Goal: Communication & Community: Answer question/provide support

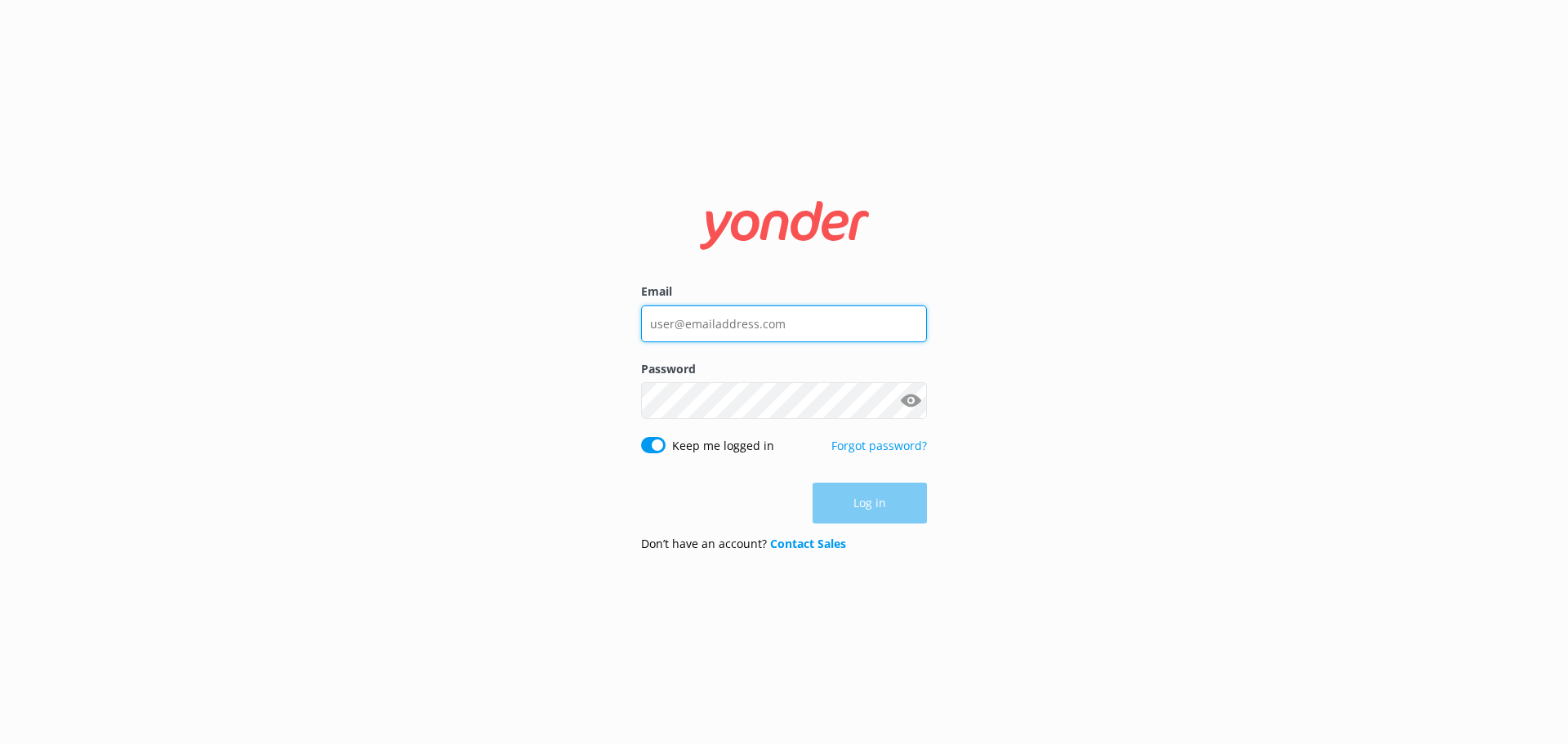
type input "[EMAIL_ADDRESS][DOMAIN_NAME]"
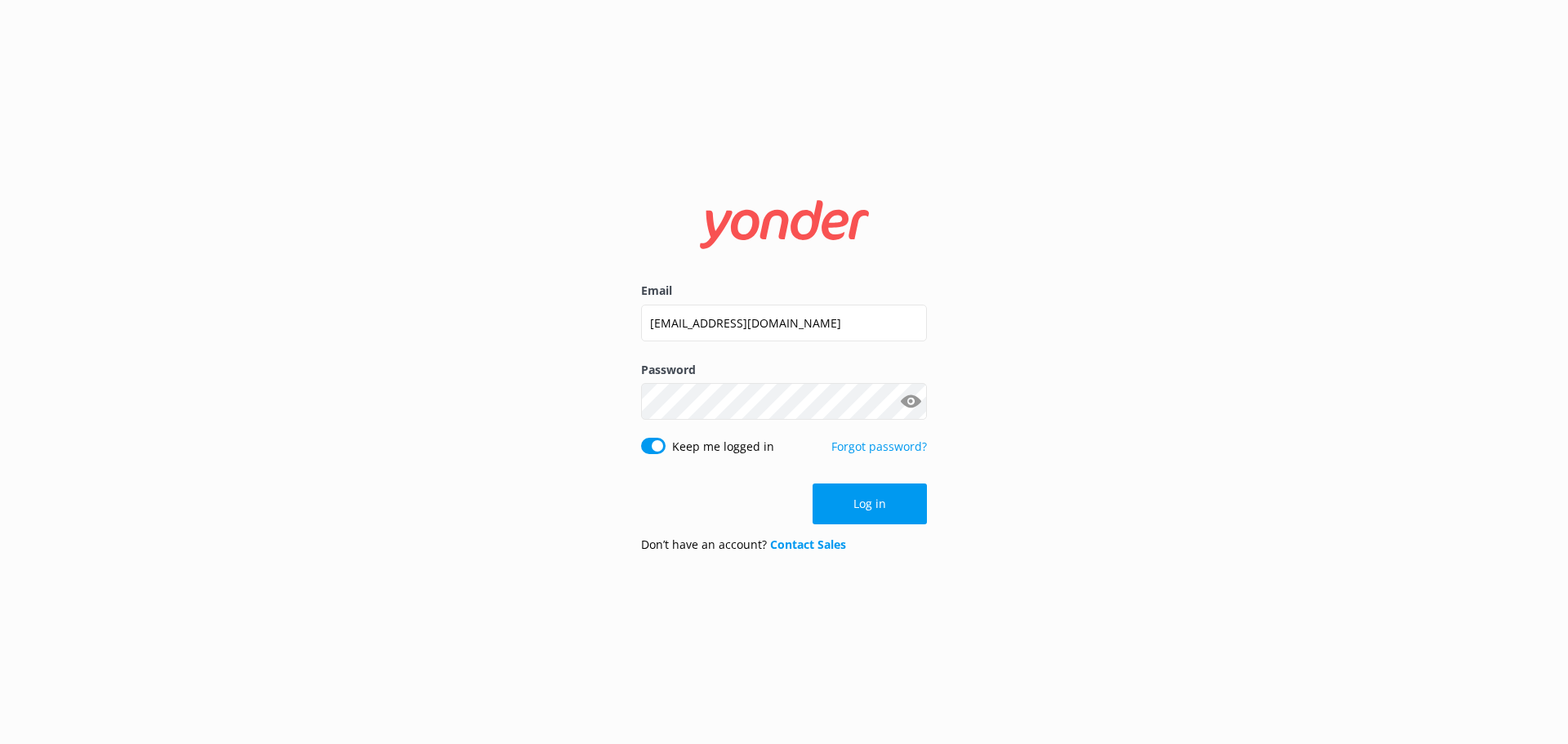
click at [910, 544] on div "Don’t have an account? Contact Sales" at bounding box center [784, 544] width 286 height 18
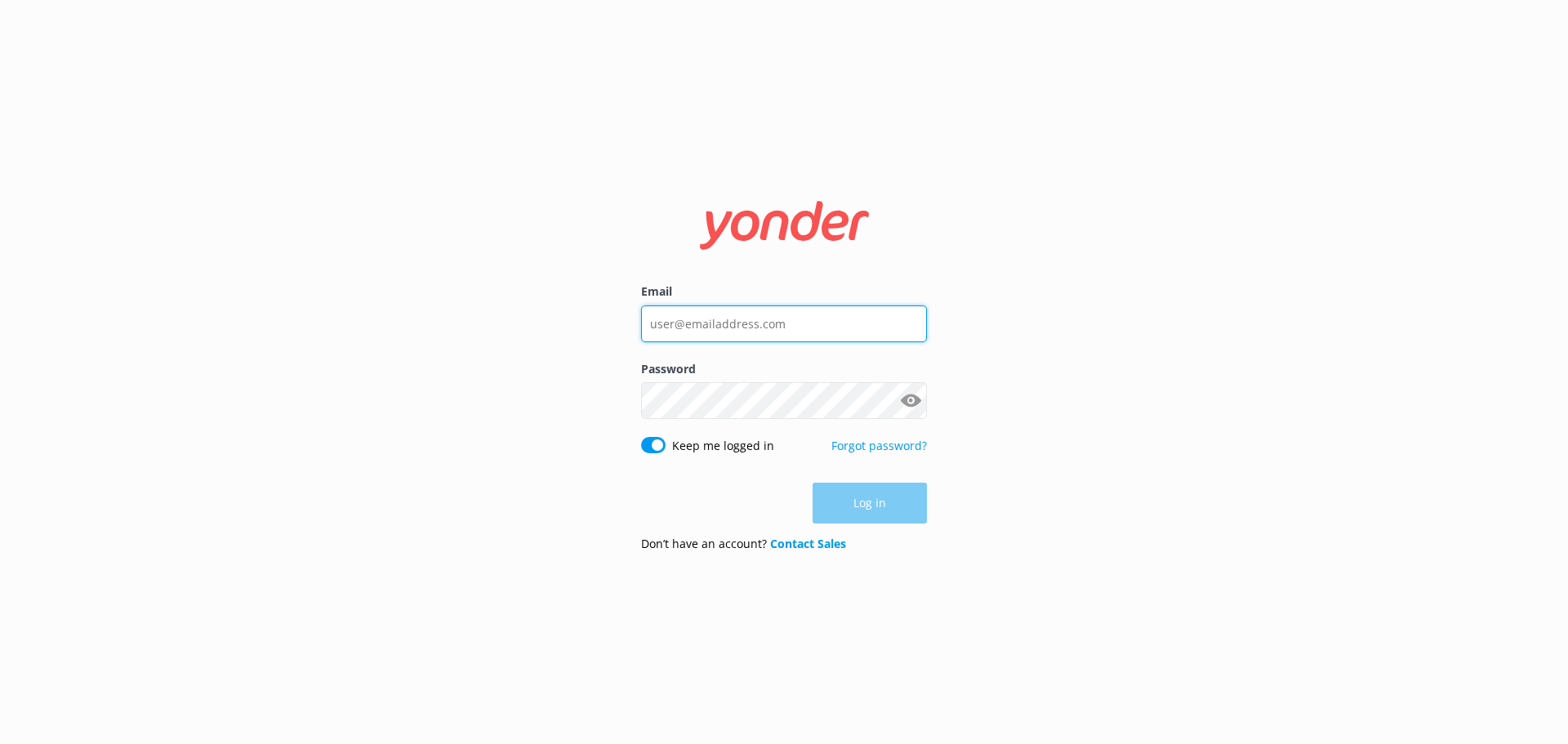
type input "bungycentre@bungy.co.nz"
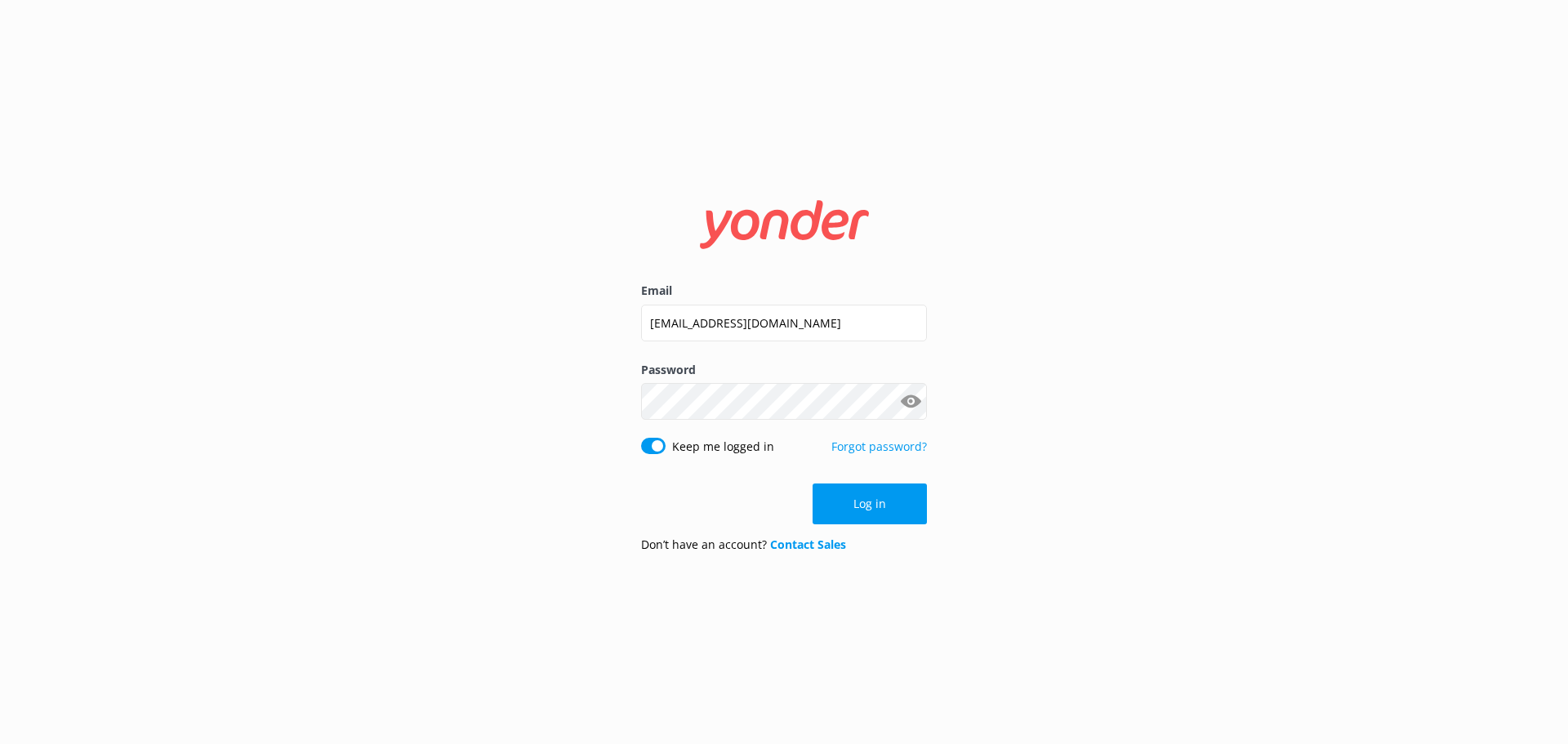
click at [931, 501] on div "Email bungycentre@bungy.co.nz Password Show password Keep me logged in Forgot p…" at bounding box center [784, 372] width 327 height 388
click at [883, 503] on button "Log in" at bounding box center [870, 504] width 114 height 41
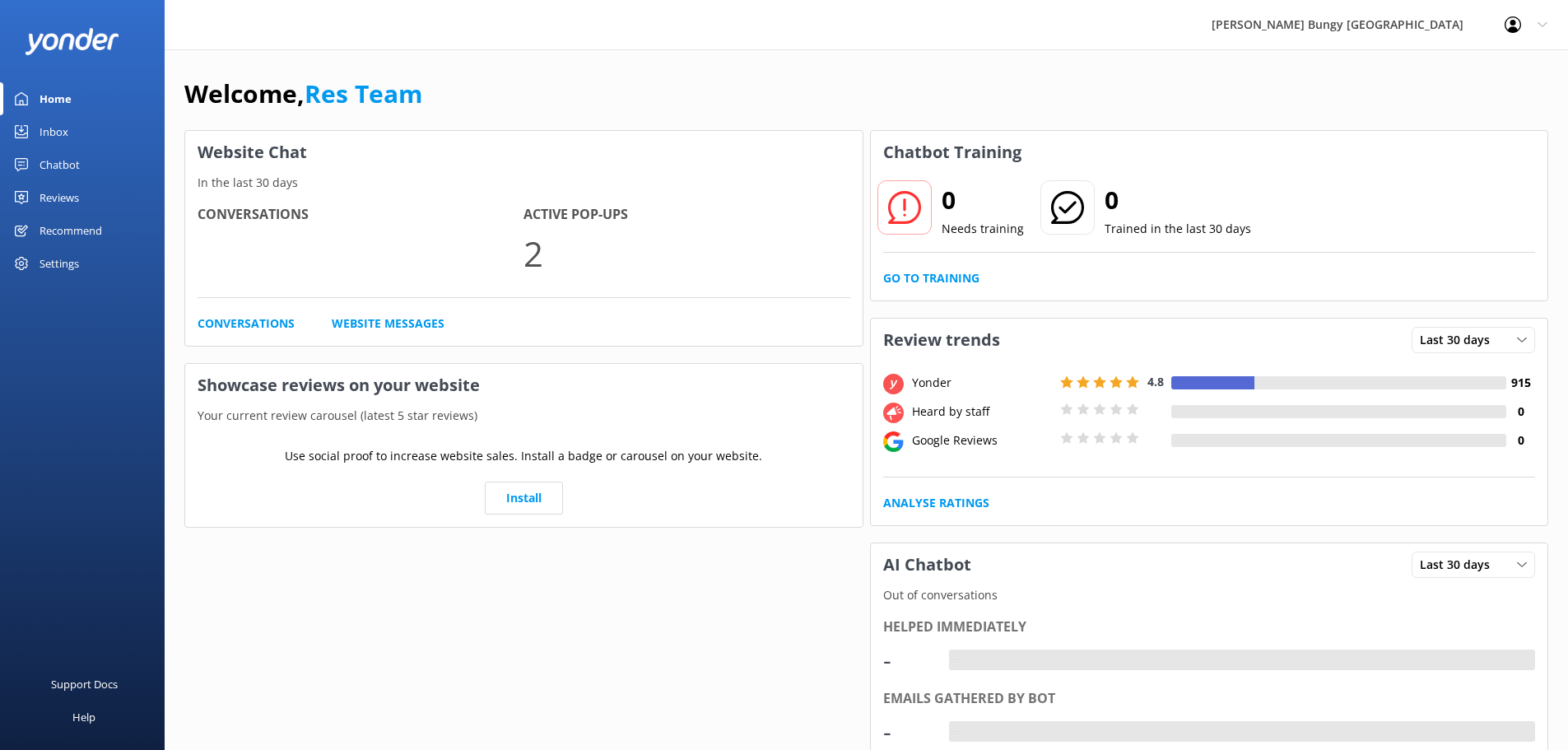
click at [77, 113] on link "Home" at bounding box center [82, 98] width 164 height 33
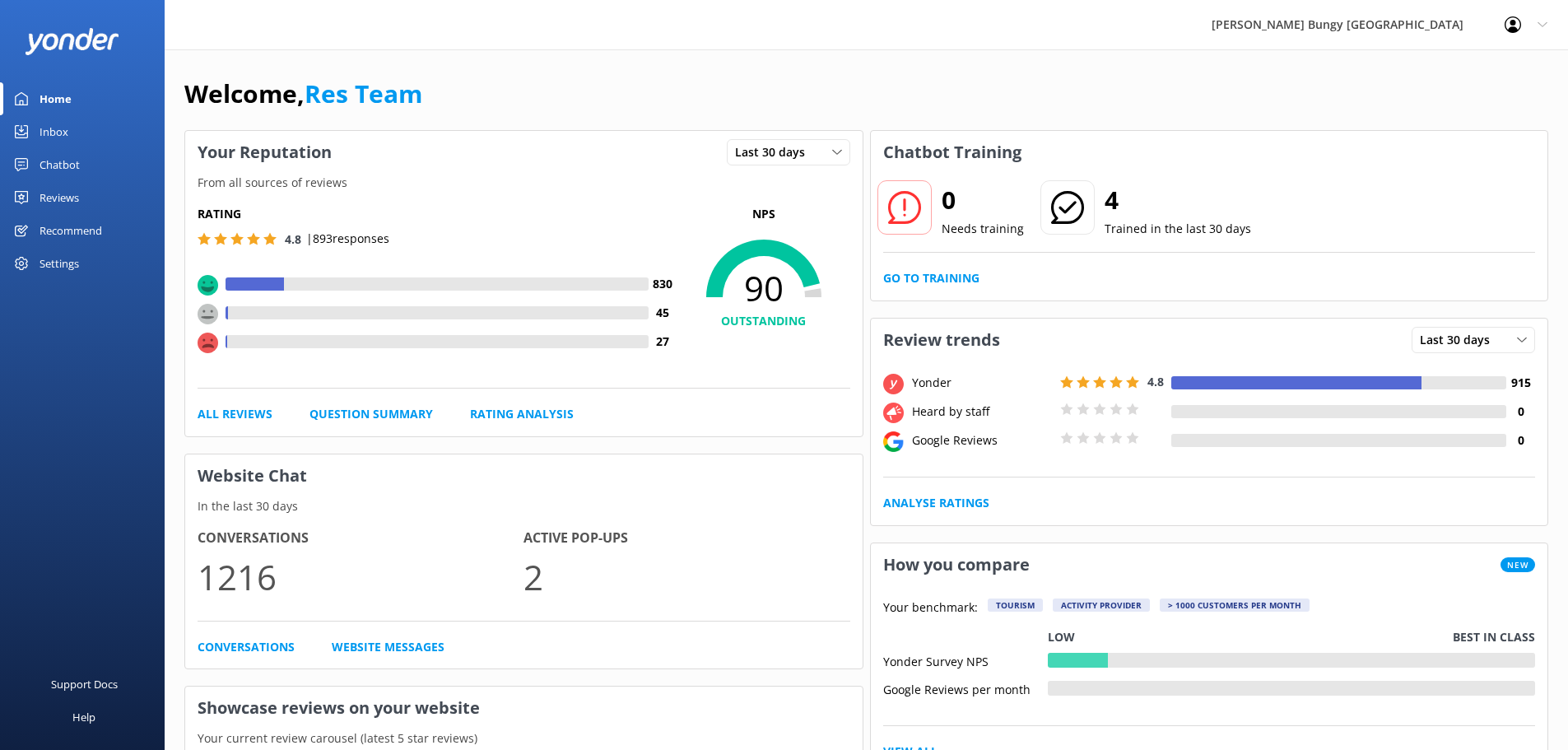
click at [71, 131] on link "Inbox" at bounding box center [82, 131] width 164 height 33
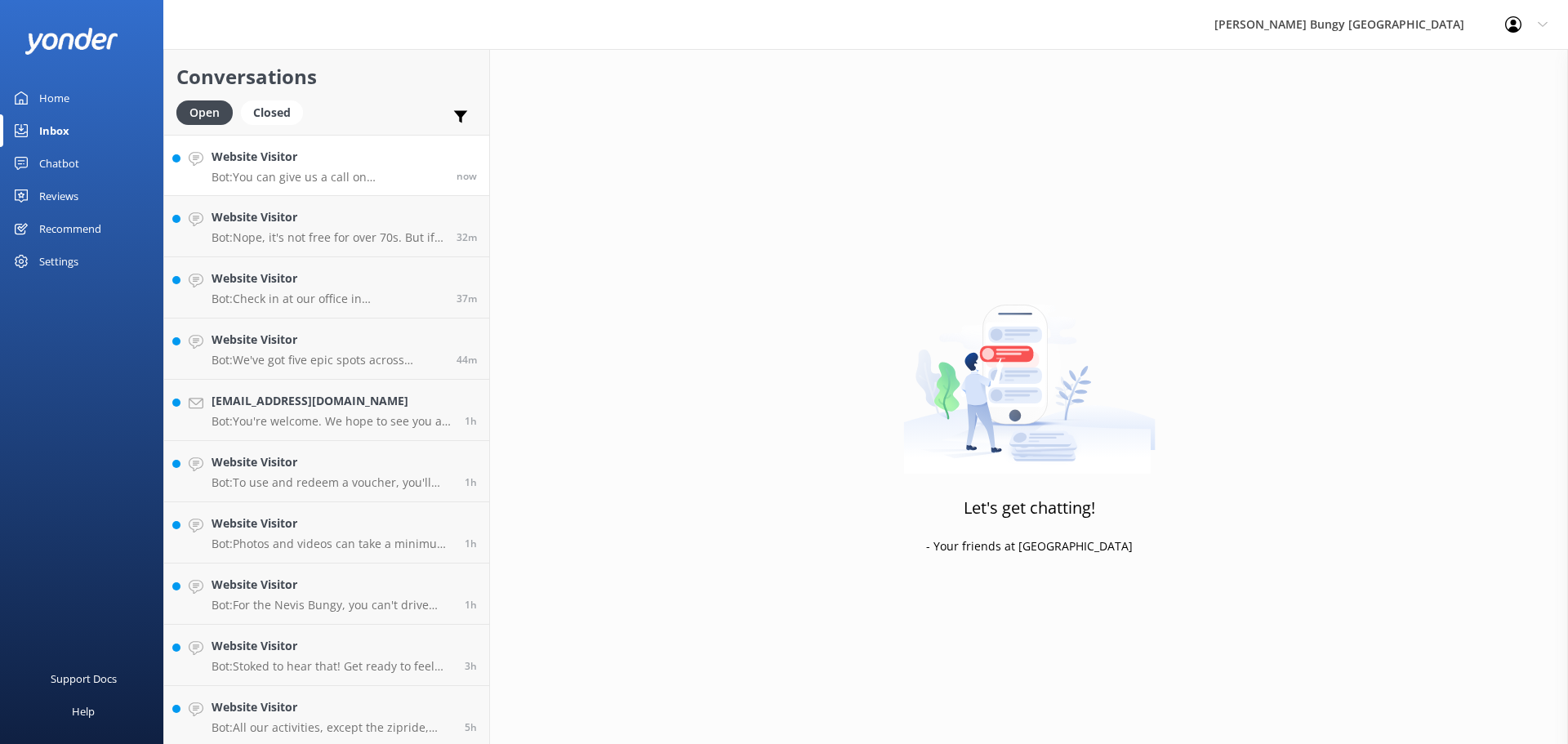
click at [304, 176] on p "Bot: You can give us a call on 0800 286 4958 or +64 3 450 1300 to chat with a c…" at bounding box center [328, 177] width 233 height 15
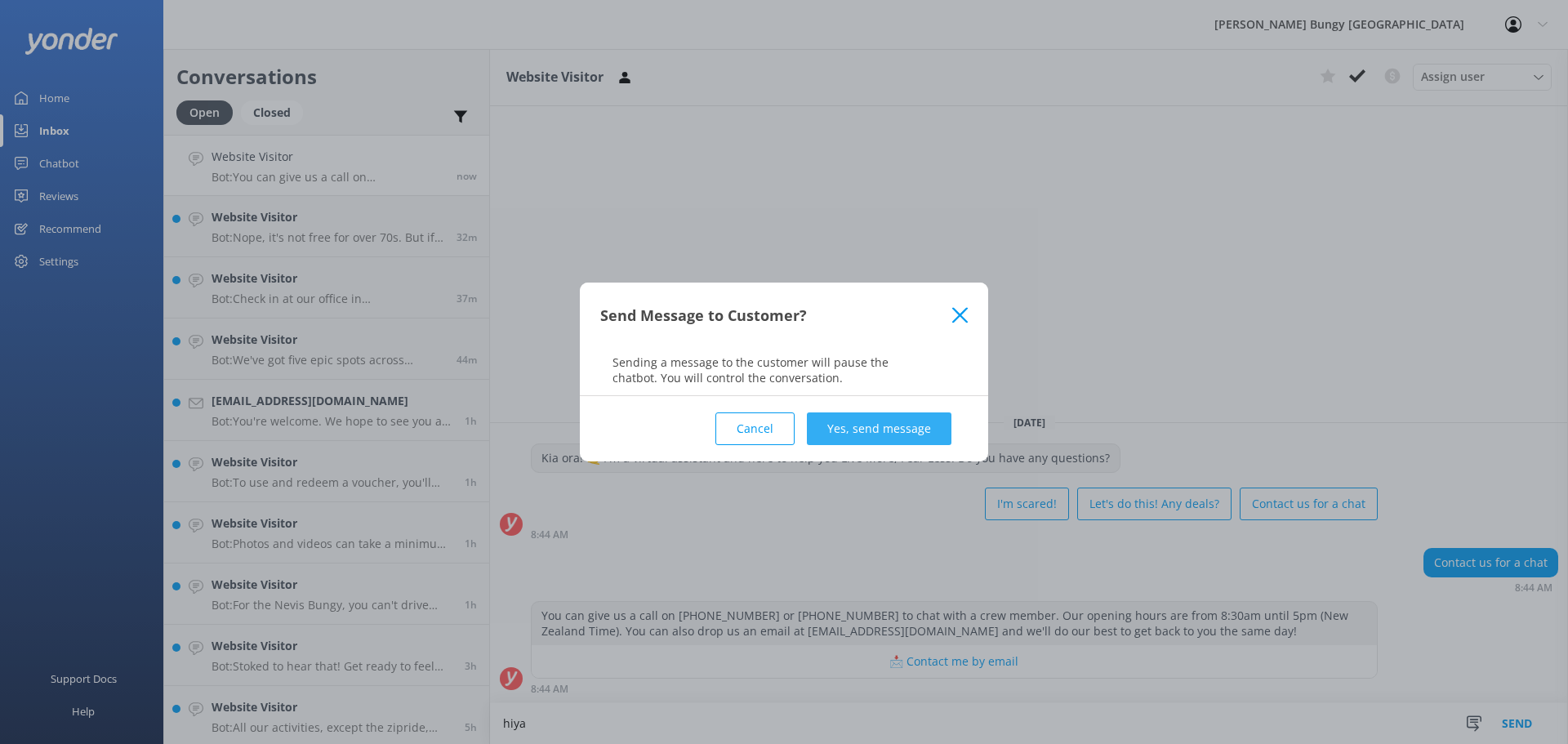
type textarea "hiya"
click at [854, 425] on button "Yes, send message" at bounding box center [879, 428] width 144 height 33
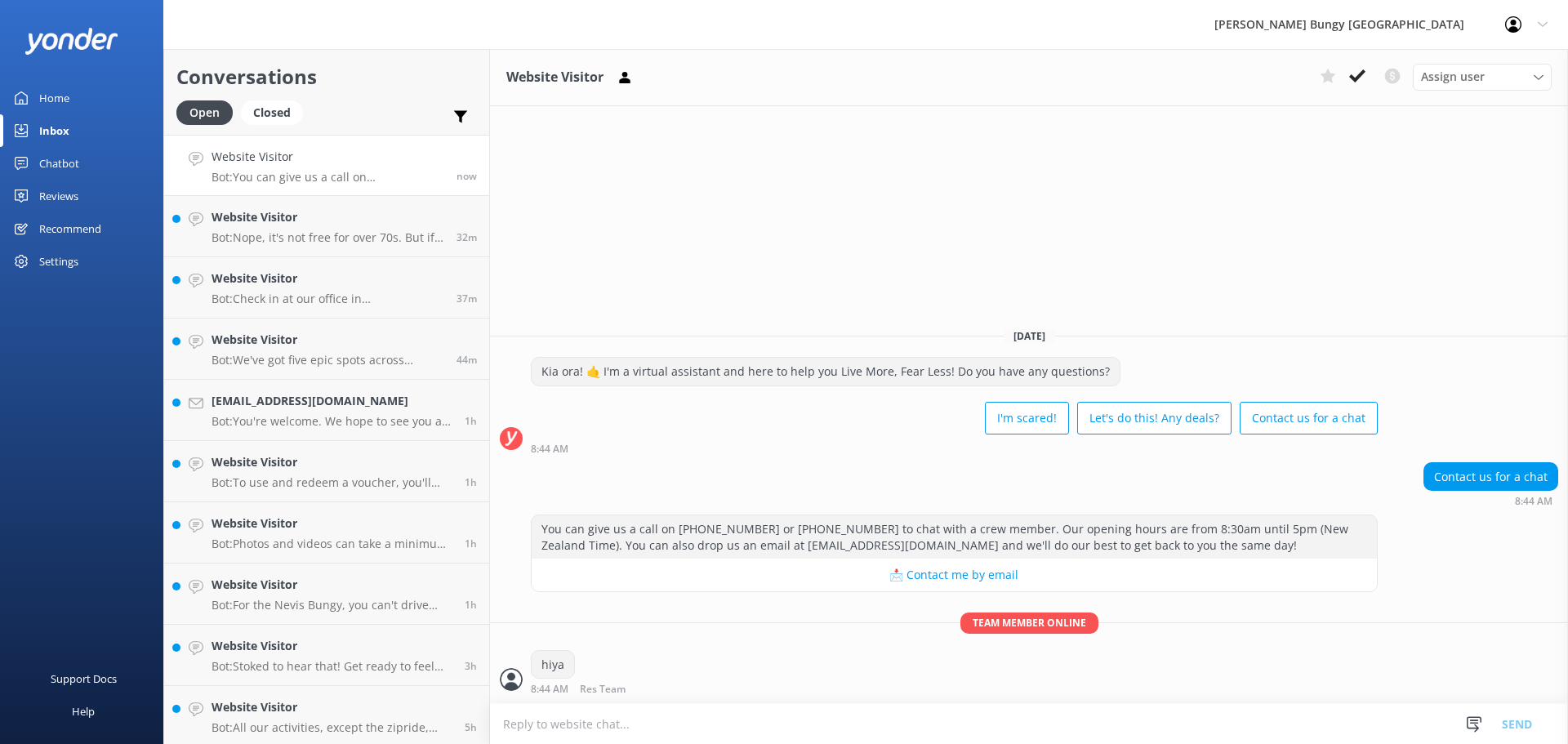
click at [736, 726] on textarea at bounding box center [1029, 724] width 1078 height 40
type textarea "how can we help?"
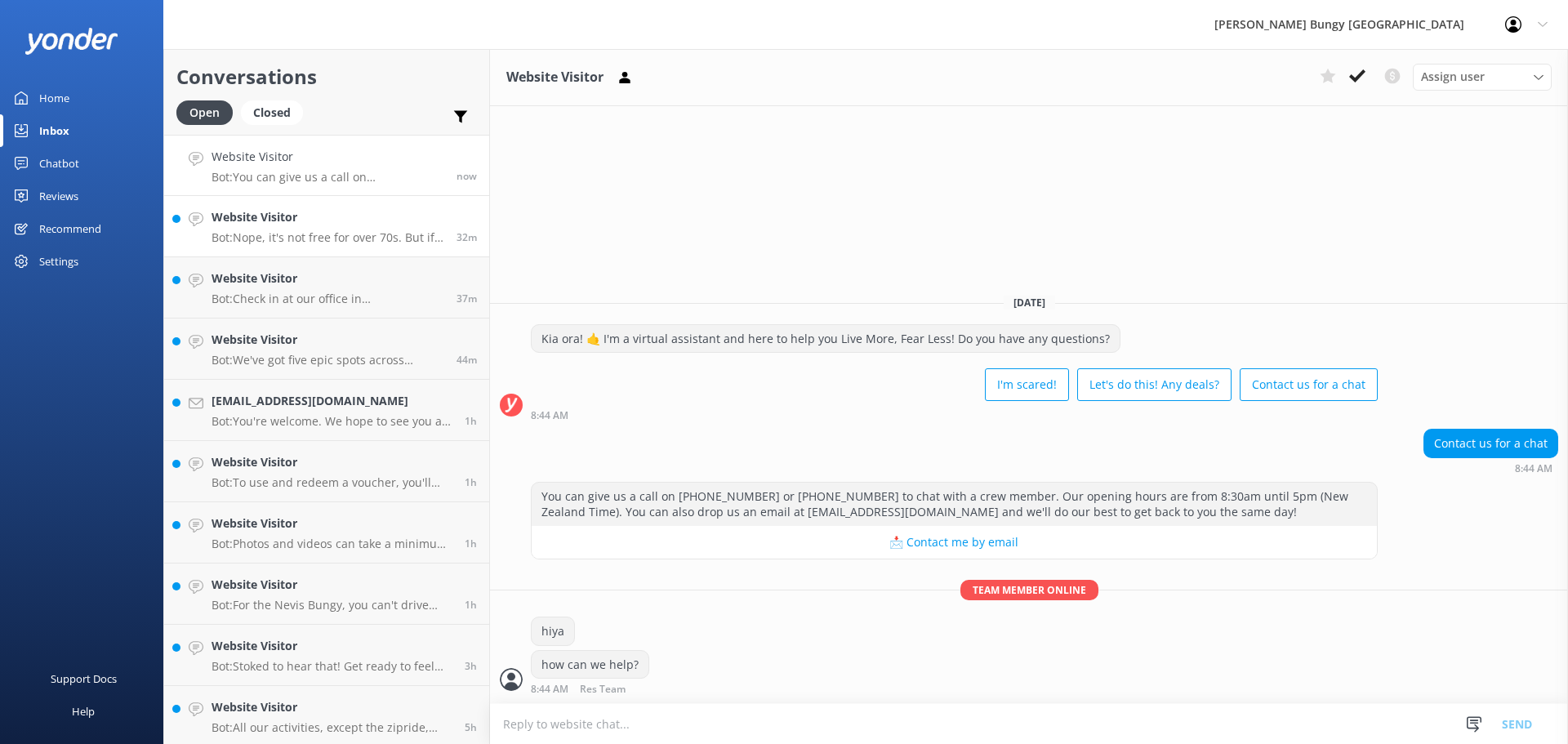
click at [271, 237] on p "Bot: Nope, it's not free for over 70s. But if you're 75 and over, you're in luc…" at bounding box center [328, 238] width 233 height 15
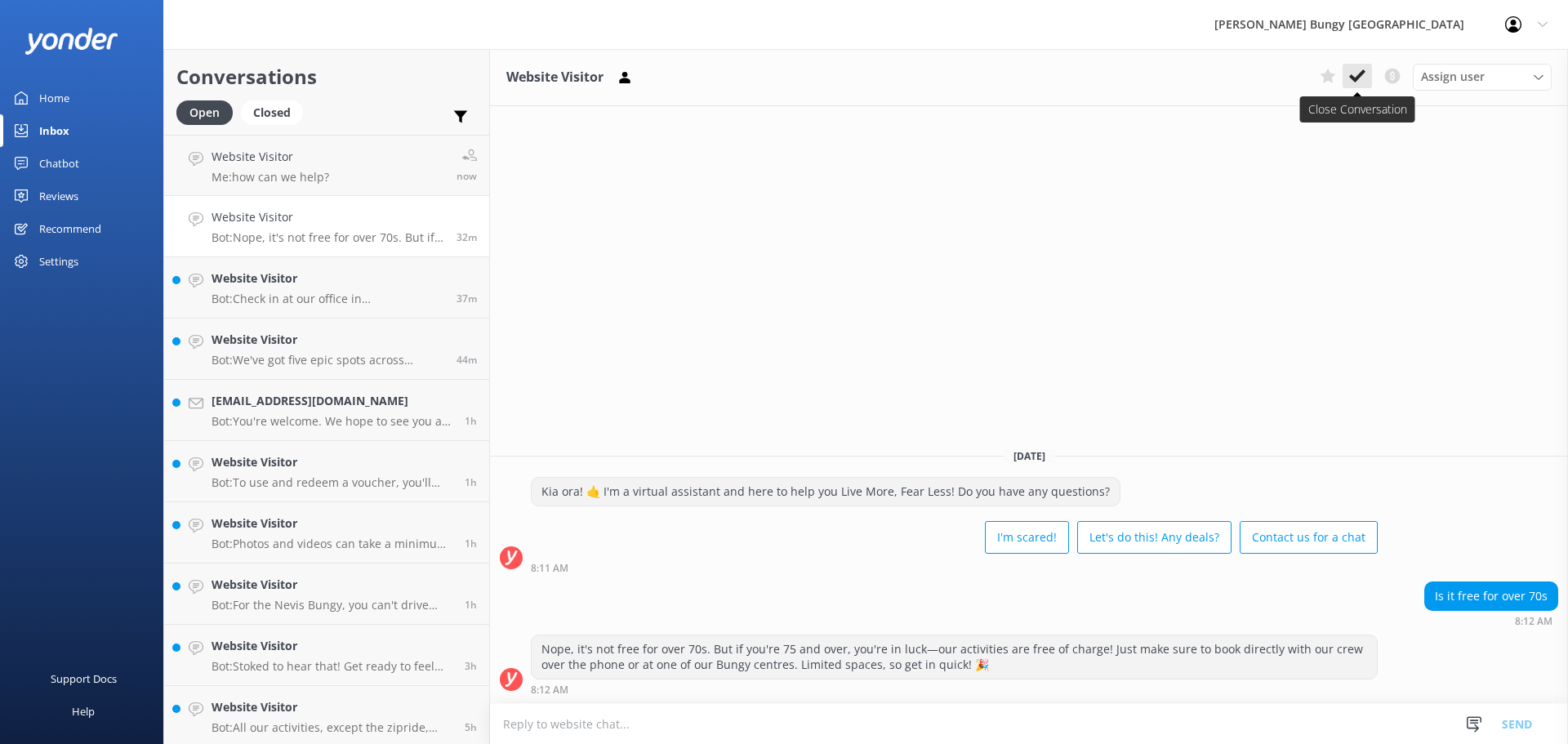
click at [1354, 68] on icon at bounding box center [1357, 76] width 16 height 16
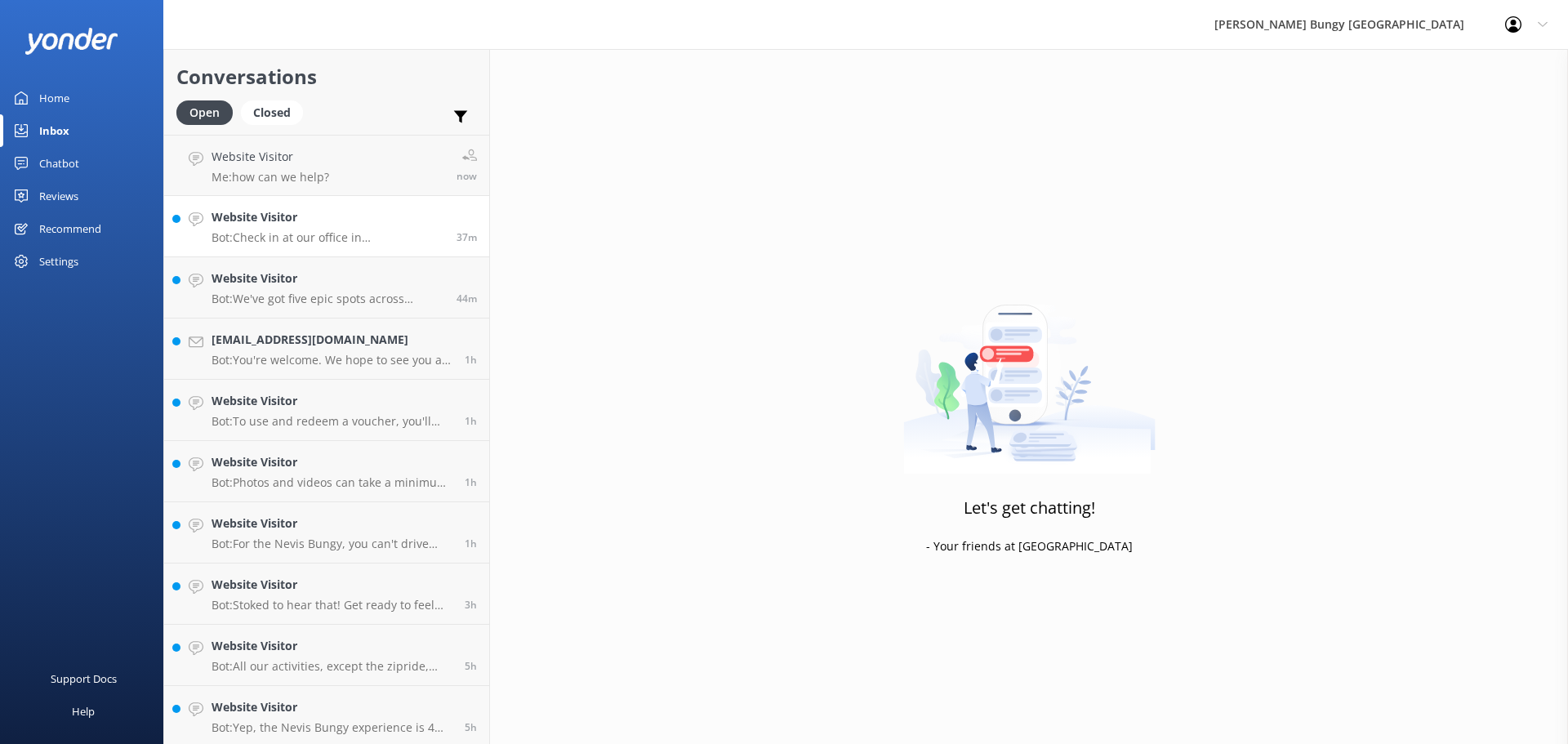
click at [343, 241] on p "Bot: Check in at our office in Queenstown, inside the Station Building at 25 Sh…" at bounding box center [328, 238] width 233 height 15
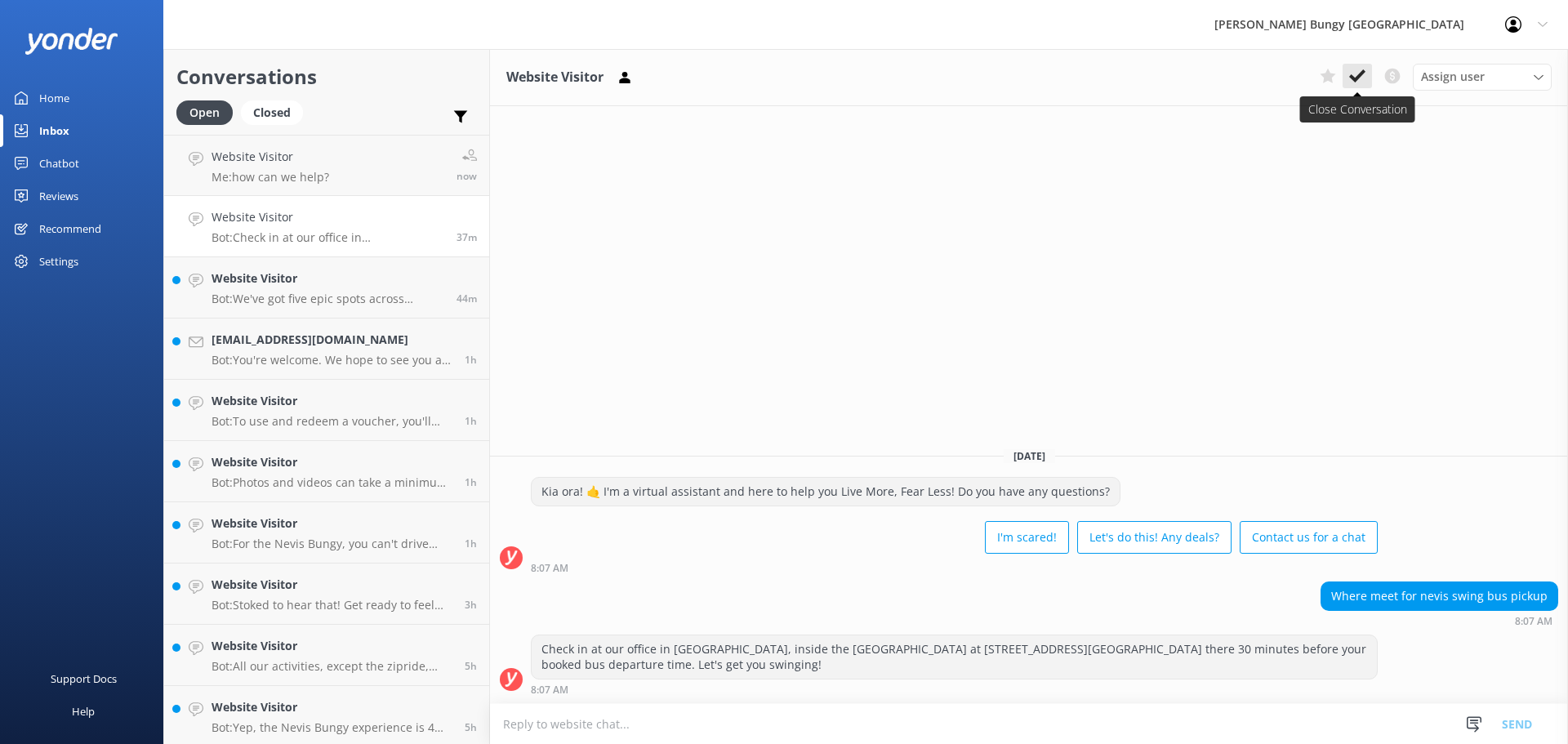
click at [1362, 76] on icon at bounding box center [1357, 76] width 16 height 16
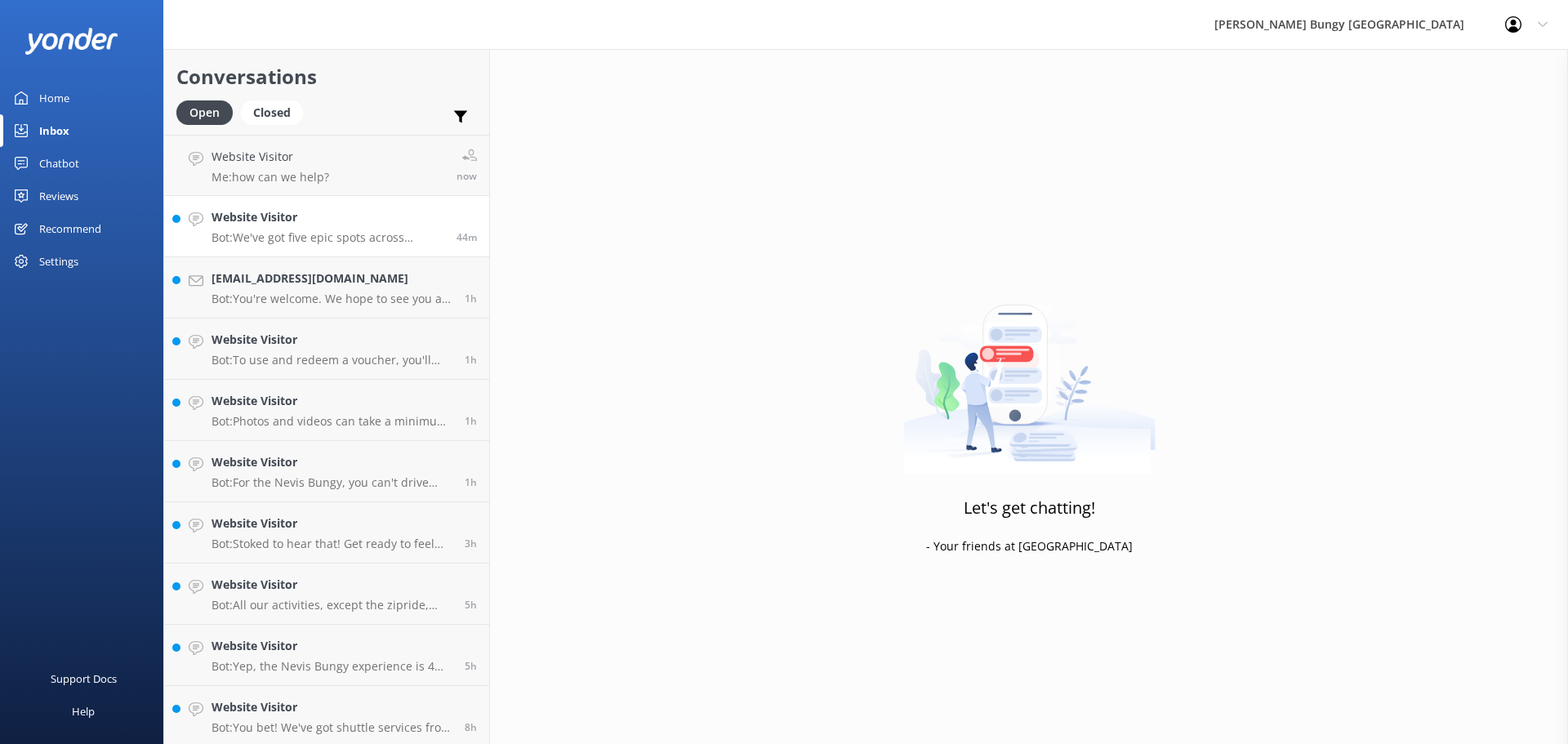
click at [240, 219] on h4 "Website Visitor" at bounding box center [328, 217] width 233 height 18
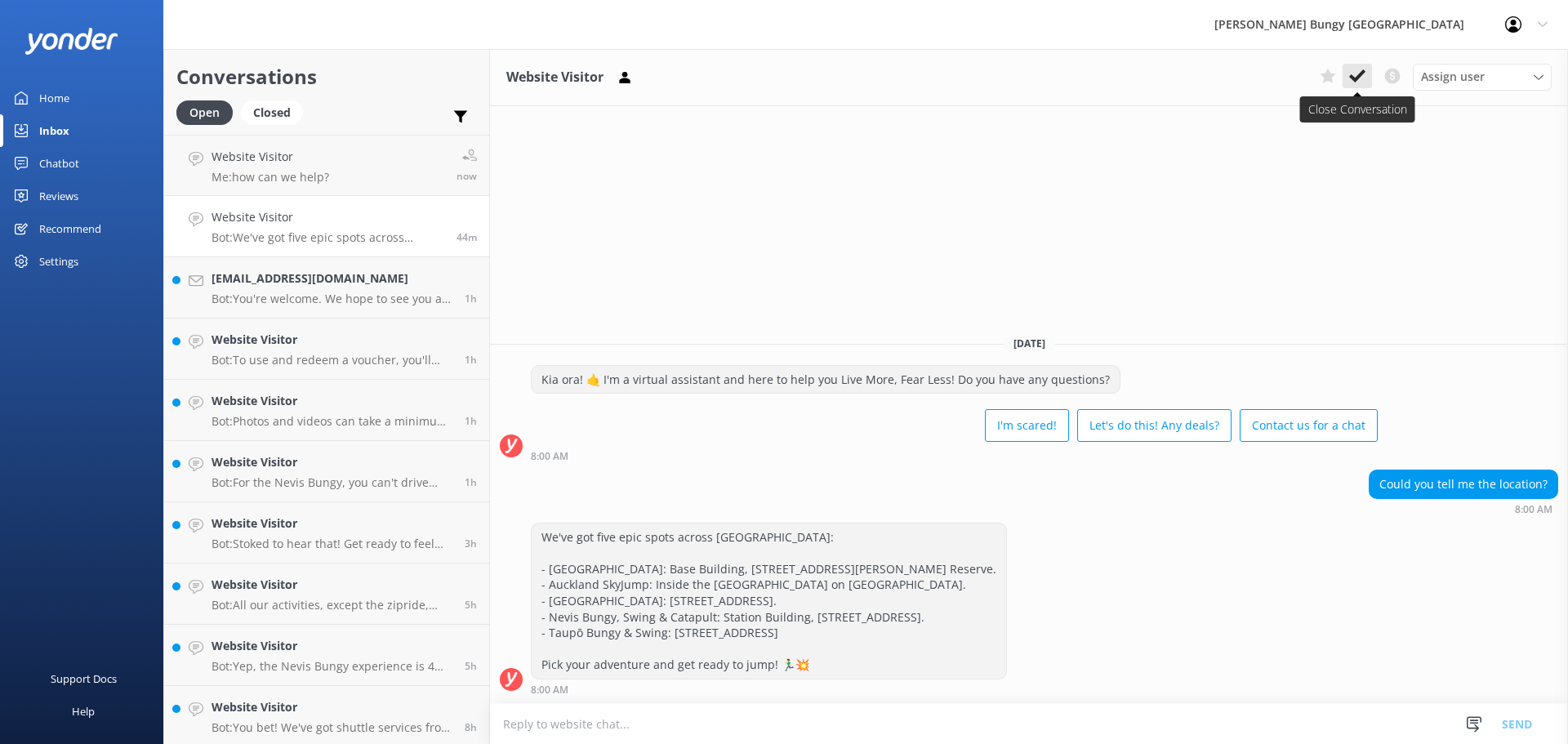
click at [1357, 77] on use at bounding box center [1357, 76] width 16 height 13
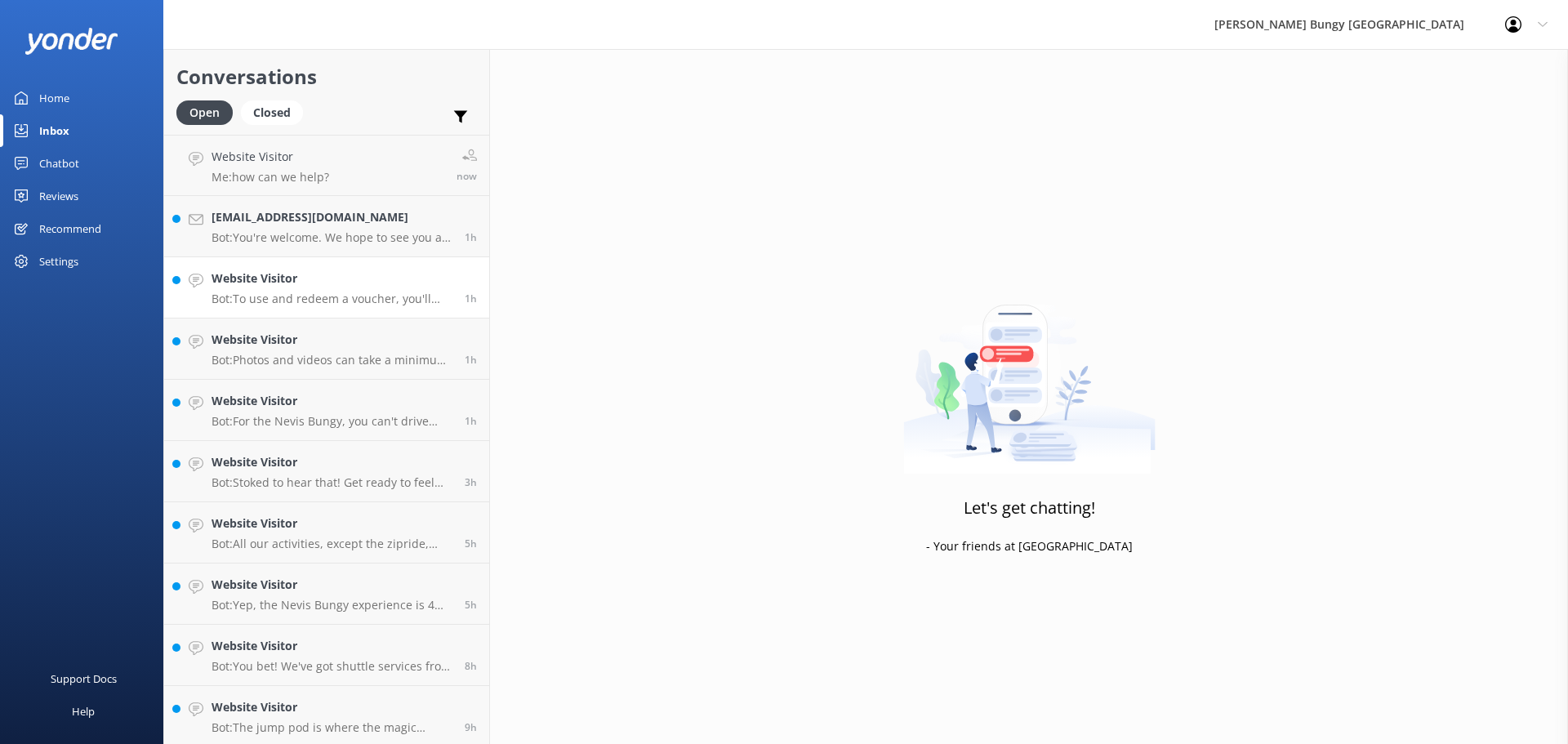
click at [254, 287] on h4 "Website Visitor" at bounding box center [332, 278] width 241 height 18
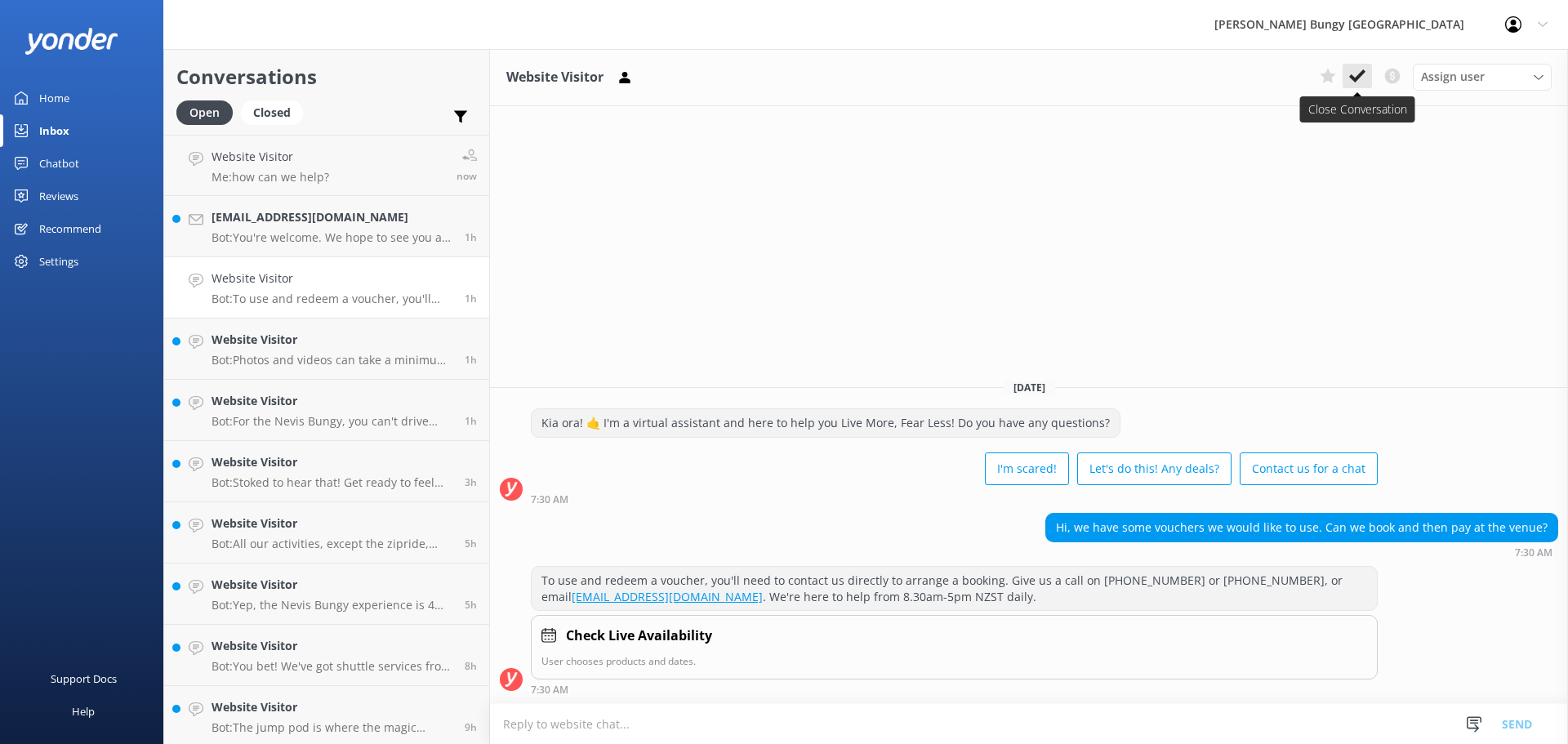
click at [1345, 76] on button at bounding box center [1357, 76] width 29 height 24
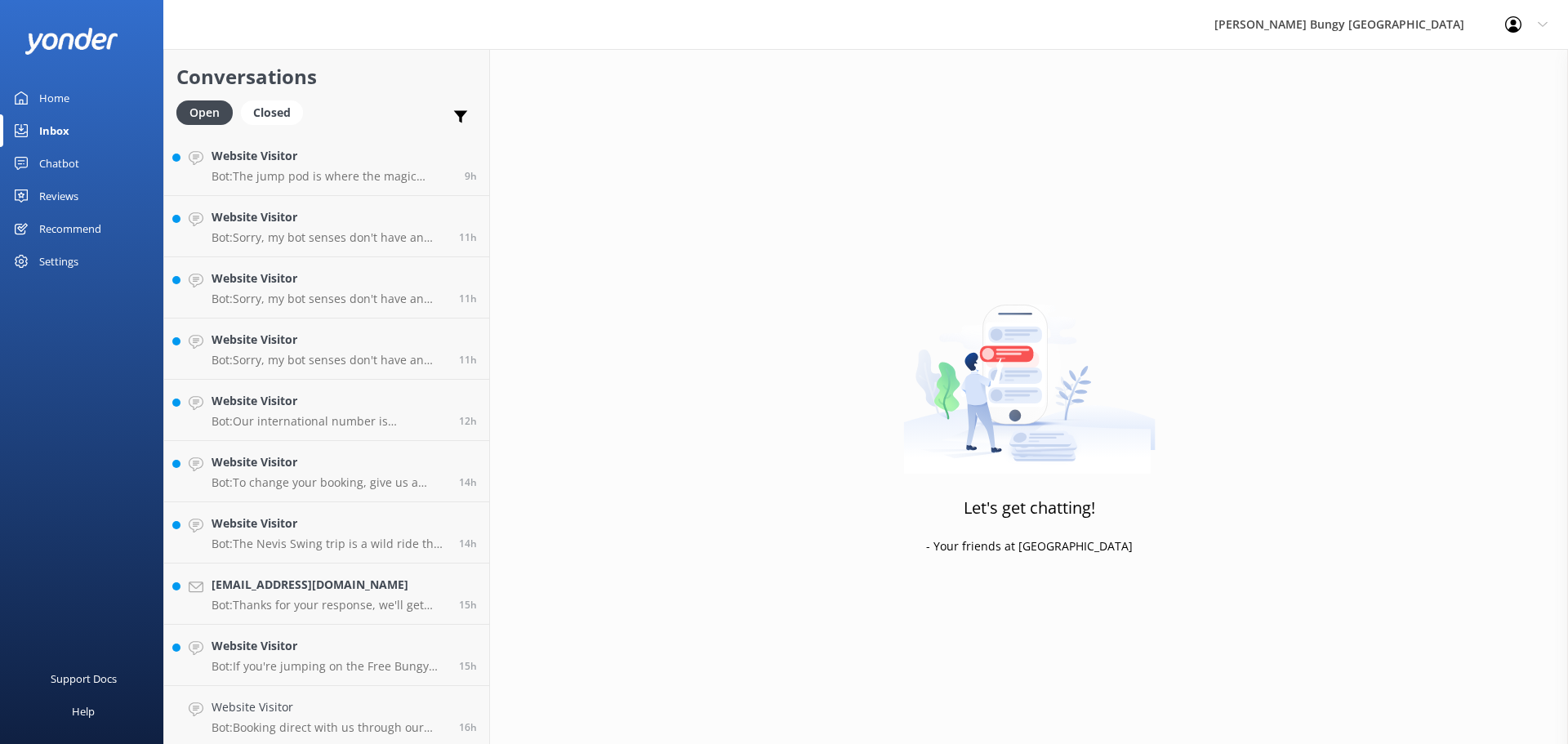
scroll to position [799, 0]
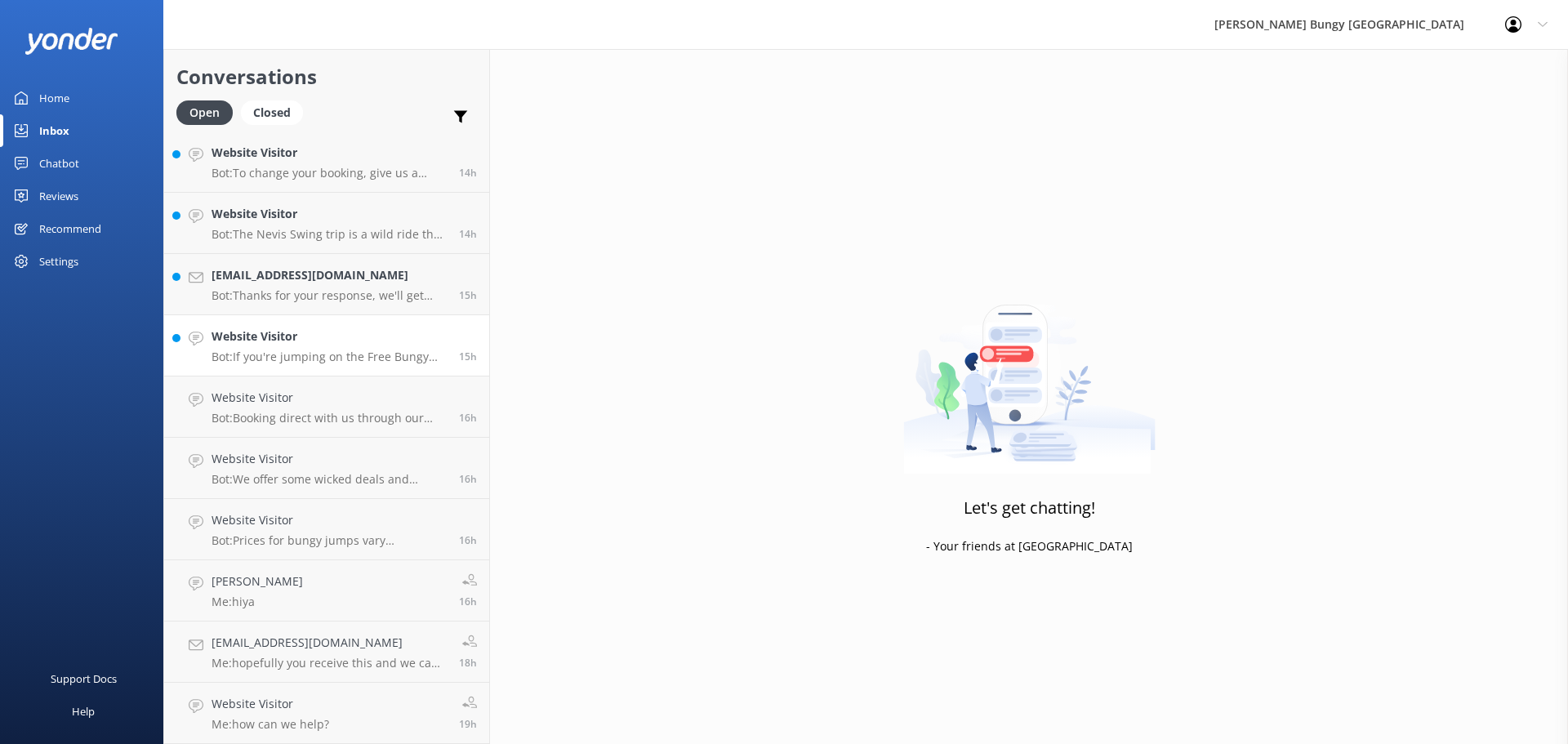
click at [323, 353] on p "Bot: If you're jumping on the Free Bungy Bus, the times on the website are when…" at bounding box center [329, 357] width 235 height 15
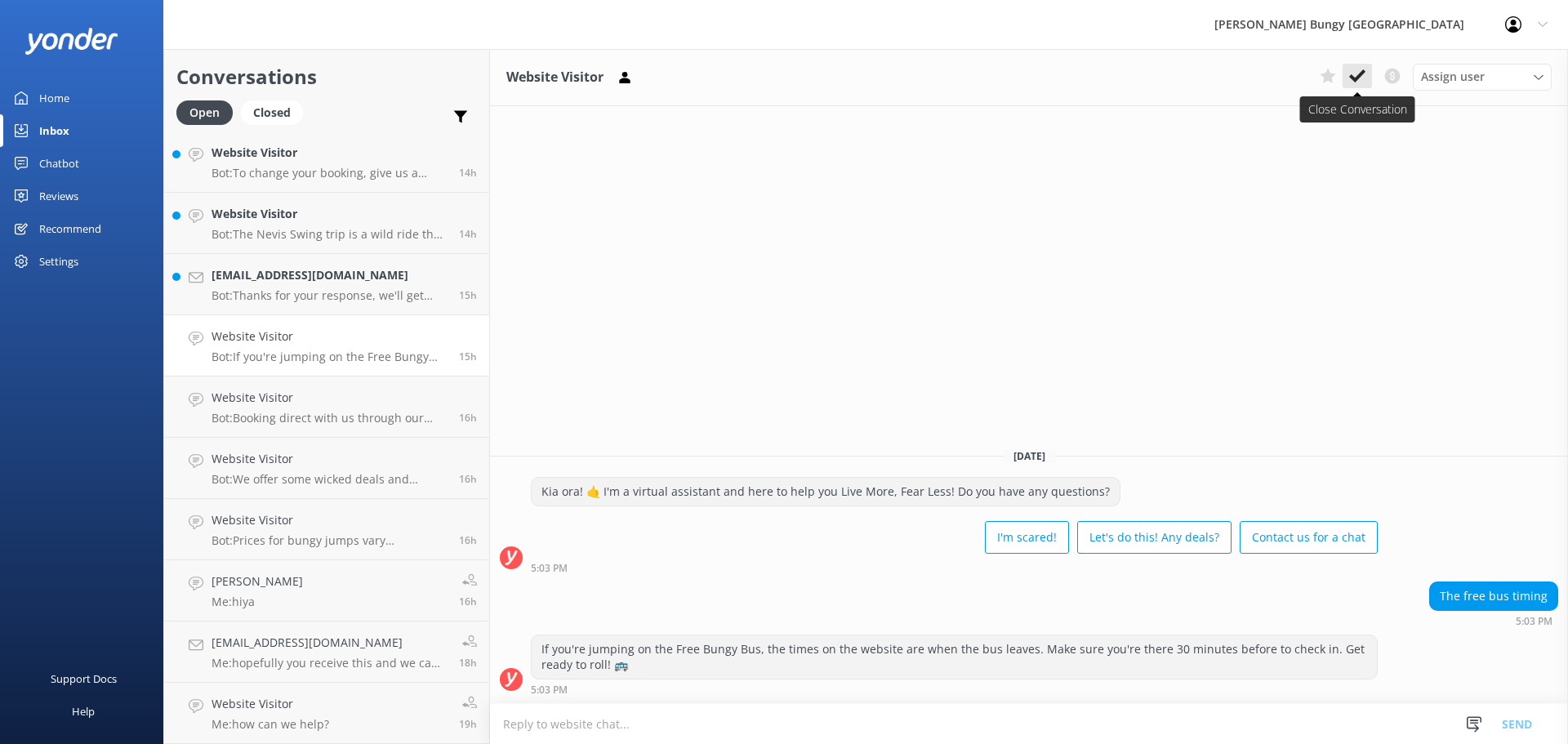
click at [1363, 65] on button at bounding box center [1357, 76] width 29 height 24
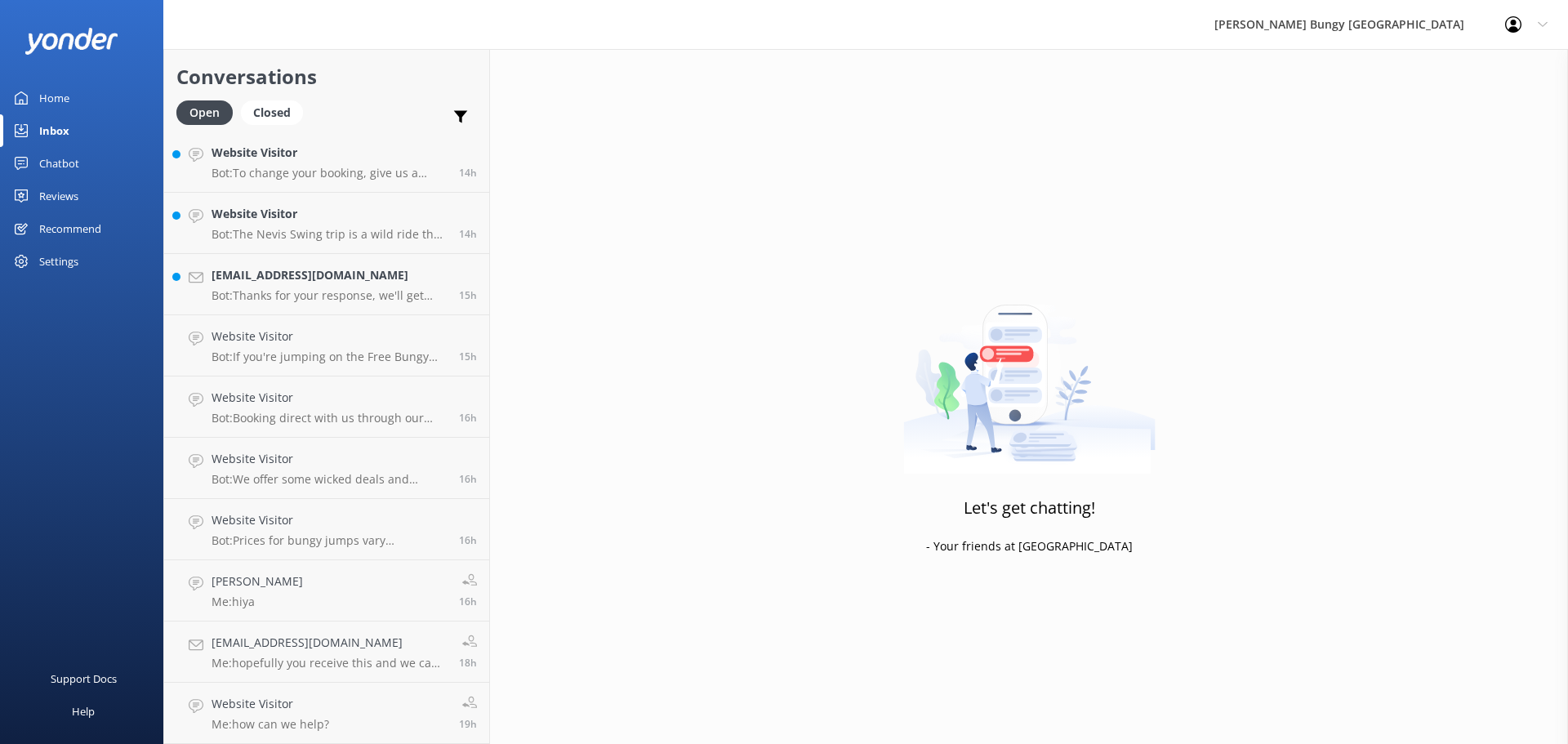
scroll to position [738, 0]
click at [214, 415] on p "Bot: Booking direct with us through our website always offers the best prices. …" at bounding box center [329, 418] width 235 height 15
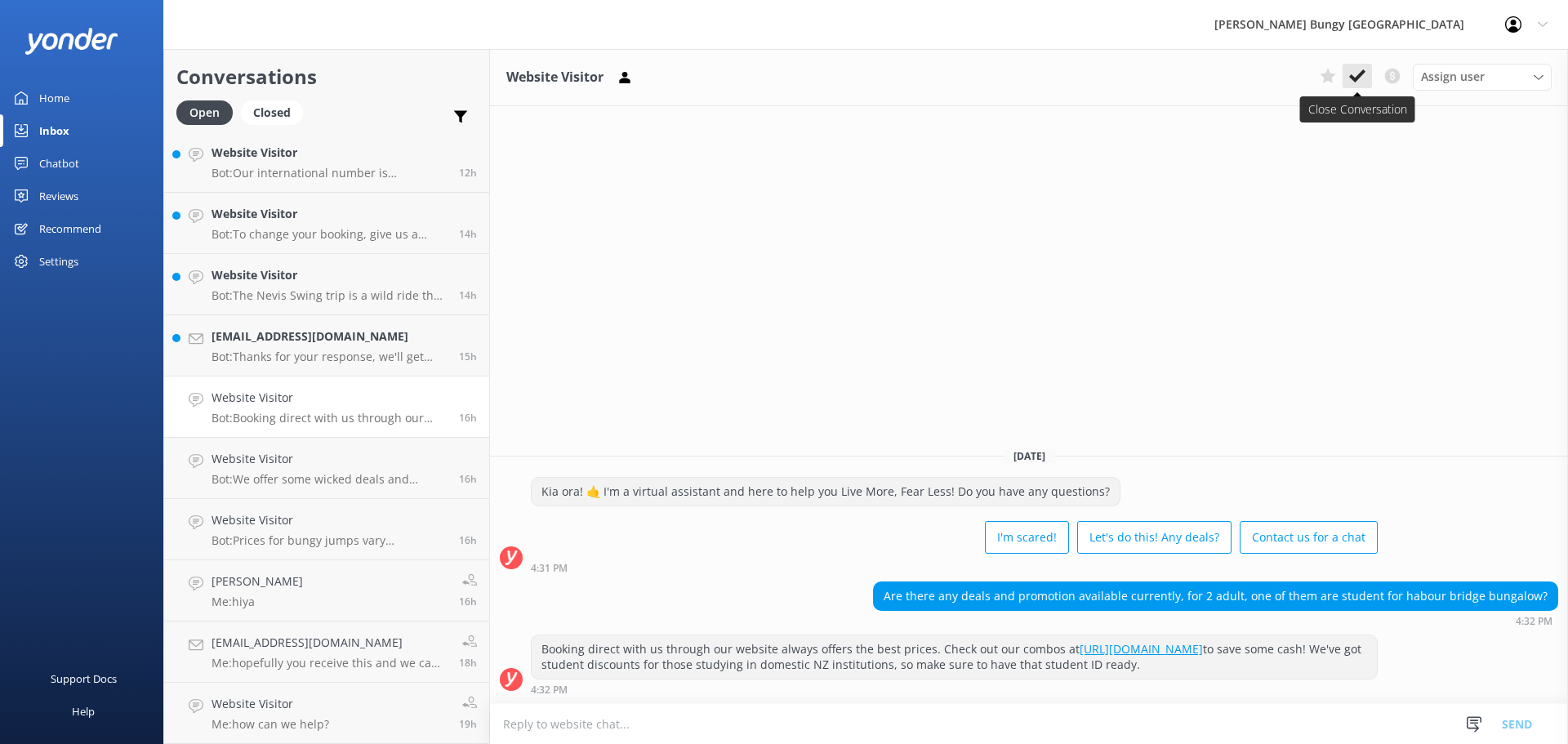
click at [1352, 78] on use at bounding box center [1357, 76] width 16 height 13
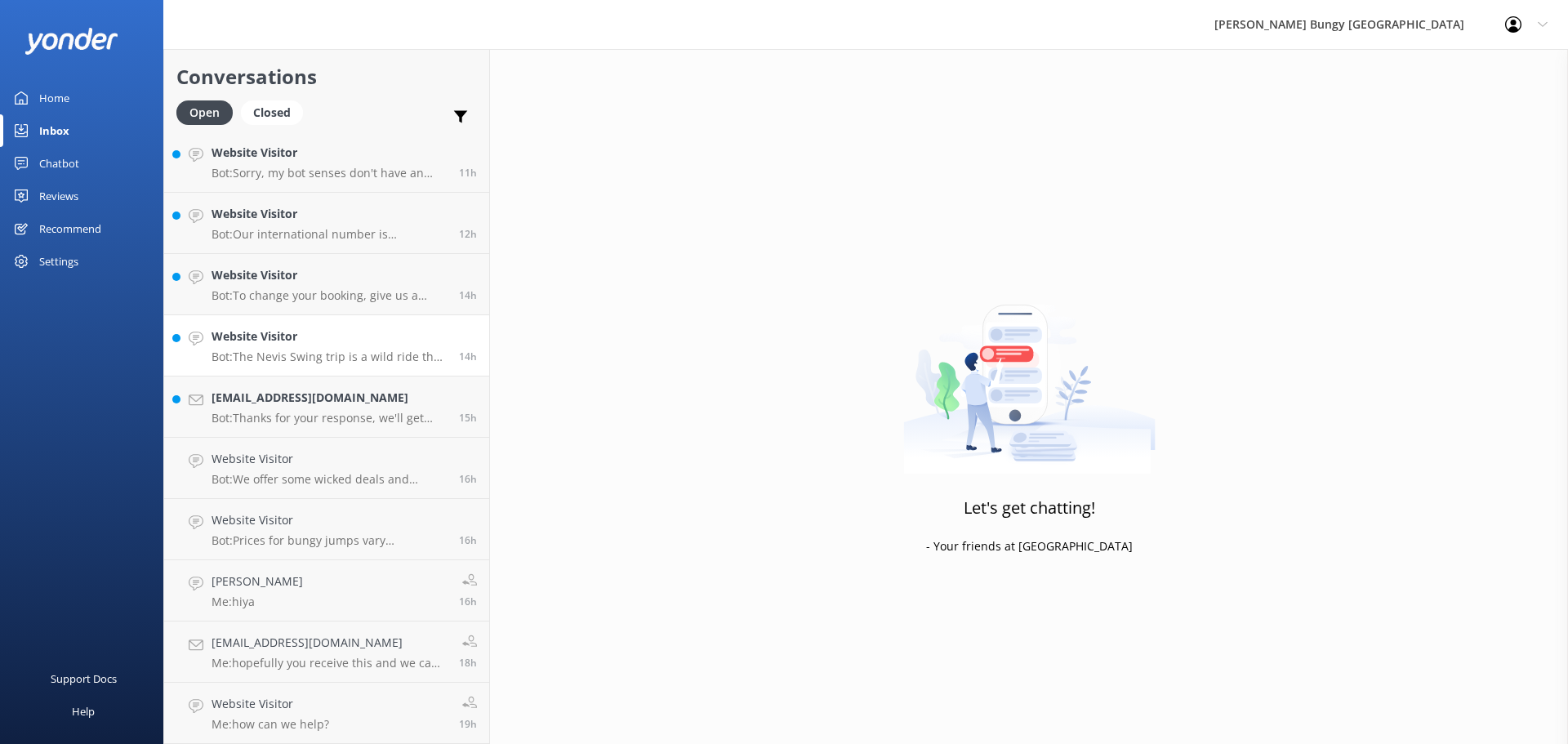
scroll to position [677, 0]
click at [292, 304] on link "Website Visitor Bot: To change your booking, give us a shout at 0800 286 4958 o…" at bounding box center [326, 284] width 325 height 61
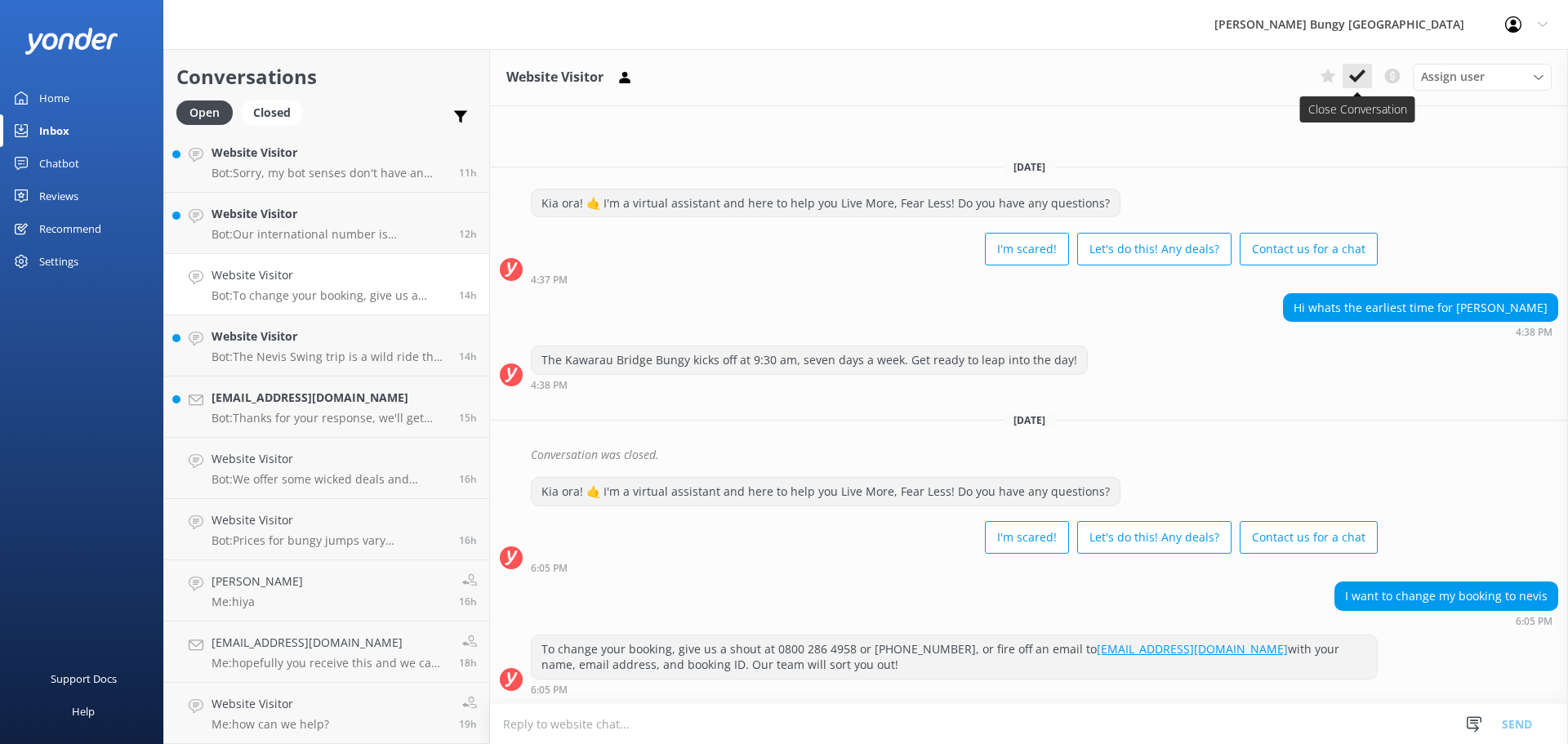
click at [1354, 73] on icon at bounding box center [1357, 76] width 16 height 16
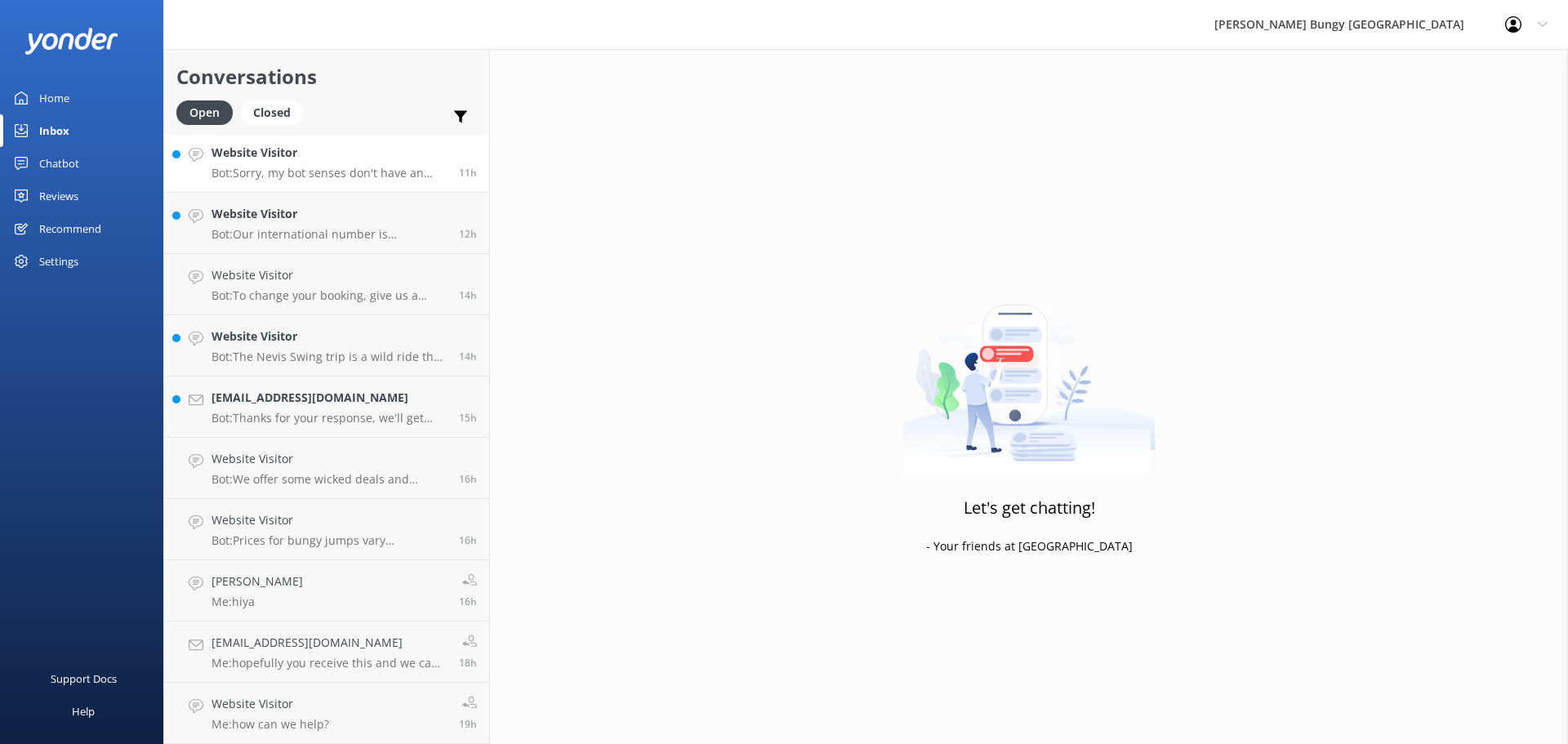
scroll to position [616, 0]
click at [306, 271] on h4 "Website Visitor" at bounding box center [329, 275] width 235 height 18
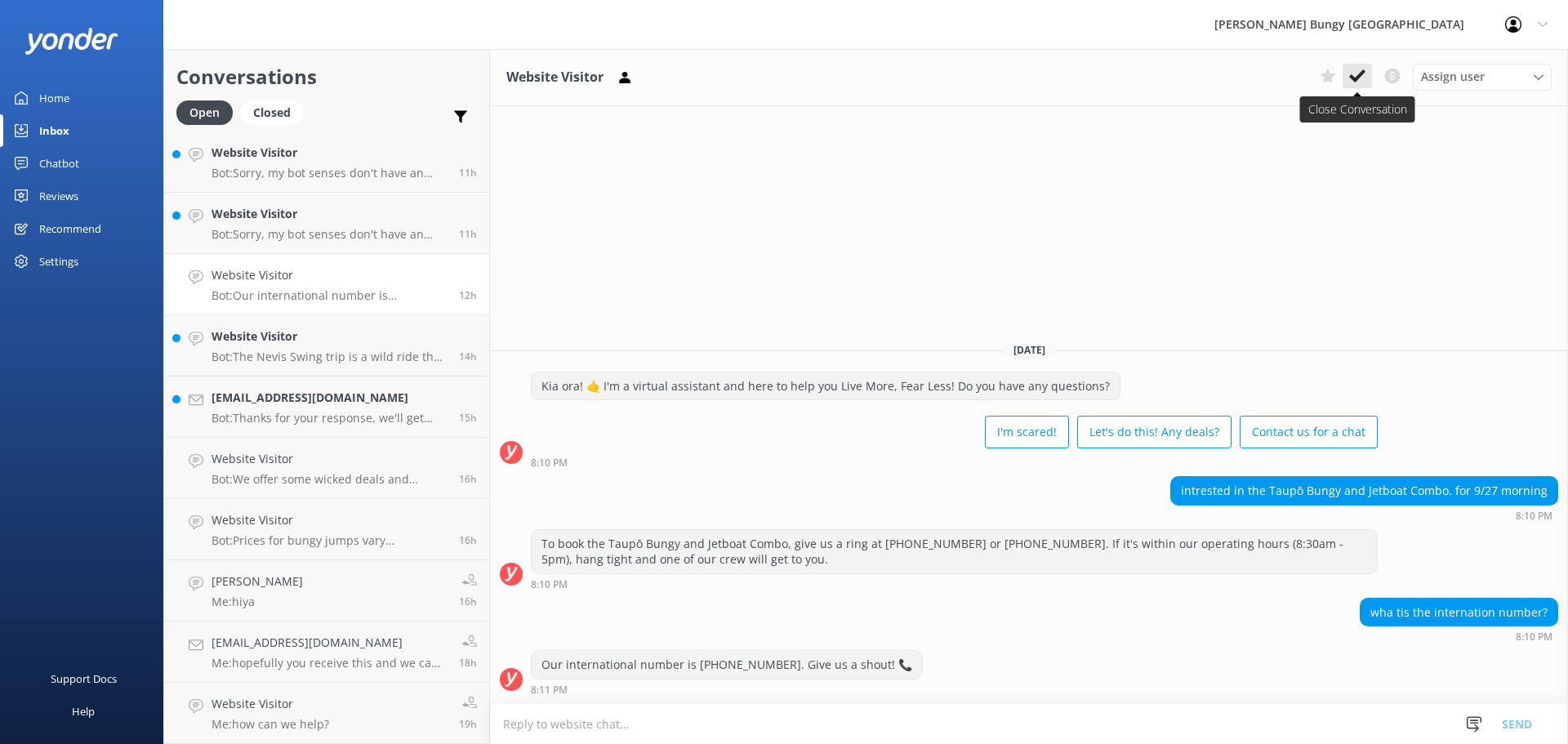
click at [1352, 70] on icon at bounding box center [1357, 76] width 16 height 16
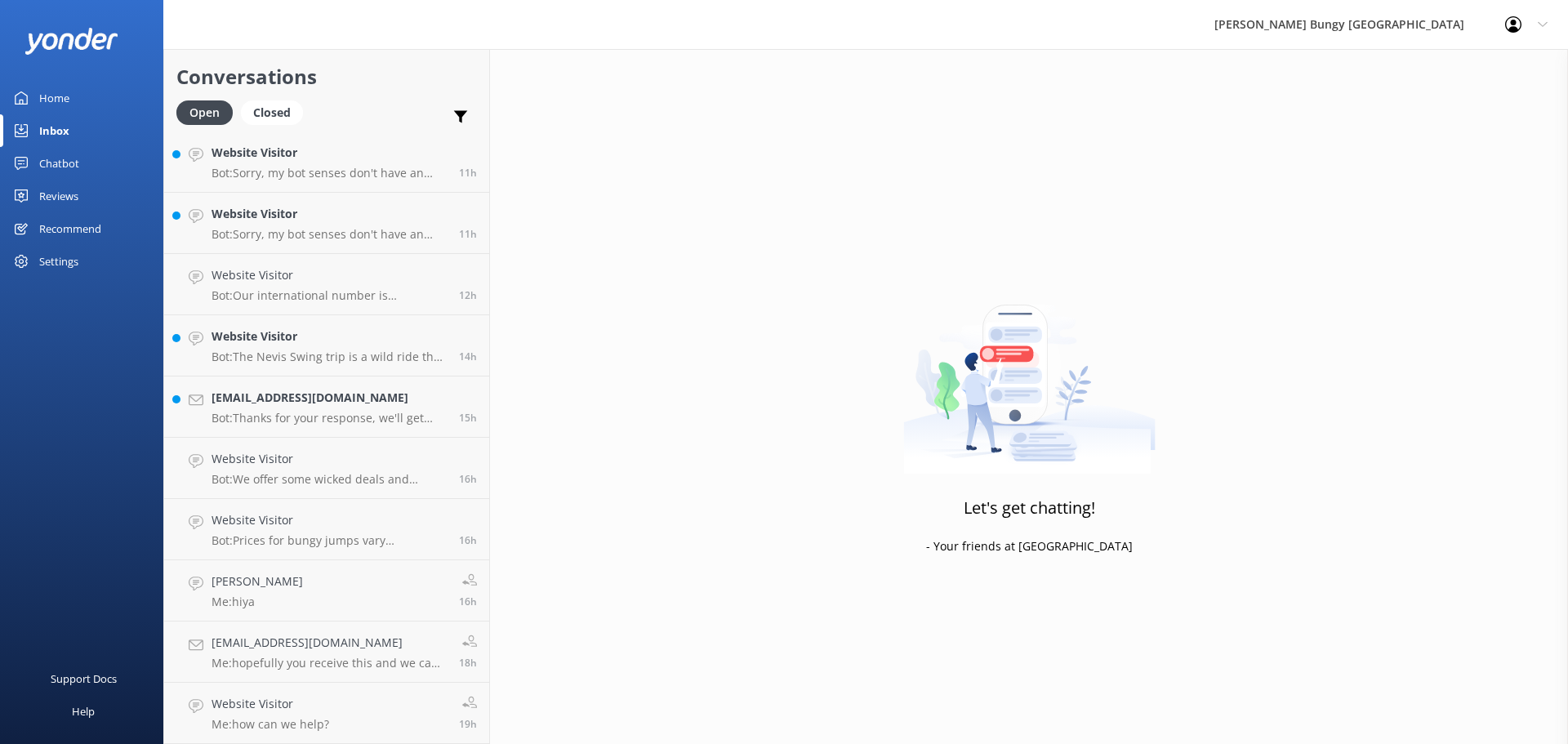
scroll to position [554, 0]
click at [345, 272] on h4 "Website Visitor" at bounding box center [329, 275] width 235 height 18
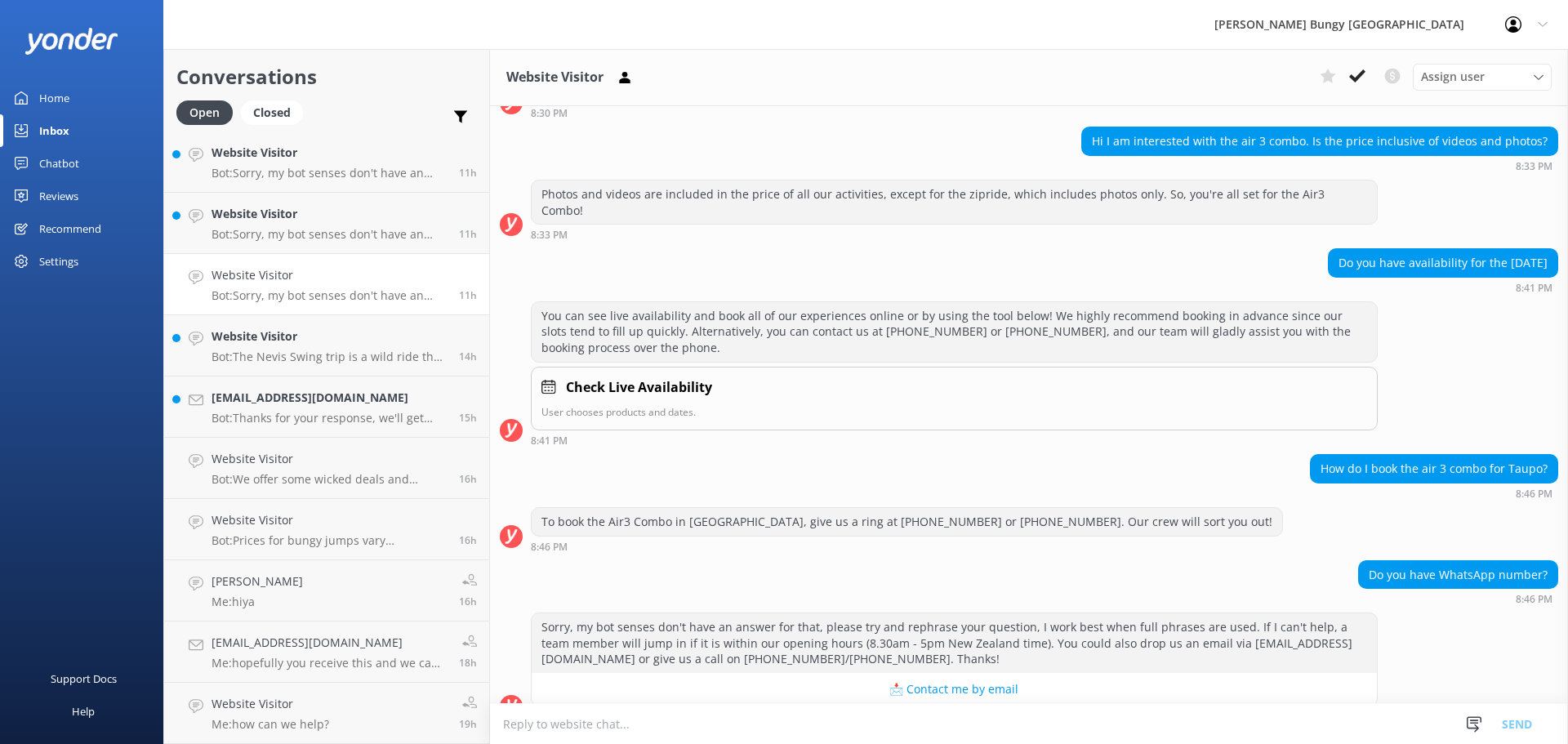
scroll to position [1371, 0]
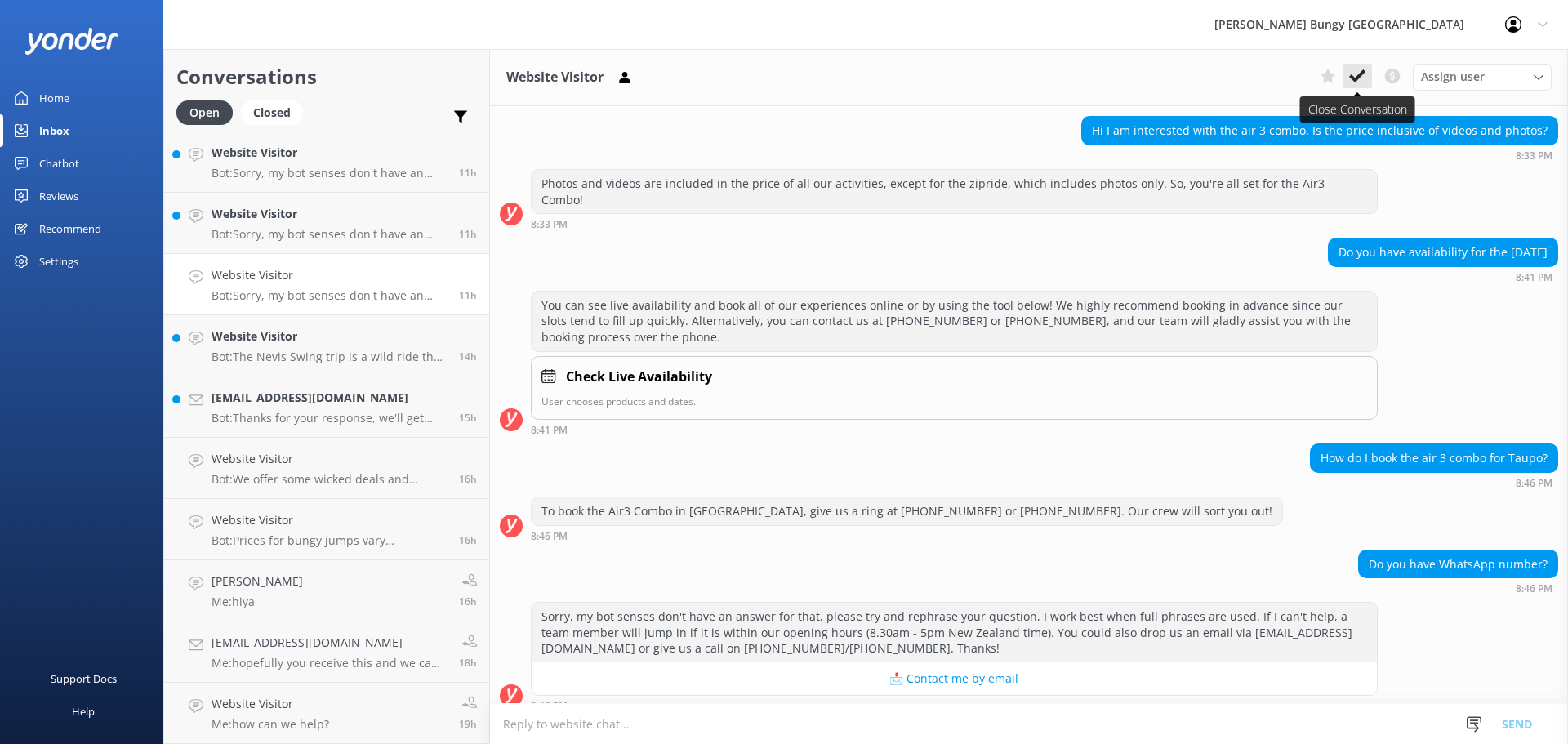
click at [1358, 71] on icon at bounding box center [1357, 76] width 16 height 16
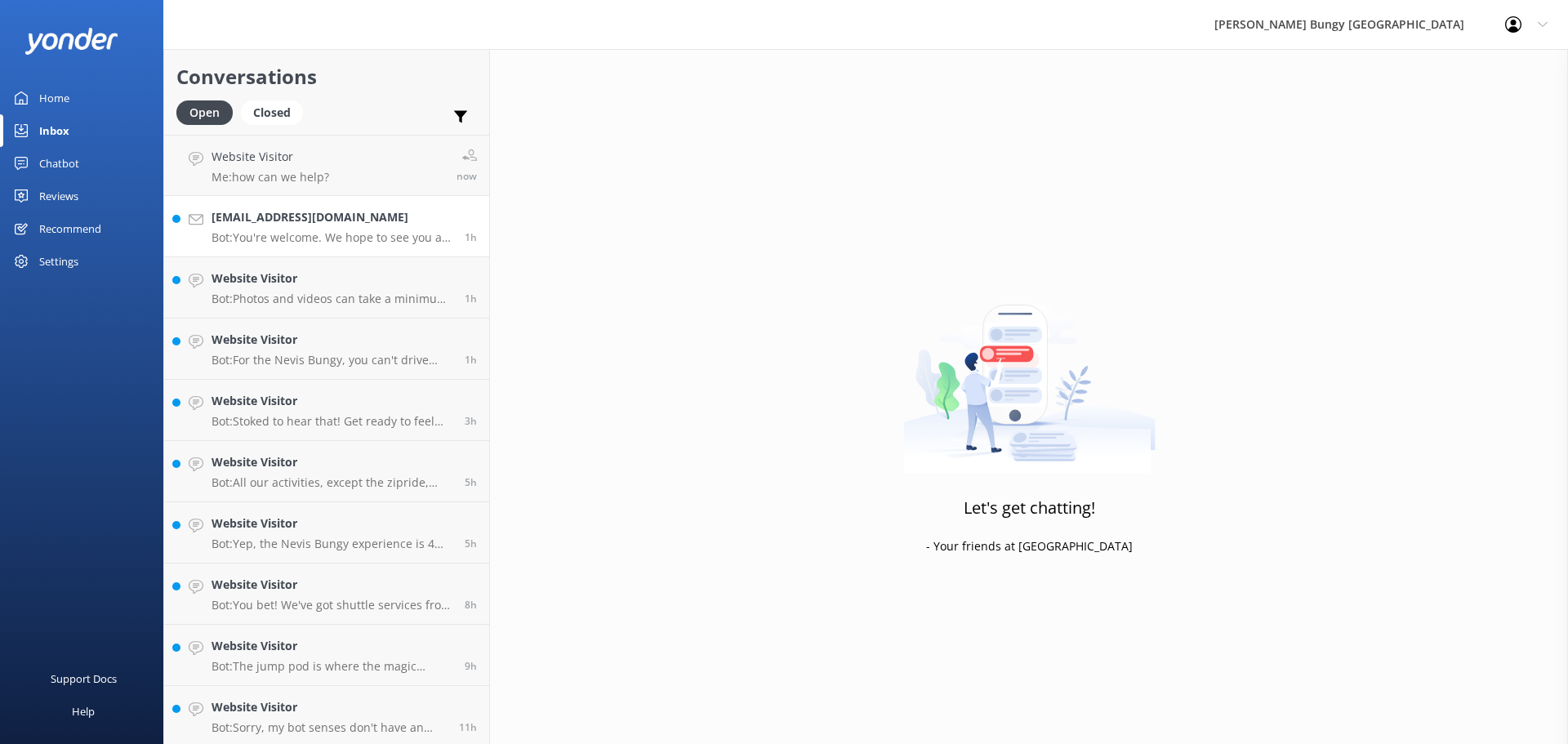
click at [330, 219] on h4 "[EMAIL_ADDRESS][DOMAIN_NAME]" at bounding box center [332, 217] width 241 height 18
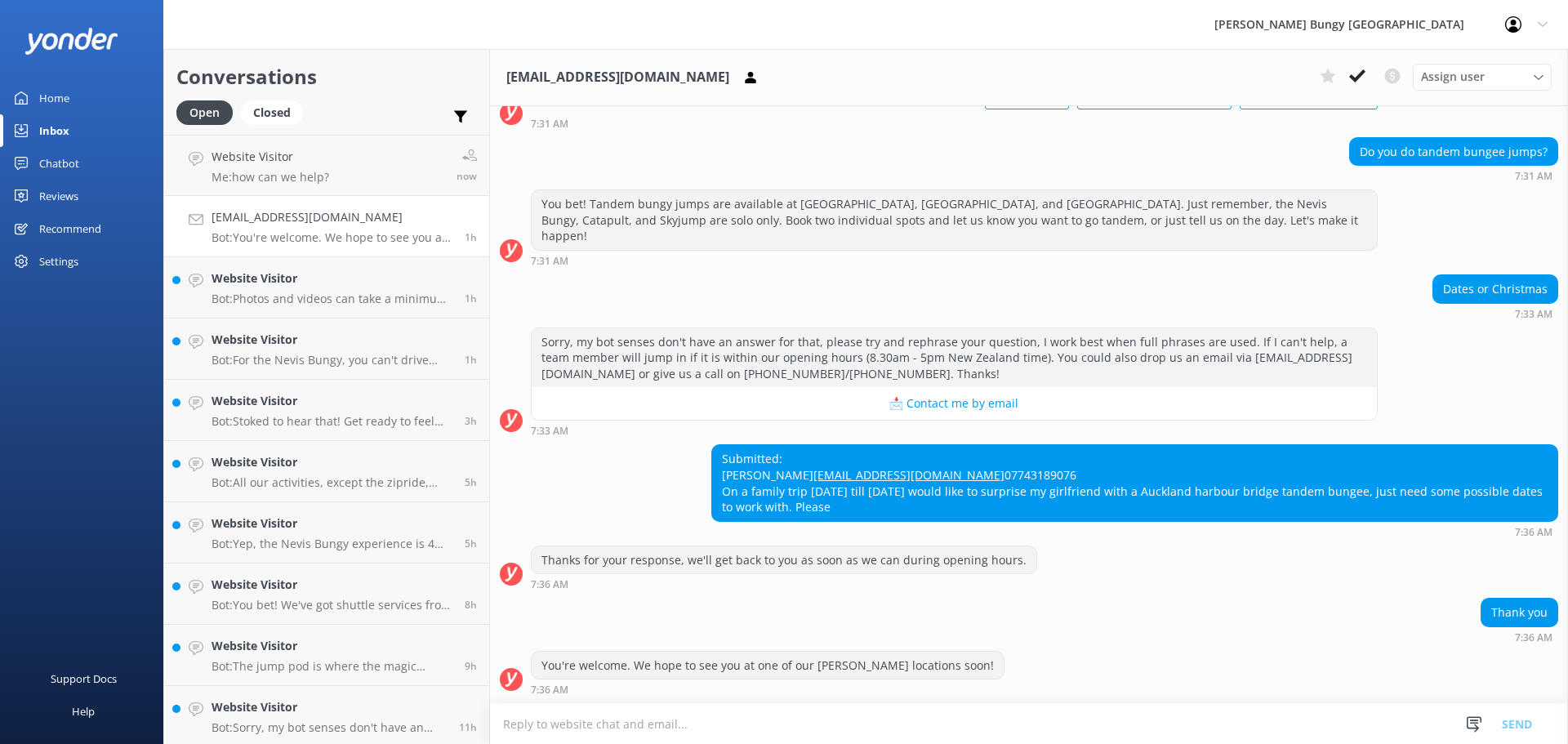
scroll to position [134, 0]
click at [310, 154] on h4 "Website Visitor" at bounding box center [270, 156] width 118 height 18
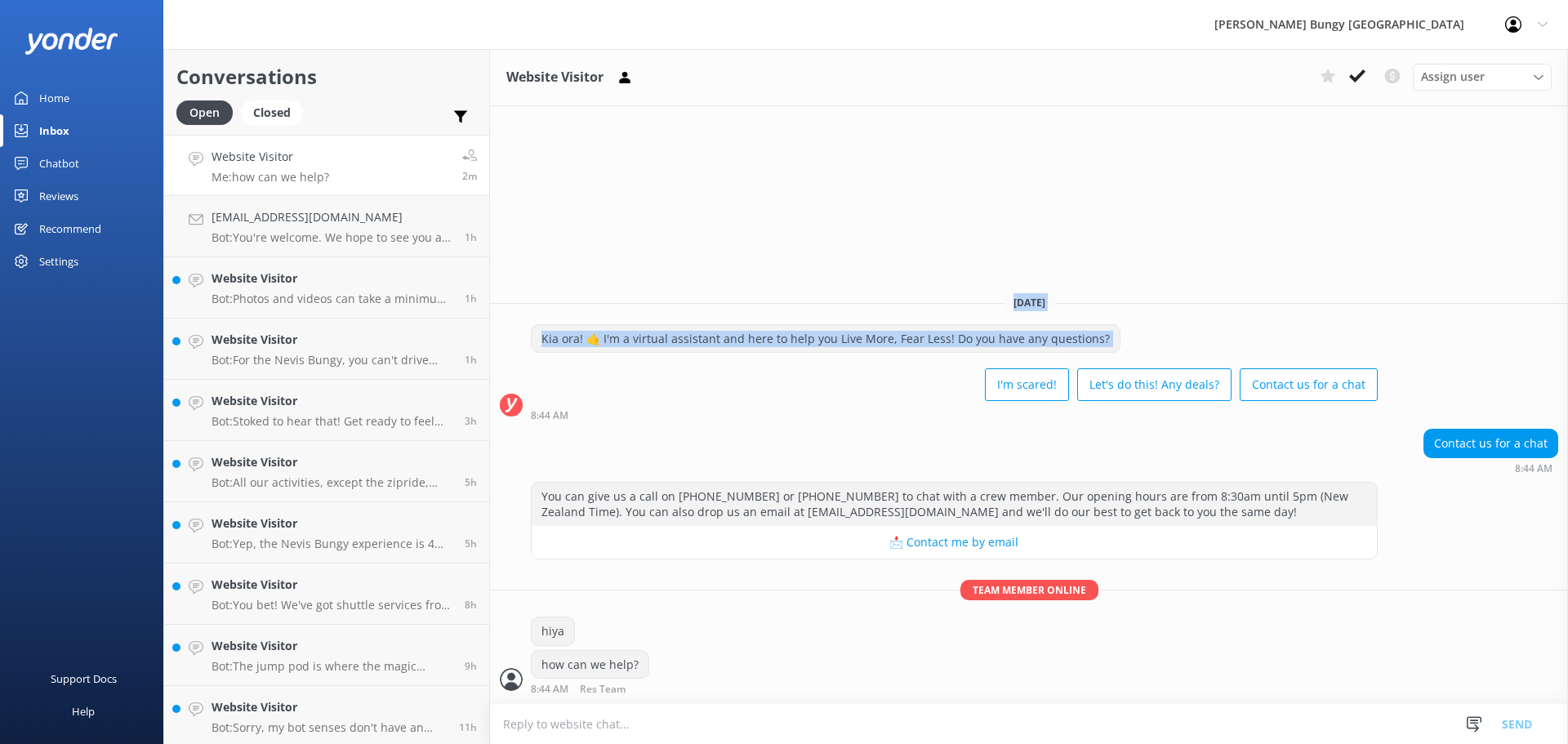
drag, startPoint x: 721, startPoint y: 206, endPoint x: 743, endPoint y: 373, distance: 168.4
click at [743, 373] on div "Website Visitor Assign user [PERSON_NAME] [PERSON_NAME] Tech Admin [PERSON_NAME…" at bounding box center [1029, 396] width 1078 height 695
click at [743, 373] on div "I'm scared! Let's do this! Any deals? Contact us for a chat" at bounding box center [954, 386] width 847 height 45
drag, startPoint x: 743, startPoint y: 373, endPoint x: 642, endPoint y: 275, distance: 140.7
click at [642, 275] on div "Website Visitor Assign user Mike Voyce Michelle Gillard Tech Admin Dan Waugh Re…" at bounding box center [1029, 396] width 1078 height 695
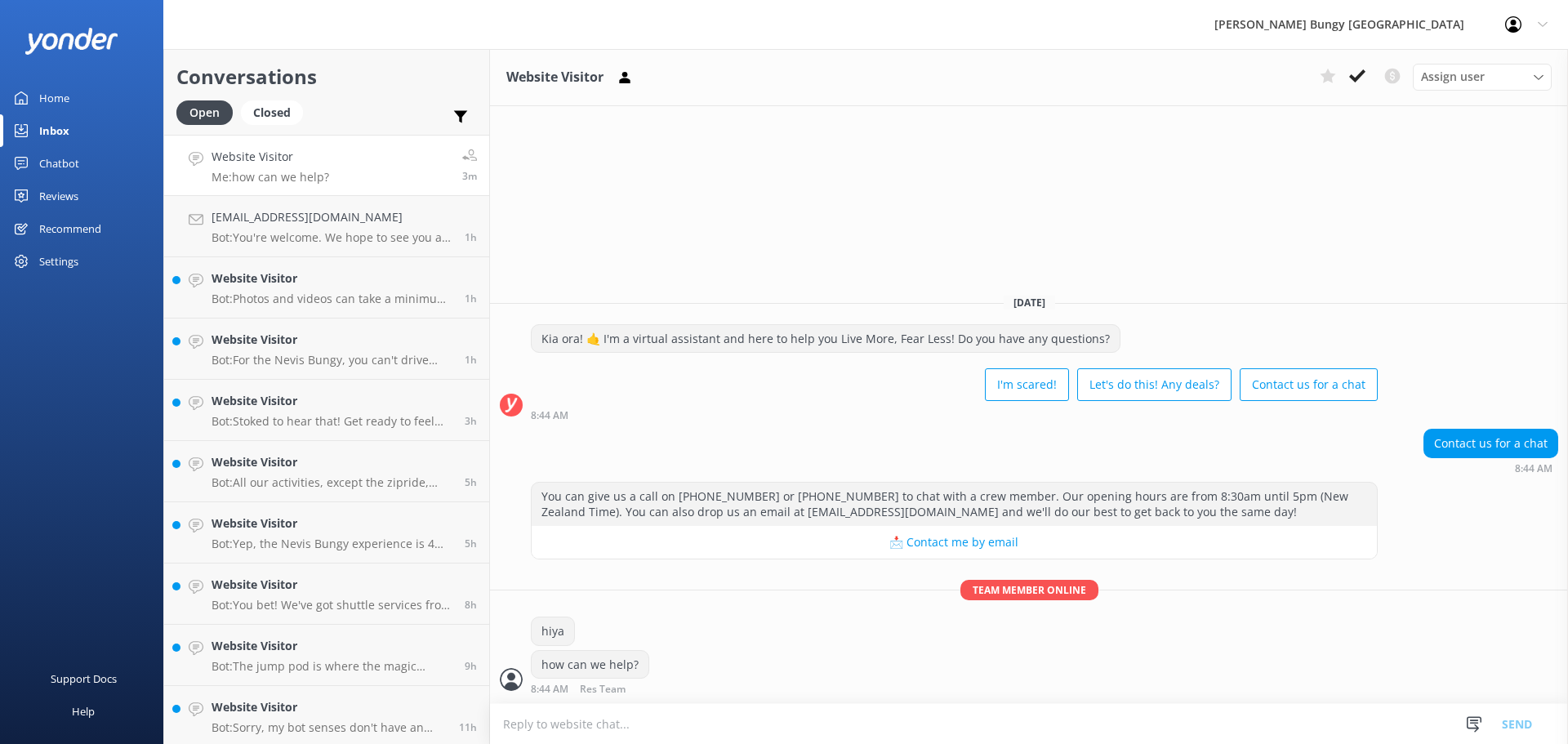
click at [877, 413] on div "8:44 AM" at bounding box center [954, 415] width 847 height 12
click at [981, 155] on div "Website Visitor Assign user Mike Voyce Michelle Gillard Tech Admin Dan Waugh Re…" at bounding box center [1029, 396] width 1078 height 695
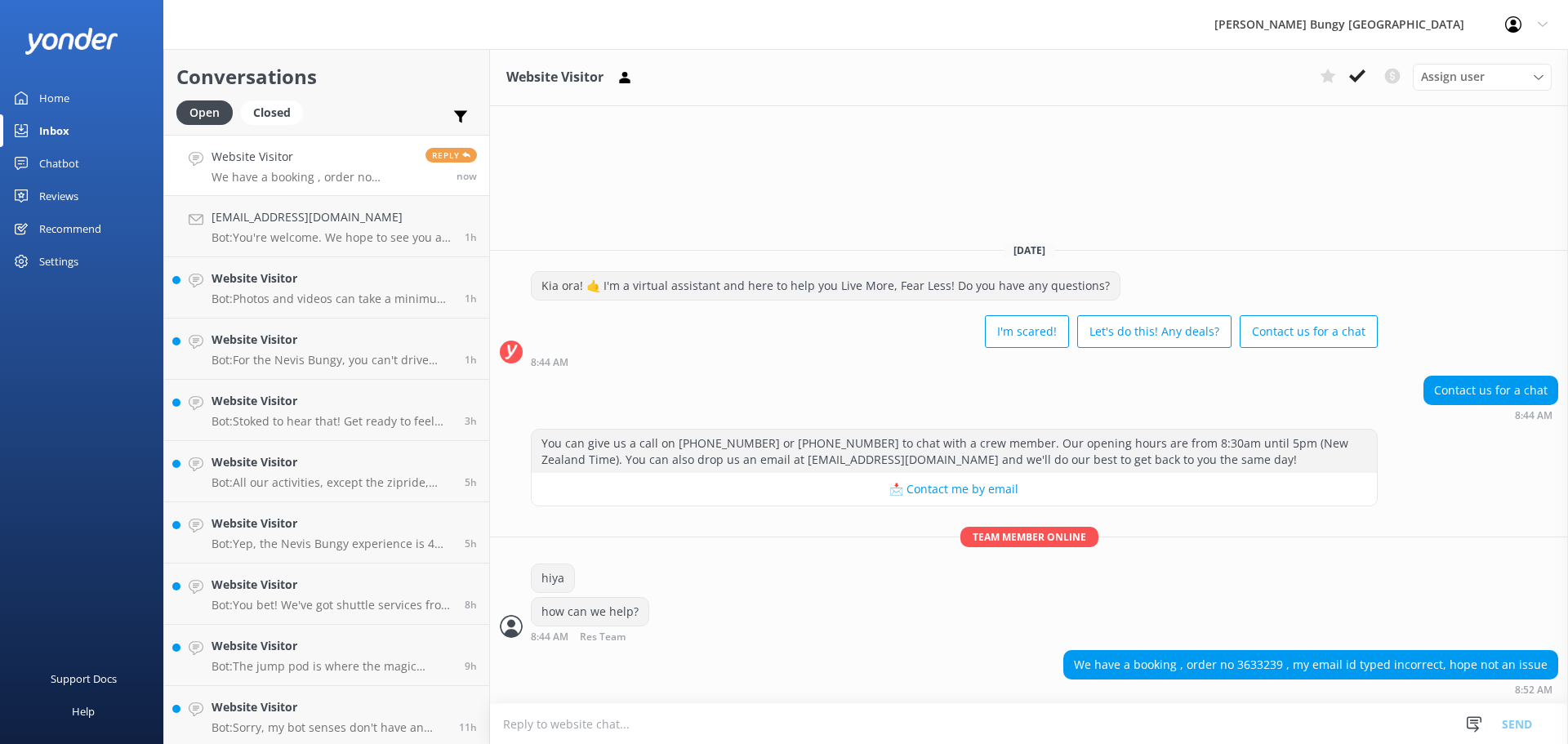
click at [1262, 718] on textarea at bounding box center [1029, 724] width 1078 height 40
type textarea "one moment i'll have a look"
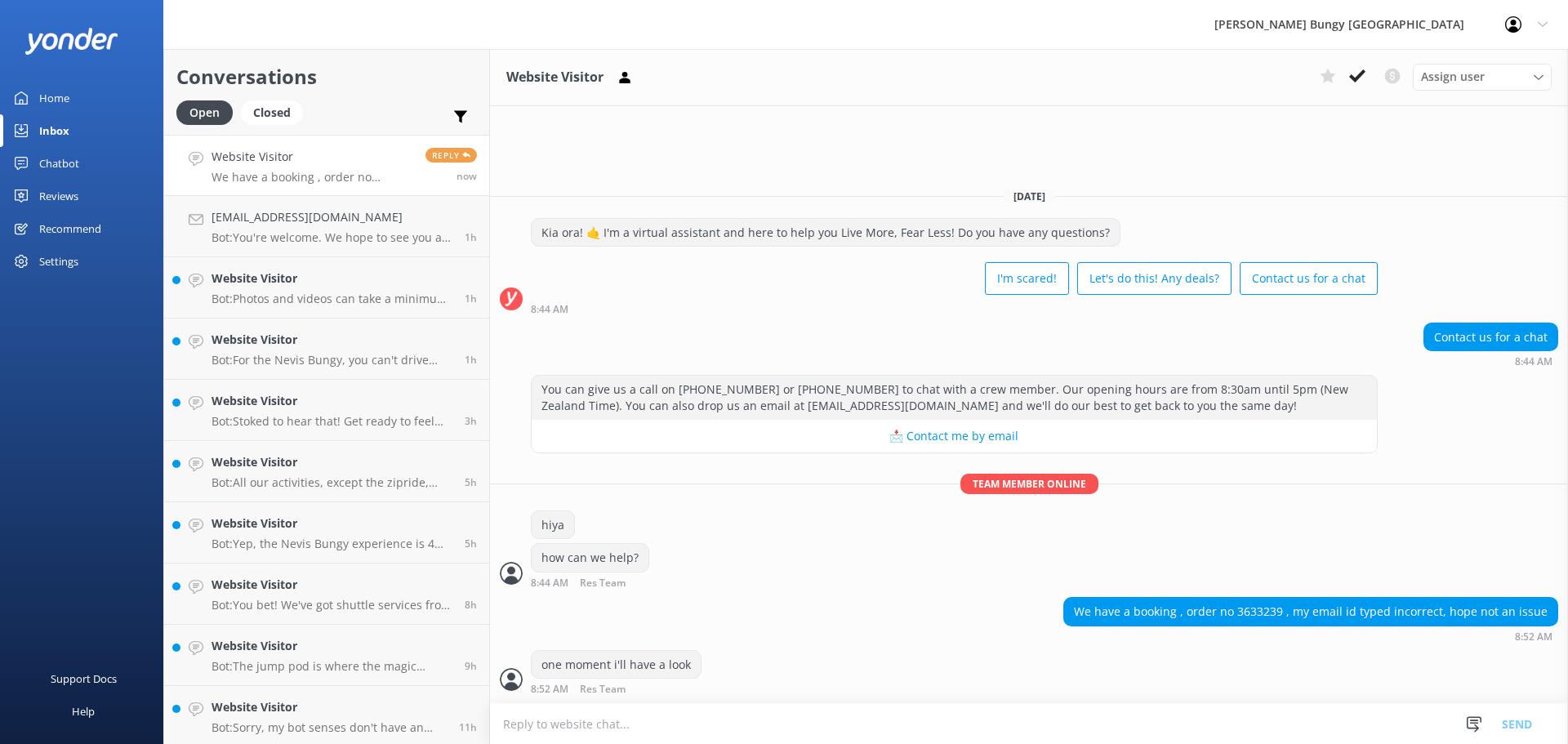
click at [1282, 610] on div "We have a booking , order no 3633239 , my email id typed incorrect, hope not an…" at bounding box center [1310, 611] width 493 height 28
drag, startPoint x: 1282, startPoint y: 610, endPoint x: 1320, endPoint y: 425, distance: 188.9
click at [1320, 425] on button "📩 Contact me by email" at bounding box center [954, 436] width 846 height 33
copy div "3633239"
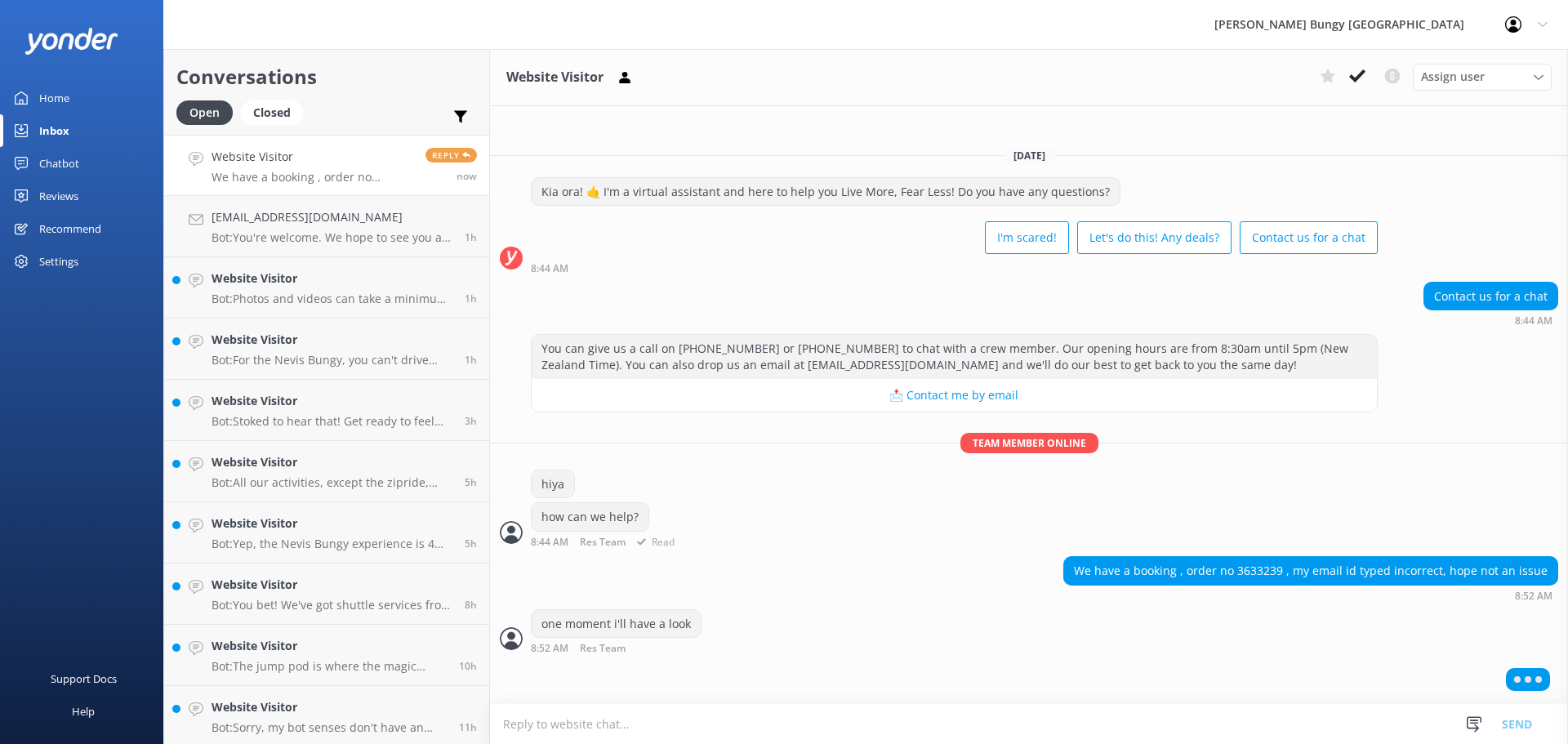
click at [1469, 546] on div "how can we help? 8:44 AM Res Team Read" at bounding box center [1029, 524] width 1078 height 45
click at [1037, 727] on textarea at bounding box center [1029, 724] width 1078 height 40
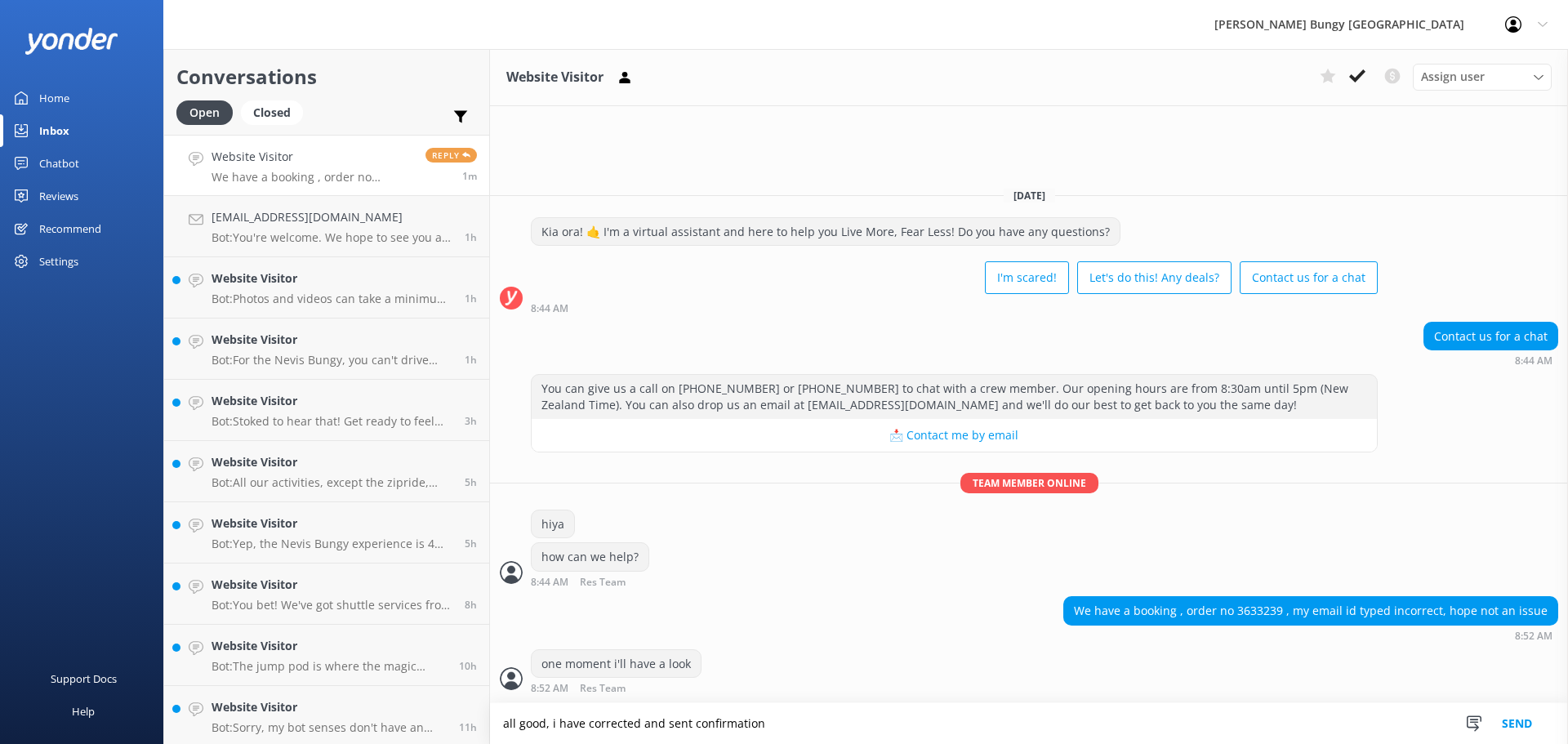
type textarea "all good, i have corrected and sent confirmation"
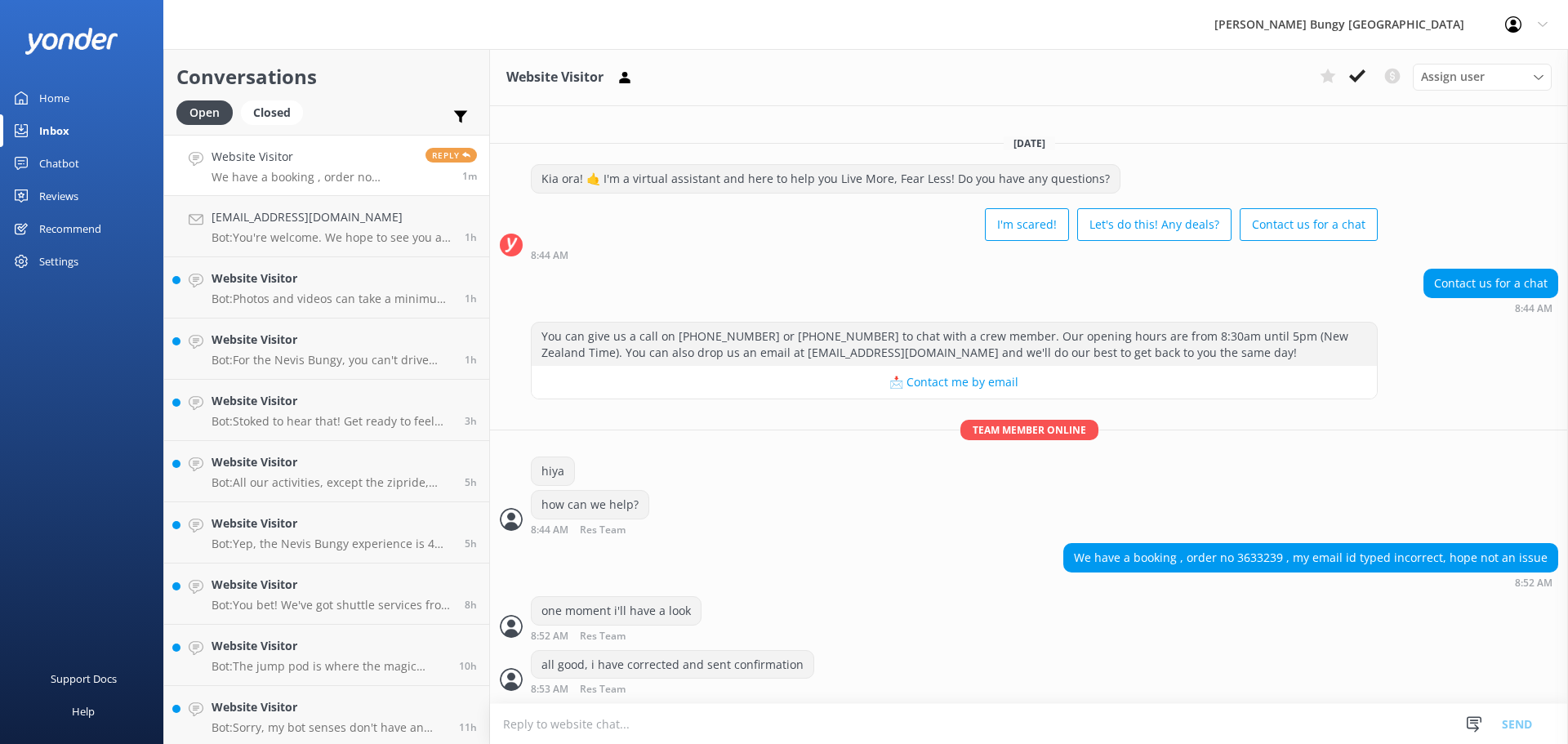
click at [766, 715] on textarea at bounding box center [1029, 724] width 1078 height 40
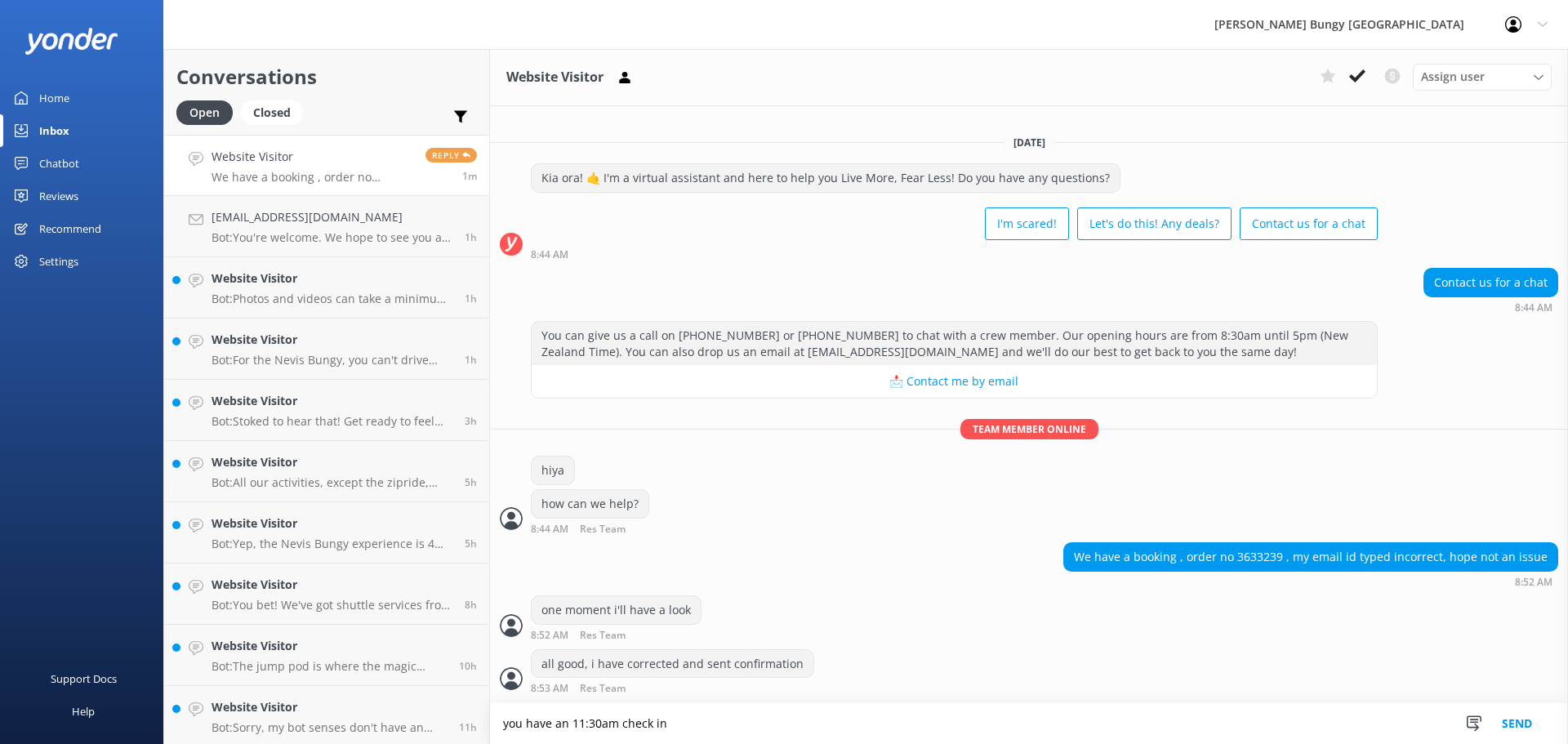
type textarea "you have an 11:30am check in"
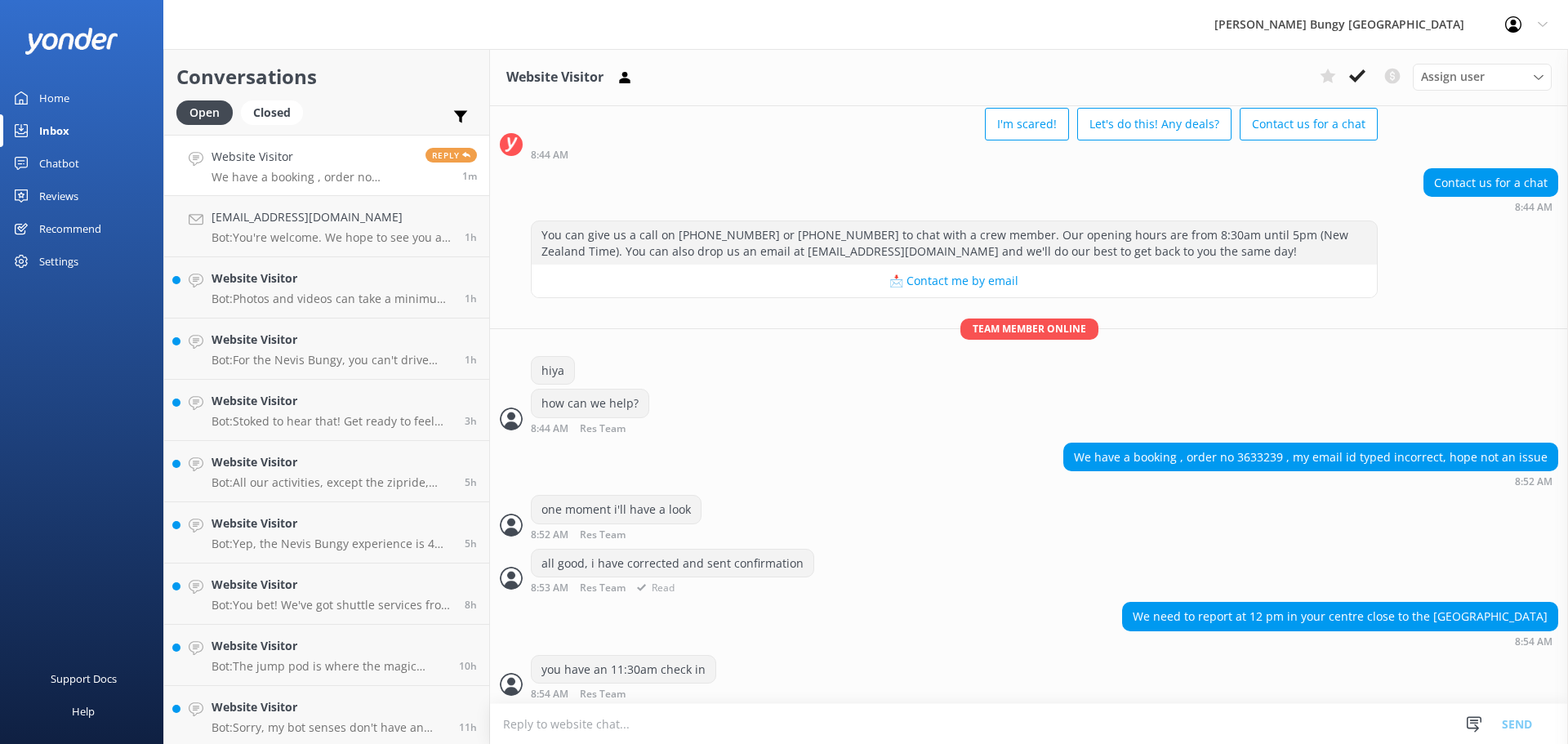
scroll to position [91, 0]
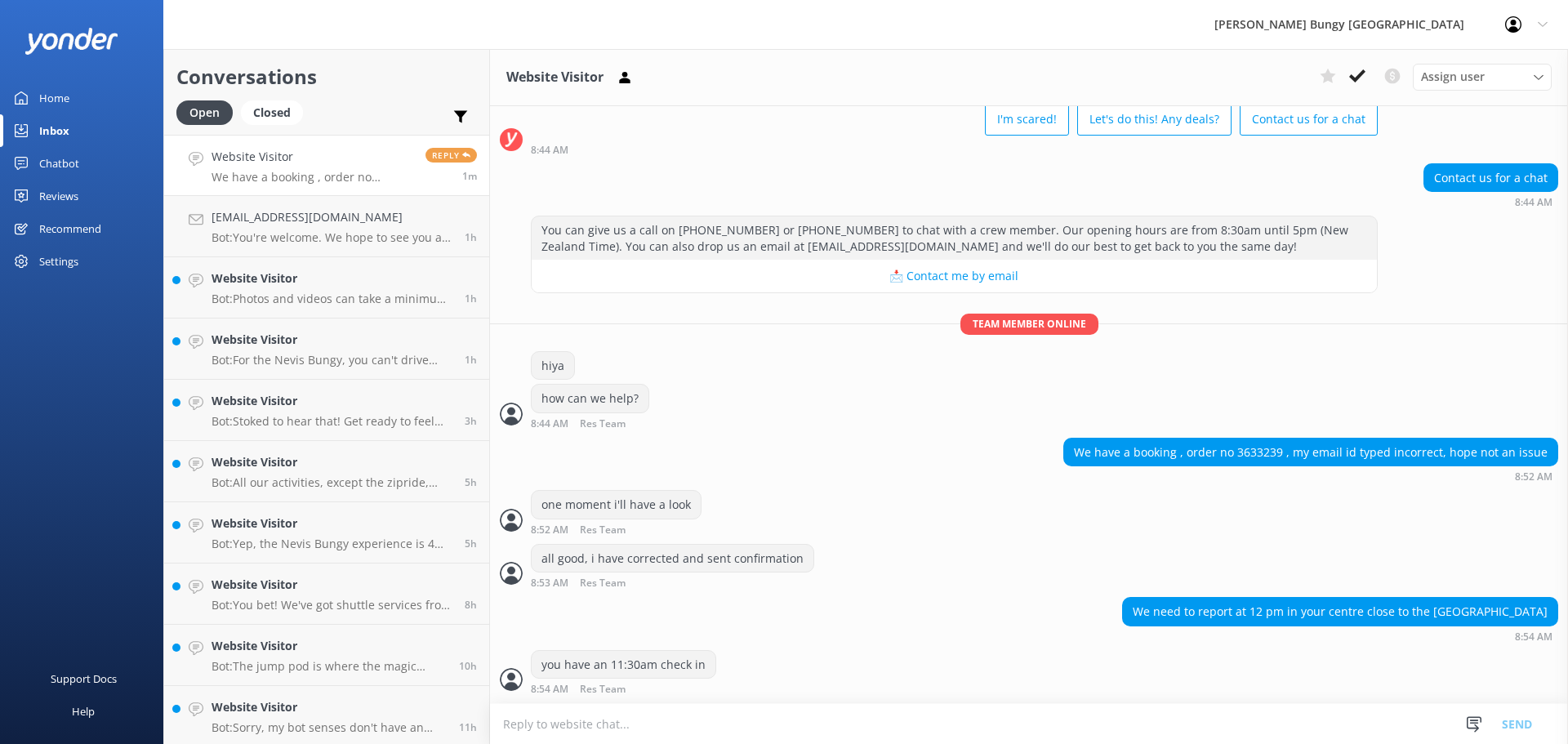
click at [732, 713] on textarea at bounding box center [1029, 724] width 1078 height 40
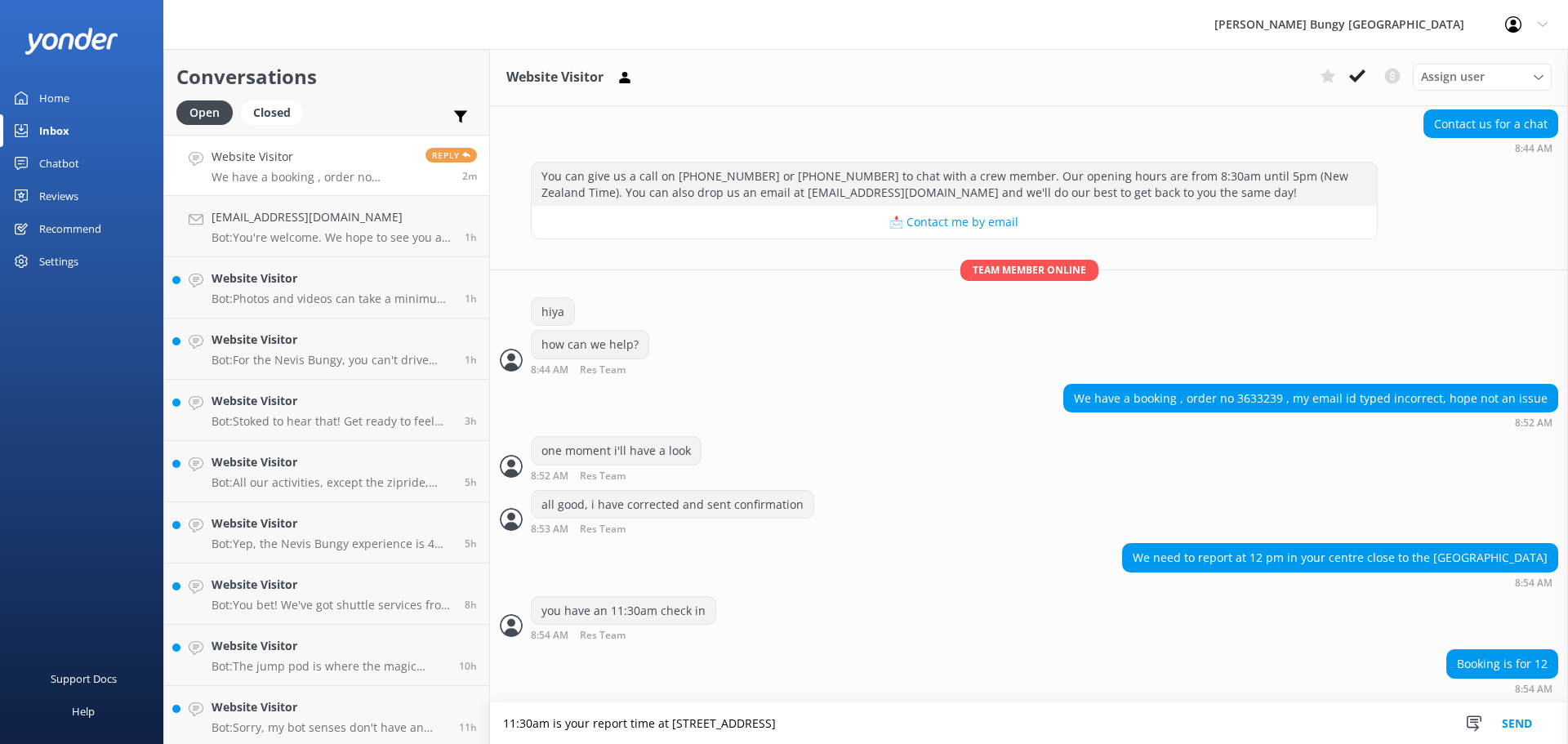
type textarea "11:30am is your report time at [STREET_ADDRESS]"
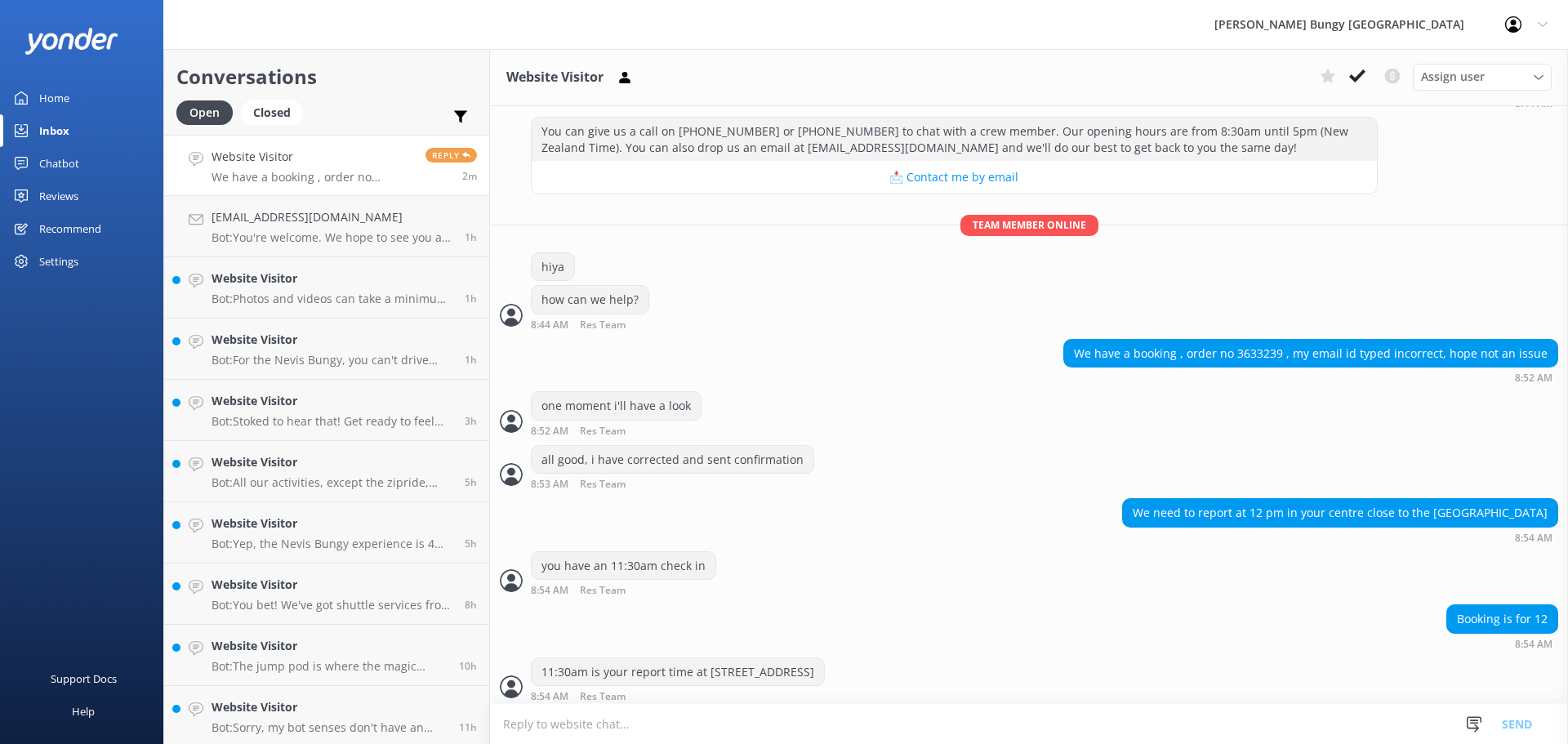
scroll to position [196, 0]
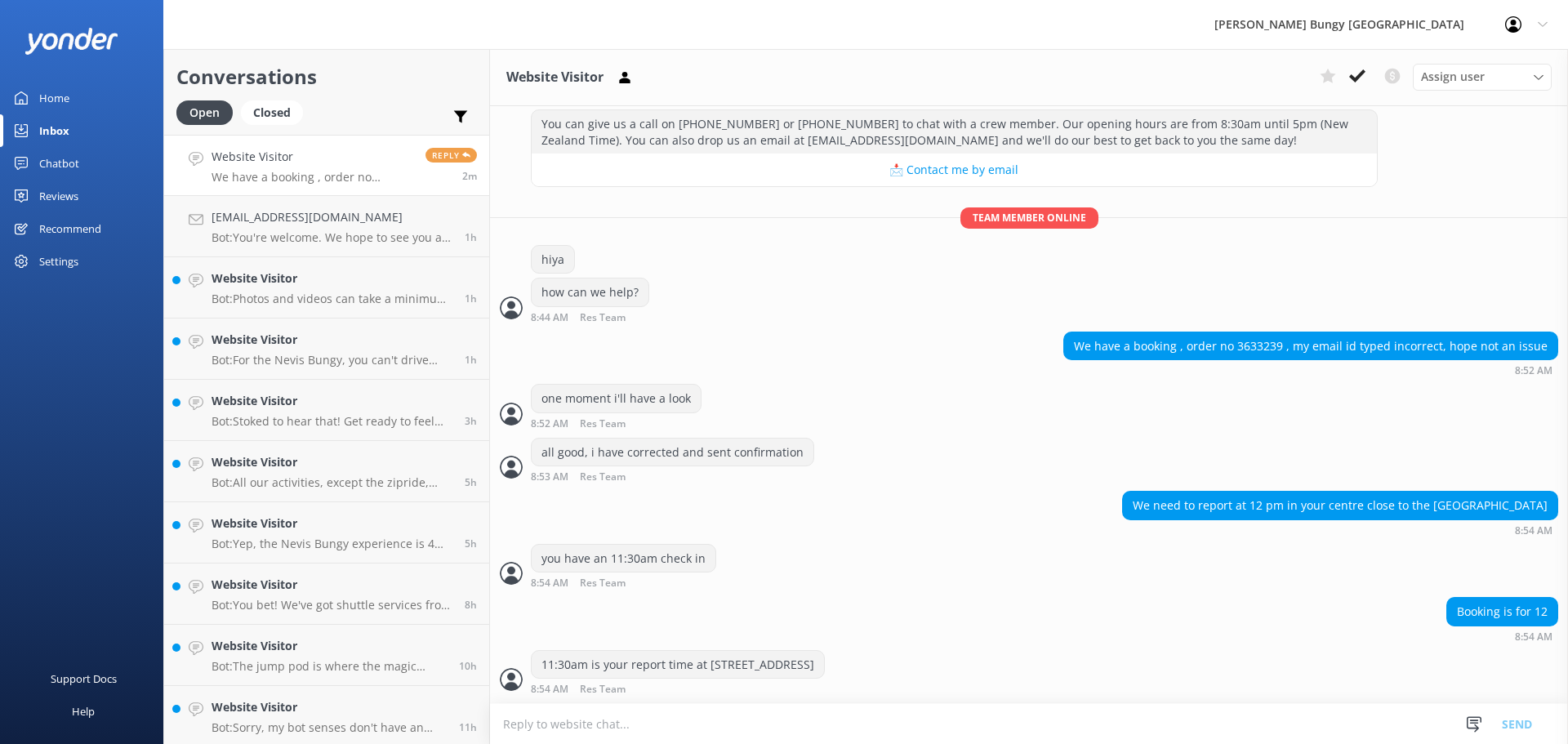
click at [627, 705] on textarea at bounding box center [1029, 724] width 1078 height 40
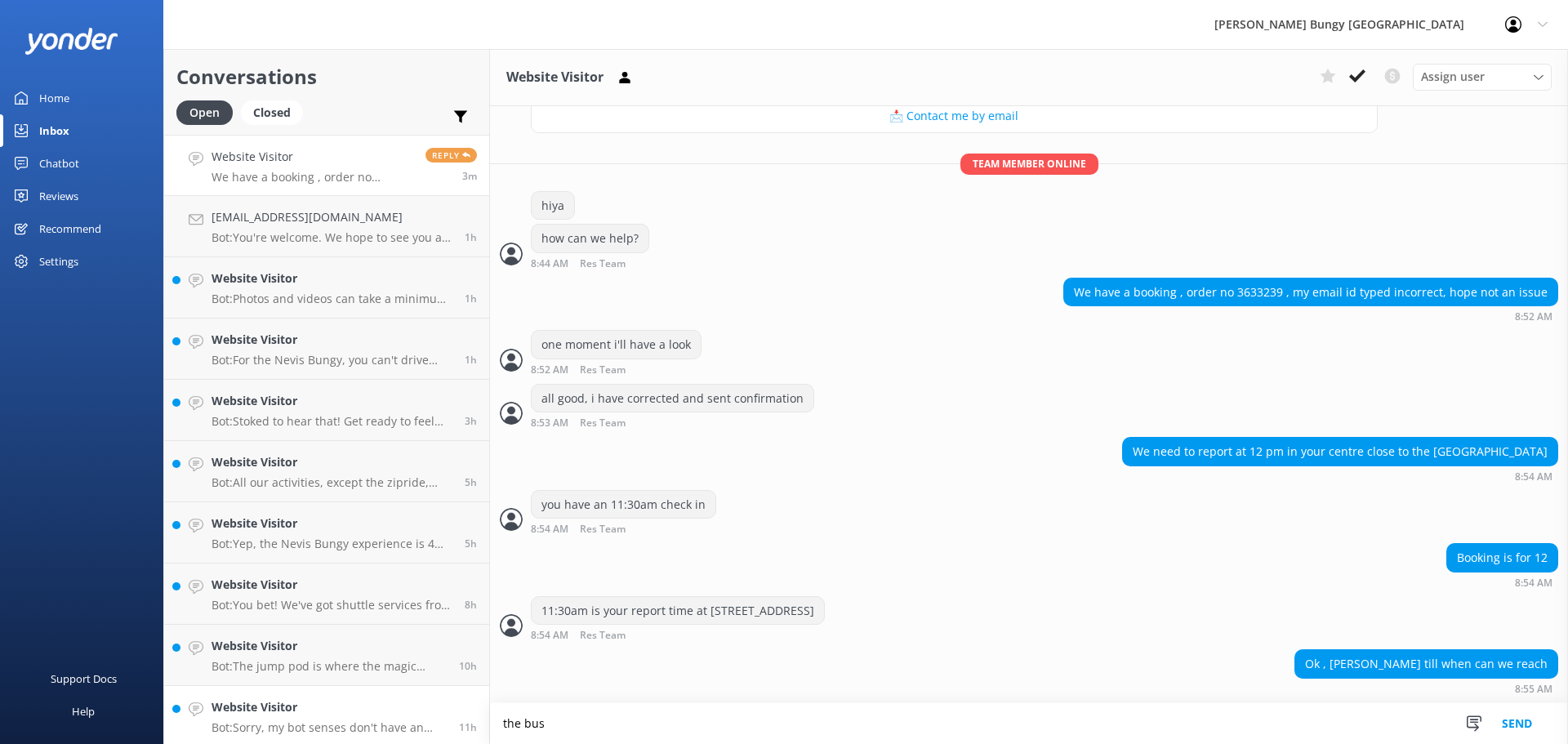
drag, startPoint x: 585, startPoint y: 726, endPoint x: 469, endPoint y: 730, distance: 116.1
click at [469, 730] on div "Conversations Open Closed Important Converted Assigned to me Unassigned Website…" at bounding box center [865, 396] width 1405 height 695
type textarea "you need to arrive by 11:45am at the latest"
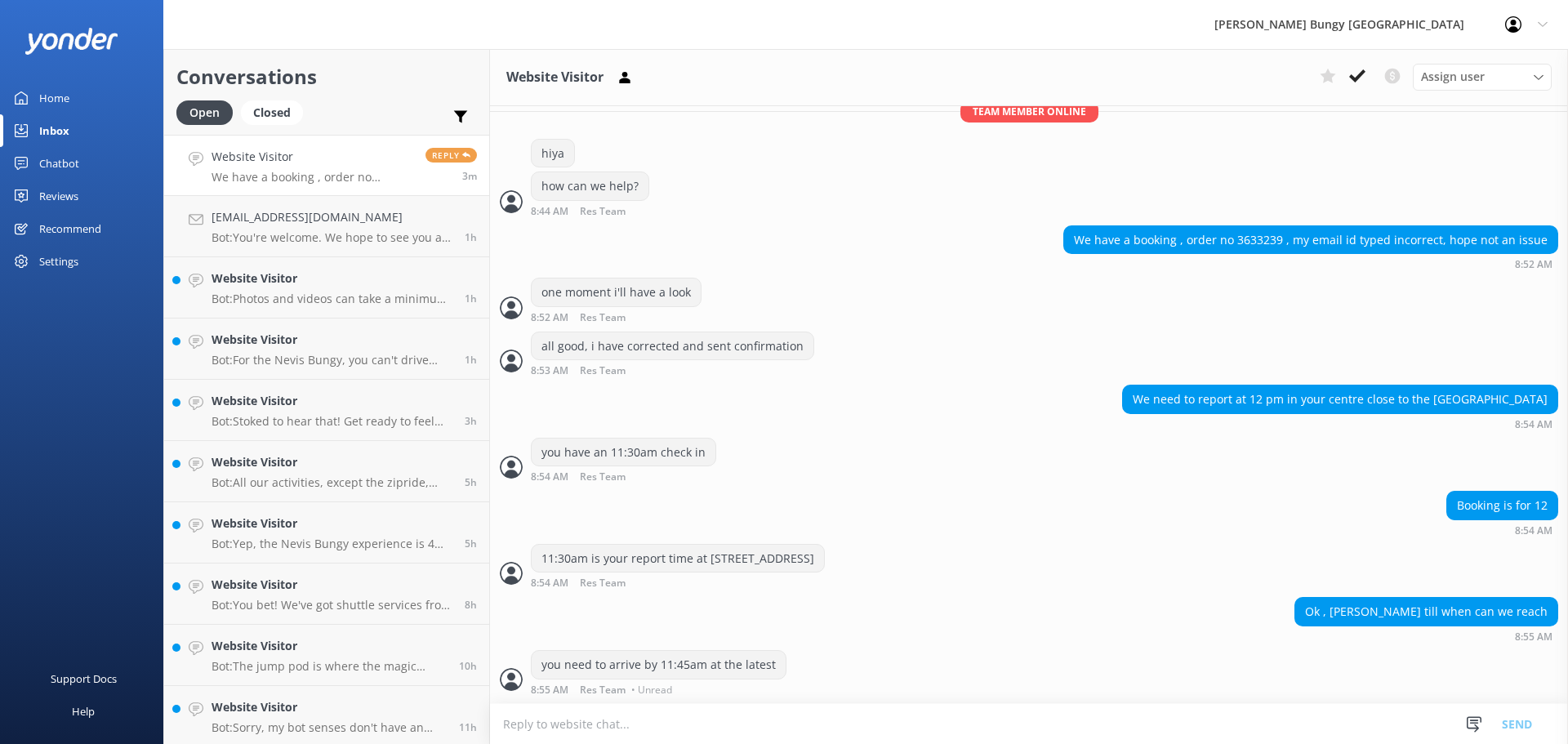
scroll to position [341, 0]
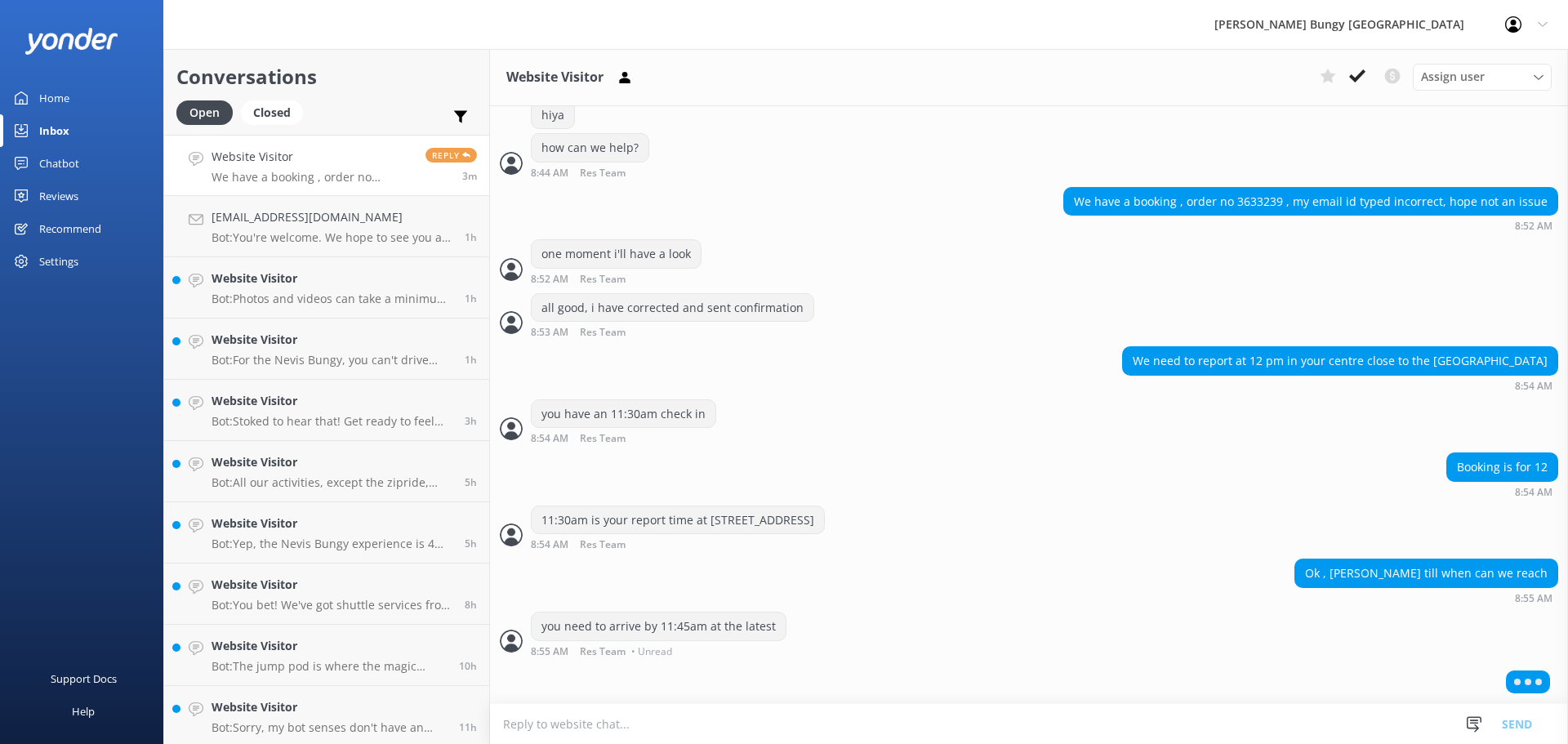
click at [1027, 389] on div "We need to report at 12 pm in your centre close to the fernburgee 8:54 AM" at bounding box center [1029, 368] width 1078 height 45
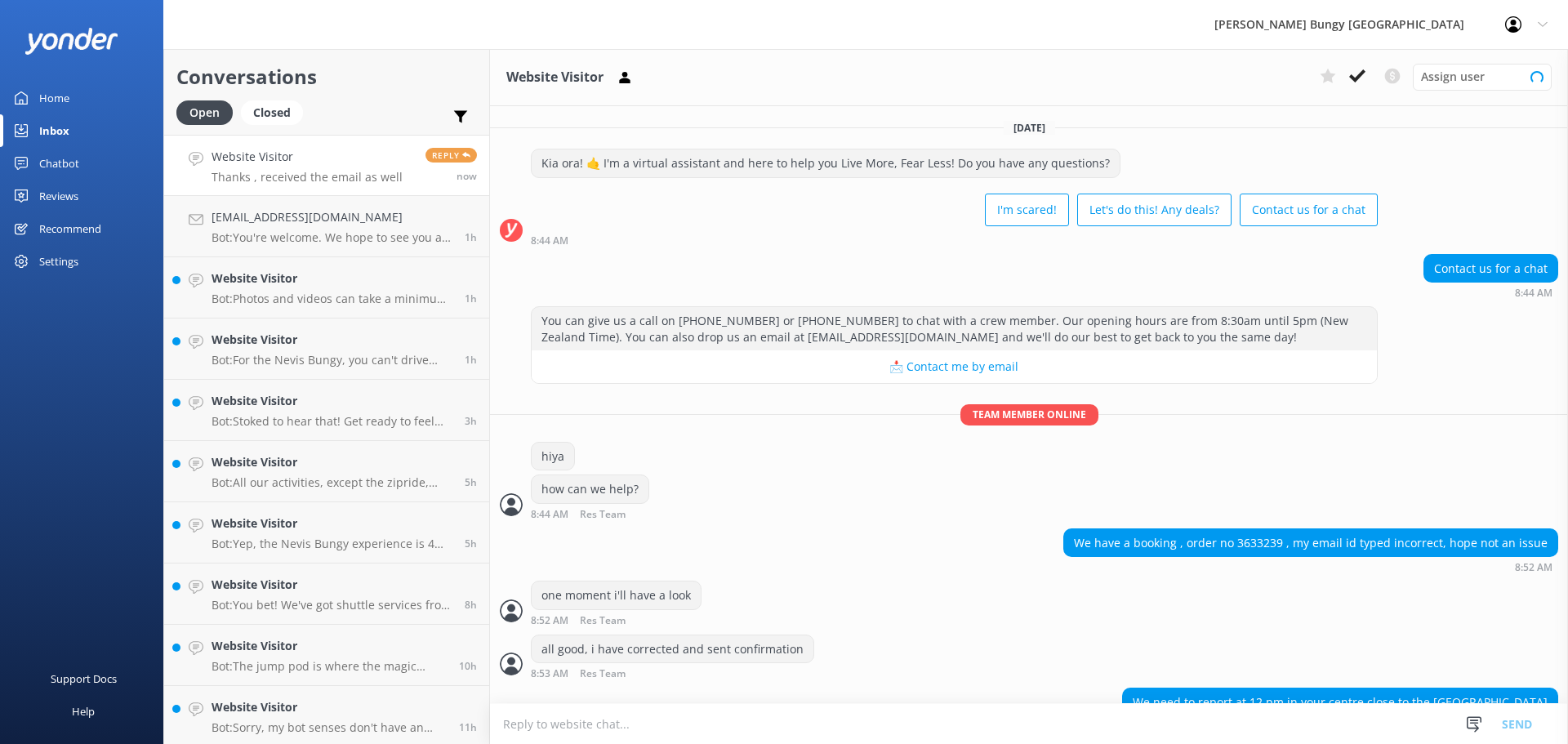
scroll to position [356, 0]
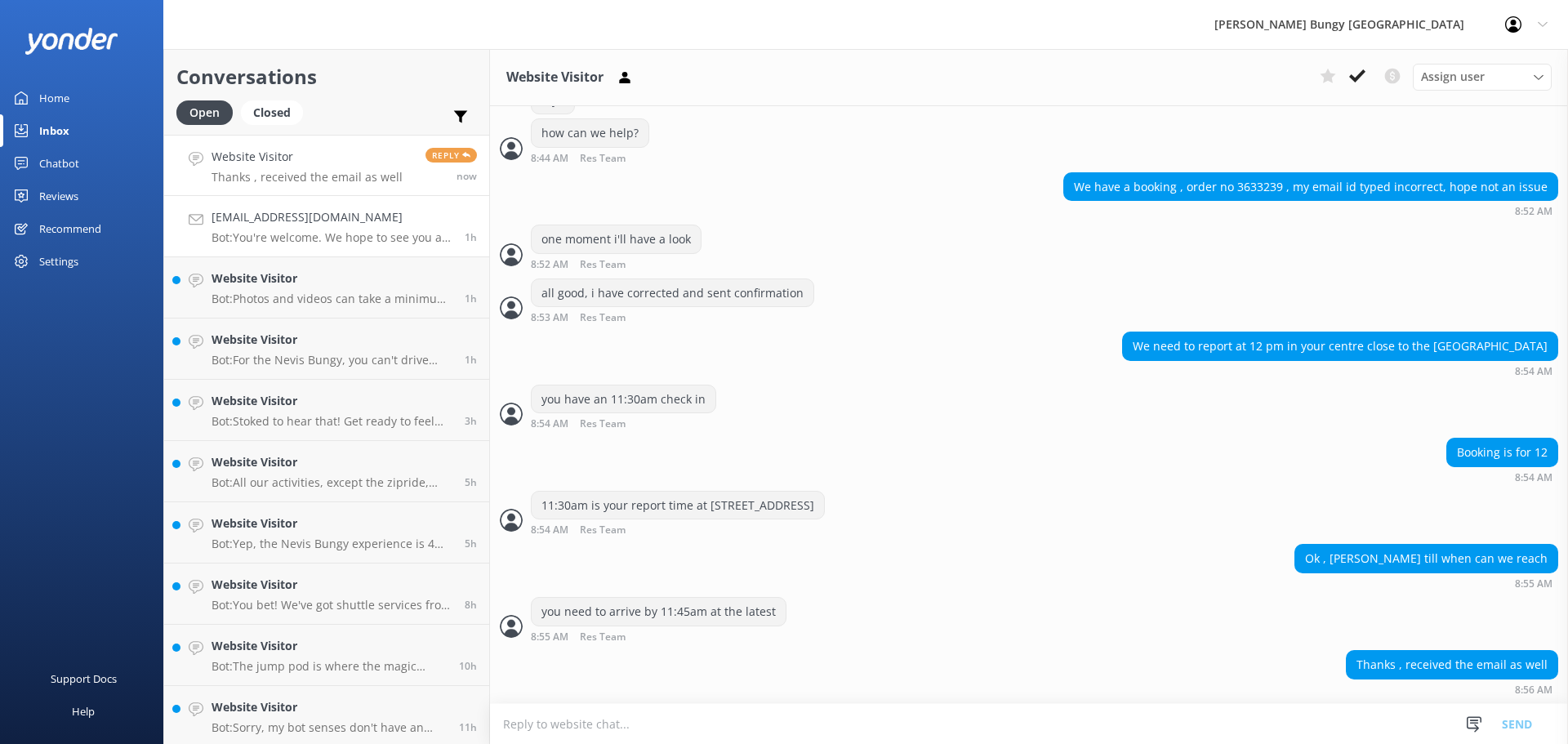
click at [240, 231] on p "Bot: You're welcome. We hope to see you at one of our [PERSON_NAME] locations s…" at bounding box center [332, 238] width 241 height 15
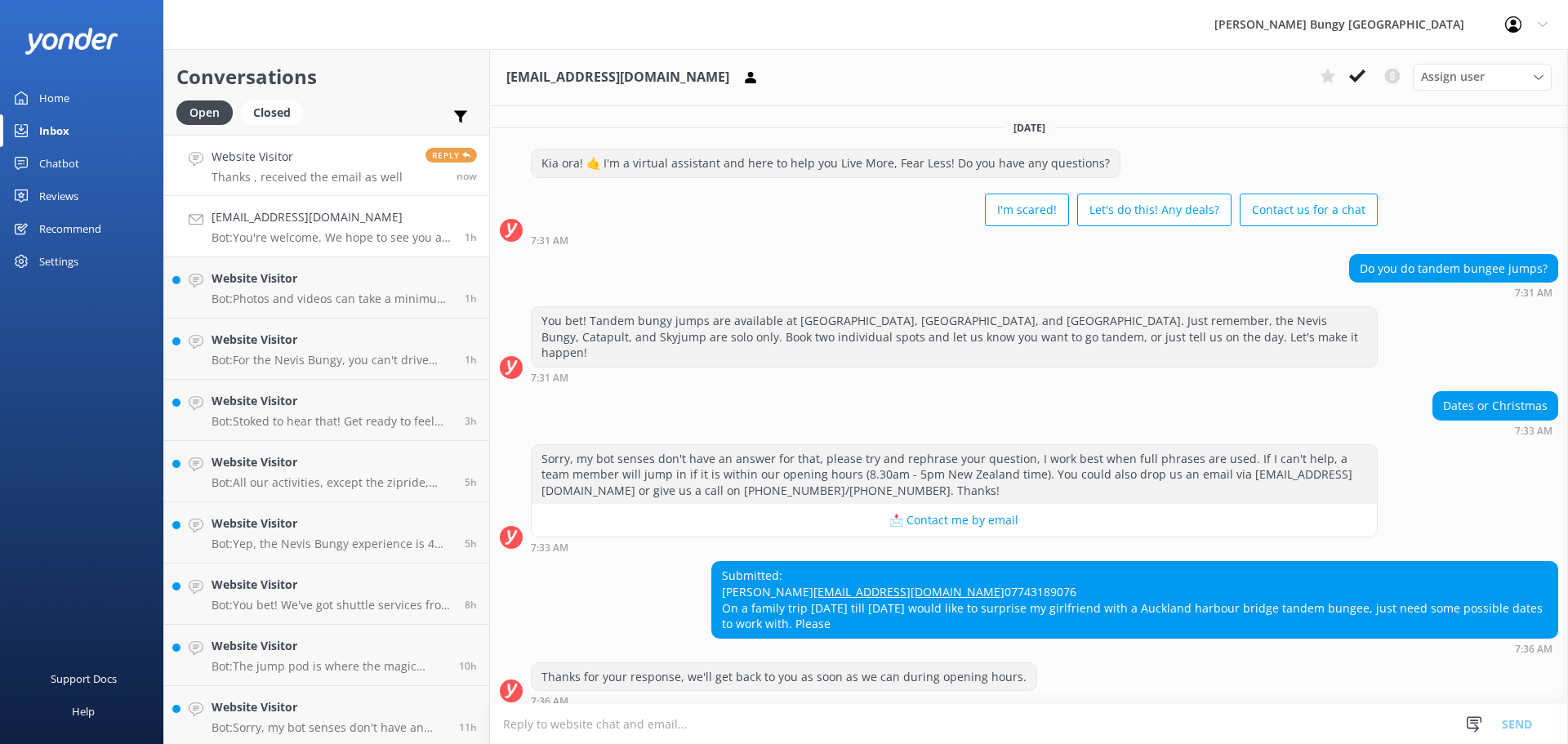
scroll to position [134, 0]
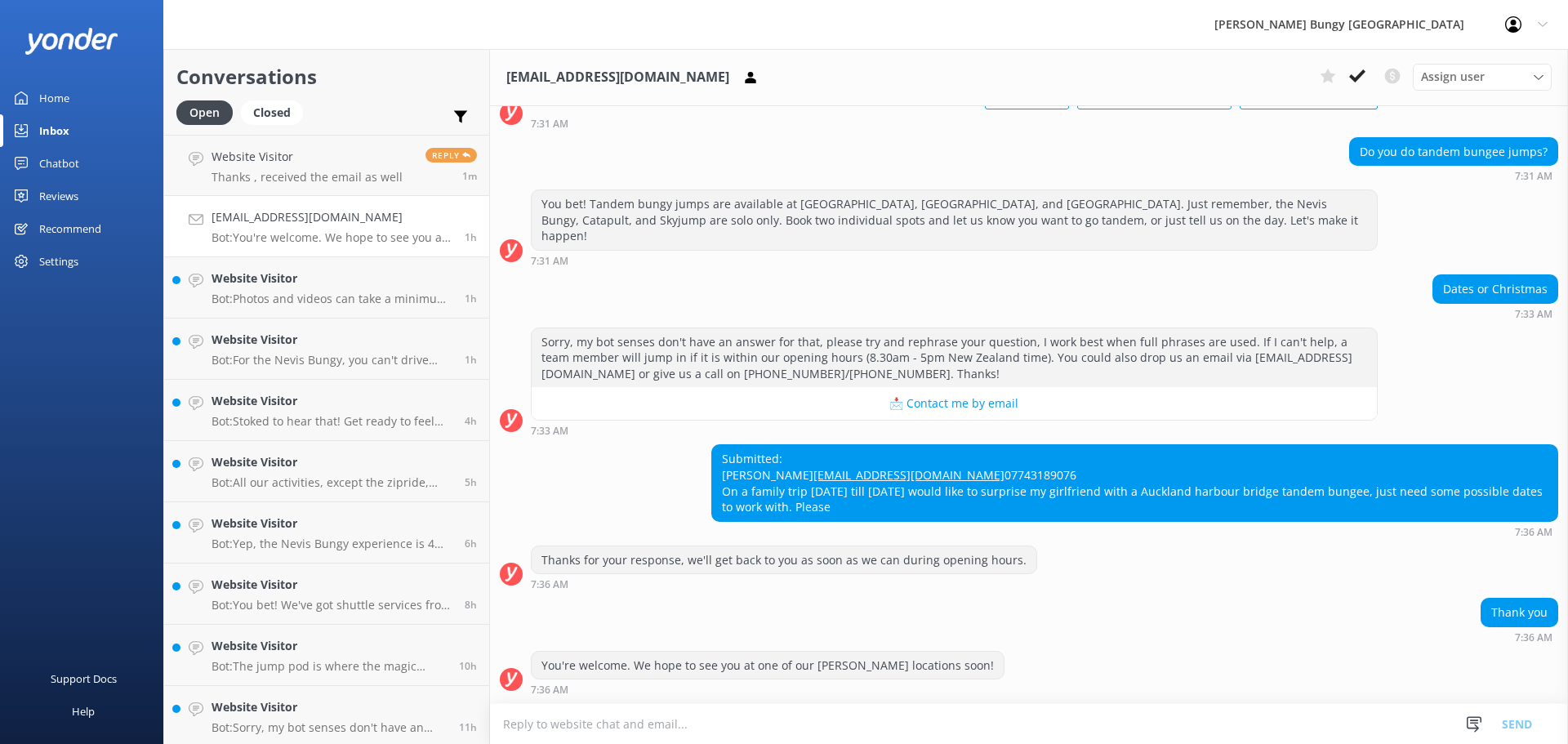
click at [1141, 678] on div "You're welcome. We hope to see you at one of our [PERSON_NAME] locations soon! …" at bounding box center [1029, 673] width 1078 height 45
click at [286, 185] on link "Website Visitor Bot: Sorry, my bot senses don't have an answer for that, please…" at bounding box center [326, 165] width 325 height 61
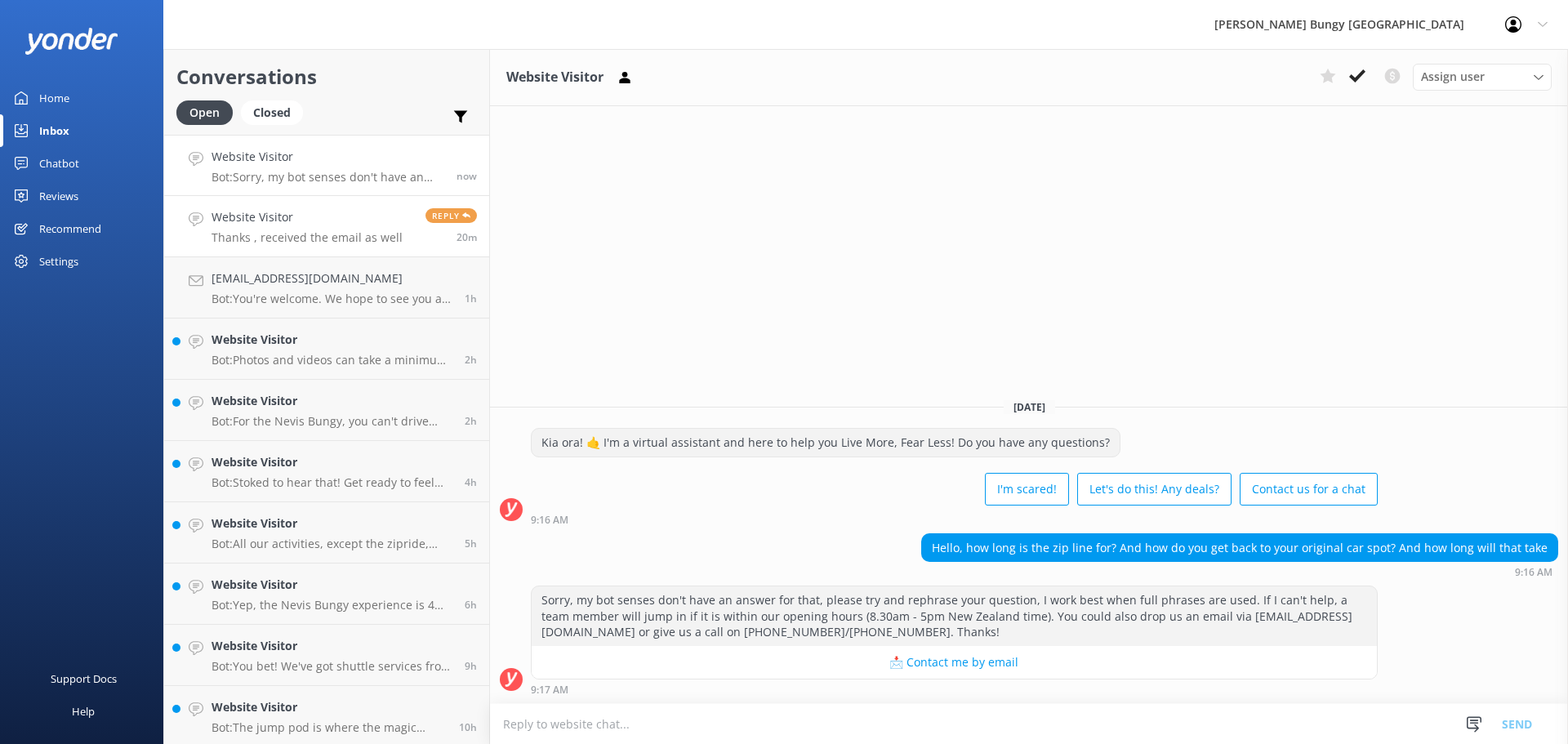
click at [292, 228] on div "Website Visitor Thanks , received the email as well" at bounding box center [307, 226] width 191 height 36
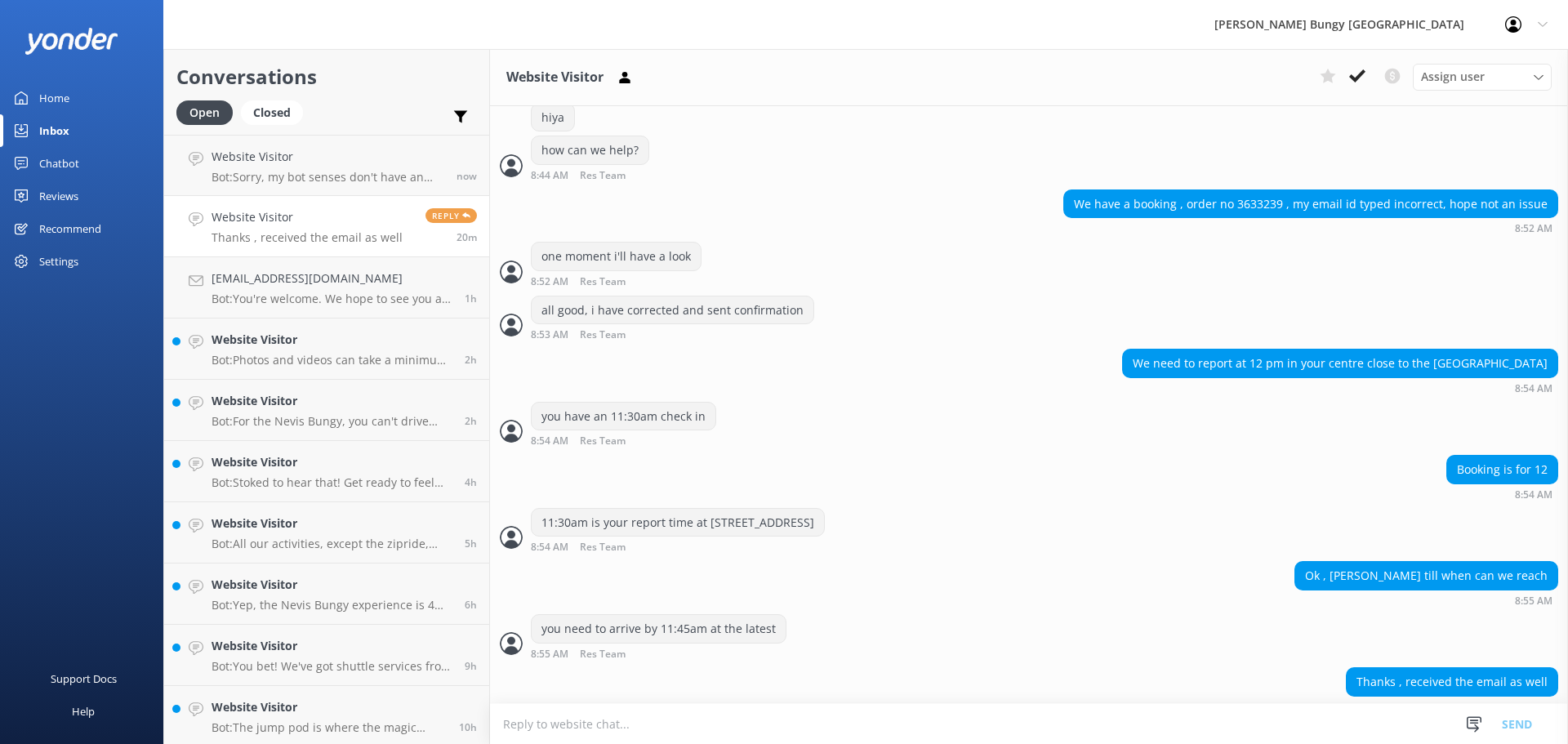
scroll to position [356, 0]
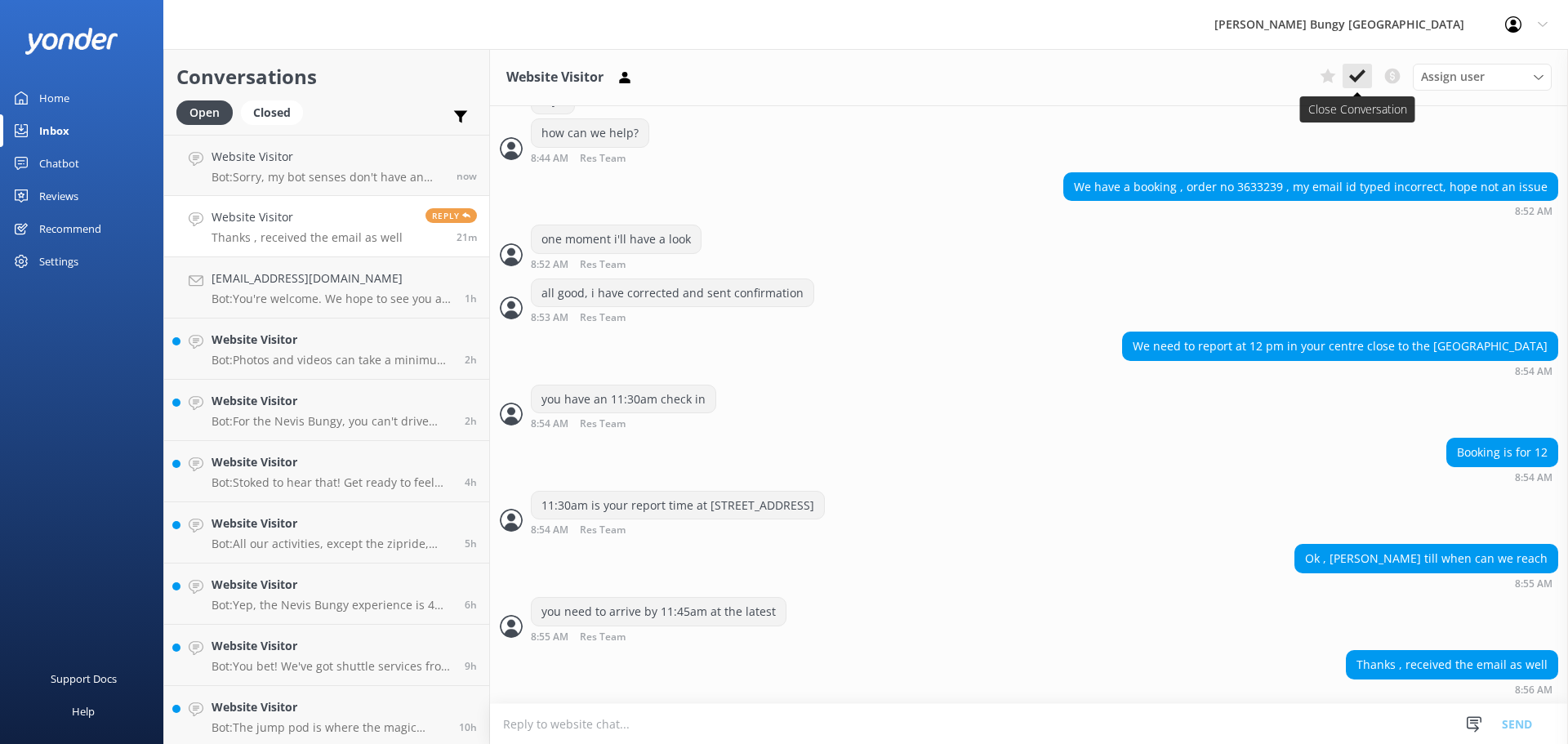
click at [1361, 76] on use at bounding box center [1357, 76] width 16 height 13
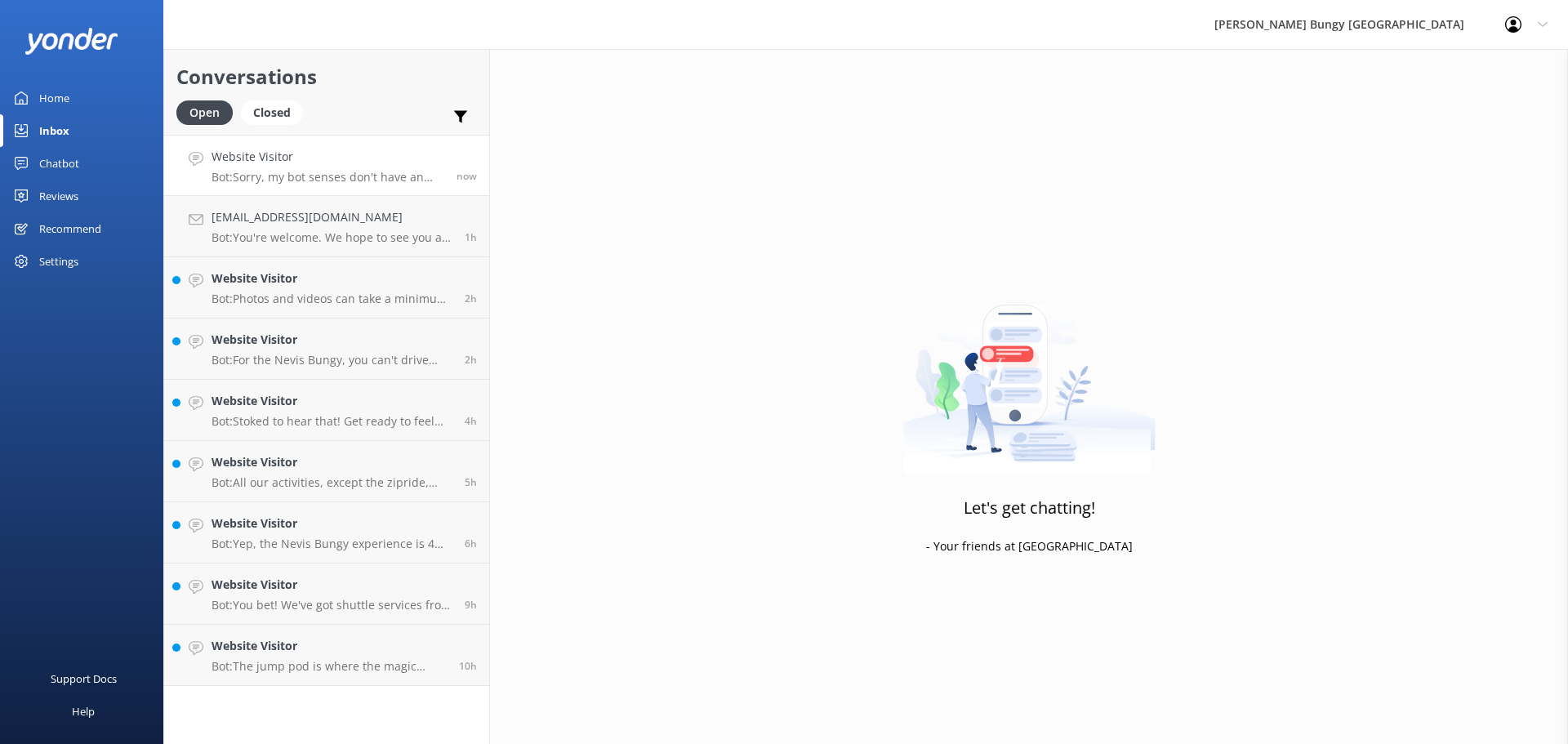
click at [379, 176] on p "Bot: Sorry, my bot senses don't have an answer for that, please try and rephras…" at bounding box center [328, 177] width 233 height 15
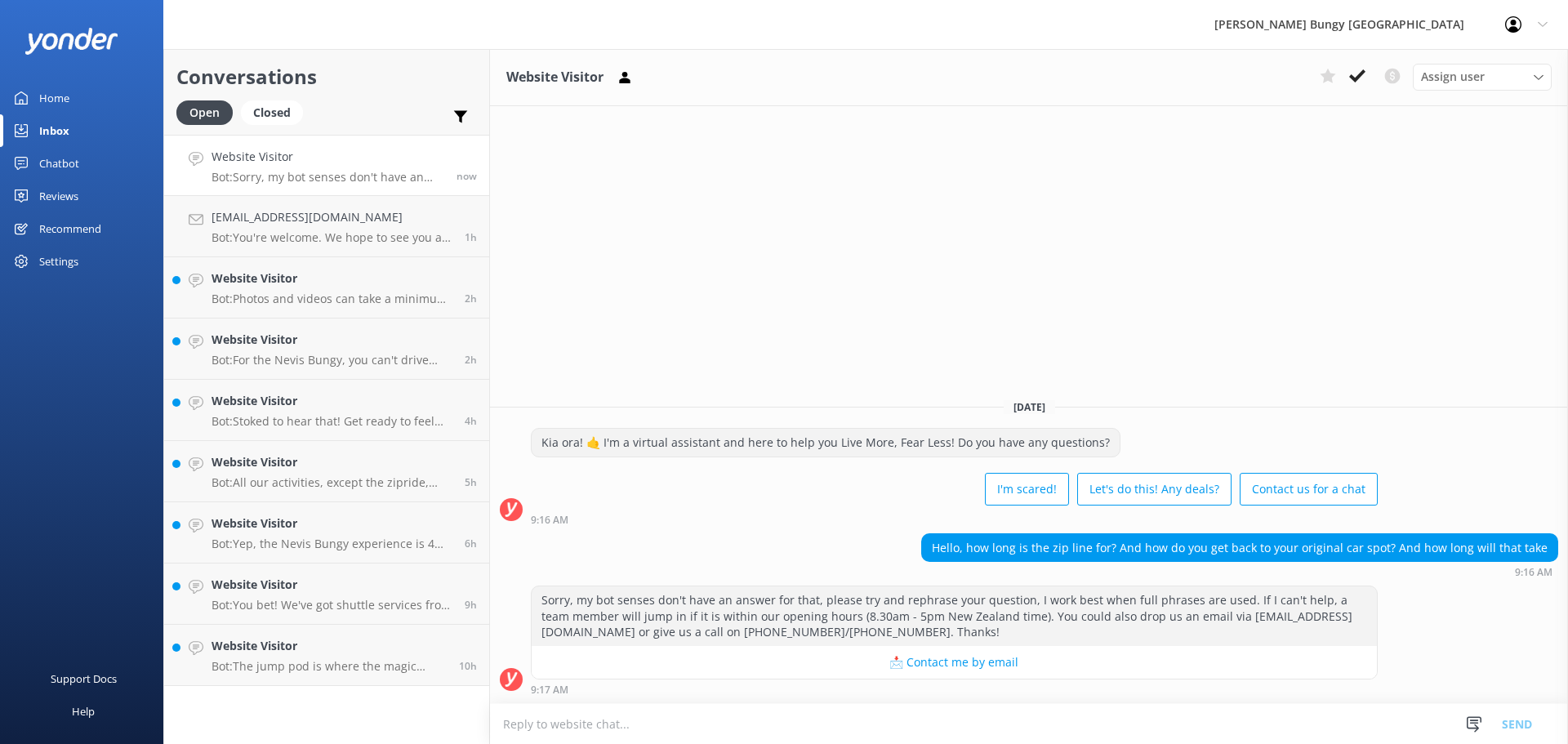
click at [1172, 726] on textarea at bounding box center [1029, 724] width 1078 height 40
click at [674, 458] on div "Kia ora! 🤙 I'm a virtual assistant and here to help you Live More, Fear Less! D…" at bounding box center [954, 470] width 847 height 85
click at [422, 301] on p "Bot: Photos and videos can take a minimum of 24 hours to hit your inbox. If it'…" at bounding box center [332, 299] width 241 height 15
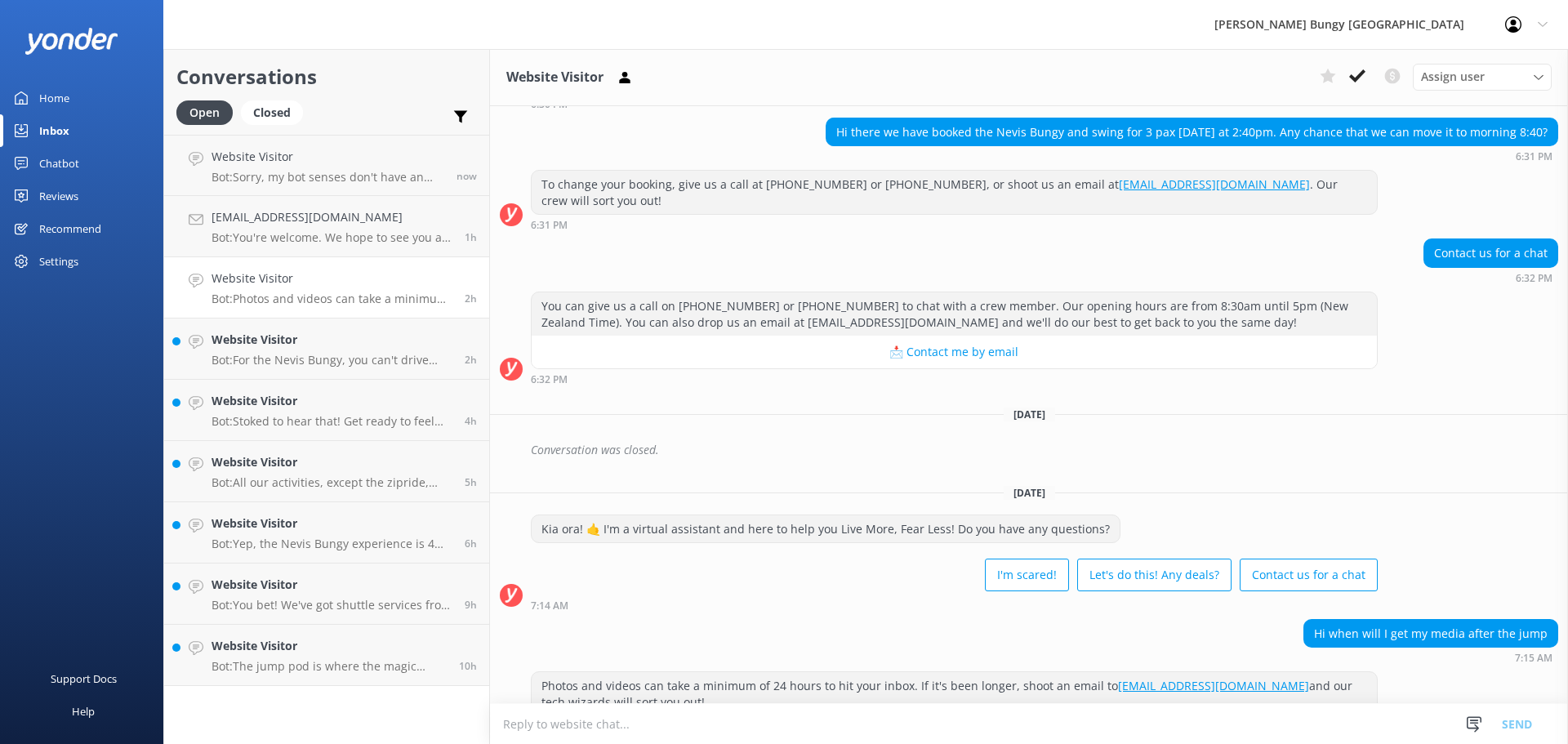
scroll to position [158, 0]
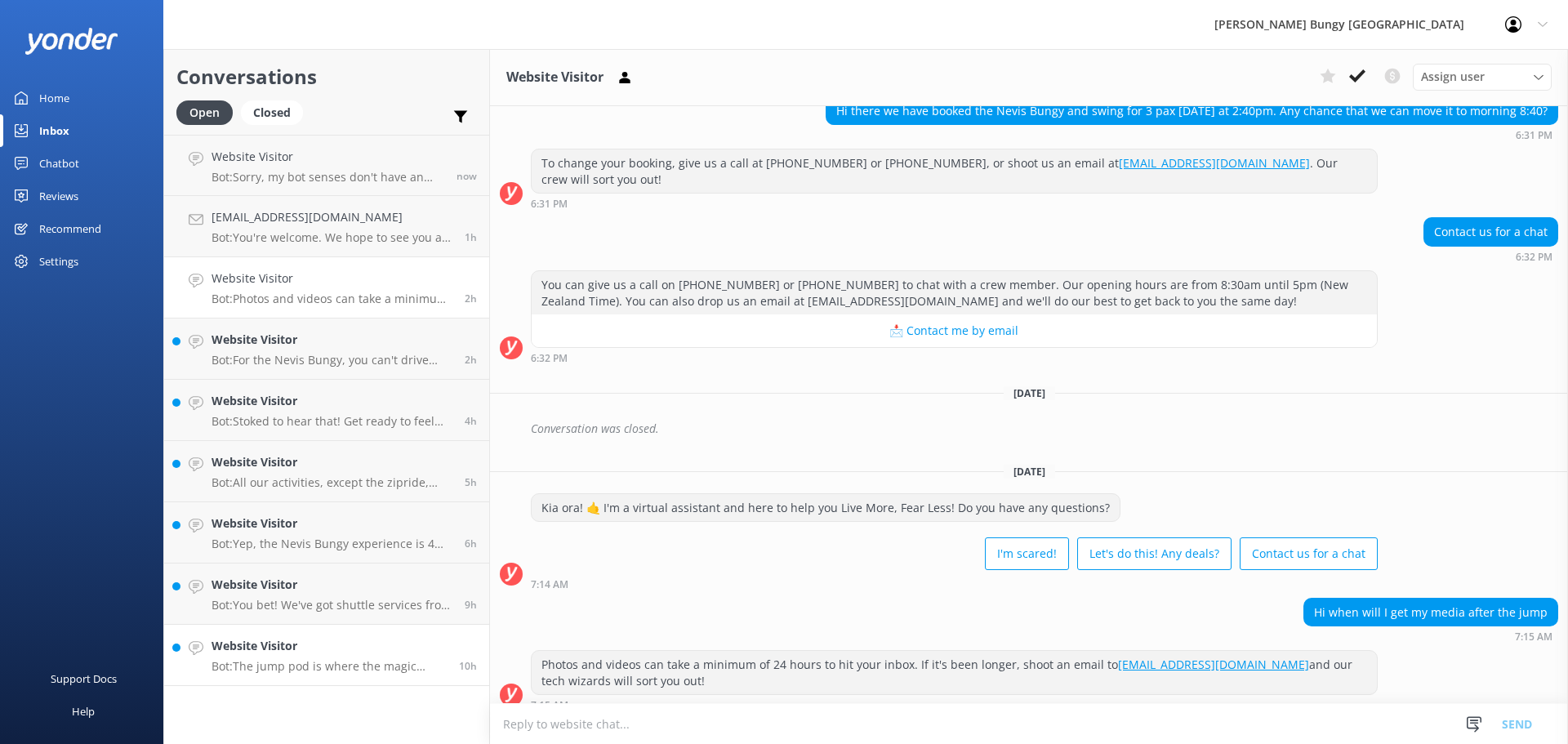
click at [197, 659] on link "Website Visitor Bot: The jump pod is where the magic happens! It's the platform…" at bounding box center [326, 655] width 325 height 61
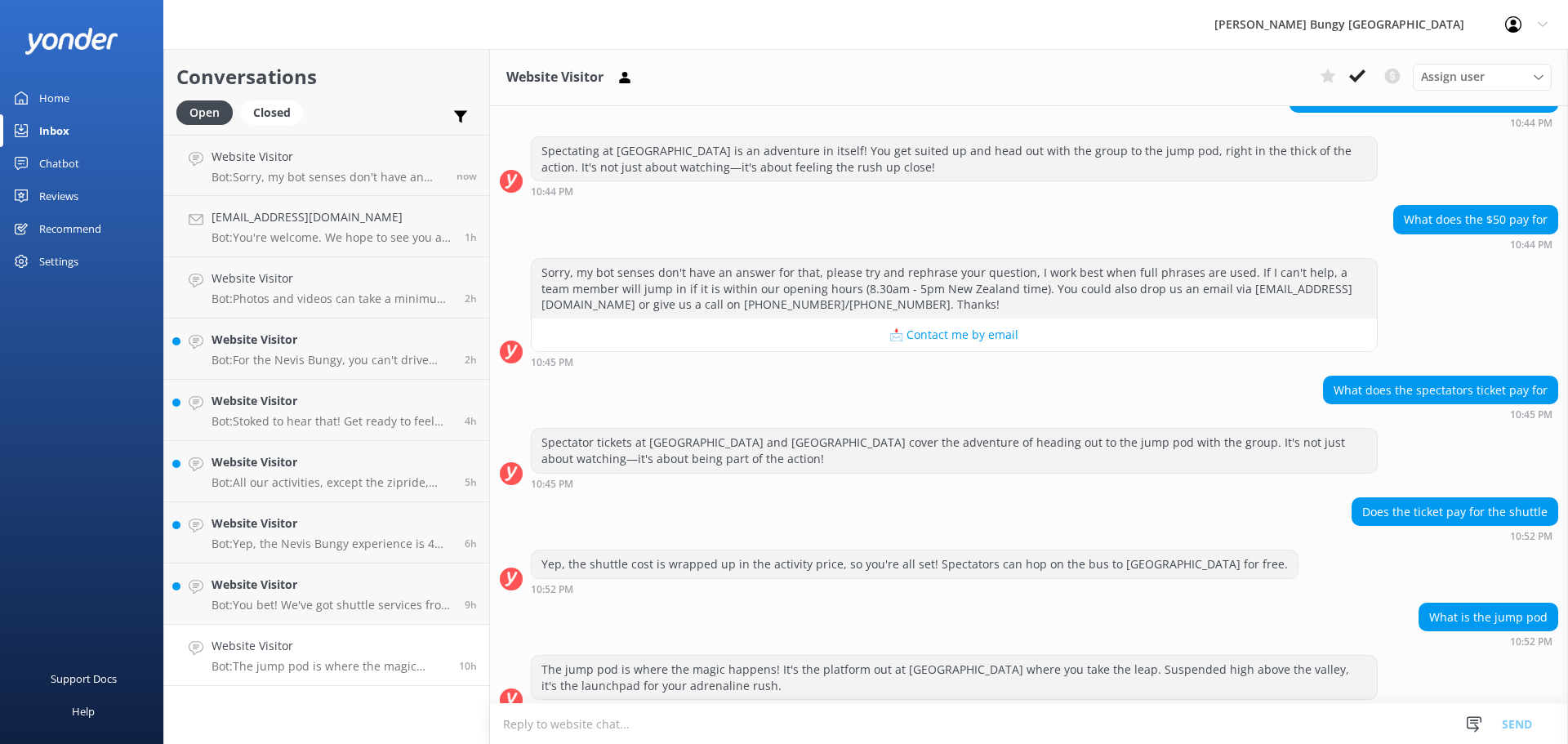
scroll to position [1307, 0]
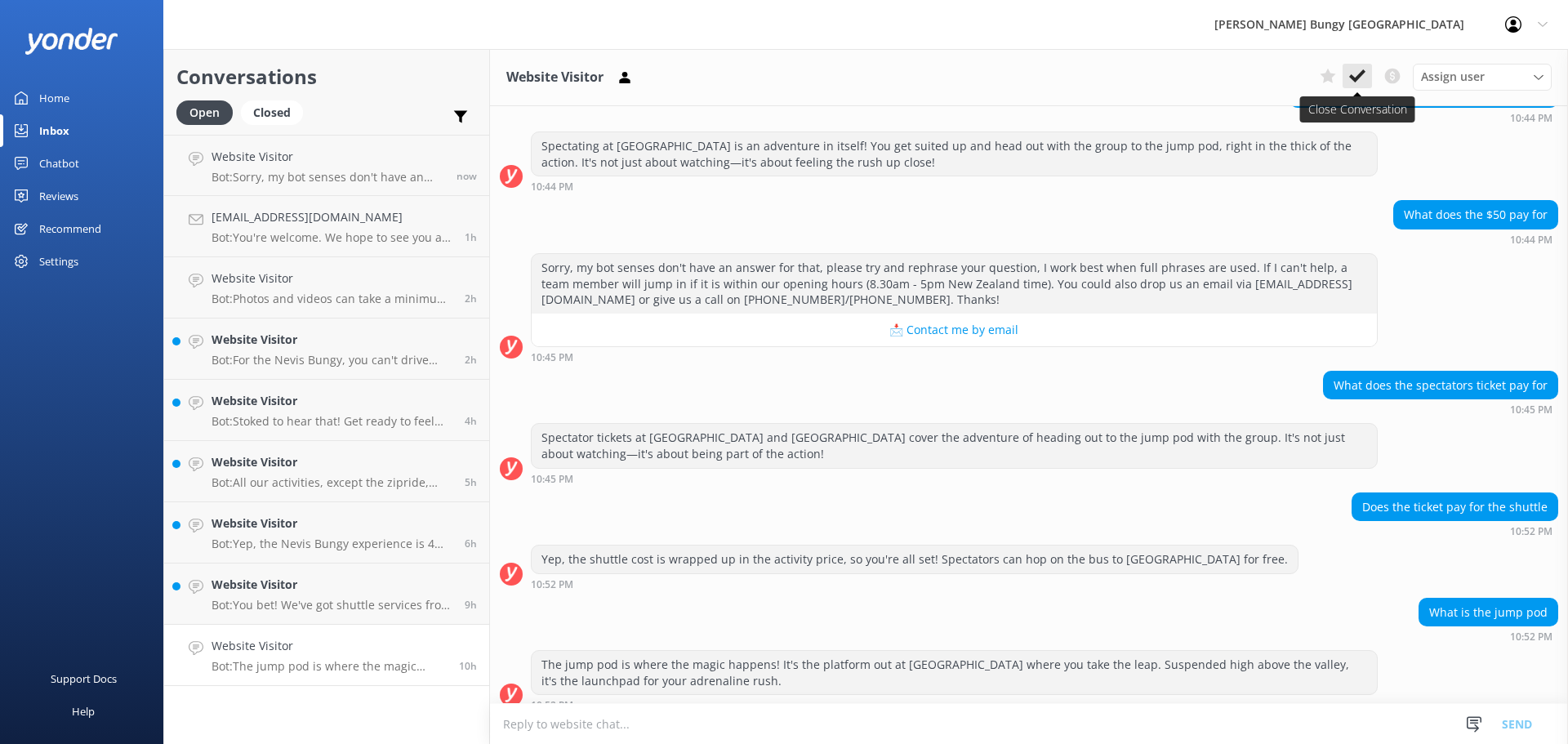
click at [1361, 81] on icon at bounding box center [1357, 76] width 16 height 16
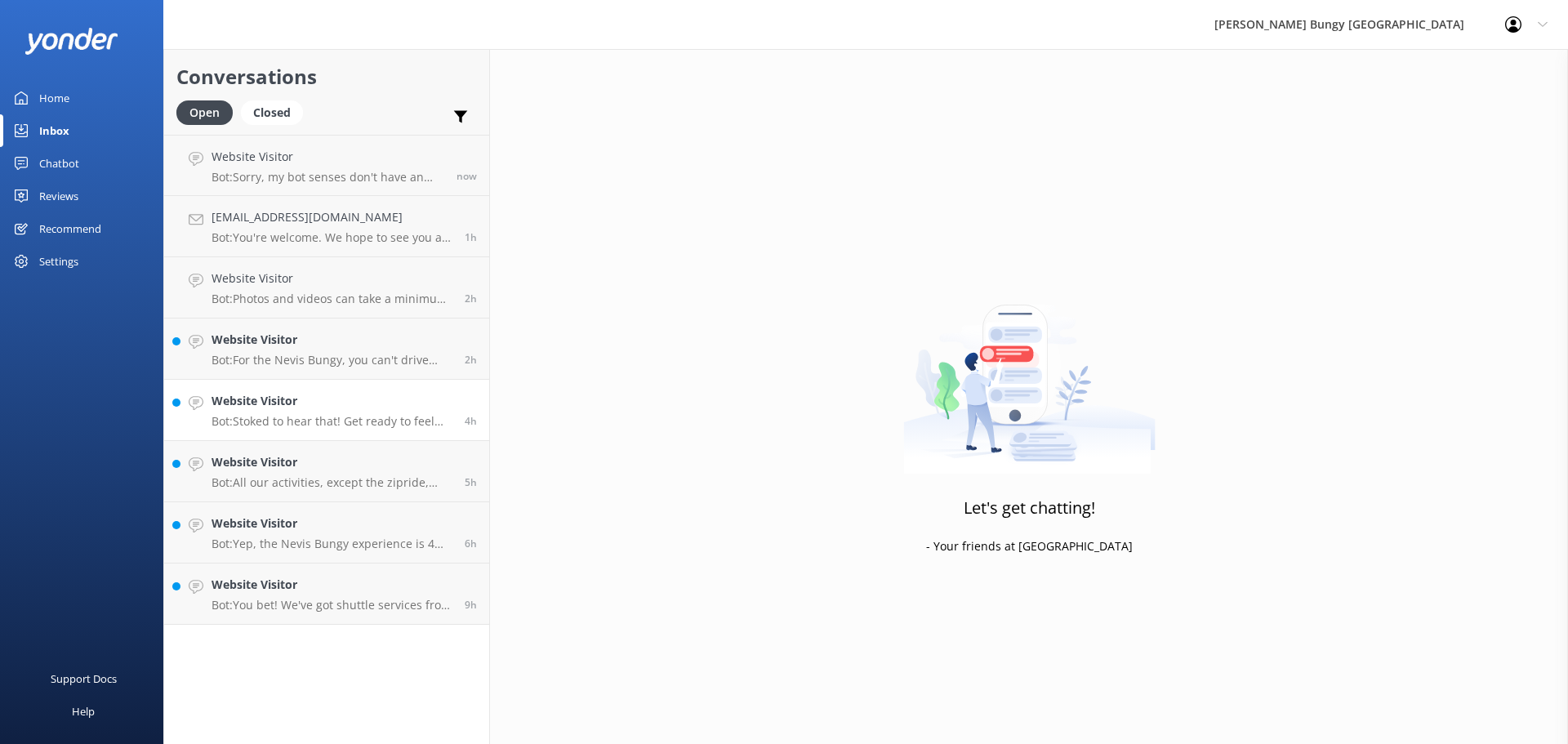
click at [397, 401] on h4 "Website Visitor" at bounding box center [332, 401] width 241 height 18
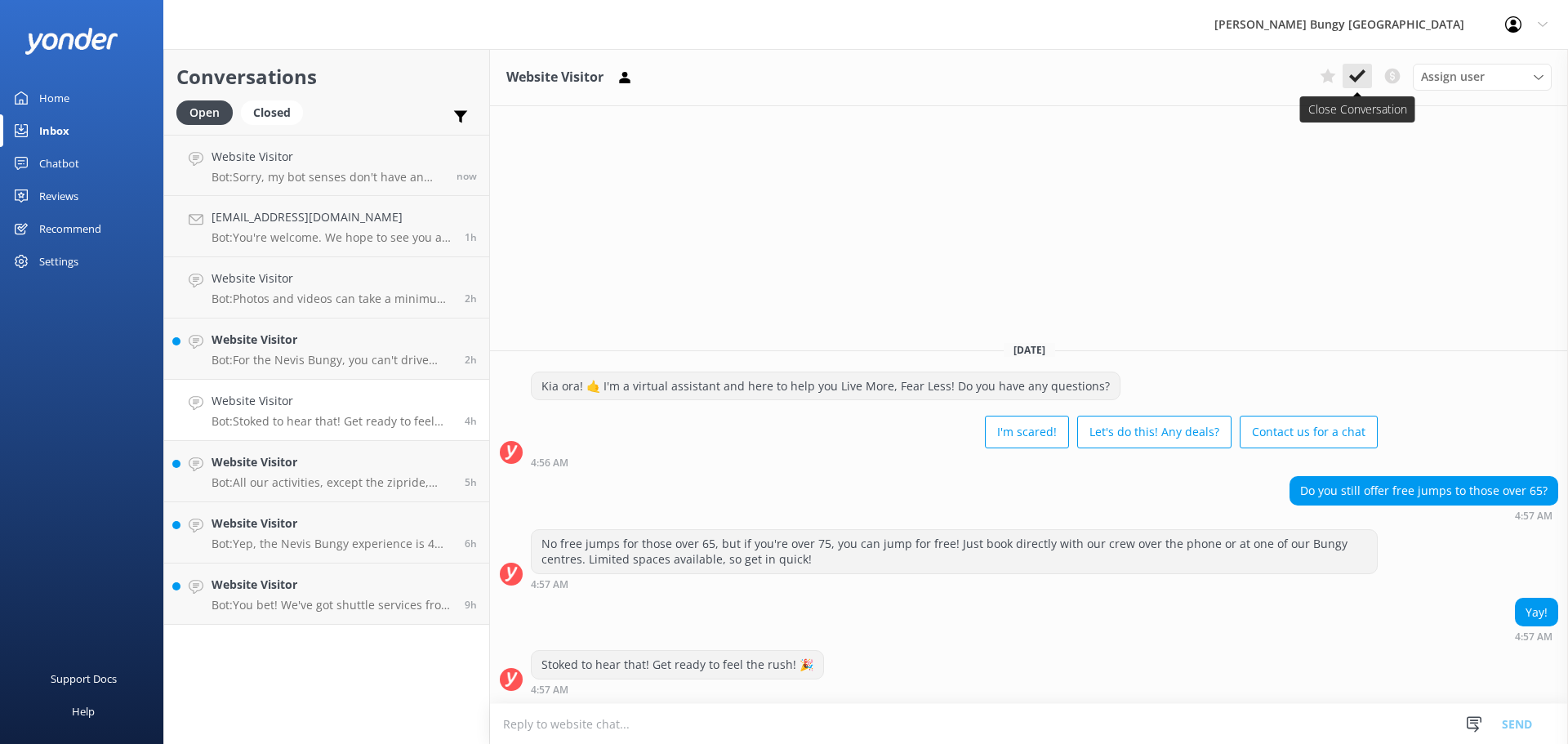
click at [1361, 67] on button at bounding box center [1357, 76] width 29 height 24
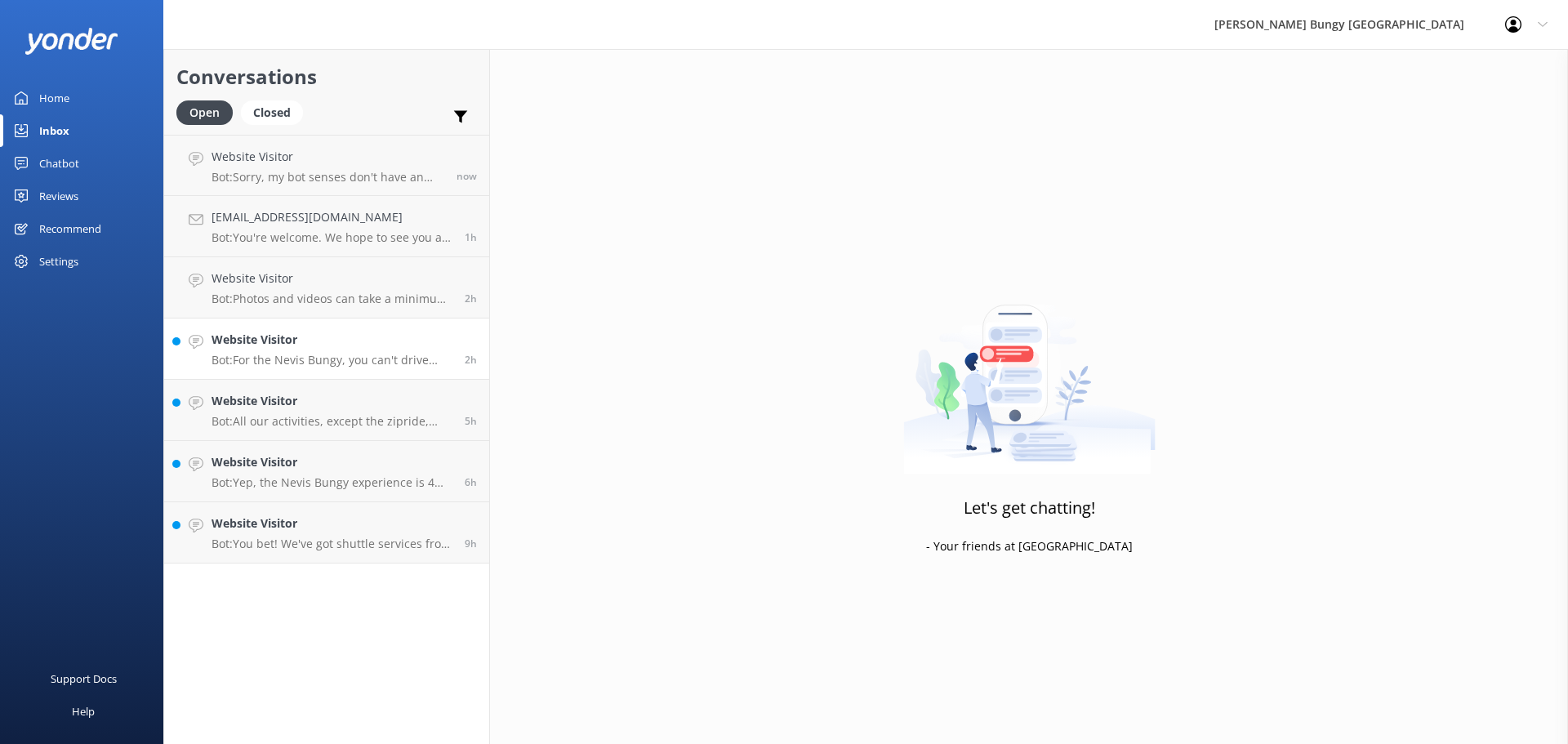
click at [338, 334] on h4 "Website Visitor" at bounding box center [332, 339] width 241 height 18
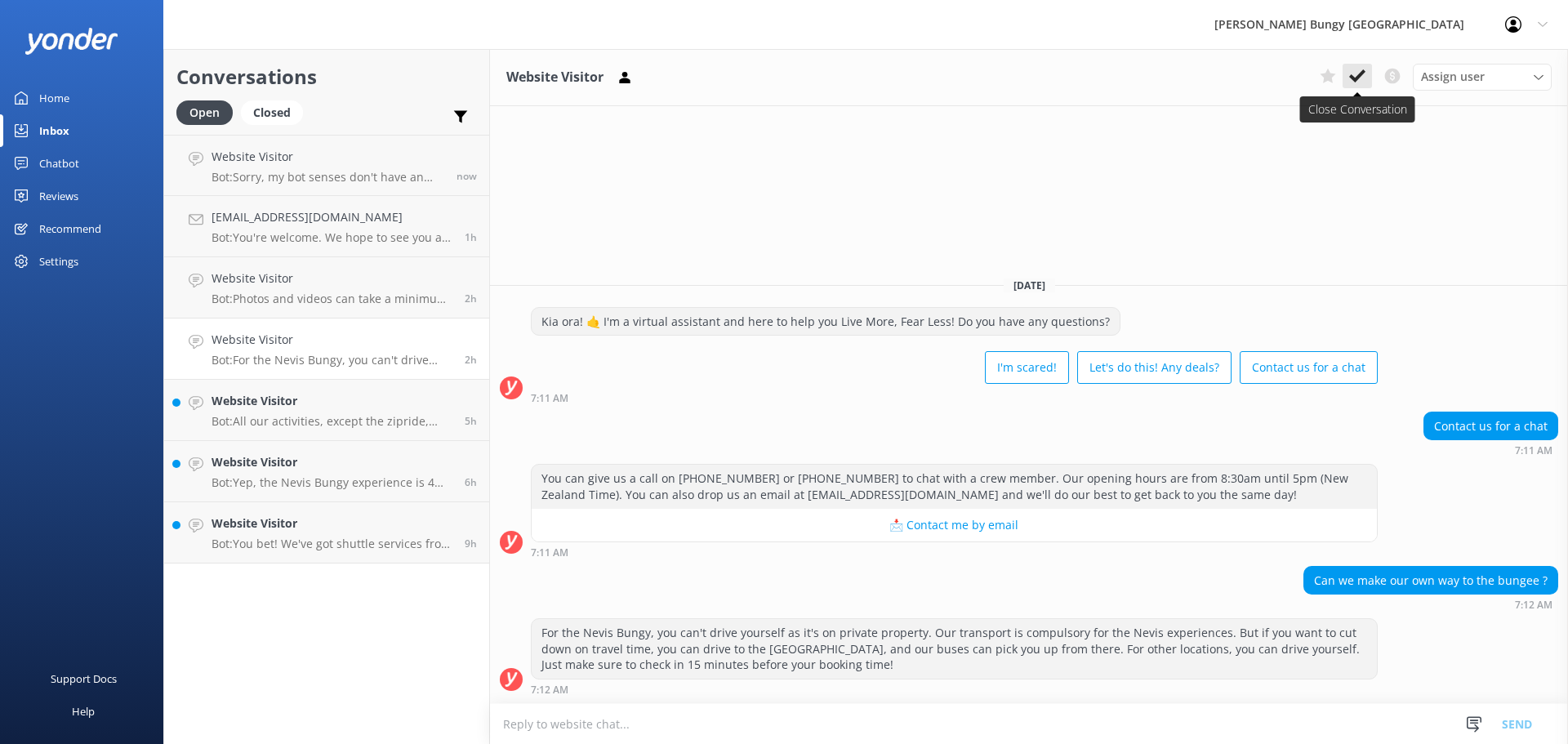
click at [1362, 80] on icon at bounding box center [1357, 76] width 16 height 16
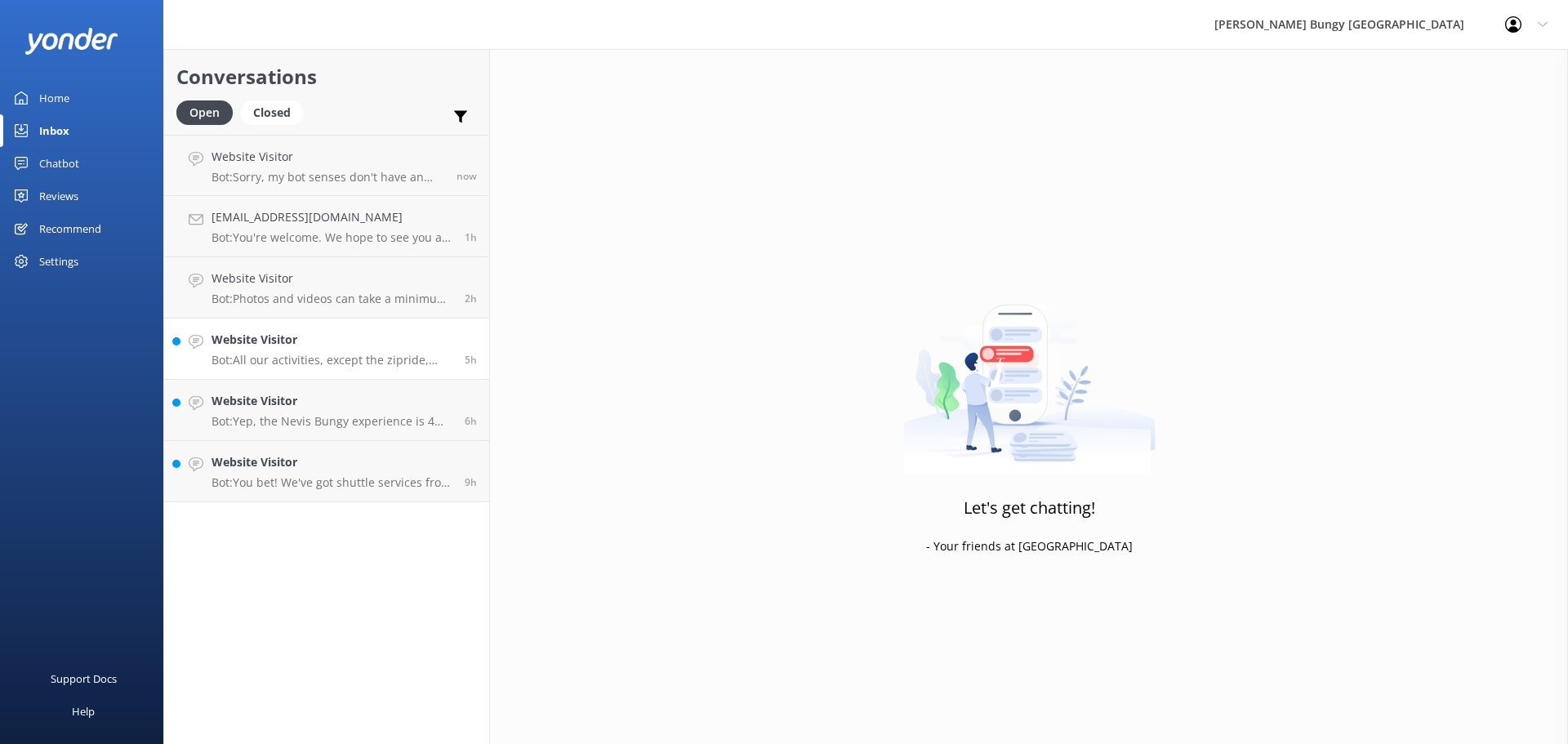
click at [176, 343] on link "Website Visitor Bot: All our activities, except the zipride, now come with medi…" at bounding box center [326, 348] width 325 height 61
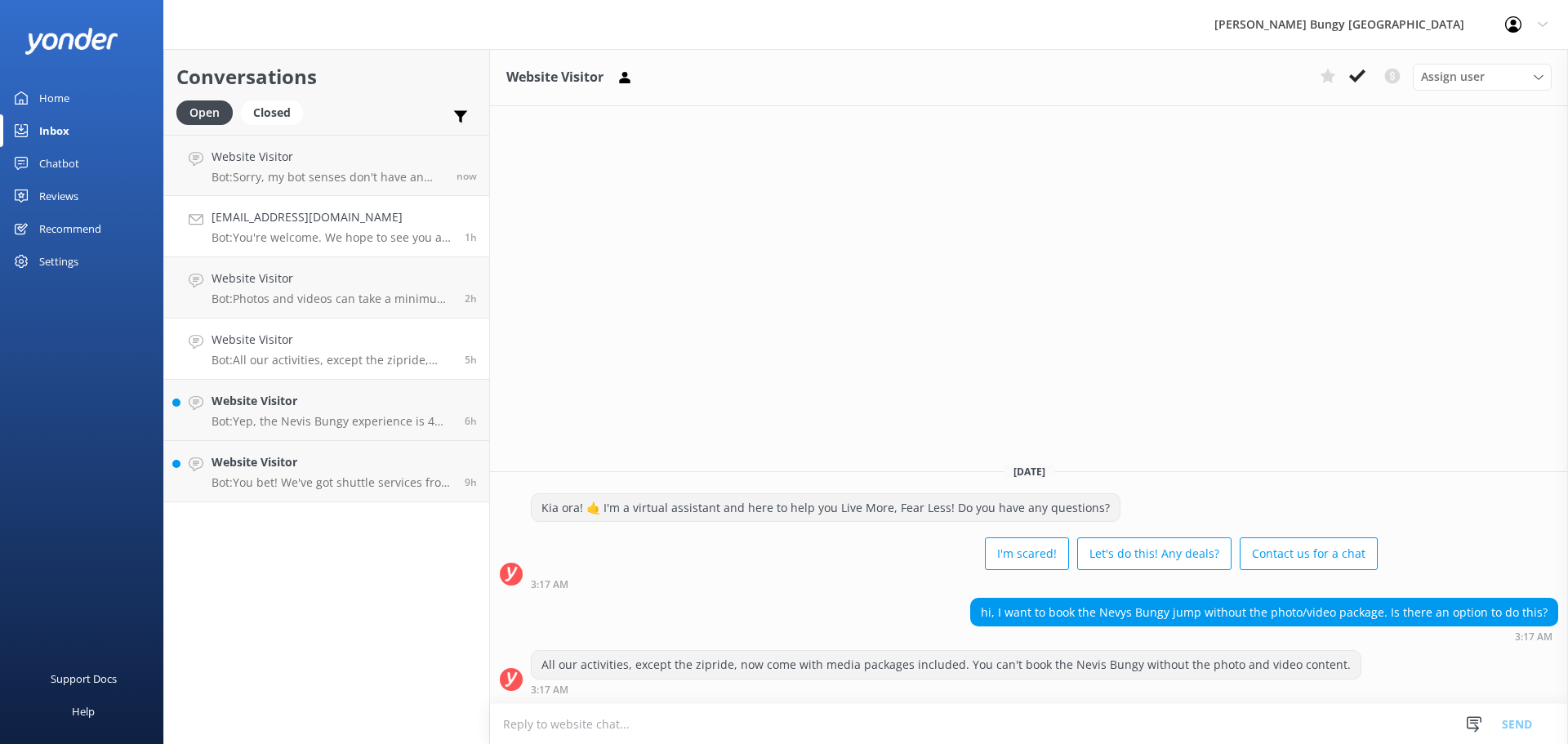
click at [338, 216] on h4 "[EMAIL_ADDRESS][DOMAIN_NAME]" at bounding box center [332, 217] width 241 height 18
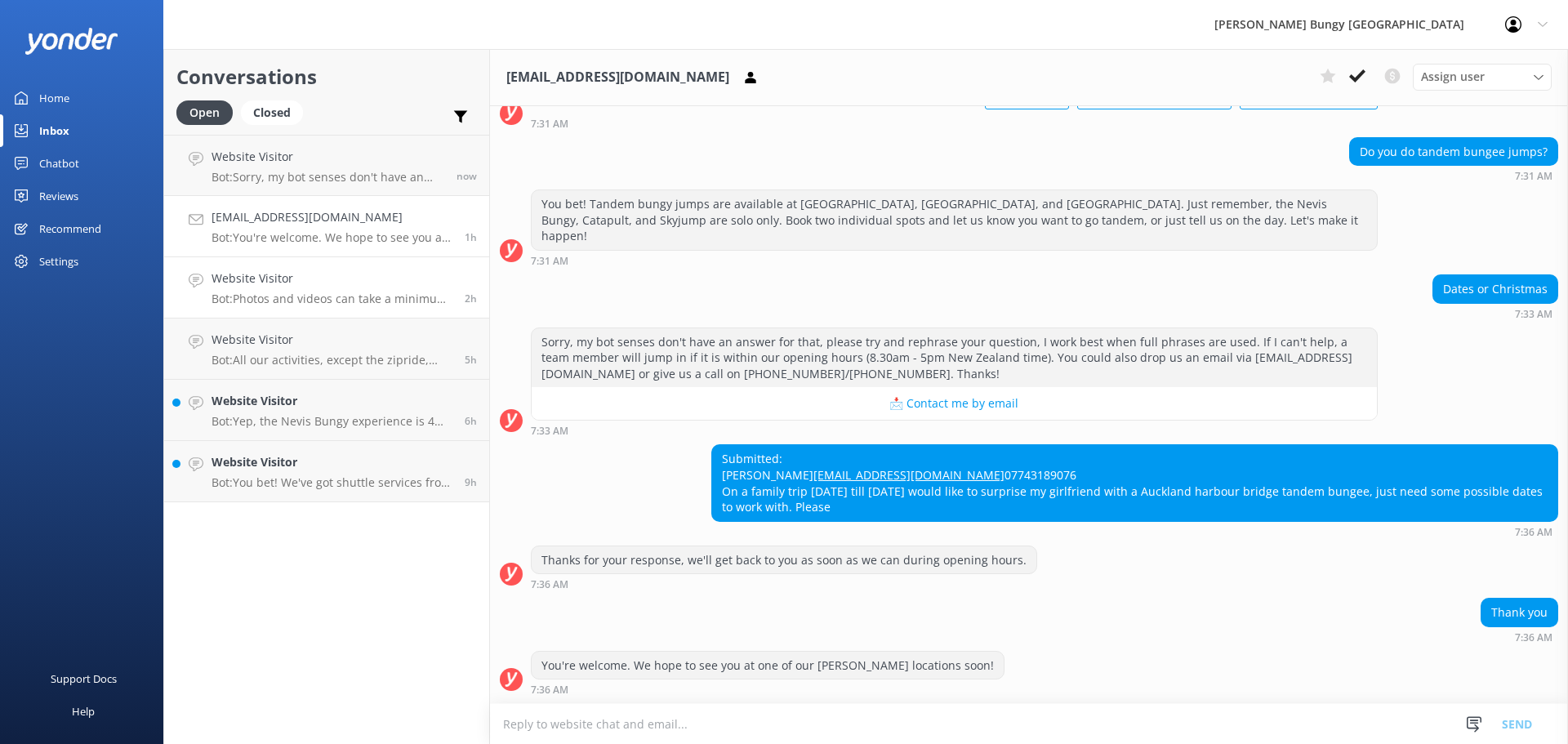
scroll to position [134, 0]
click at [365, 284] on h4 "Website Visitor" at bounding box center [332, 278] width 241 height 18
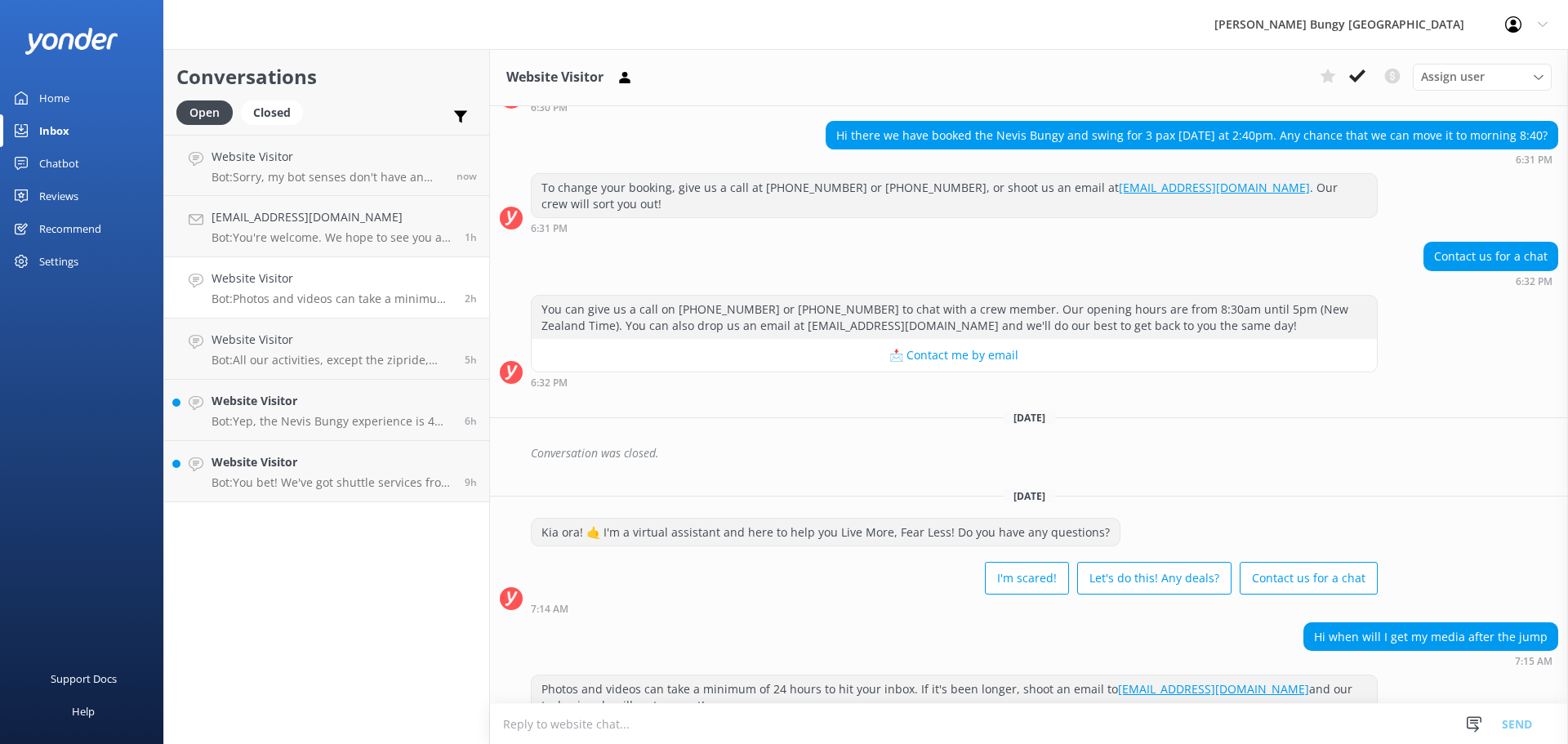
scroll to position [158, 0]
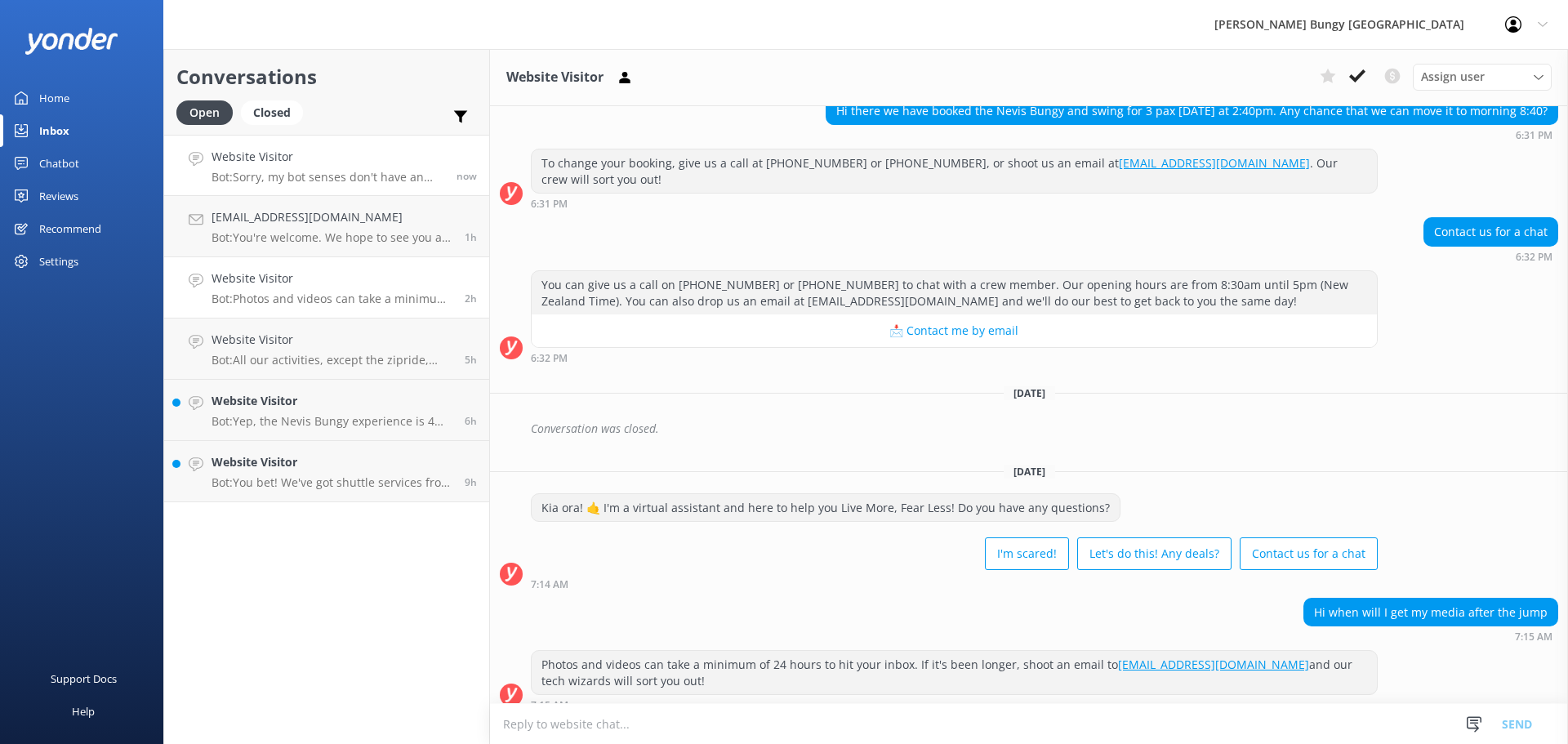
click at [380, 191] on link "Website Visitor Bot: Sorry, my bot senses don't have an answer for that, please…" at bounding box center [326, 165] width 325 height 61
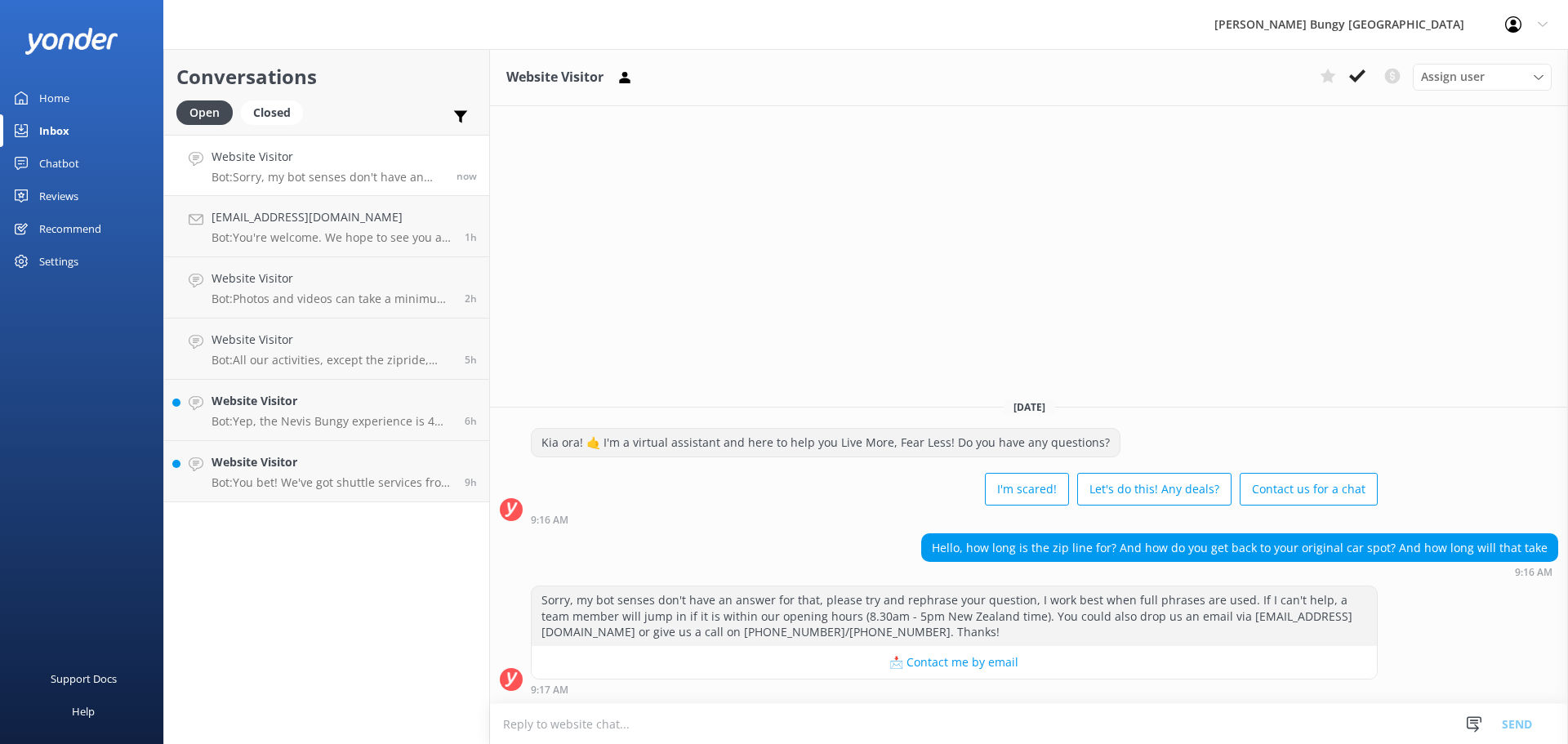
click at [1424, 225] on div "Website Visitor Assign user Mike Voyce Michelle Gillard Tech Admin Dan Waugh Re…" at bounding box center [1029, 396] width 1078 height 695
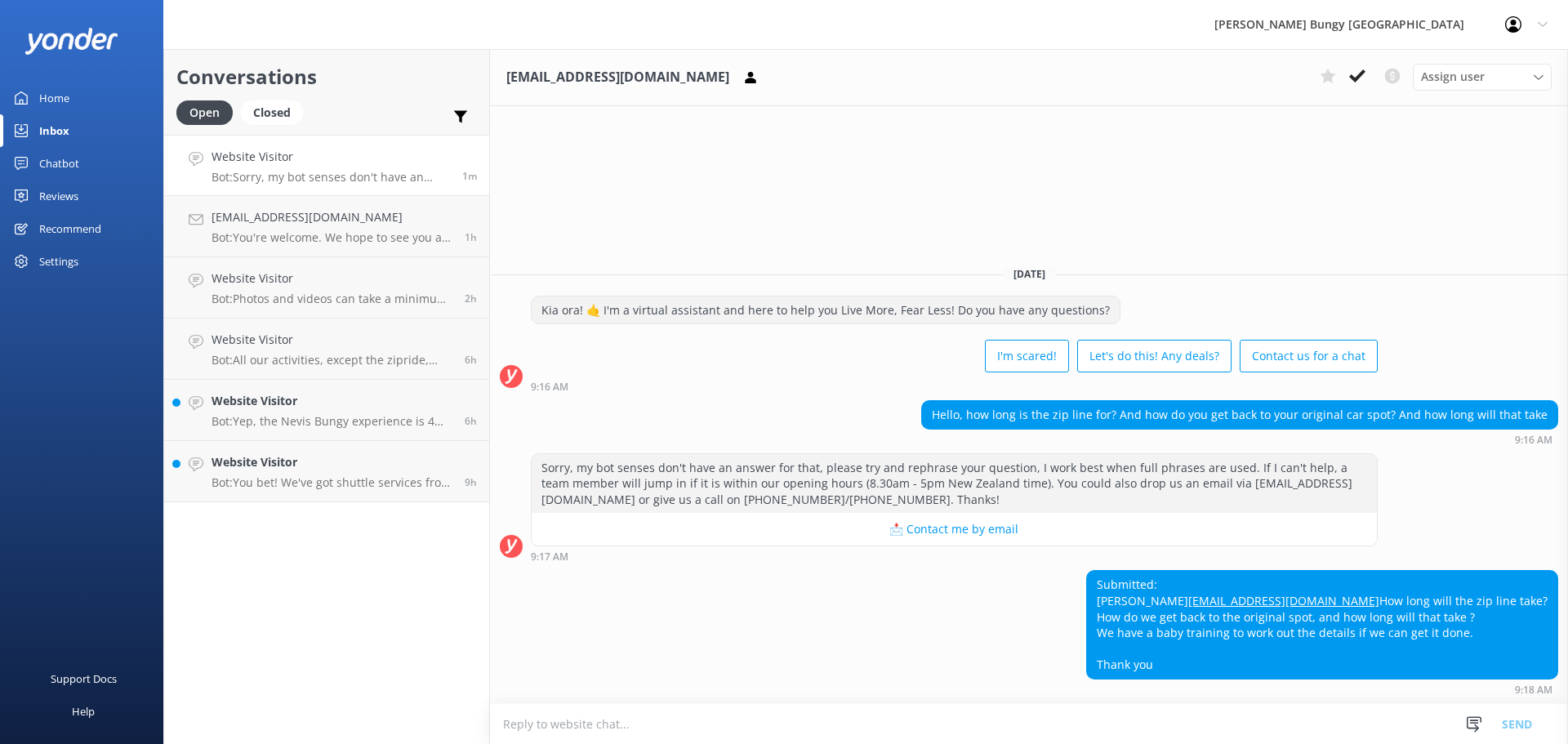
click at [1069, 727] on textarea at bounding box center [1029, 724] width 1078 height 40
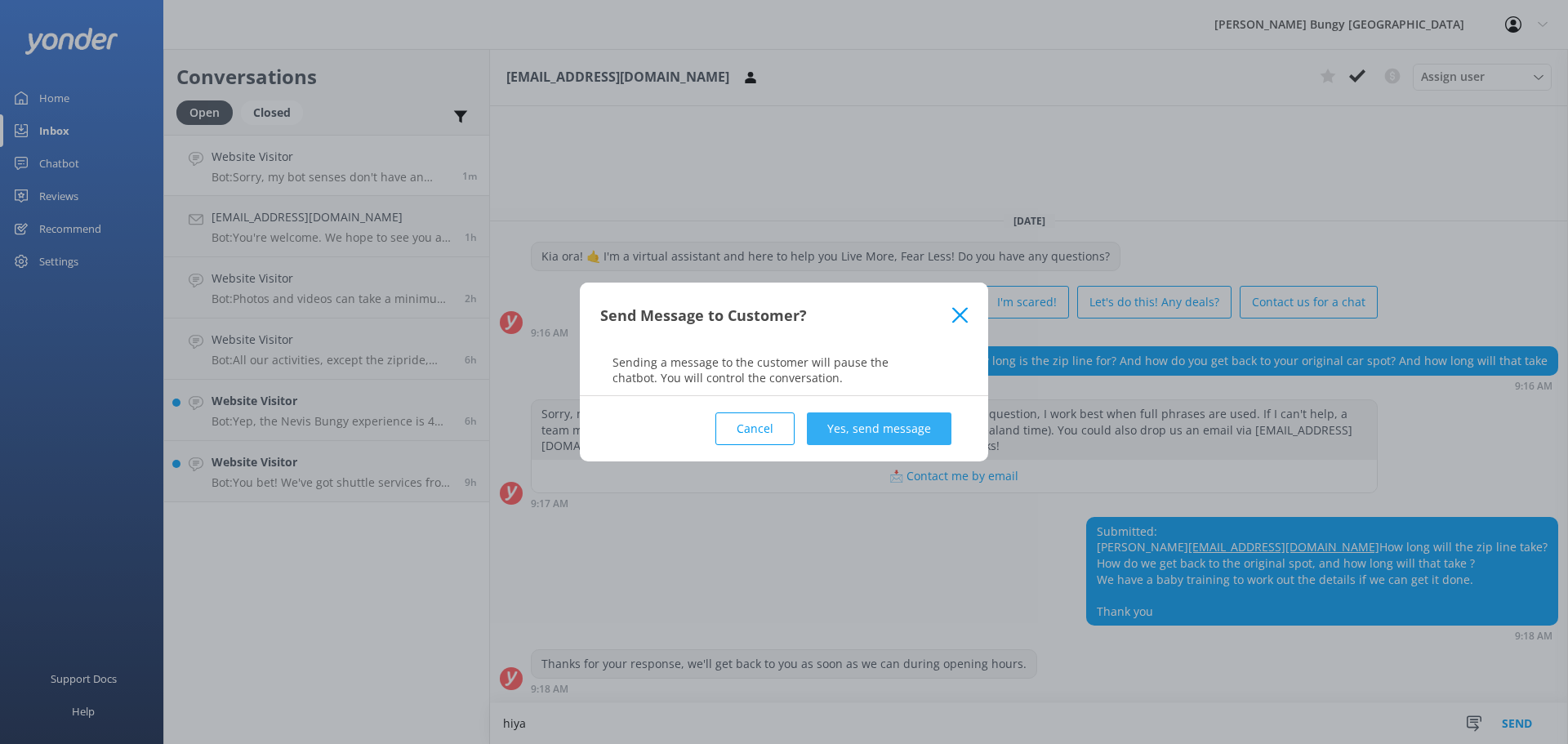
type textarea "hiya"
click at [921, 435] on button "Yes, send message" at bounding box center [879, 428] width 144 height 33
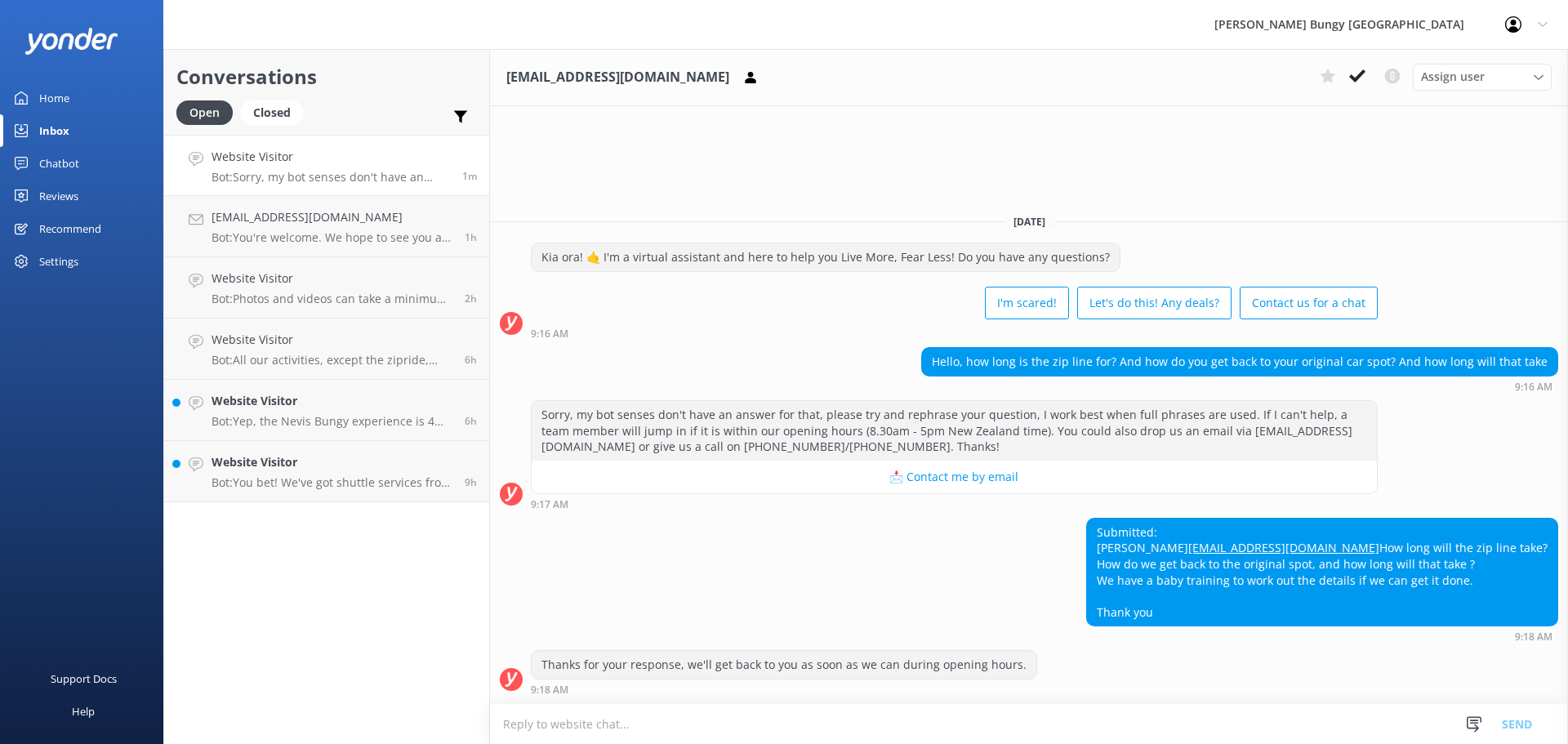
scroll to position [24, 0]
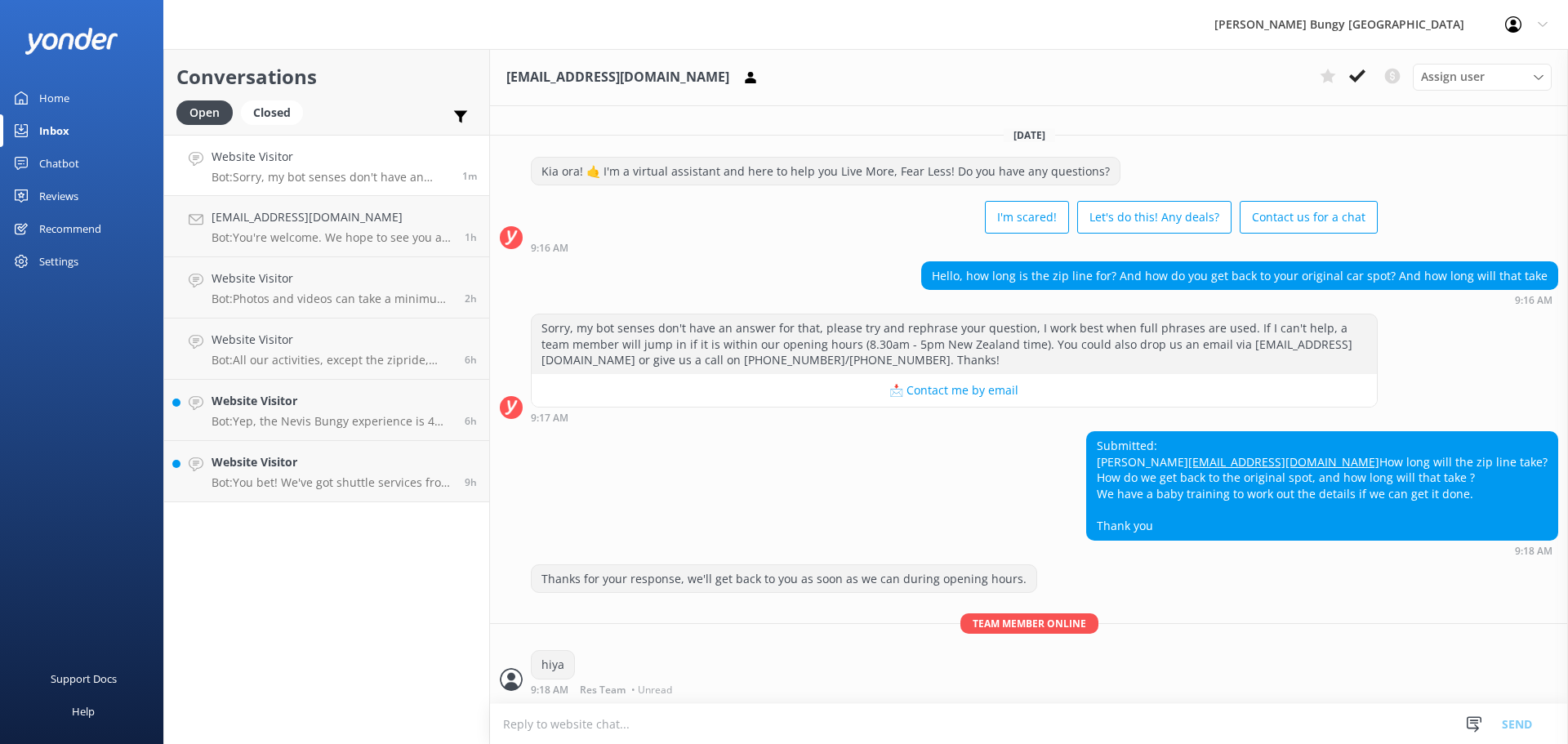
drag, startPoint x: 739, startPoint y: 715, endPoint x: 726, endPoint y: 736, distance: 24.7
click at [726, 736] on textarea at bounding box center [1029, 724] width 1078 height 40
click at [722, 728] on textarea at bounding box center [1029, 724] width 1078 height 40
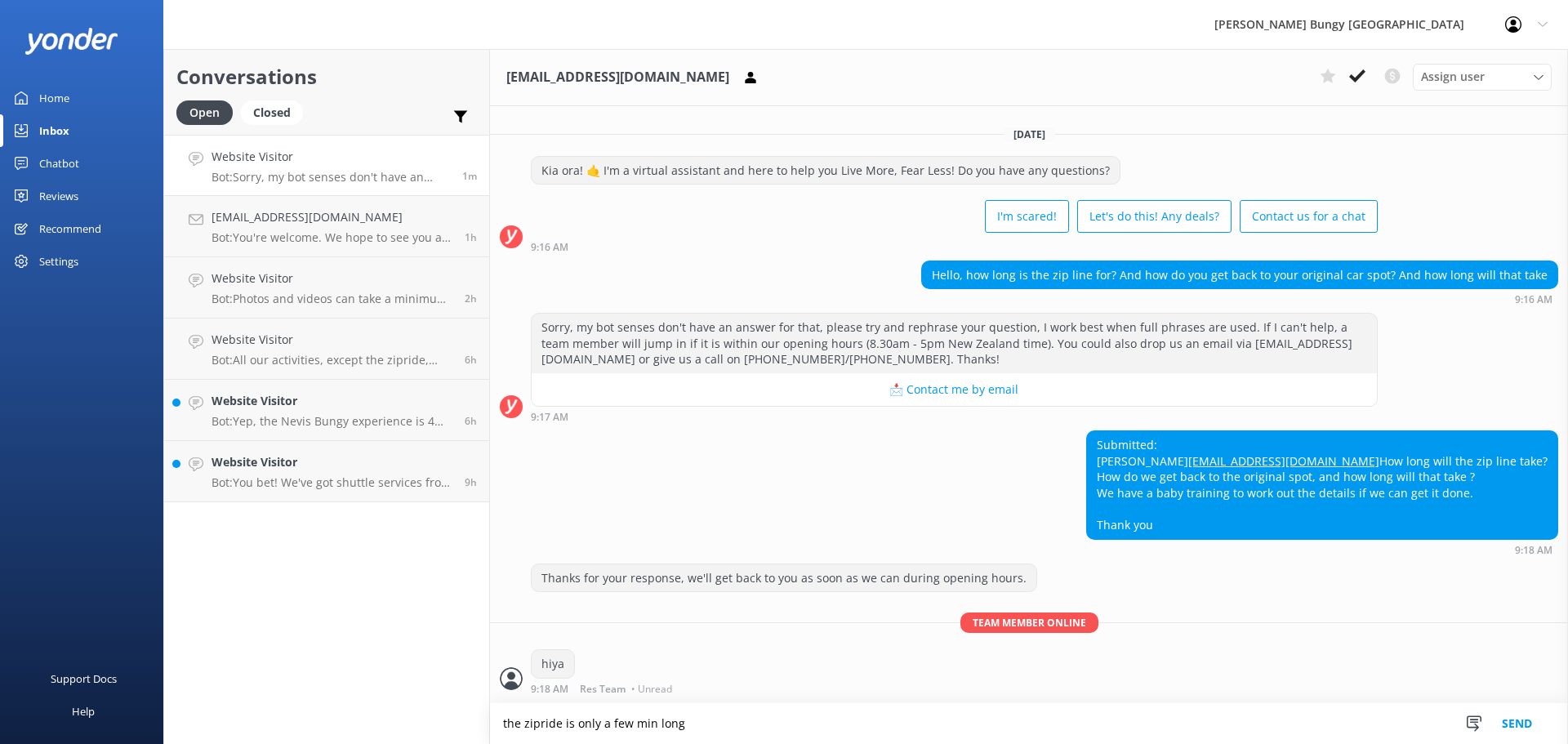
type textarea "the zipride is only a few min long"
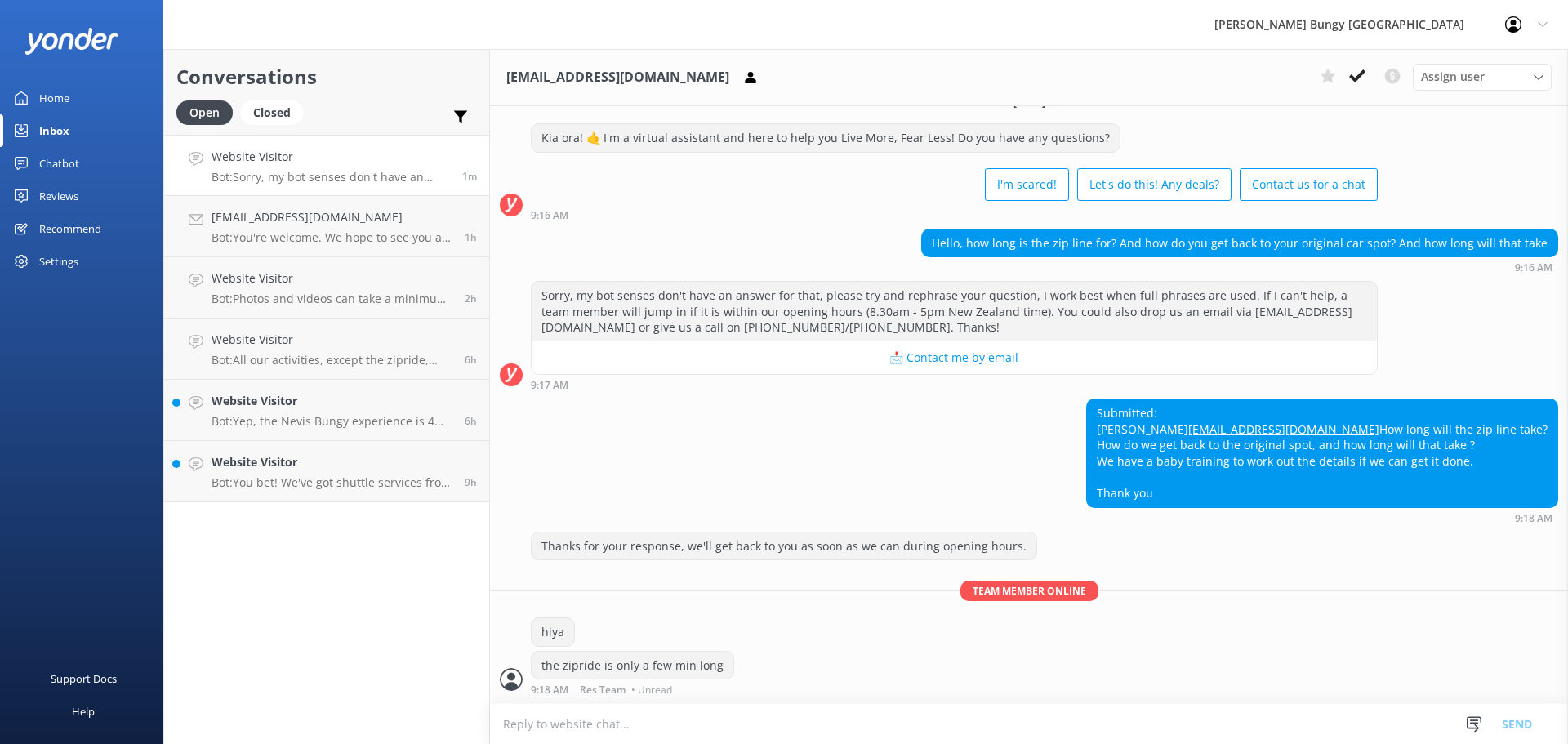
scroll to position [58, 0]
click at [712, 718] on textarea at bounding box center [1029, 724] width 1078 height 40
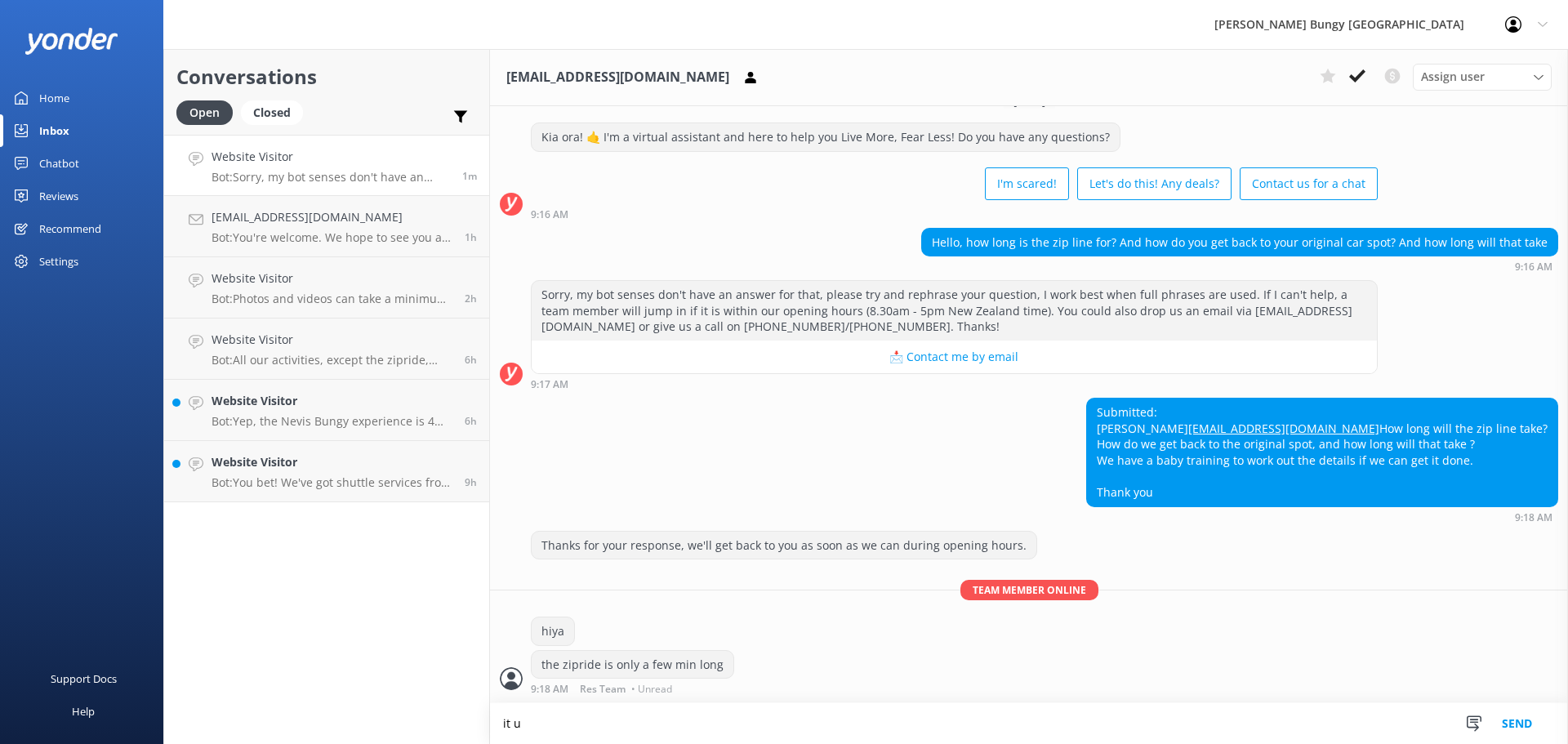
scroll to position [59, 0]
type textarea "it is at the same location as the car"
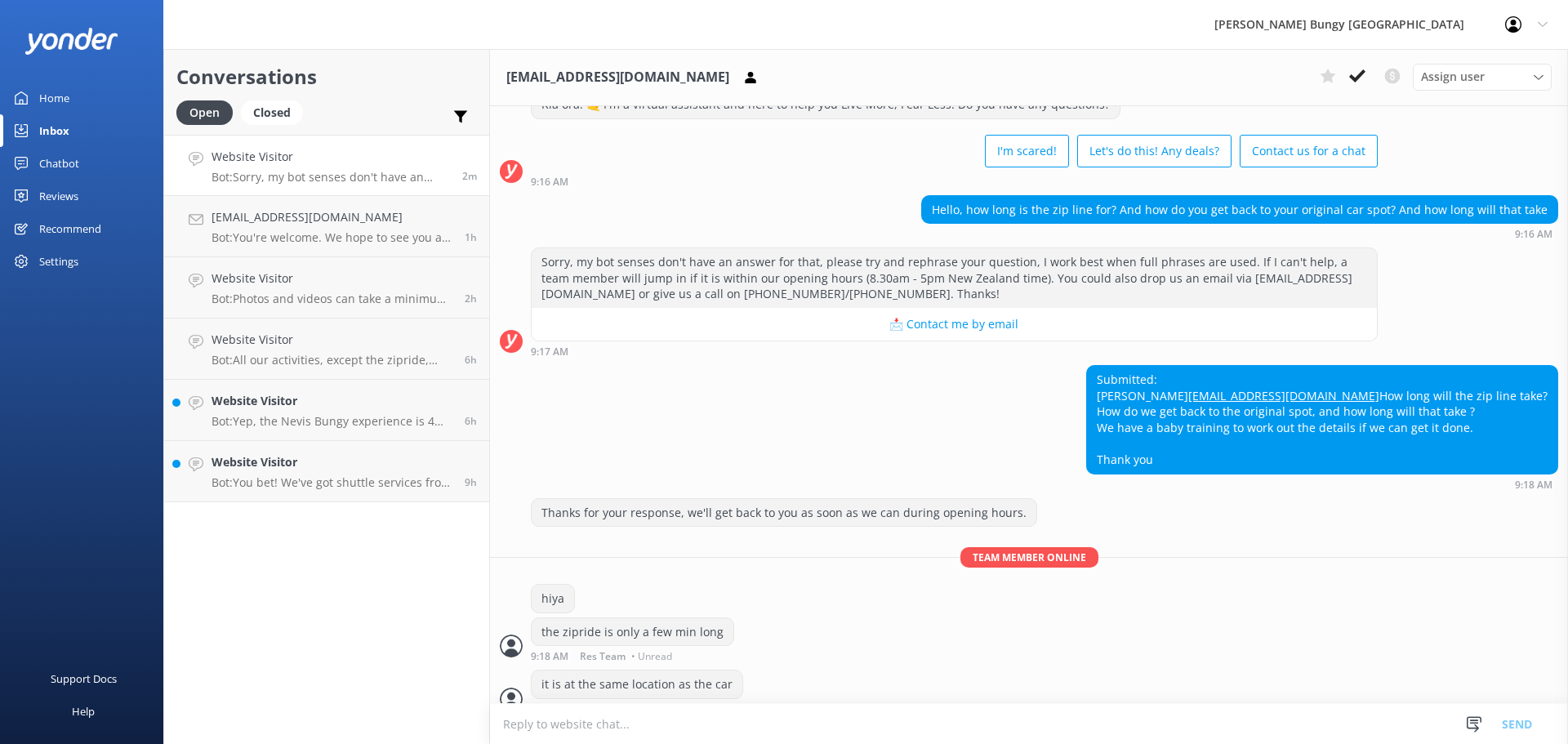
scroll to position [110, 0]
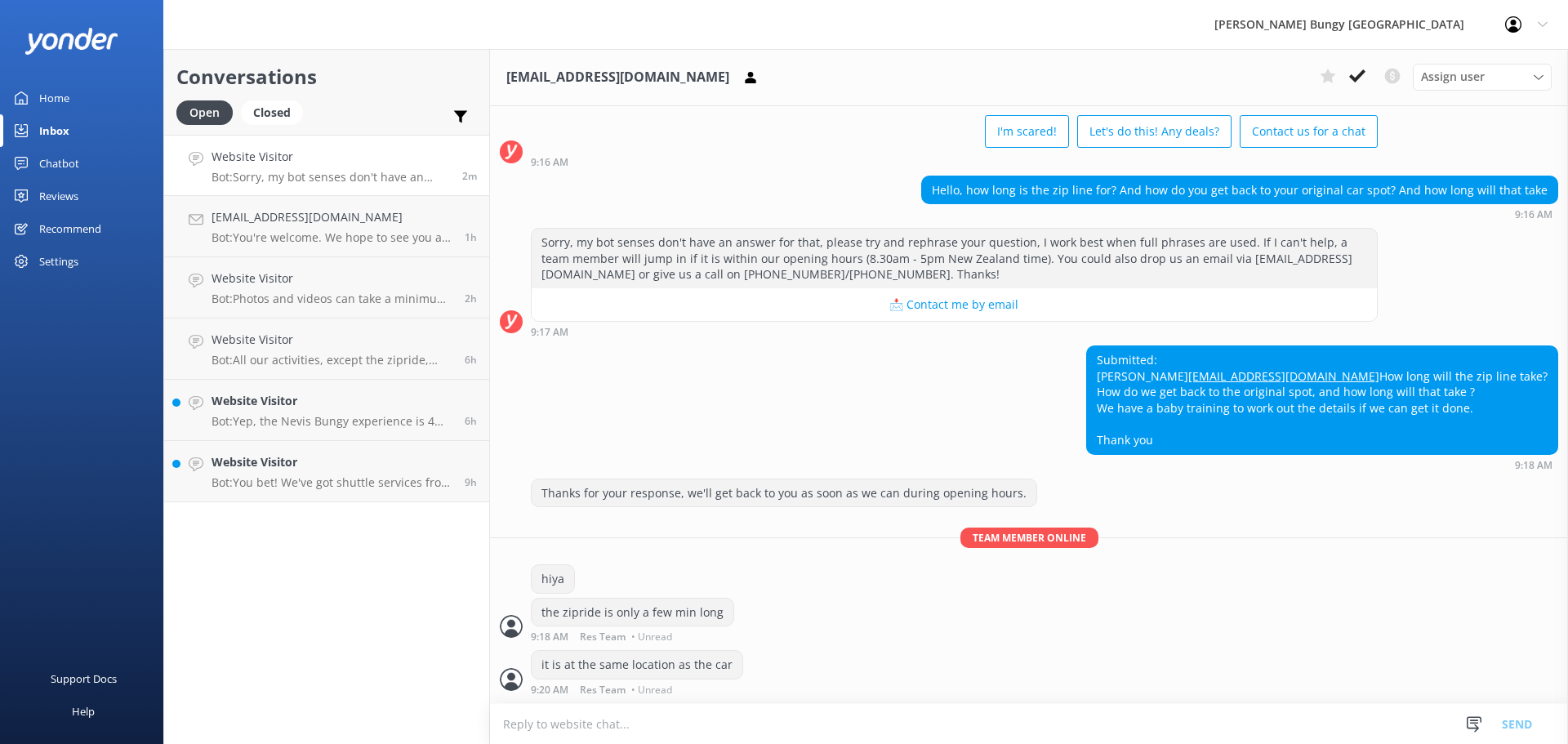
click at [1306, 418] on div "Submitted: Karen Karenricha8@gmail.com How long will the zip line take? How do …" at bounding box center [1322, 400] width 470 height 107
click at [1257, 562] on div "Thanks for your response, we'll get back to you as soon as we can during openin…" at bounding box center [1029, 564] width 1078 height 172
click at [718, 720] on textarea at bounding box center [1029, 724] width 1078 height 40
click at [835, 625] on div "the zipride is only a few min long 9:18 AM Res Team • Unread" at bounding box center [1029, 620] width 1078 height 45
click at [840, 720] on textarea at bounding box center [1029, 724] width 1078 height 40
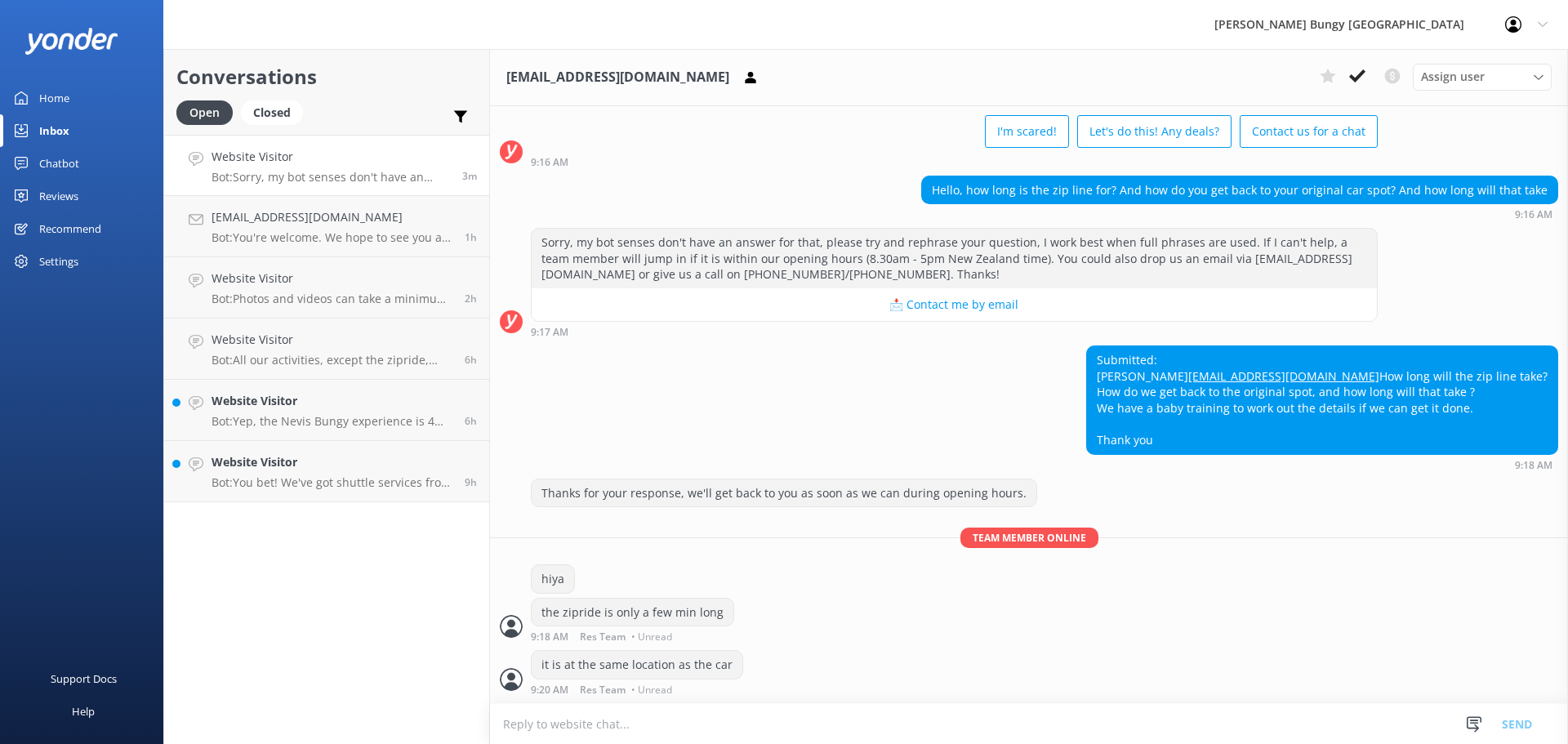
click at [936, 735] on textarea at bounding box center [1029, 724] width 1078 height 40
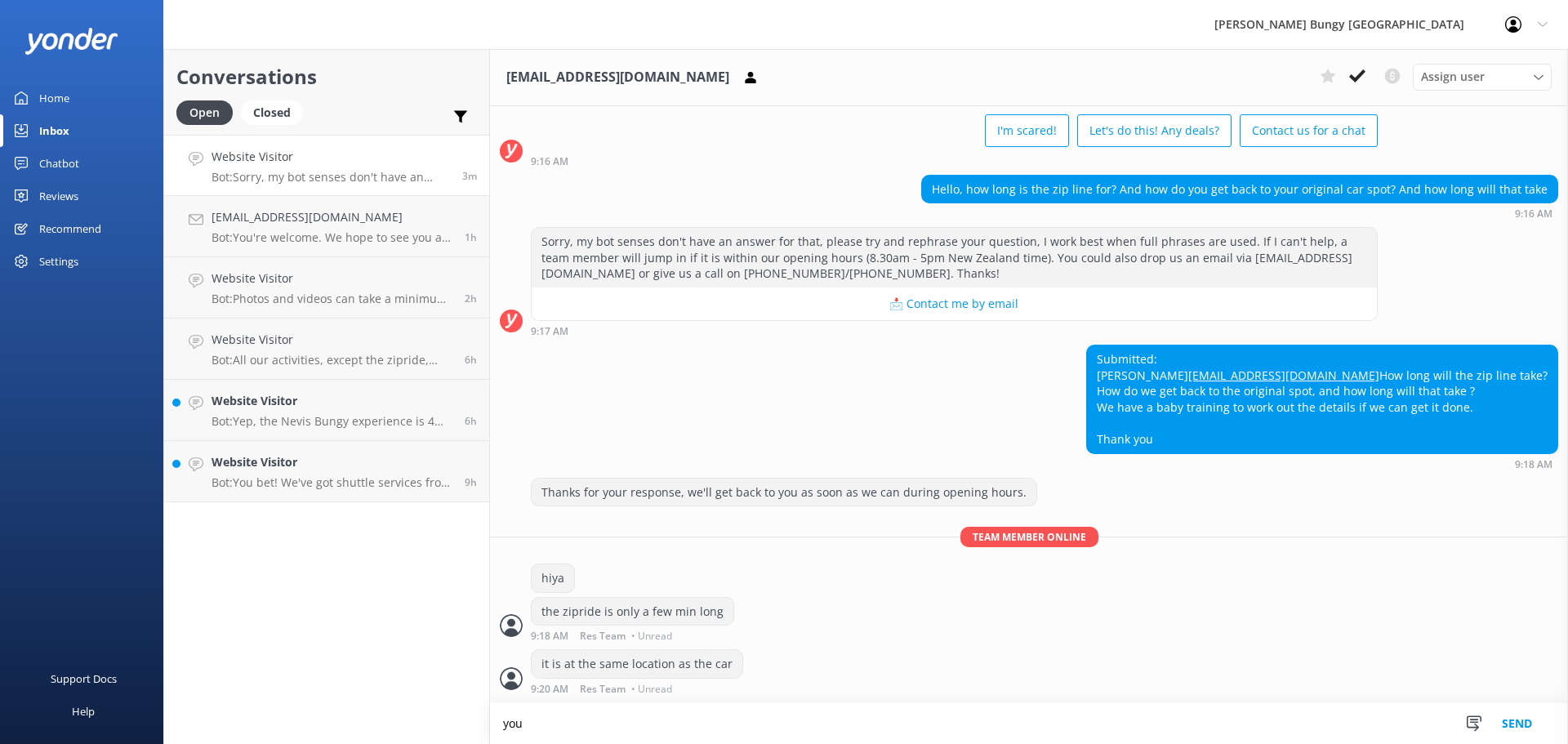
scroll to position [111, 0]
type textarea "you want to allow about 45min on site for the zipride"
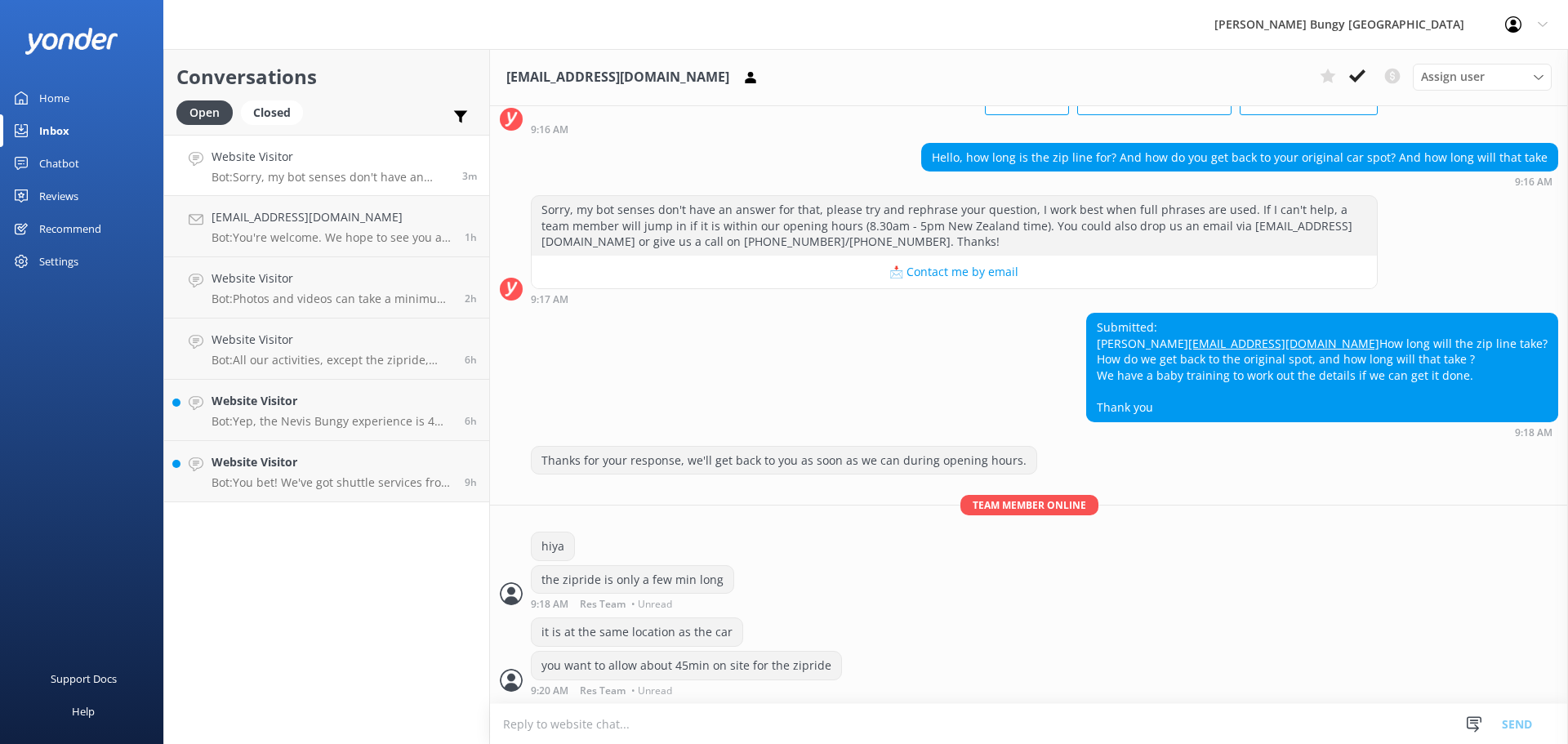
scroll to position [144, 0]
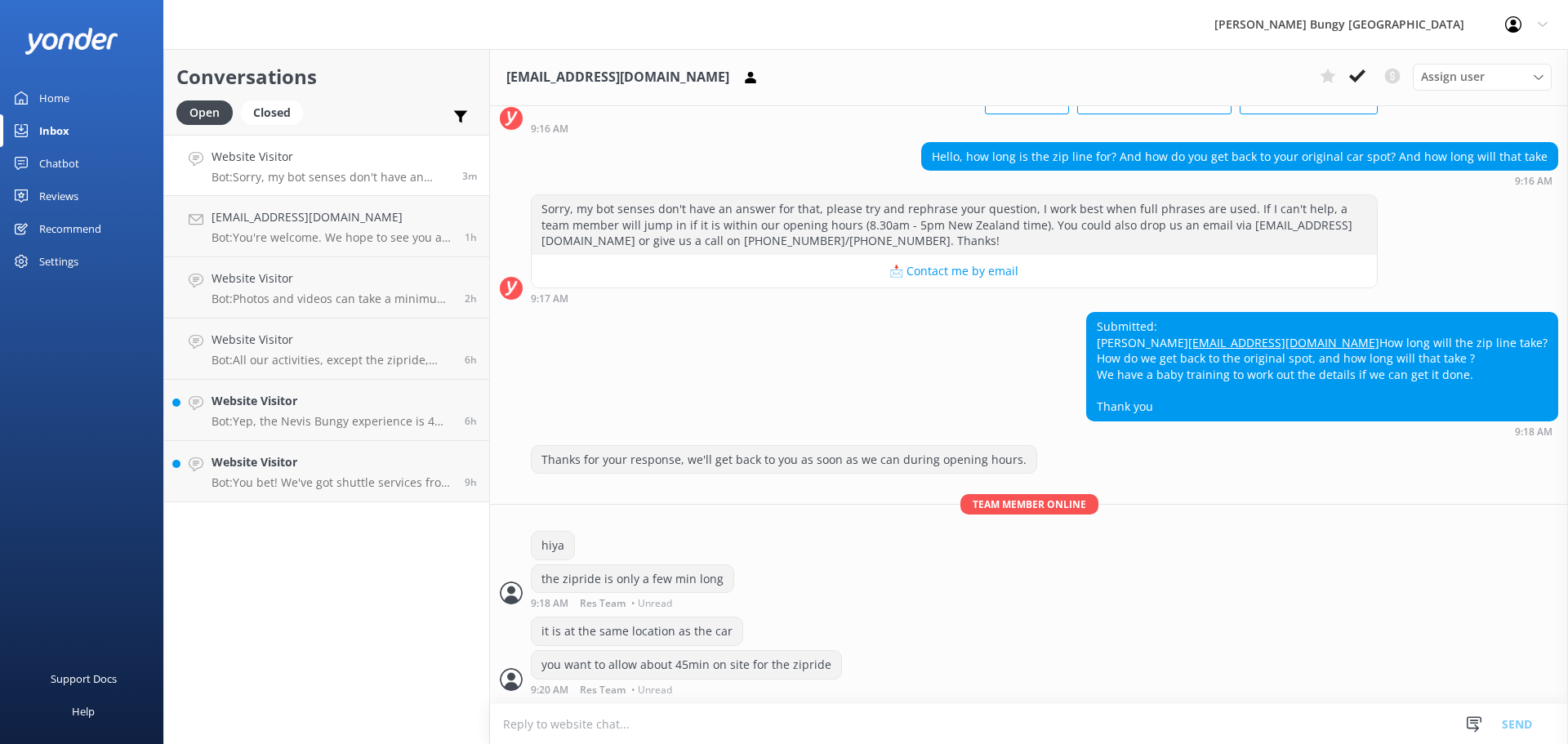
click at [936, 735] on textarea at bounding box center [1029, 724] width 1078 height 40
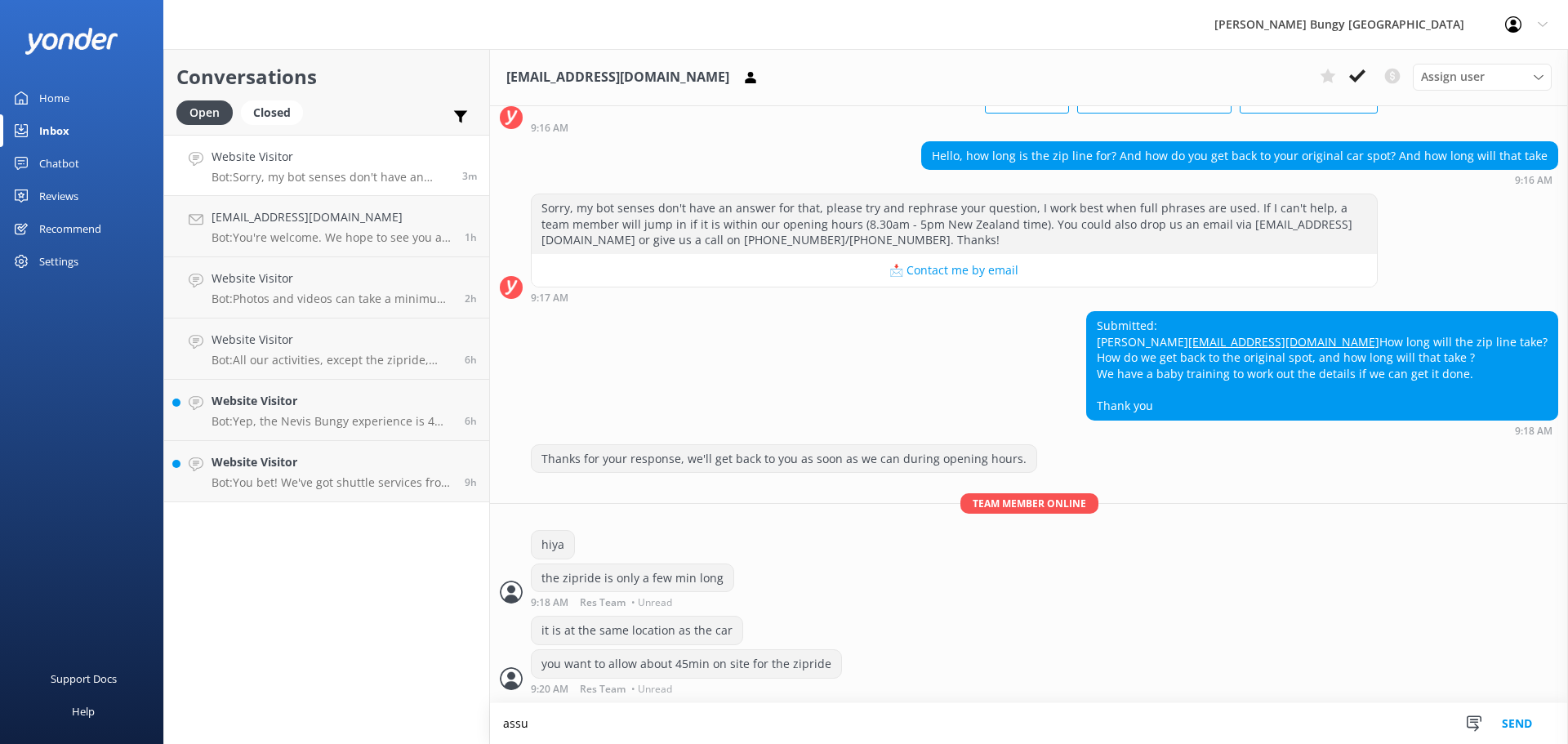
scroll to position [144, 0]
type textarea "assuming there are a couple of you"
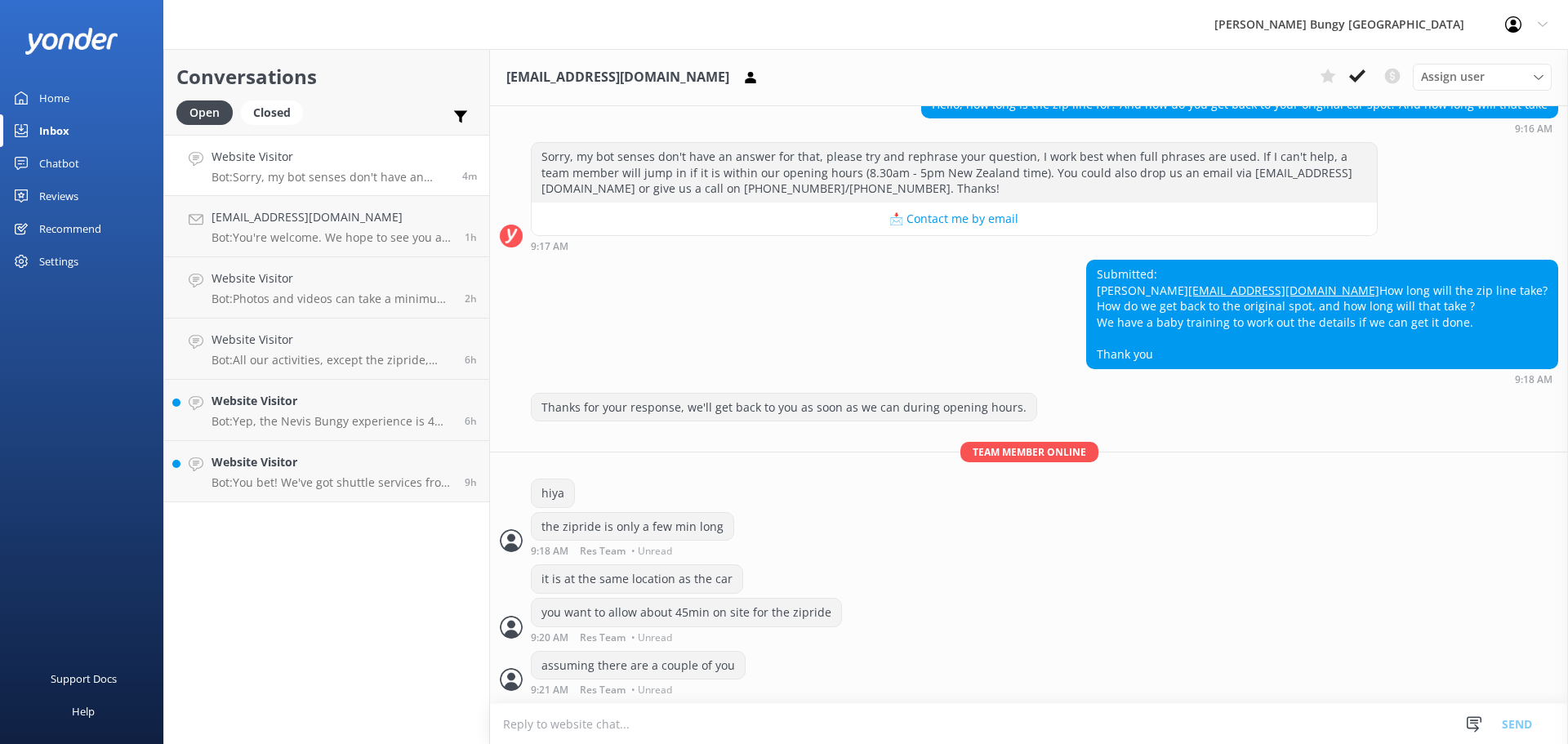
click at [848, 490] on div "hiya" at bounding box center [1029, 495] width 1078 height 34
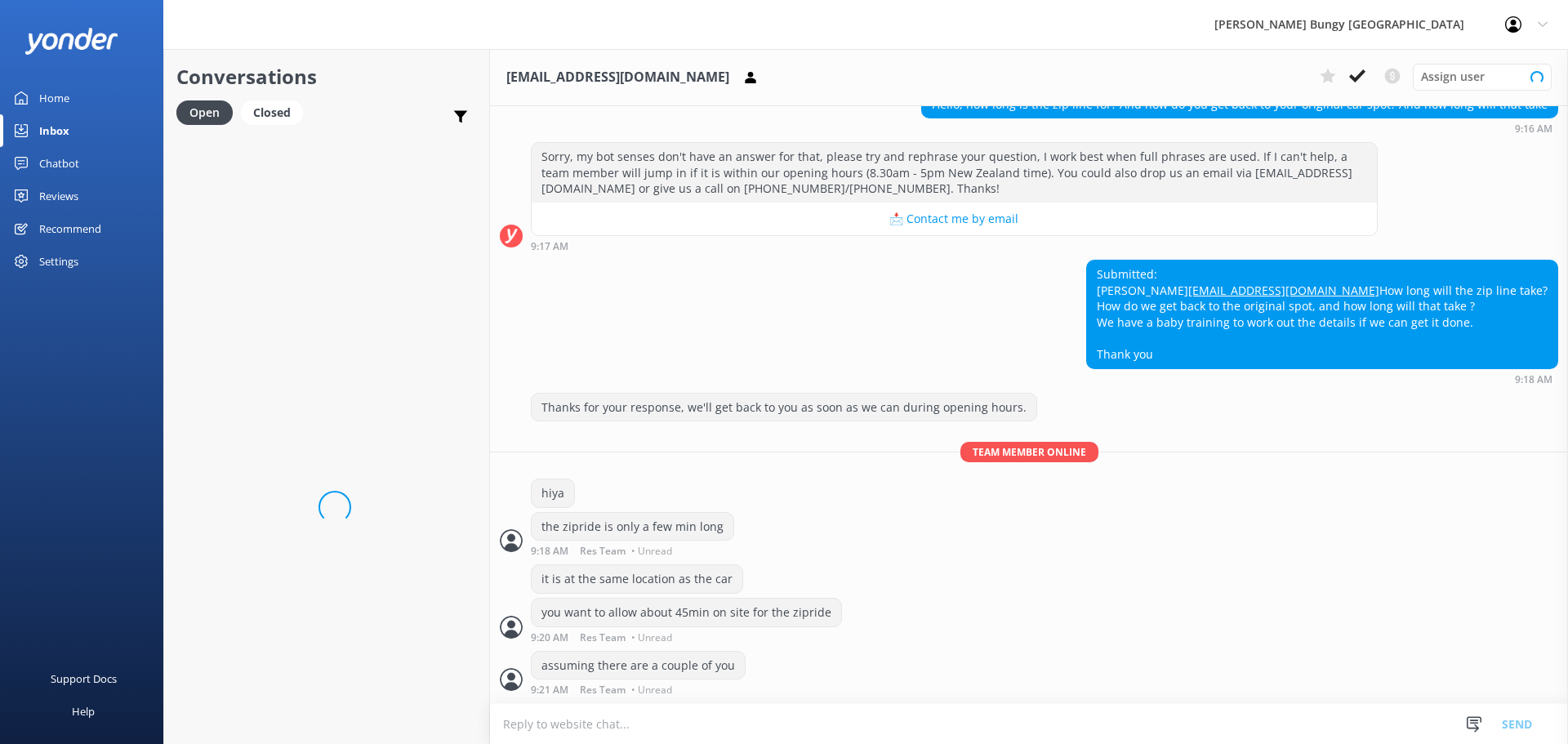
scroll to position [196, 0]
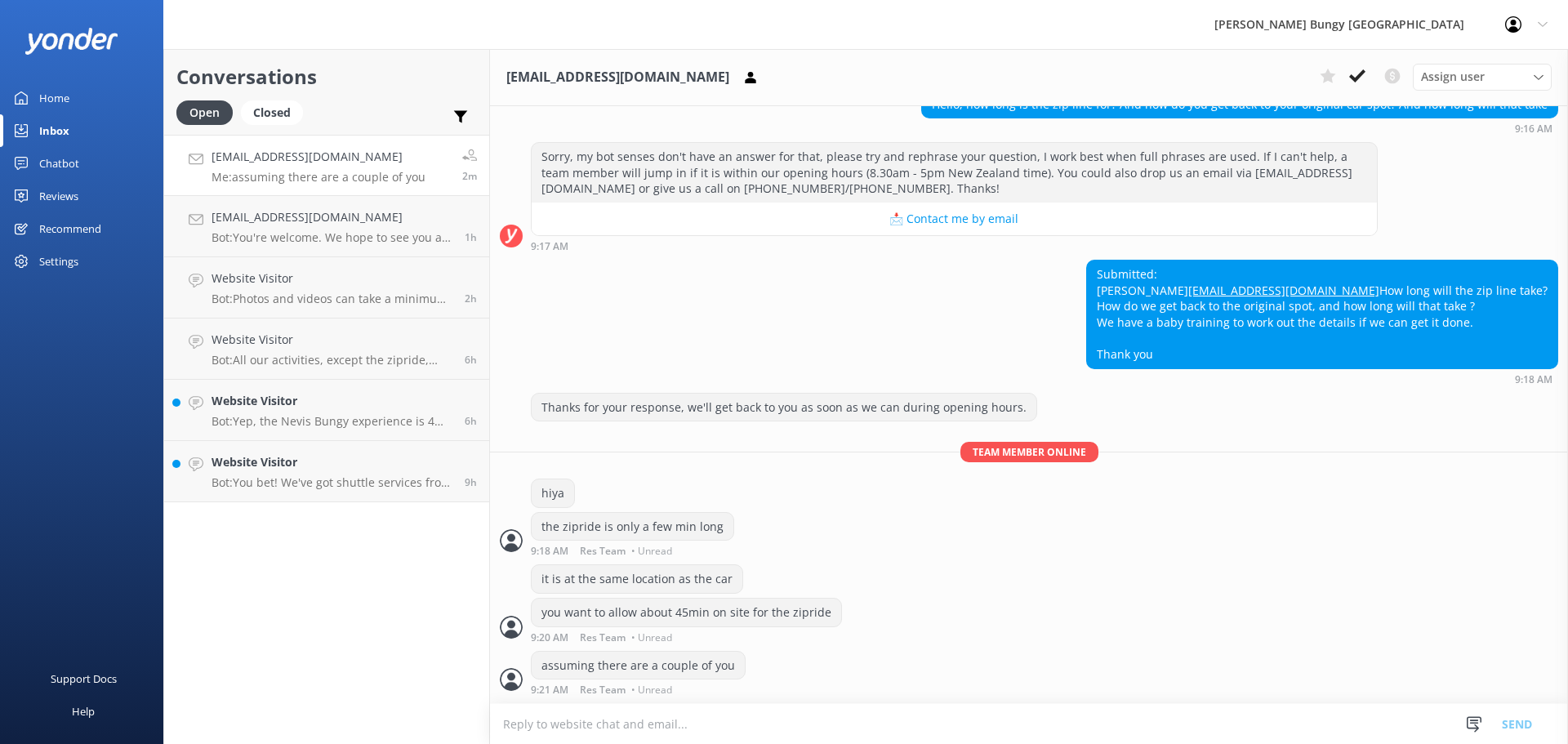
click at [1199, 610] on div "you want to allow about 45min on site for the zipride 9:20 AM Res Team • Unread" at bounding box center [1029, 620] width 1078 height 45
click at [1469, 585] on div "it is at the same location as the car" at bounding box center [1029, 581] width 1078 height 34
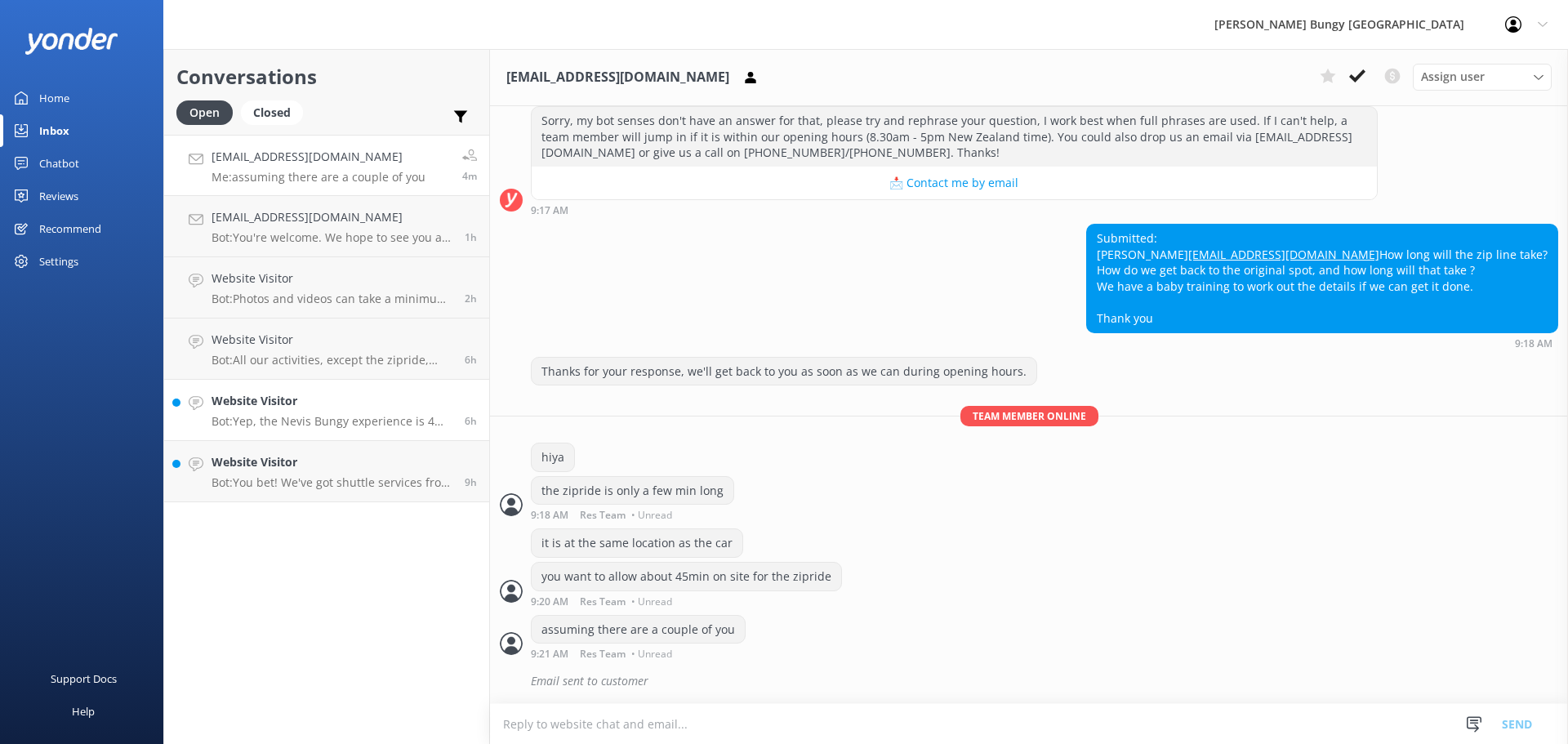
click at [287, 392] on h4 "Website Visitor" at bounding box center [332, 401] width 241 height 18
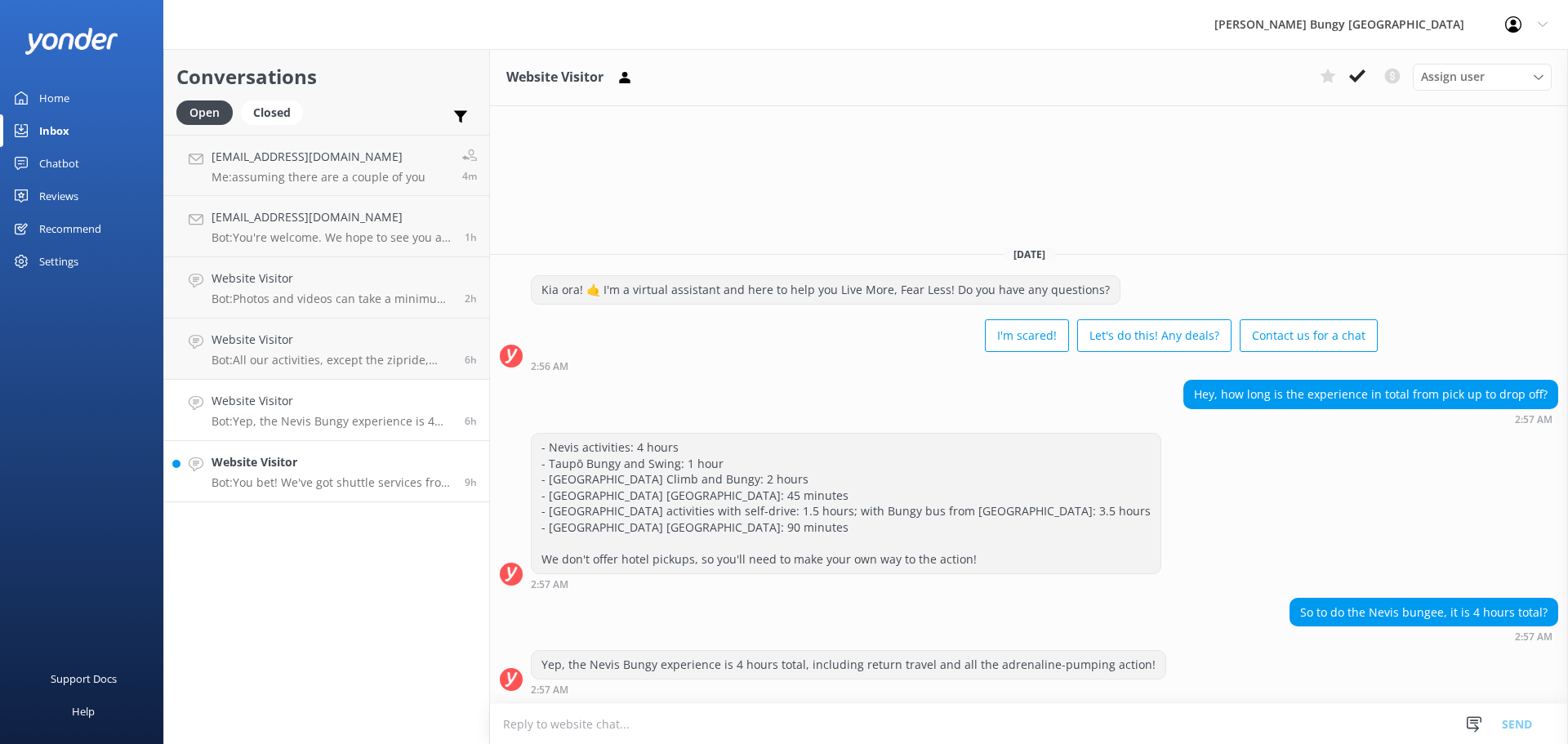
click at [309, 453] on link "Website Visitor Bot: You bet! We've got shuttle services from our central reser…" at bounding box center [326, 471] width 325 height 61
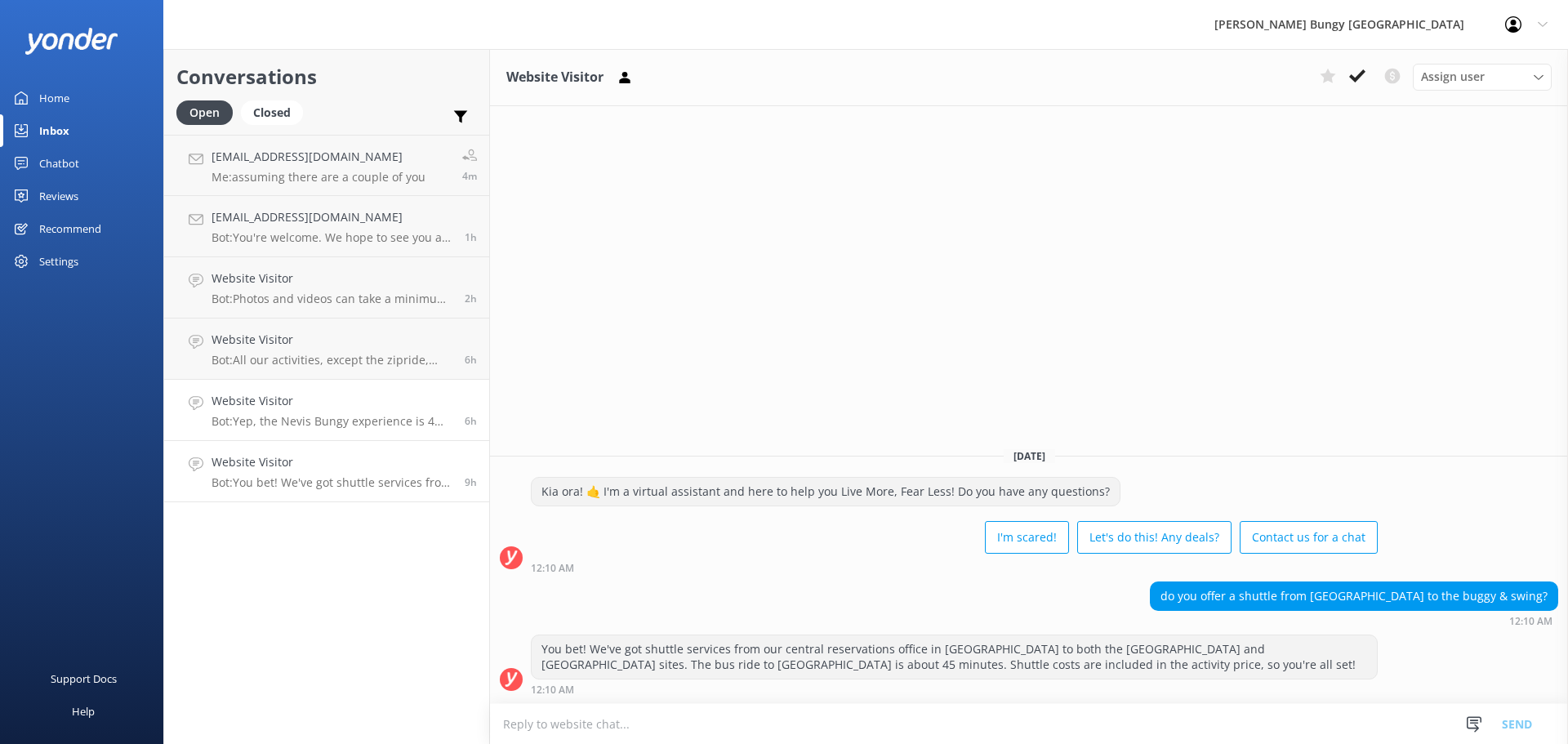
click at [311, 433] on link "Website Visitor Bot: Yep, the Nevis Bungy experience is 4 hours total, includin…" at bounding box center [326, 410] width 325 height 61
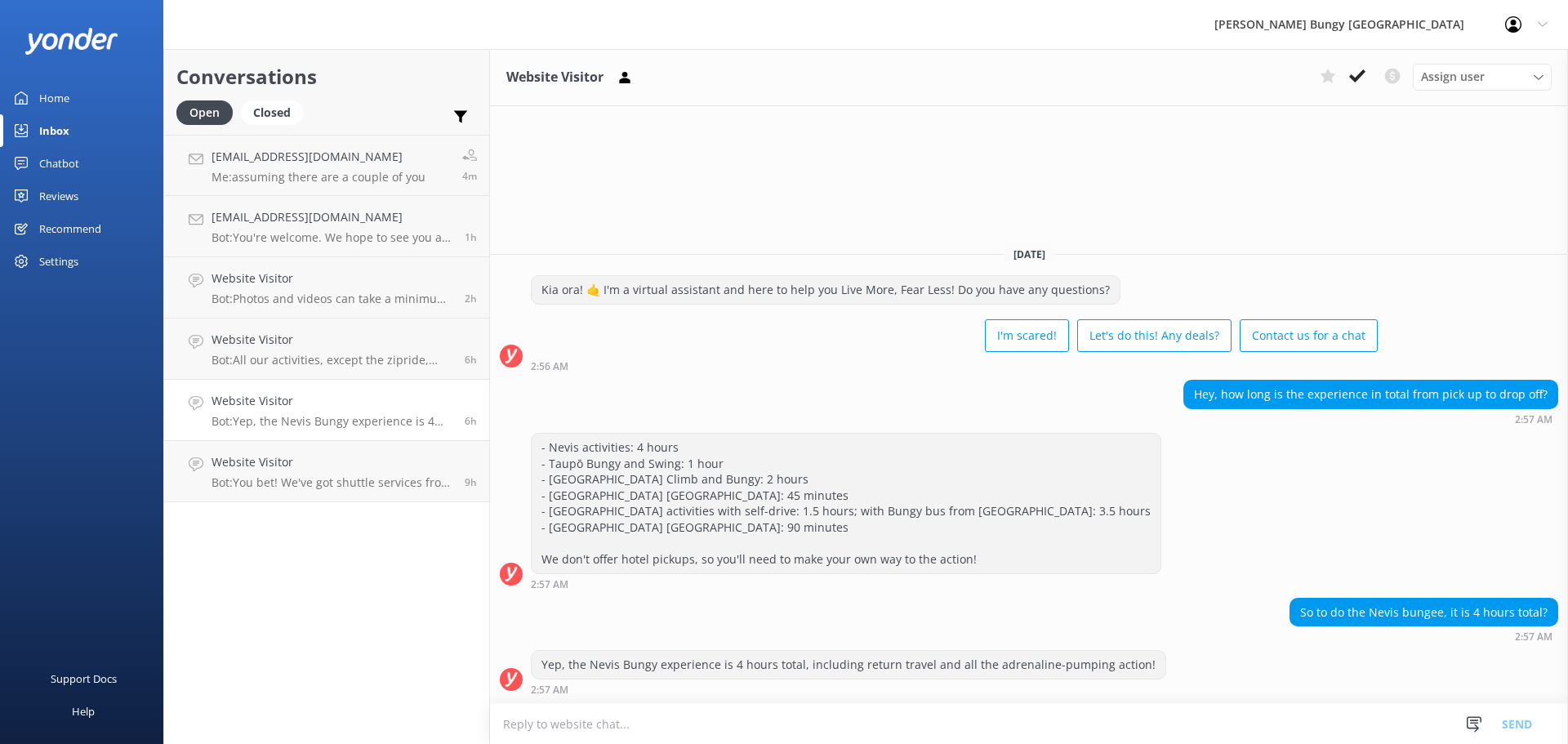
click at [1175, 544] on div "- Nevis activities: 4 hours - Taupō Bungy and Swing: 1 hour - Auckland Bridge C…" at bounding box center [1029, 511] width 1078 height 157
click at [341, 130] on div "Open Closed Important Converted Assigned to me Unassigned" at bounding box center [327, 120] width 301 height 39
click at [341, 141] on link "Website Visitor Bot: Absolutely! Friends and family can come along and watch th…" at bounding box center [326, 165] width 325 height 61
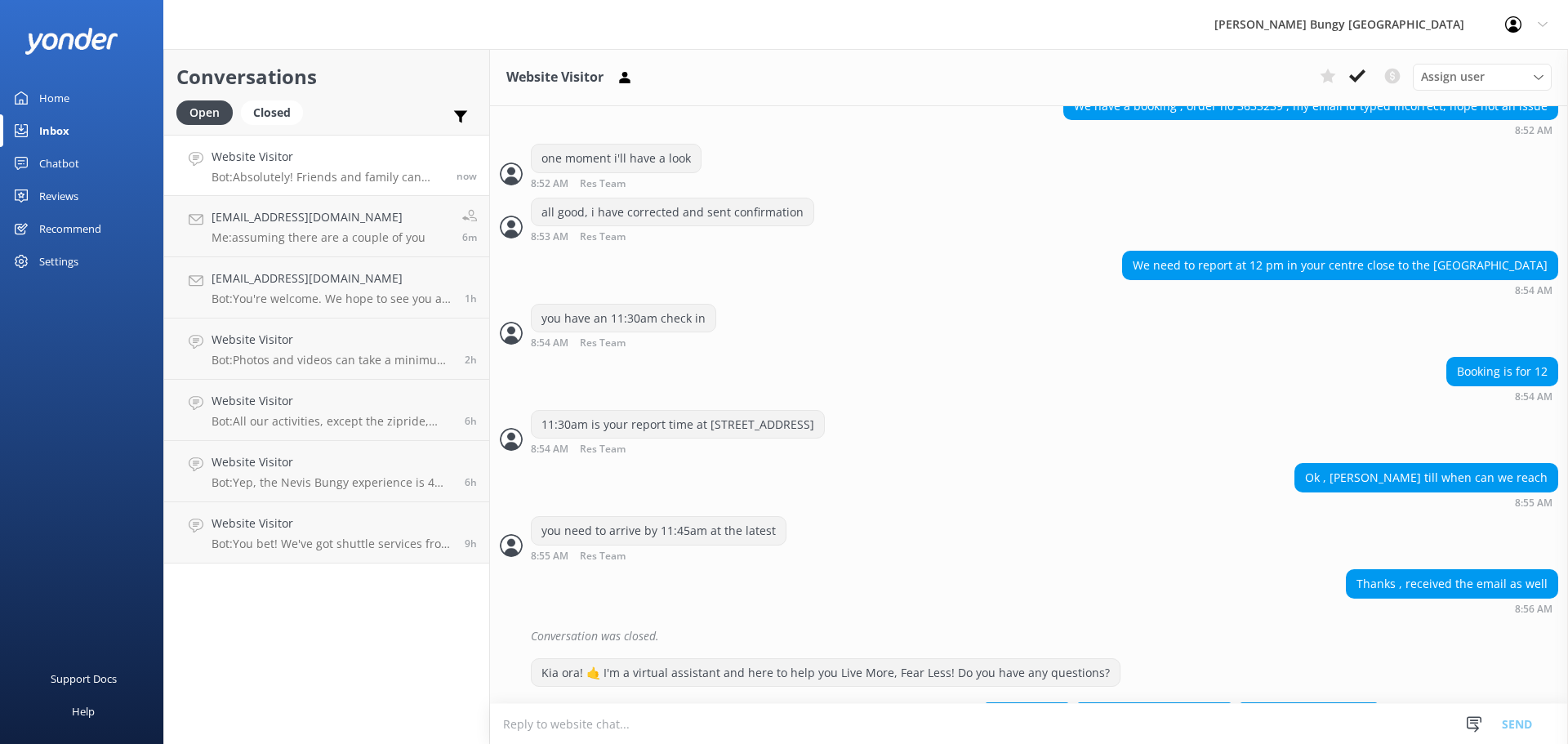
scroll to position [634, 0]
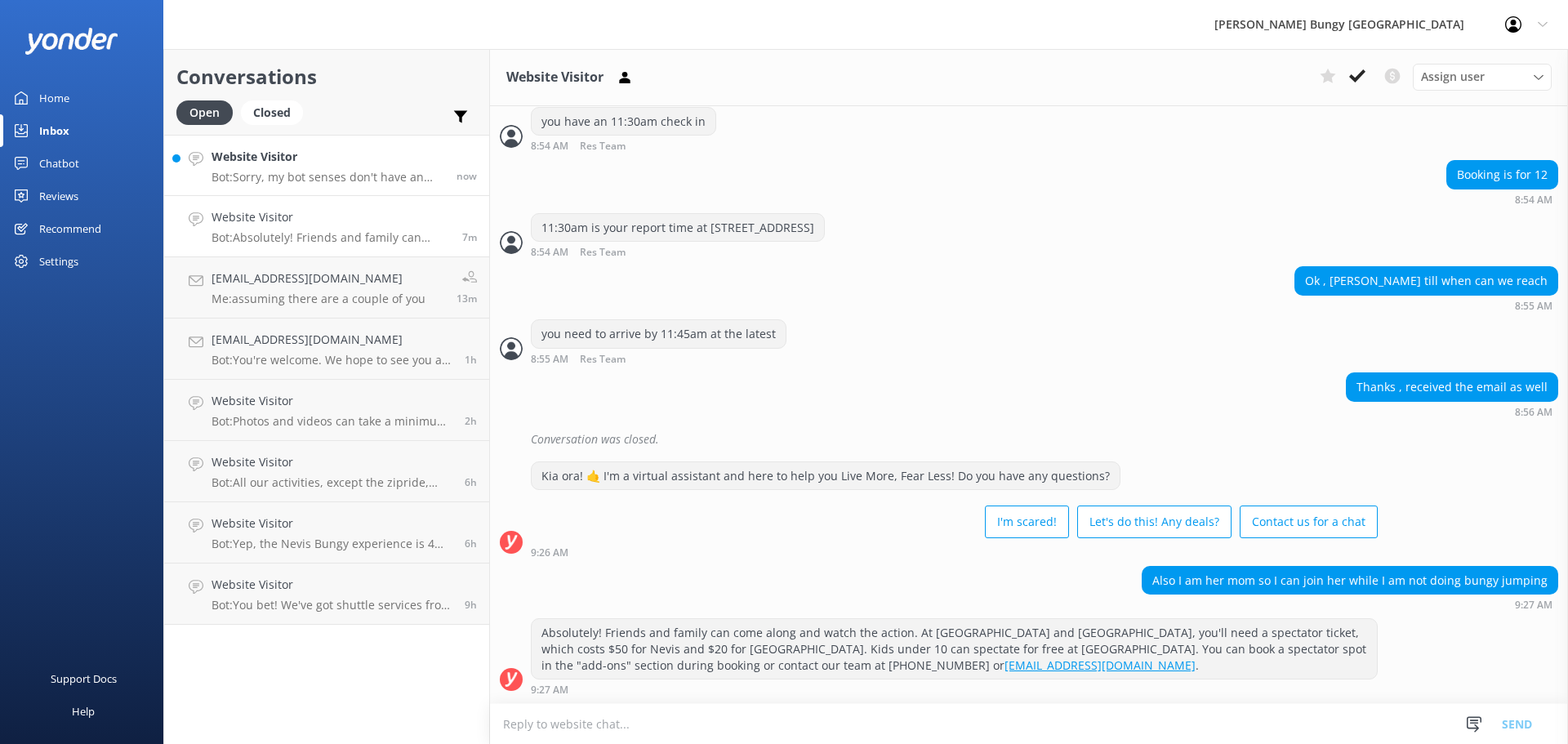
click at [381, 147] on link "Website Visitor Bot: Sorry, my bot senses don't have an answer for that, please…" at bounding box center [326, 165] width 325 height 61
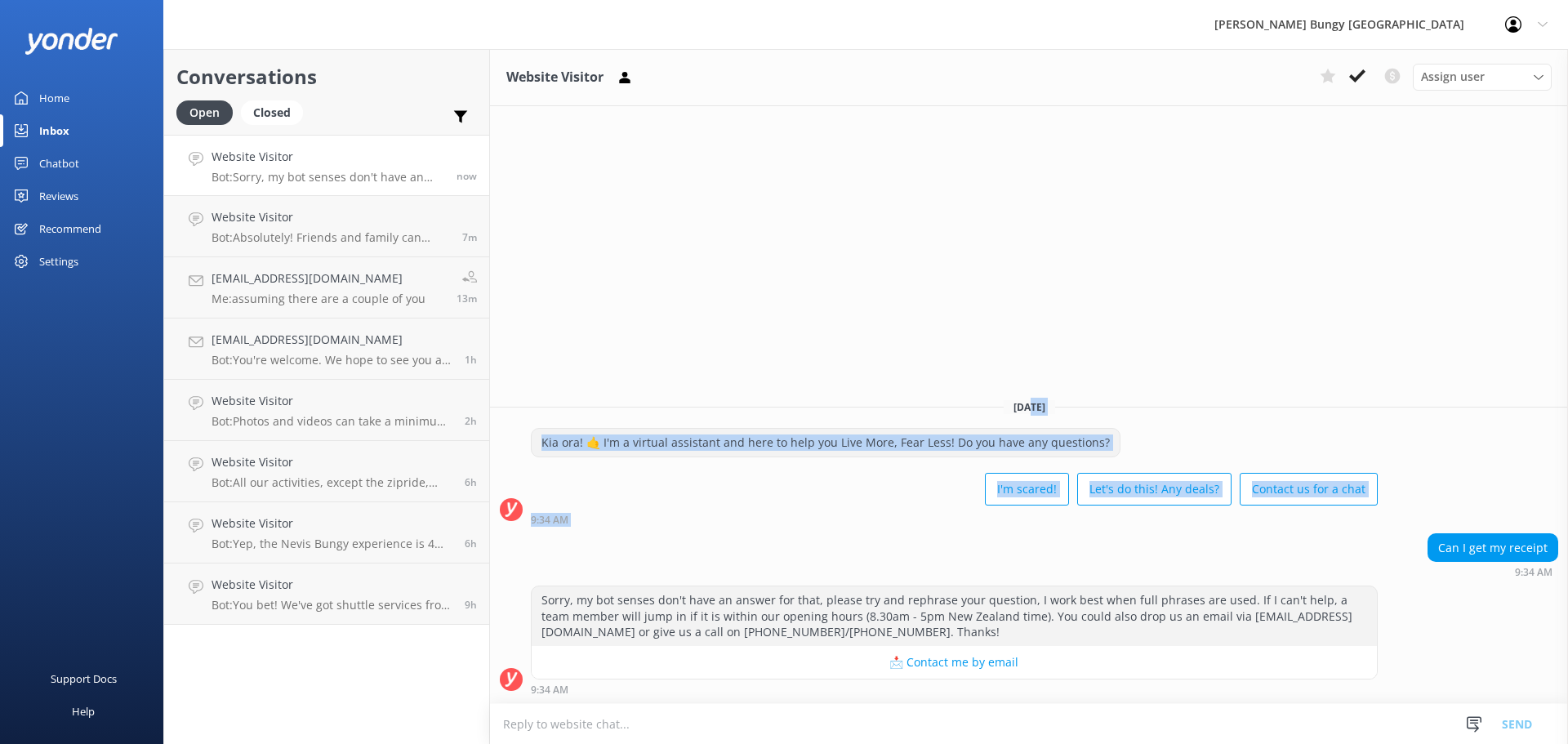
drag, startPoint x: 1403, startPoint y: 541, endPoint x: 1034, endPoint y: 249, distance: 470.6
click at [1034, 249] on div "Website Visitor Assign user Mike Voyce Michelle Gillard Tech Admin Dan Waugh Re…" at bounding box center [1029, 396] width 1078 height 695
click at [1043, 262] on div "Website Visitor Assign user Mike Voyce Michelle Gillard Tech Admin Dan Waugh Re…" at bounding box center [1029, 396] width 1078 height 695
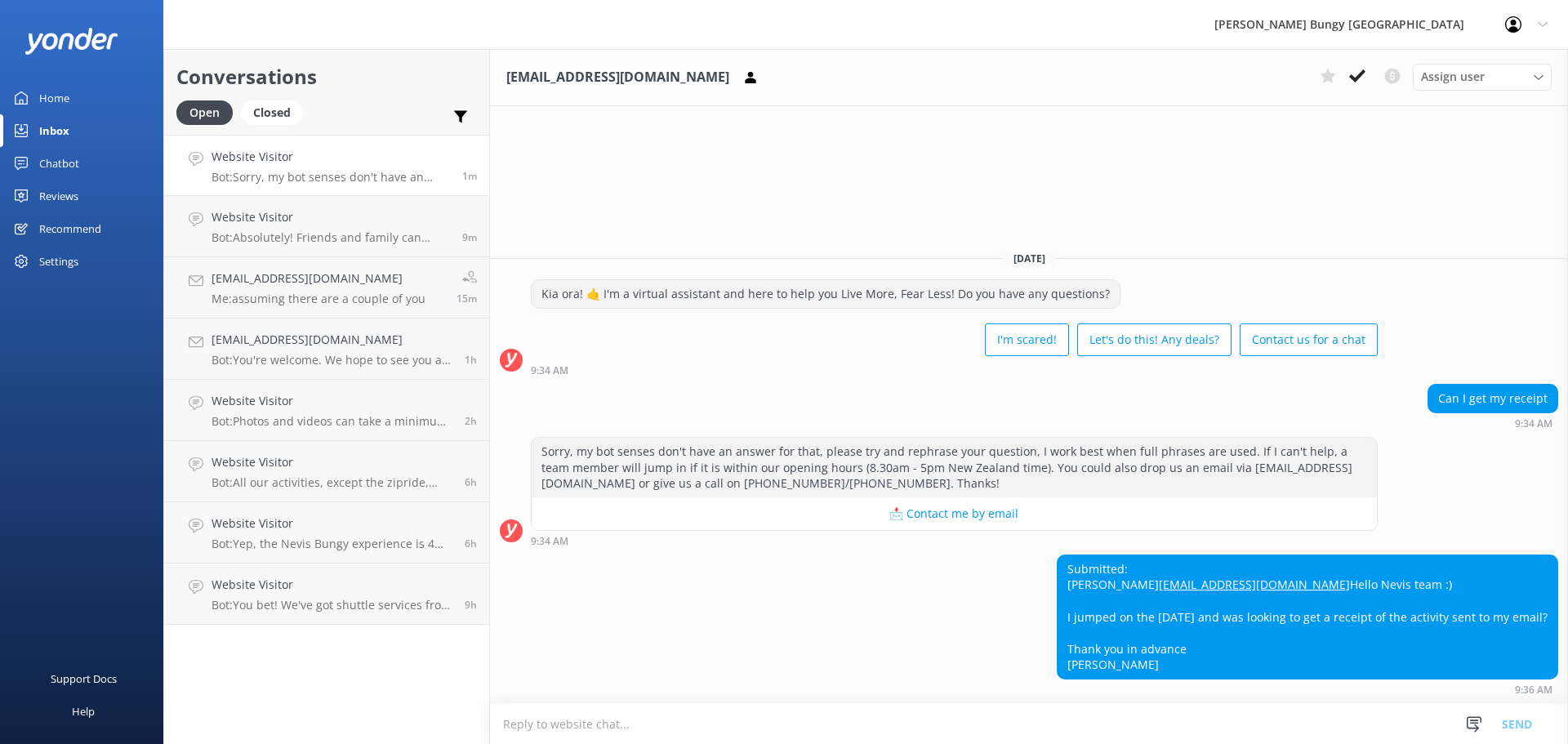
click at [1062, 713] on textarea at bounding box center [1029, 724] width 1078 height 40
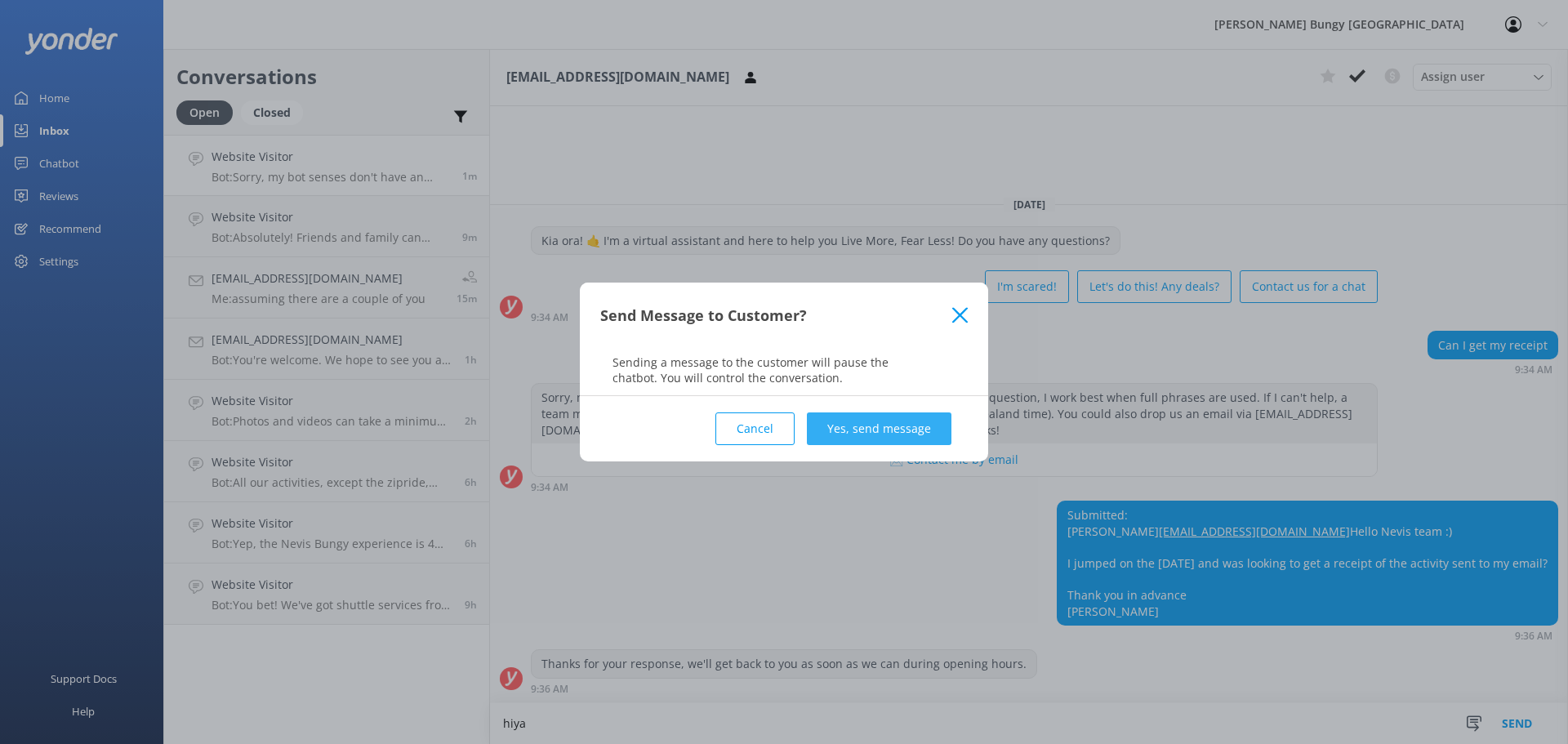
type textarea "hiya"
click at [872, 437] on button "Yes, send message" at bounding box center [879, 428] width 144 height 33
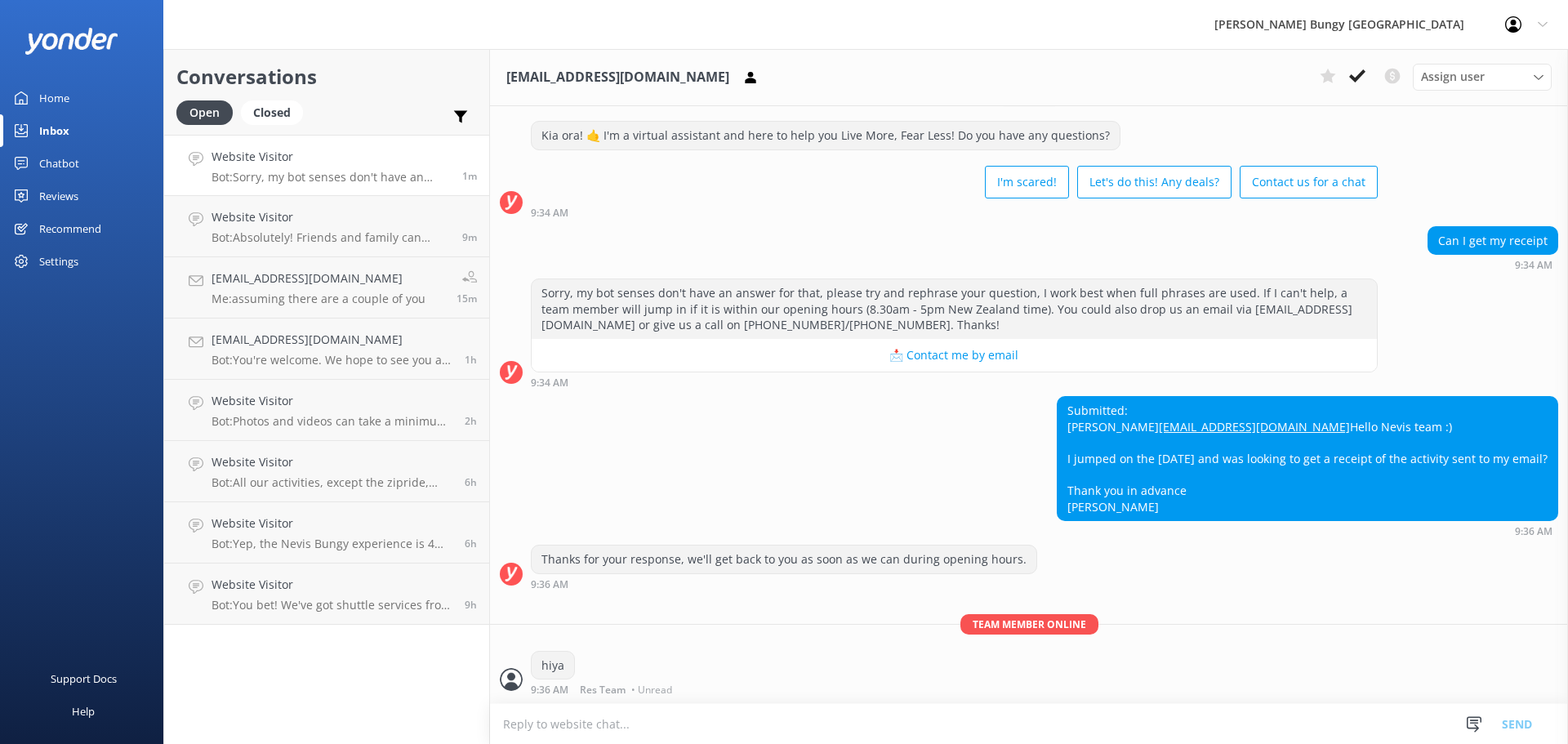
scroll to position [42, 0]
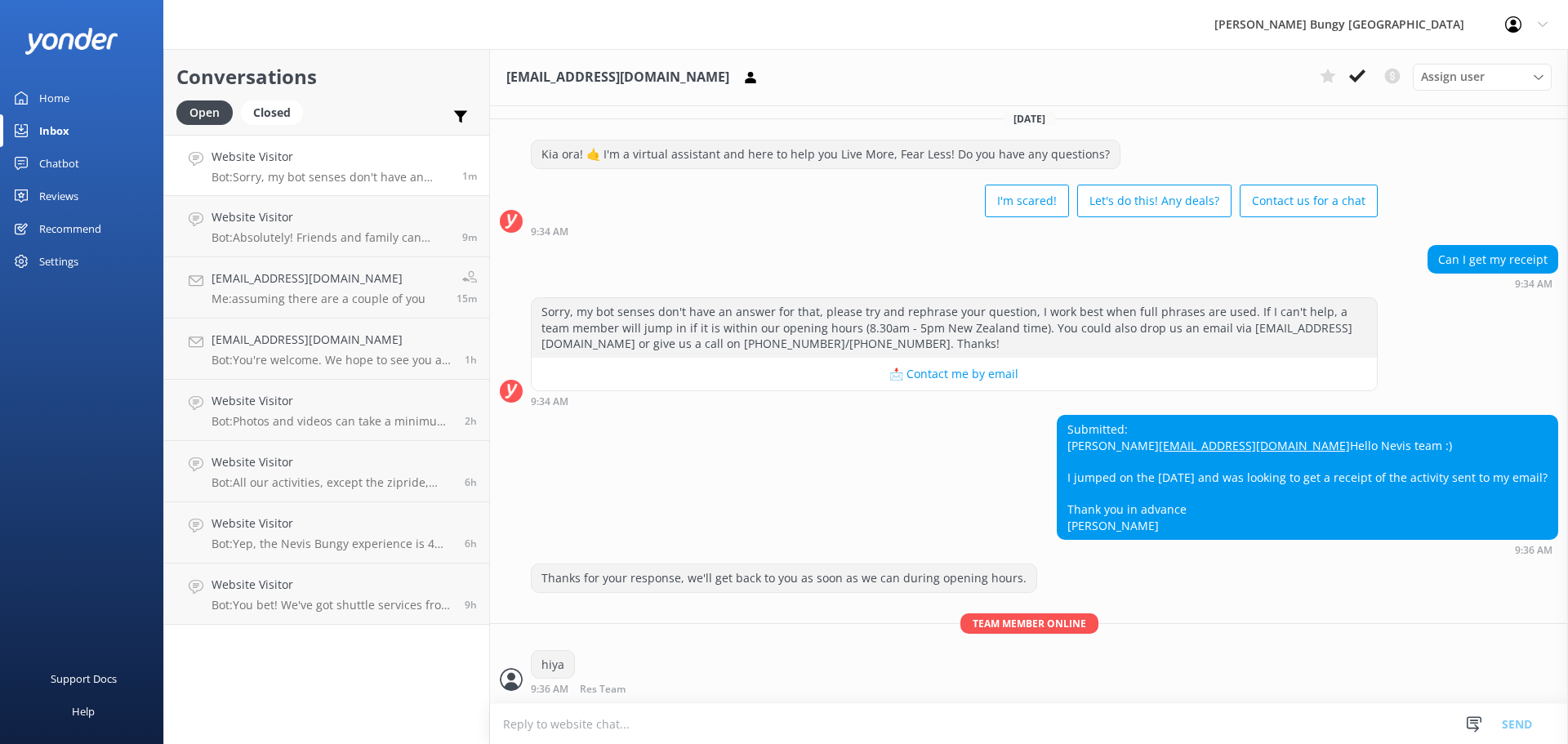
click at [807, 710] on textarea at bounding box center [1029, 724] width 1078 height 40
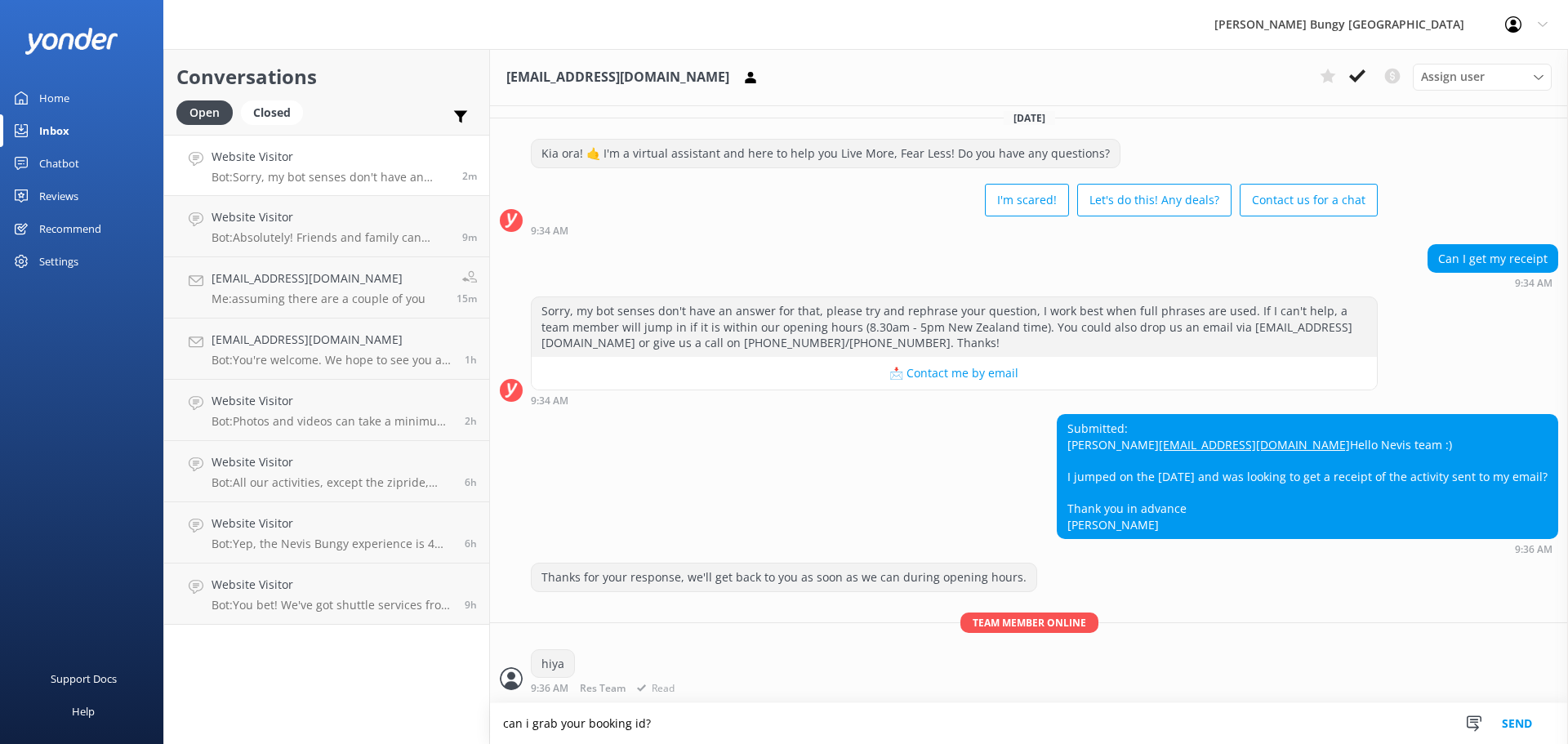
type textarea "can i grab your booking id?"
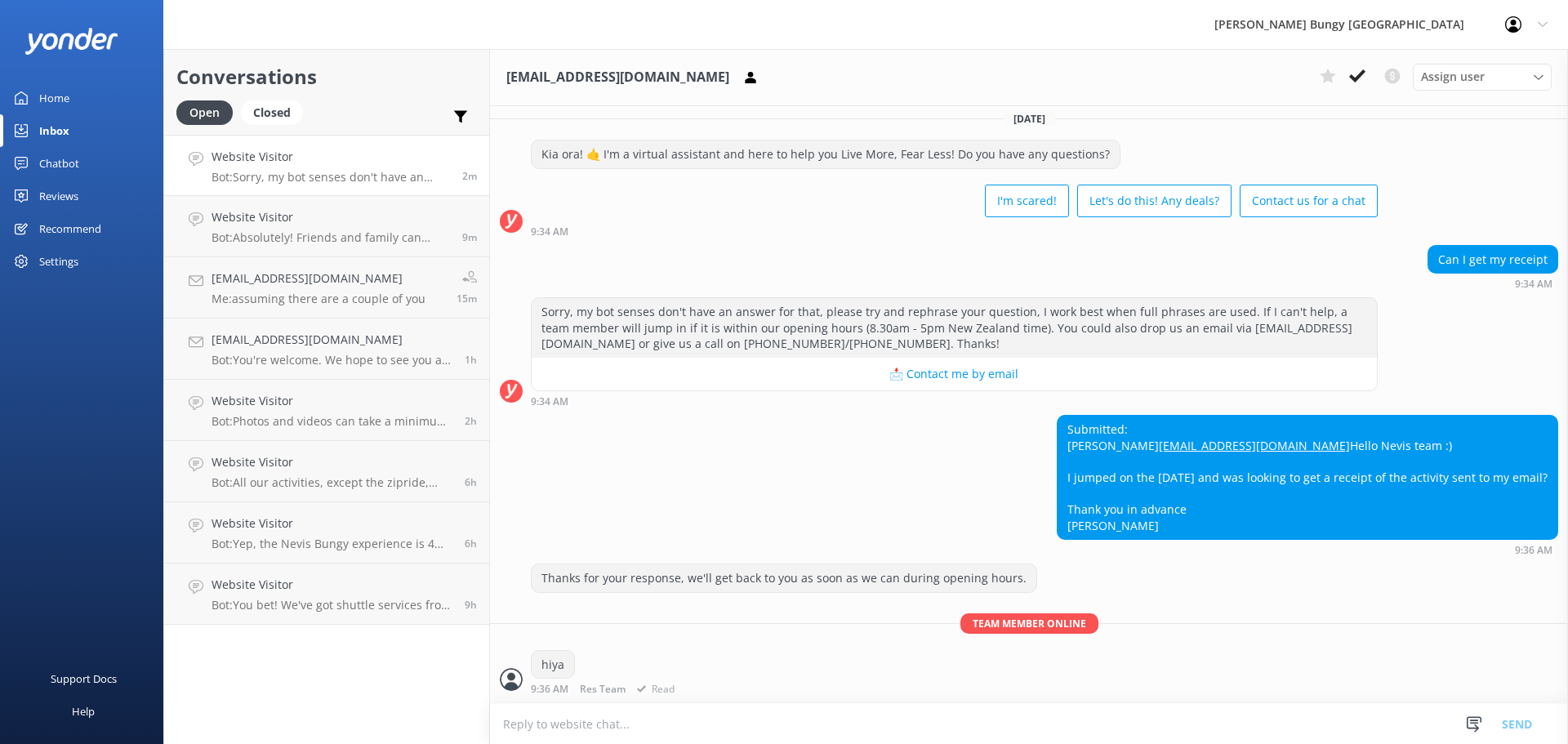
scroll to position [74, 0]
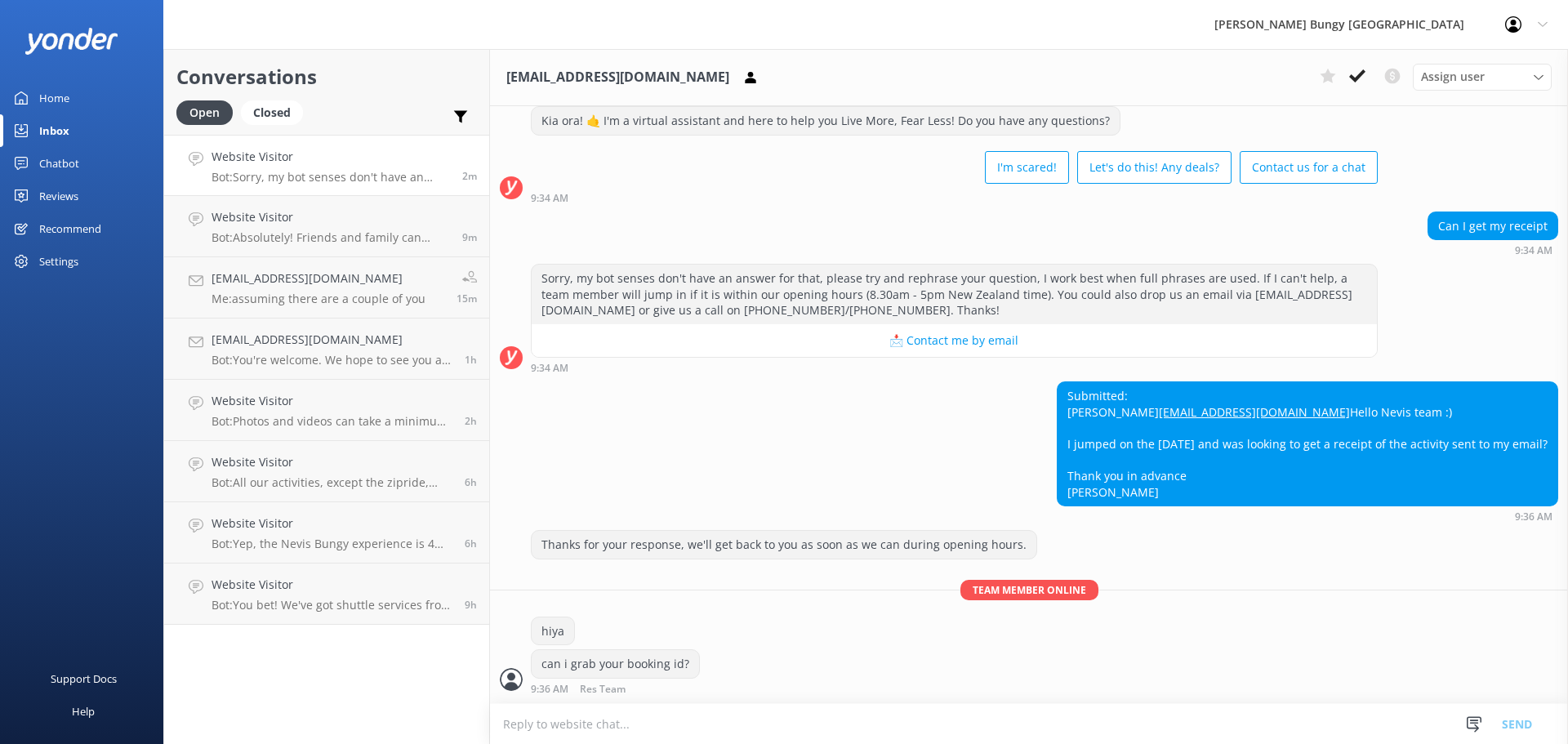
click at [828, 710] on textarea at bounding box center [1029, 724] width 1078 height 40
type textarea "then we can have a look for you"
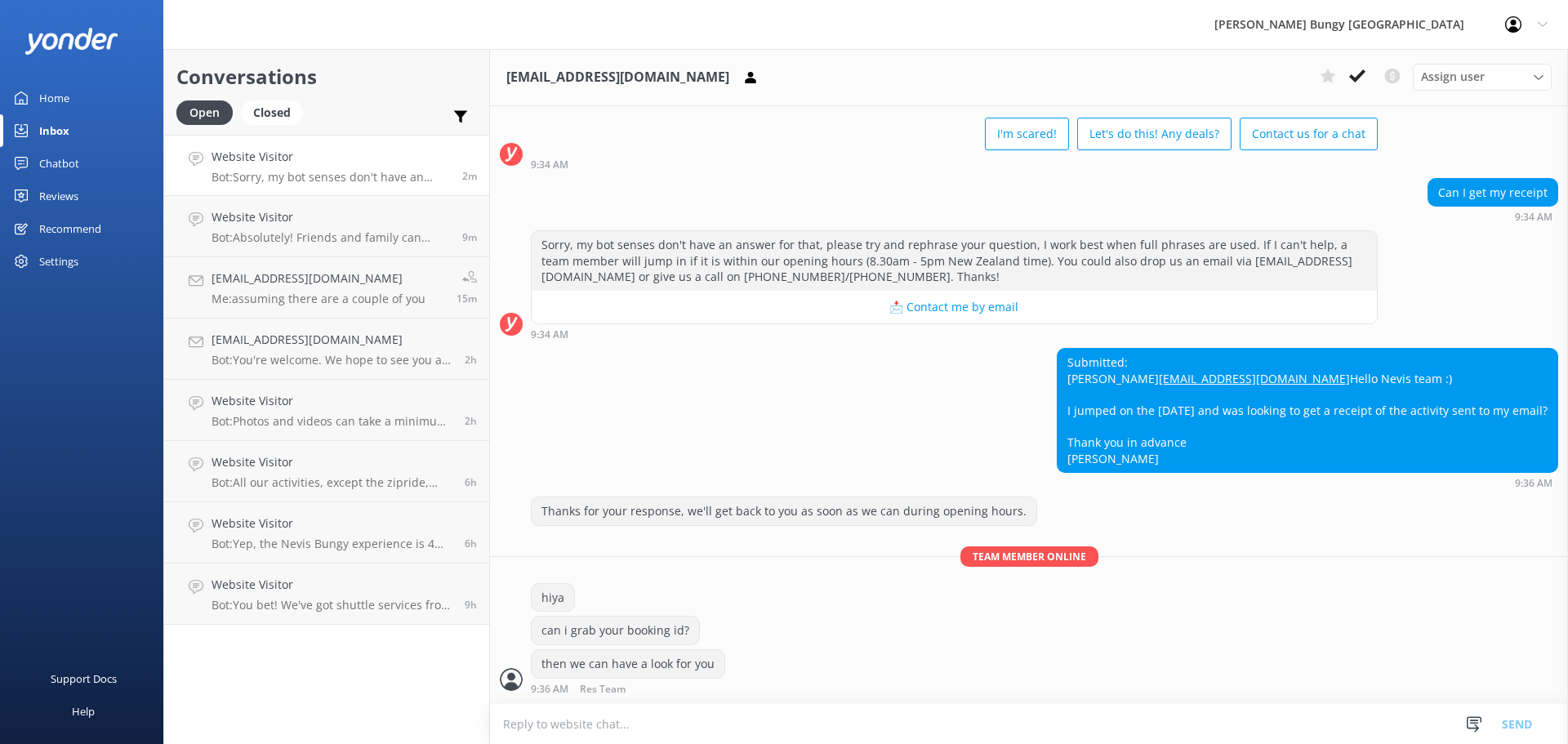
scroll to position [160, 0]
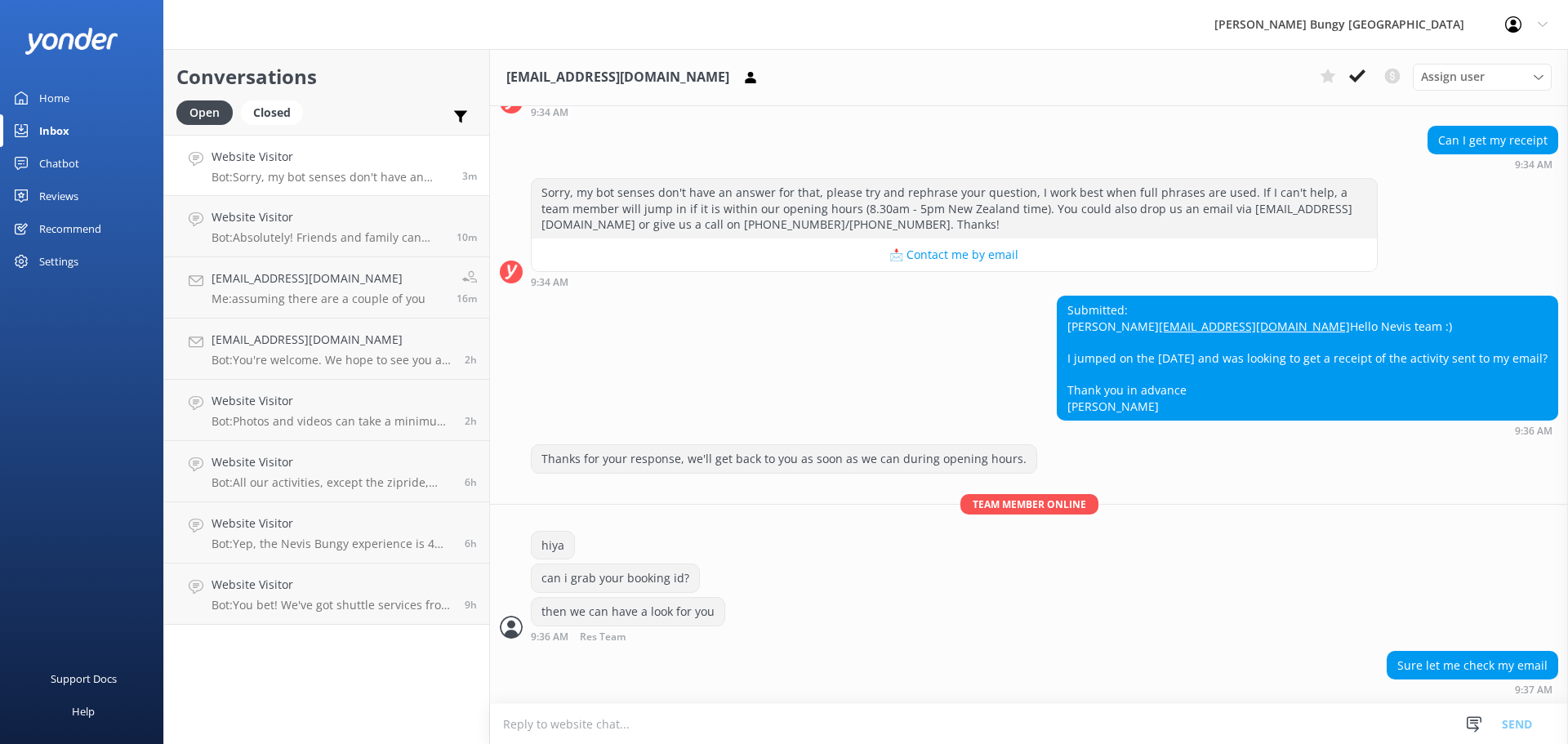
click at [1063, 727] on textarea at bounding box center [1029, 724] width 1078 height 40
click at [762, 359] on div "Submitted: Isabela Andrade Isabelaandradem21@gmail.com Hello Nevis team :) I ju…" at bounding box center [1029, 365] width 1078 height 140
click at [257, 220] on h4 "Website Visitor" at bounding box center [328, 217] width 233 height 18
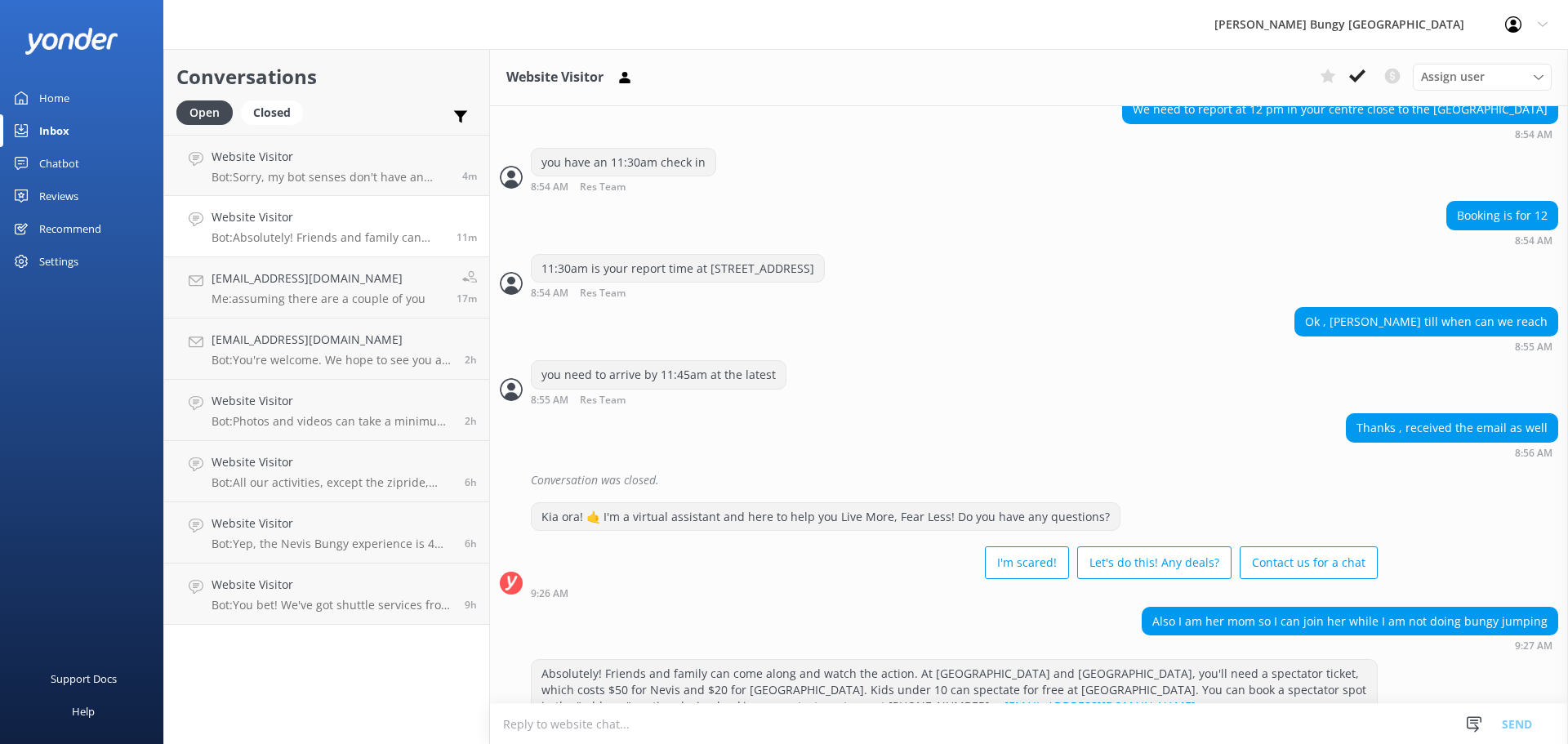
scroll to position [634, 0]
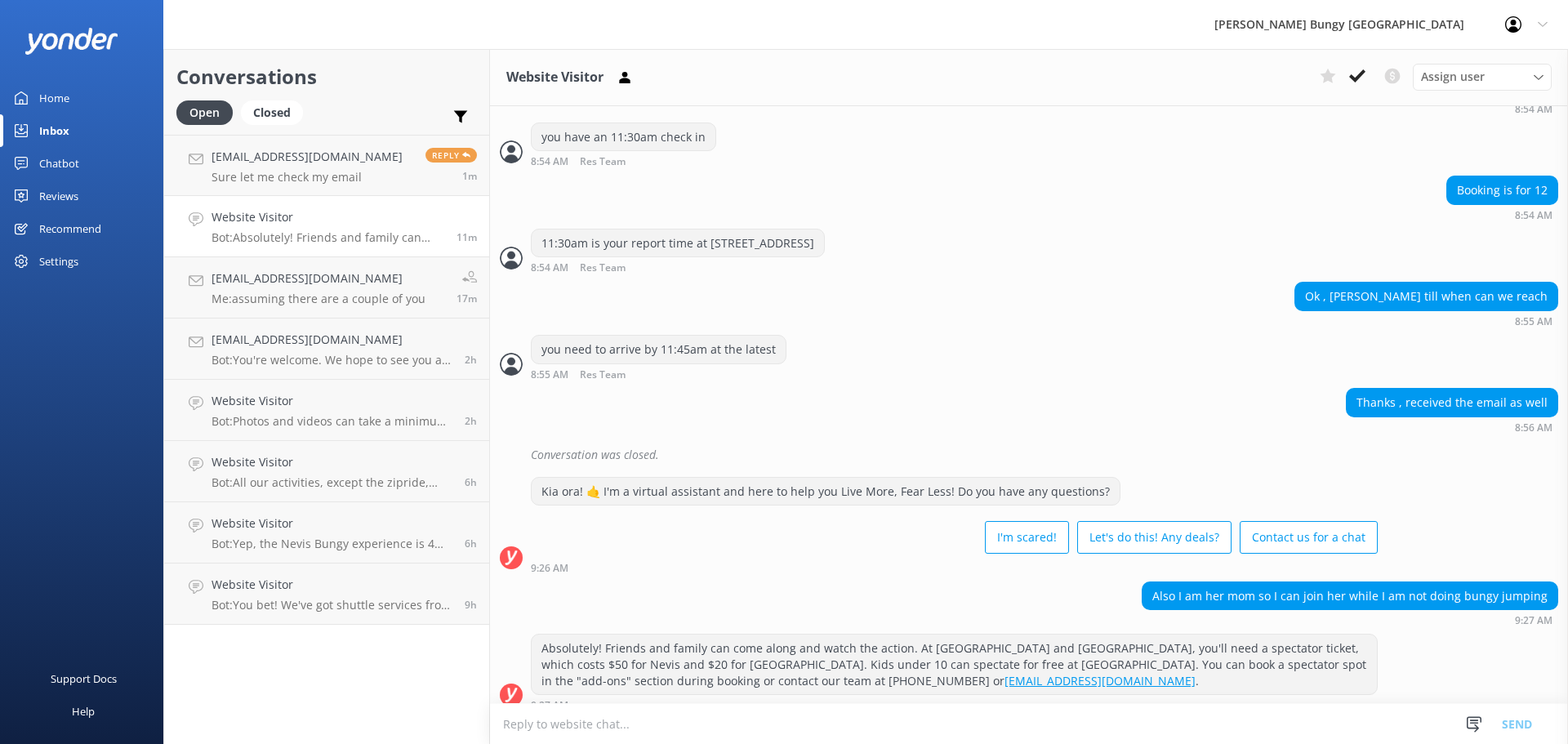
scroll to position [634, 0]
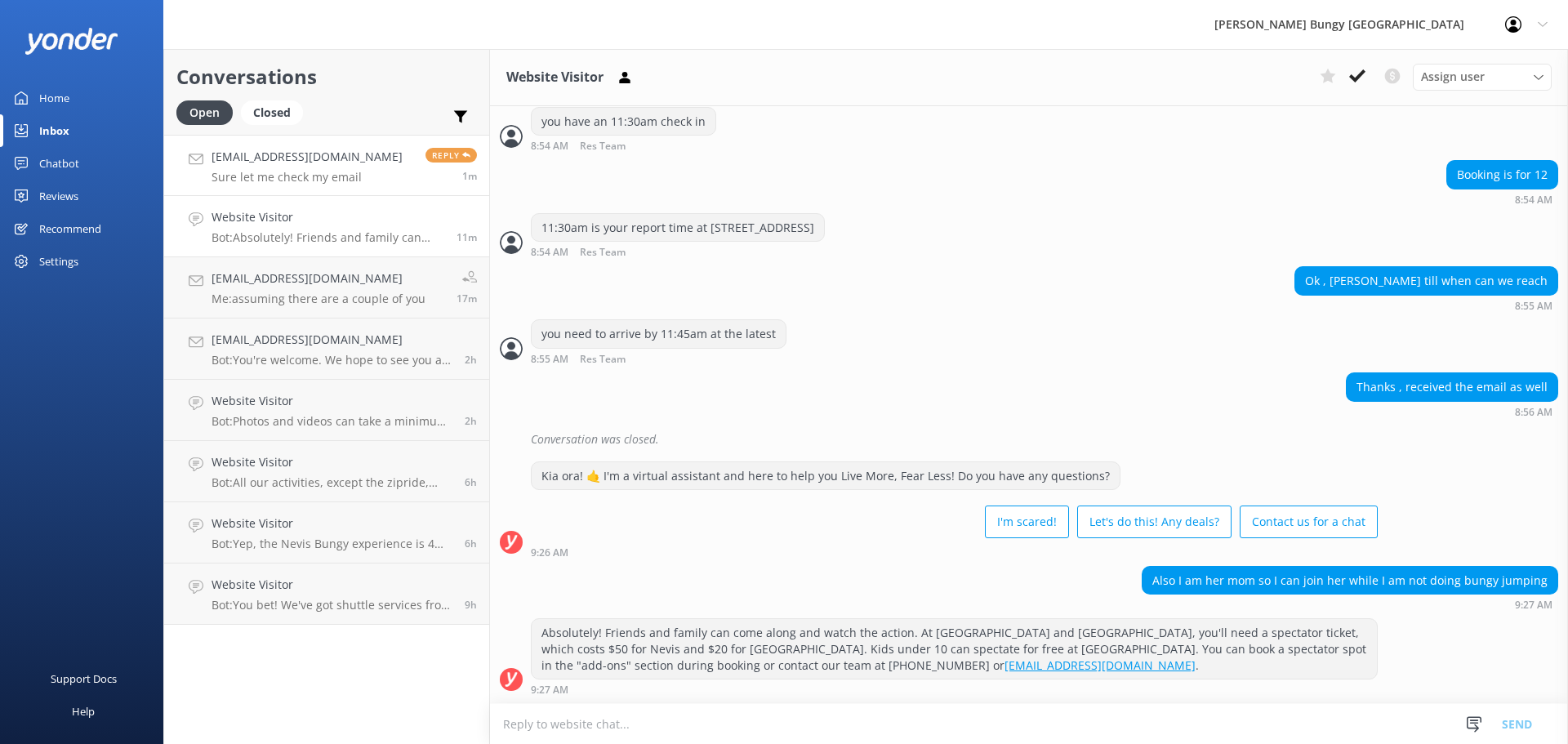
click at [297, 146] on link "Isabelaandradem21@gmail.com Sure let me check my email Reply 1m" at bounding box center [326, 165] width 325 height 61
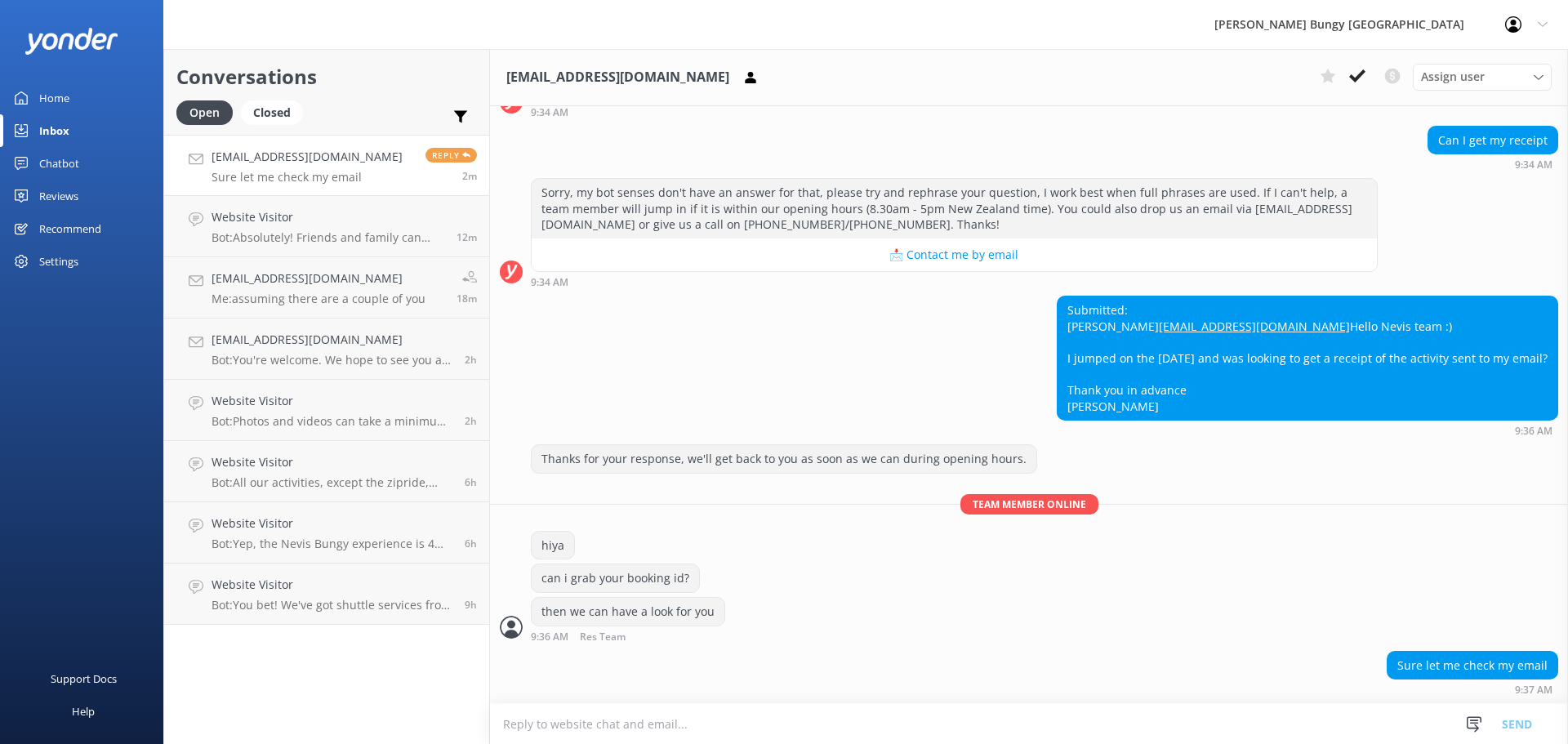
scroll to position [198, 0]
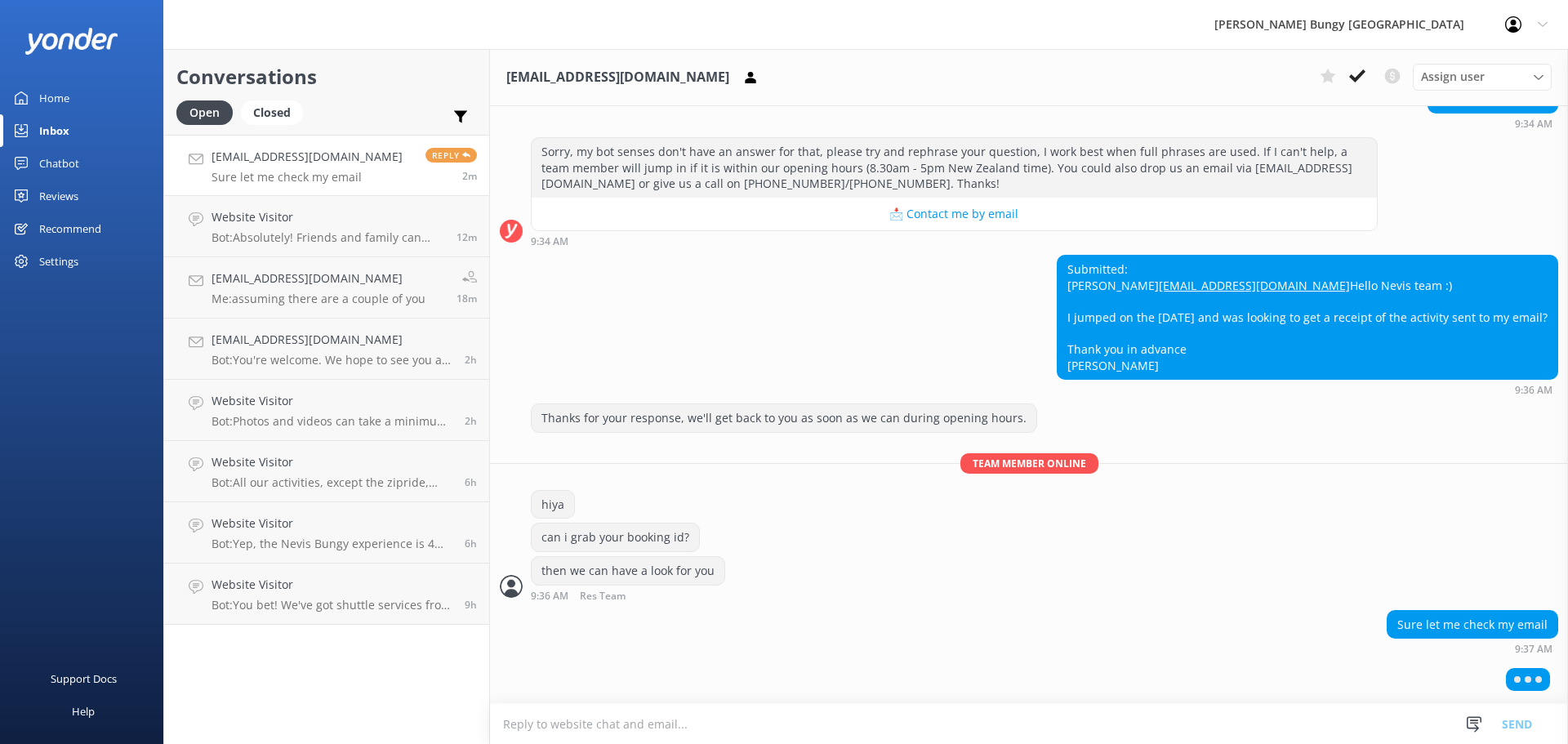
click at [991, 719] on textarea at bounding box center [1029, 724] width 1078 height 40
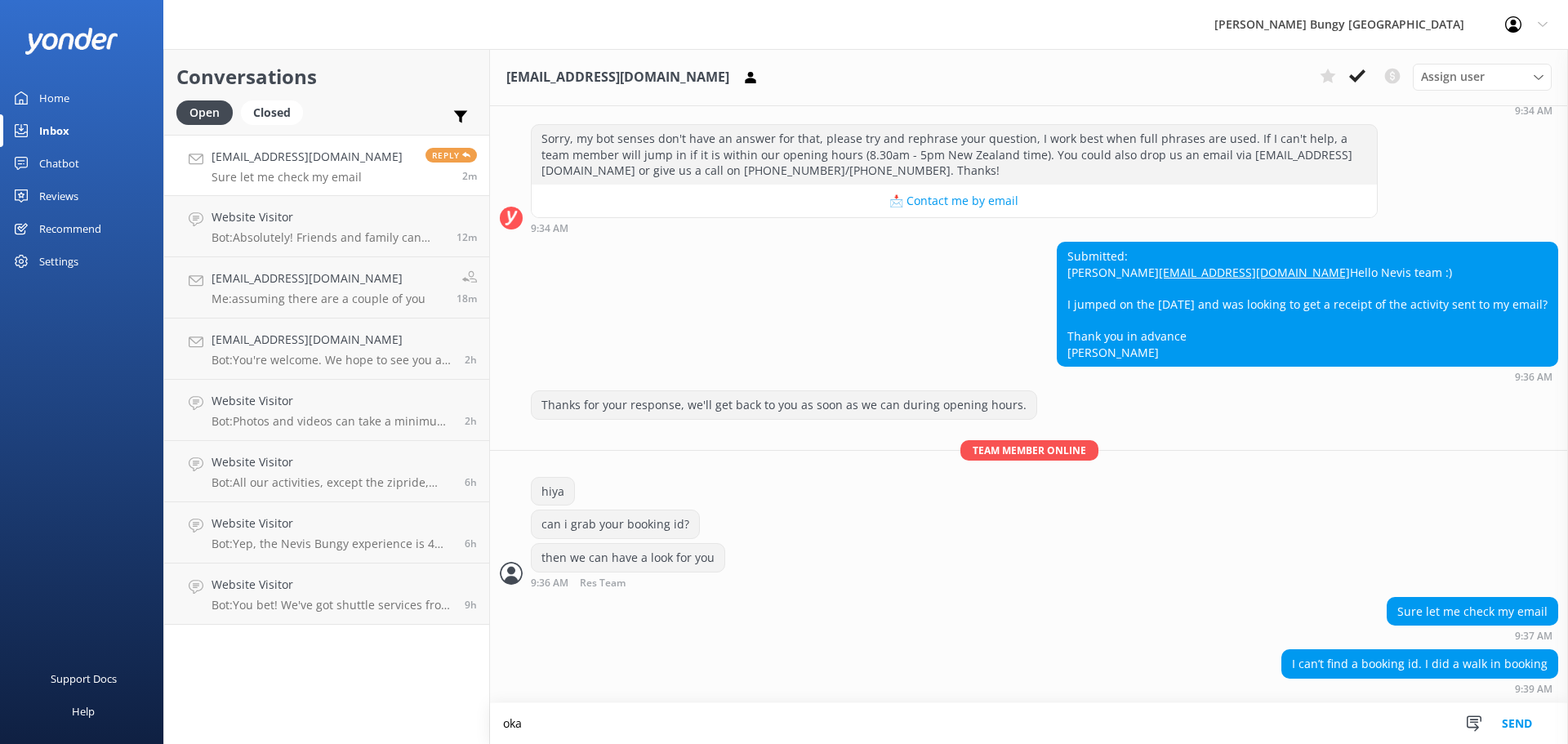
scroll to position [214, 0]
type textarea "okay one moment here i'll take a look"
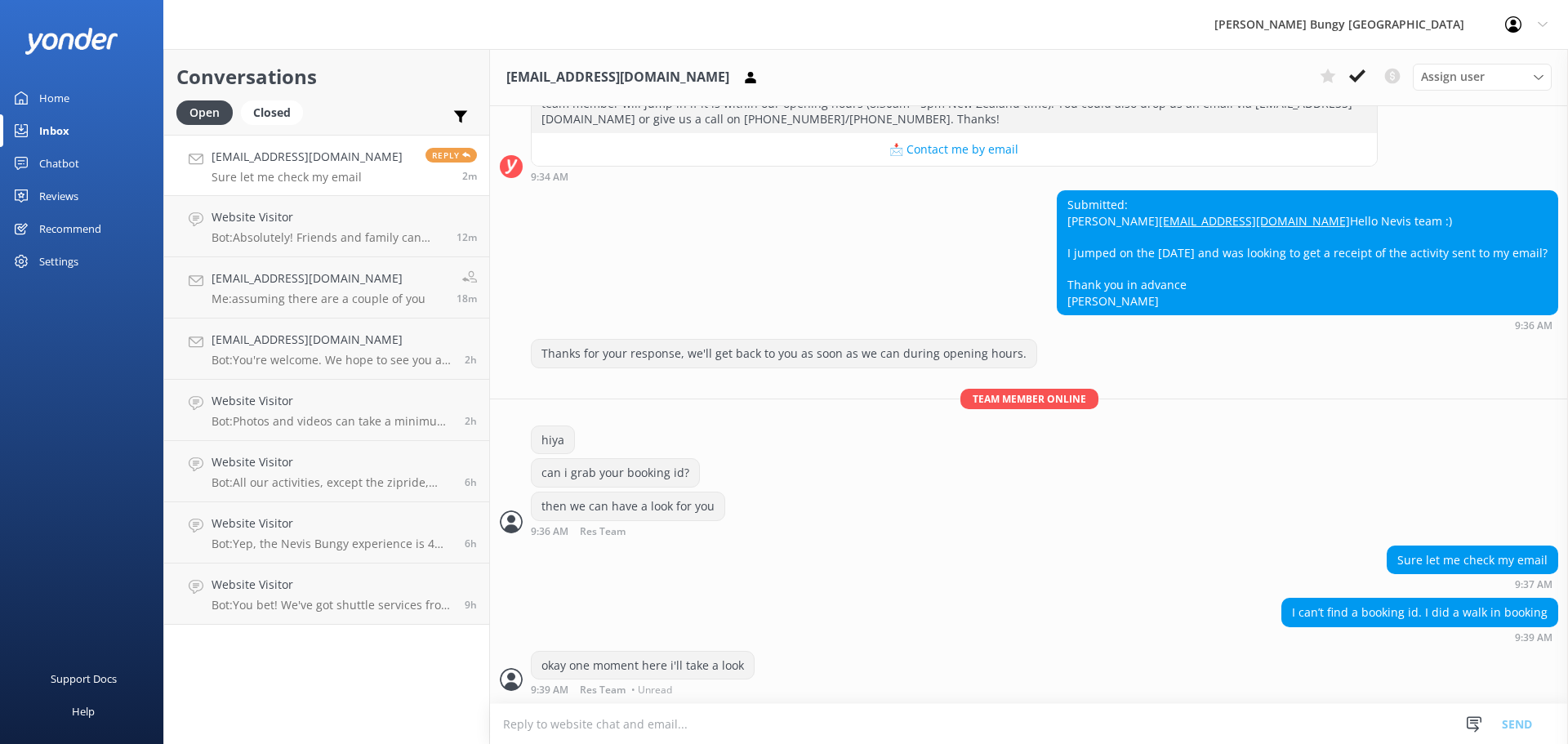
scroll to position [266, 0]
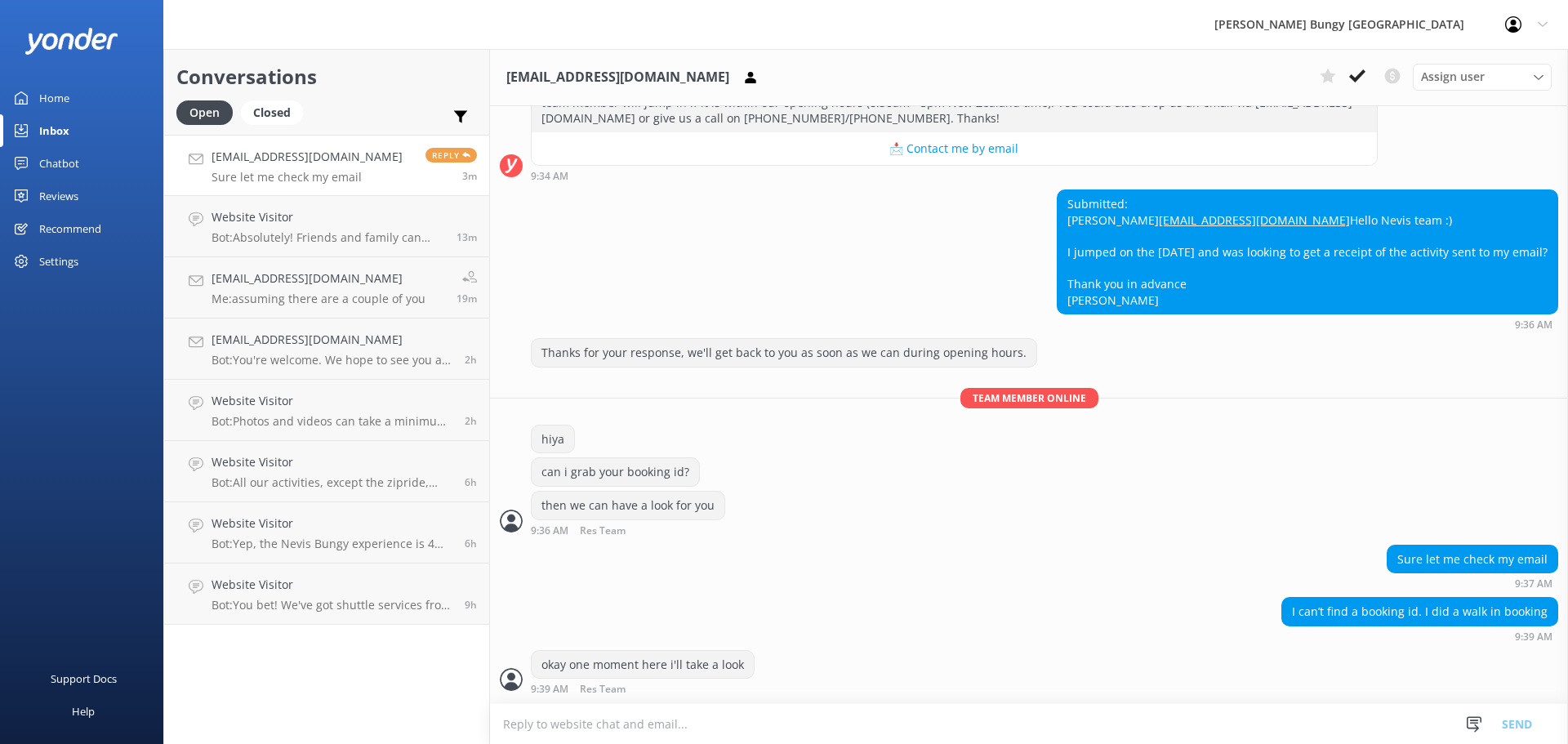
click at [1067, 742] on textarea at bounding box center [1029, 724] width 1078 height 40
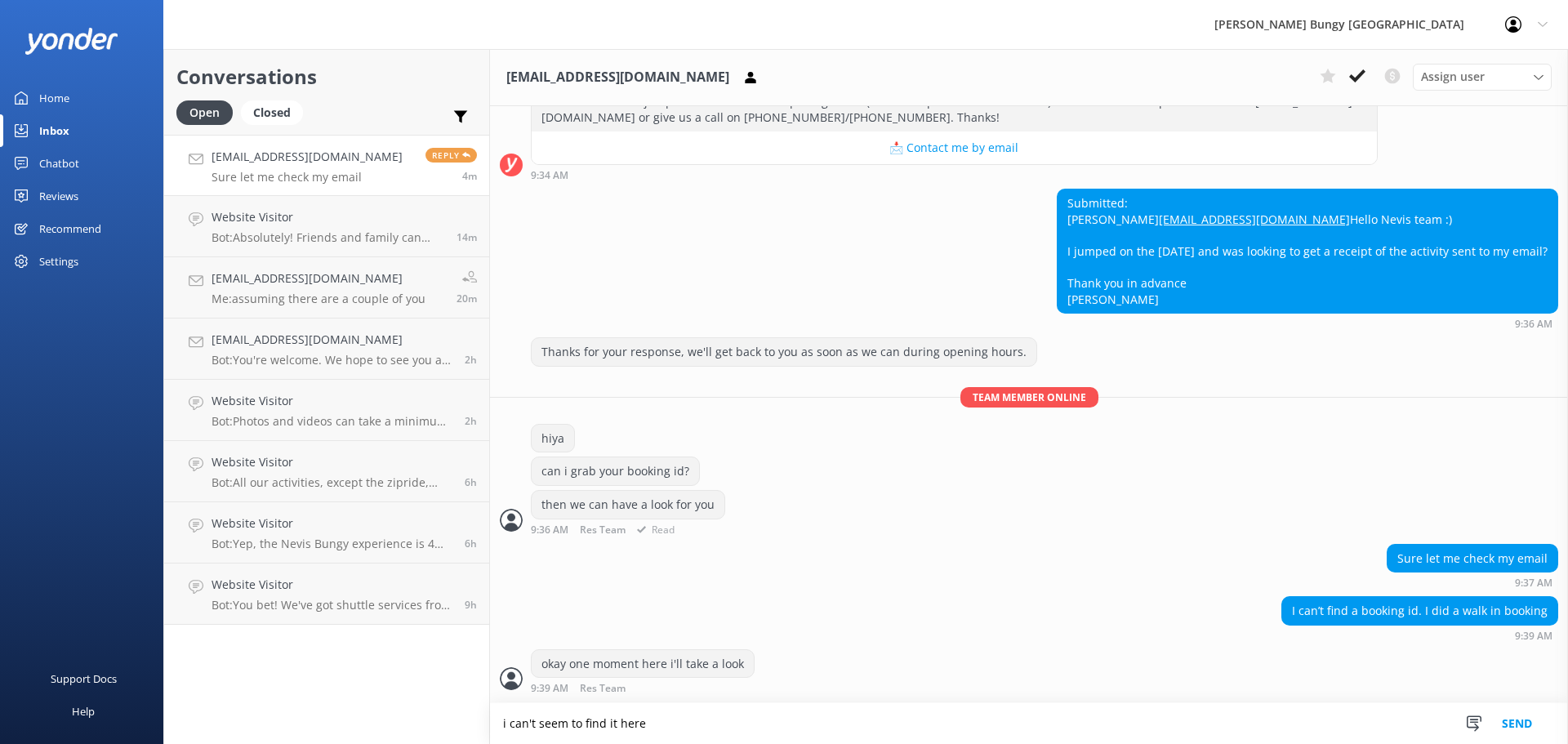
type textarea "i can't seem to find it here"
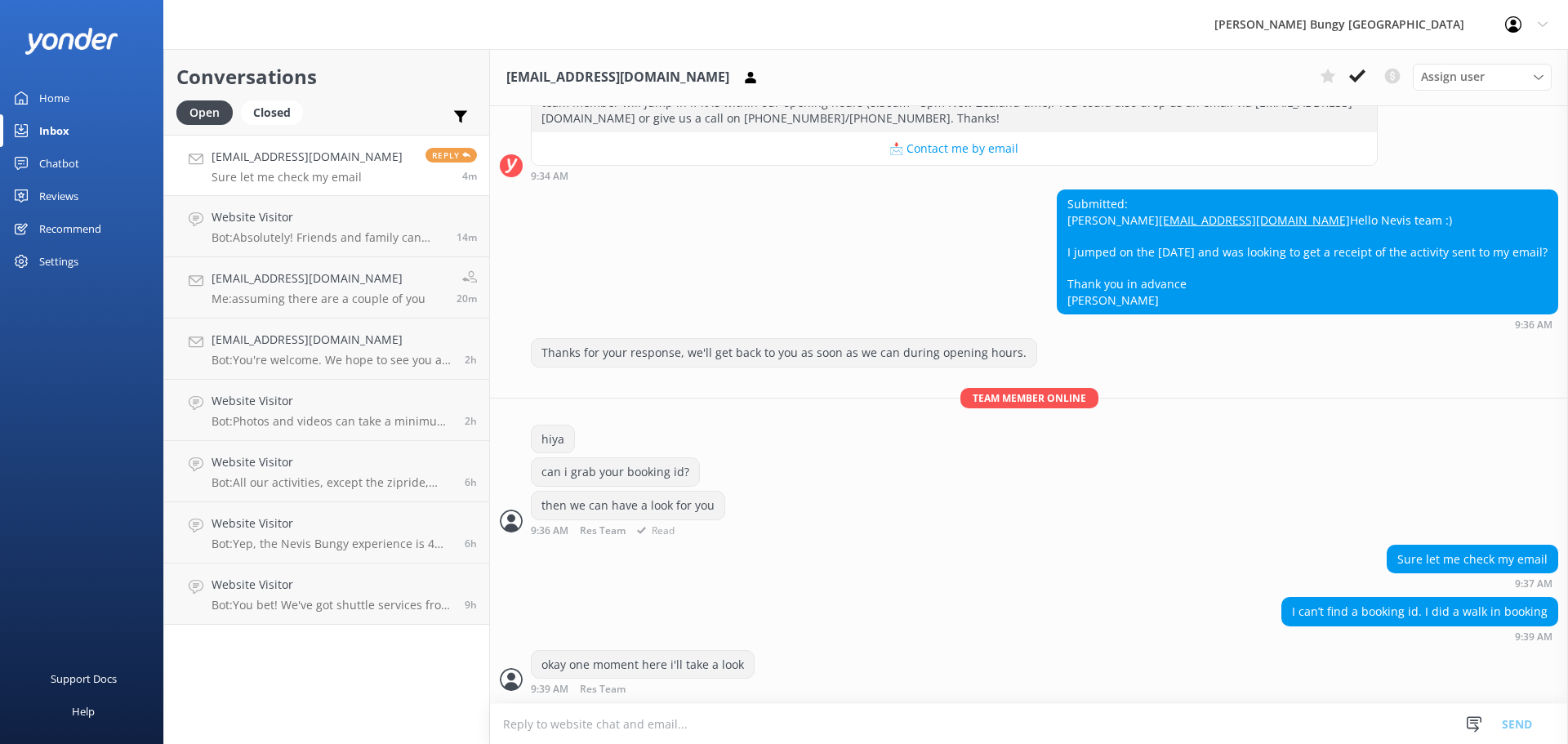
scroll to position [319, 0]
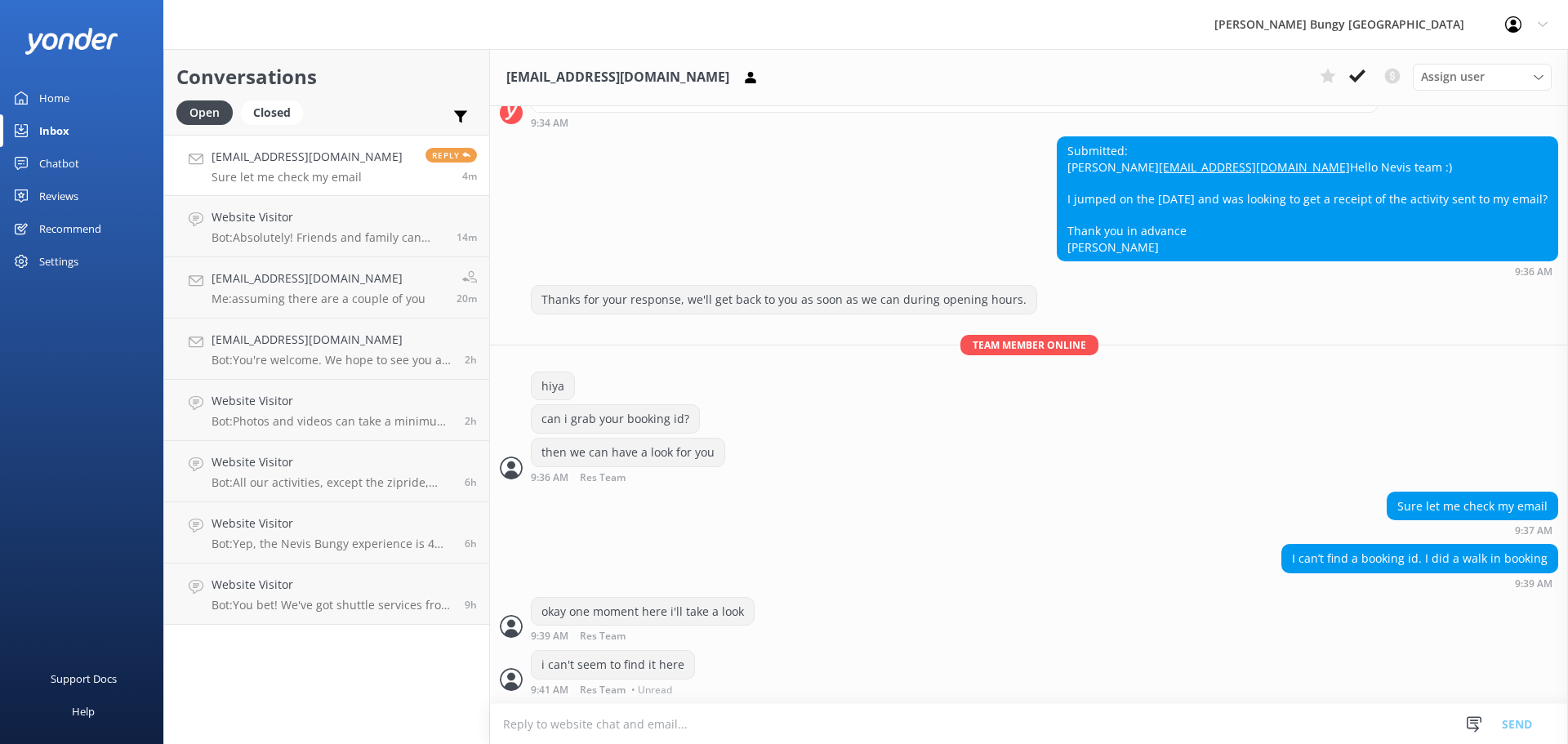
click at [1021, 714] on textarea at bounding box center [1029, 724] width 1078 height 40
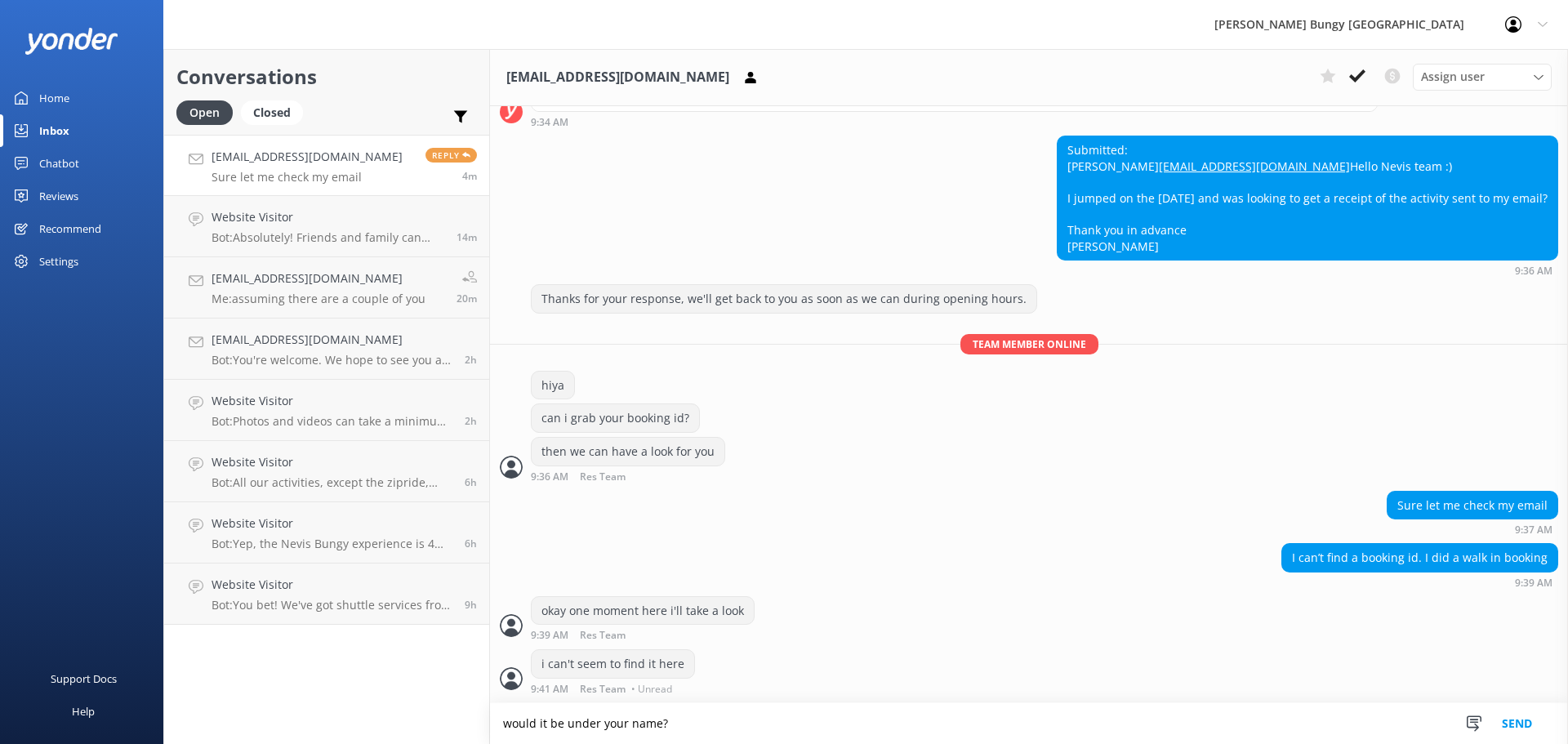
type textarea "would it be under your name?"
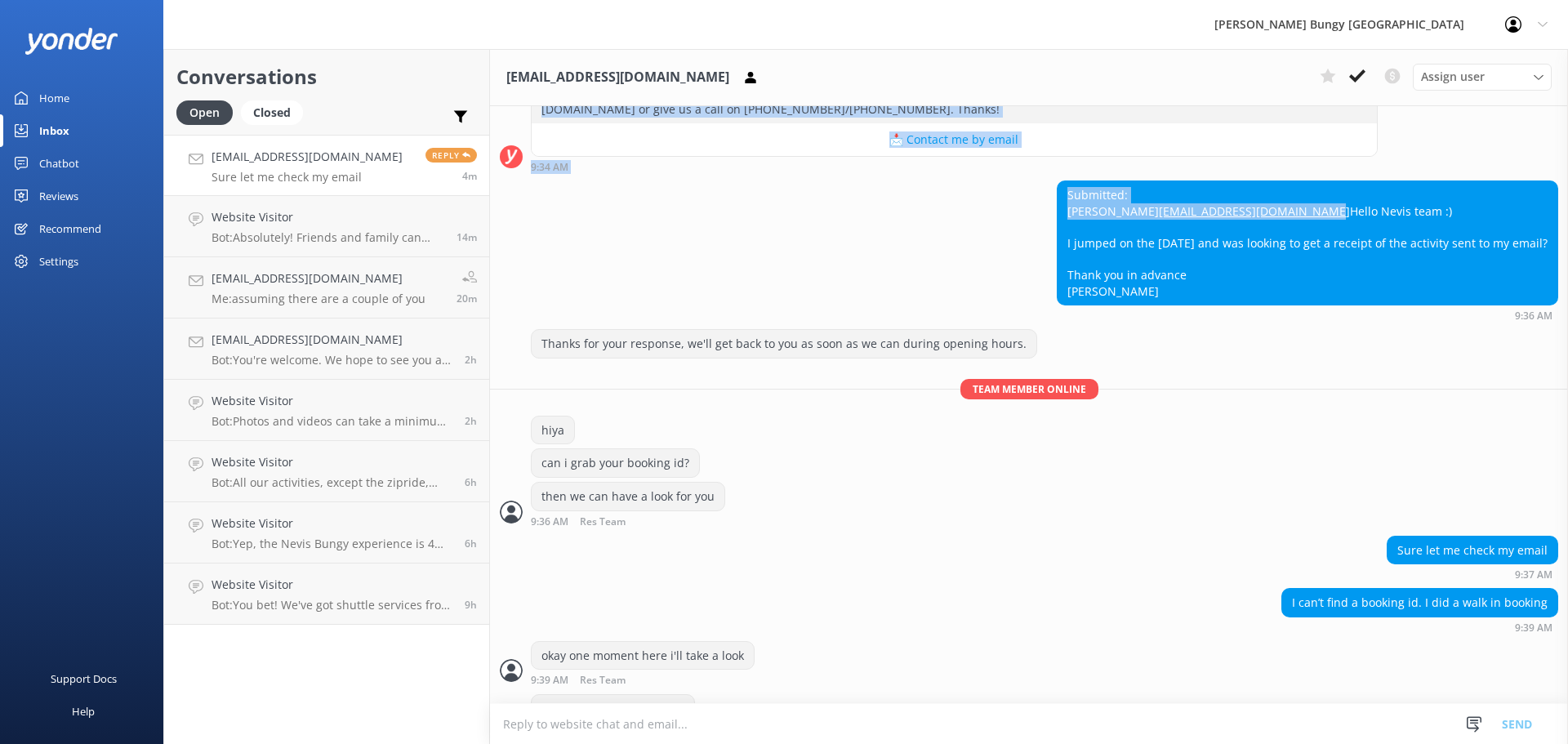
scroll to position [195, 0]
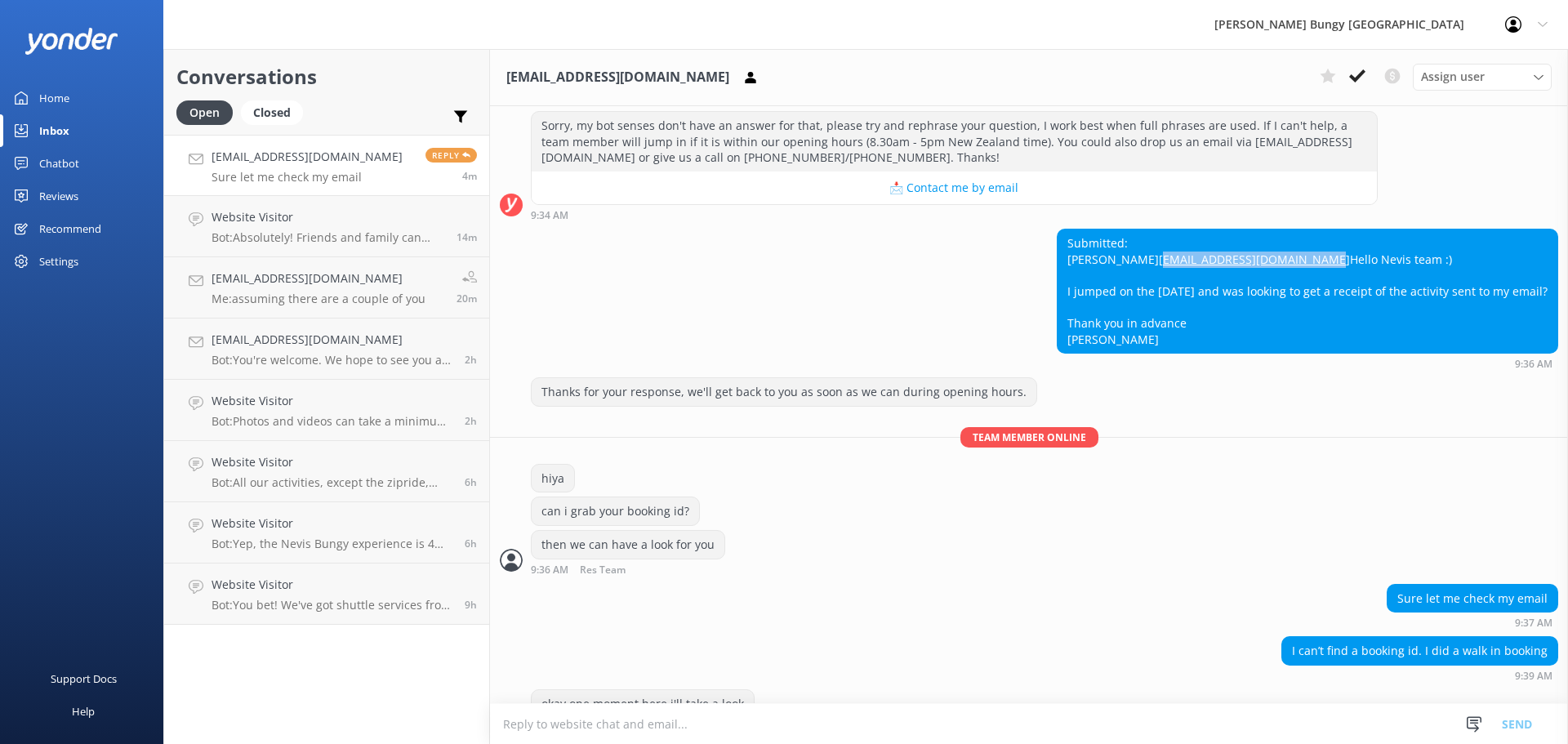
drag, startPoint x: 1219, startPoint y: 118, endPoint x: 1030, endPoint y: 275, distance: 245.7
click at [1057, 275] on div "Submitted: Isabela Andrade Isabelaandradem21@gmail.com Hello Nevis team :) I ju…" at bounding box center [1307, 291] width 500 height 123
click at [1223, 266] on div "Submitted: Isabela Andrade Isabelaandradem21@gmail.com Hello Nevis team :) I ju…" at bounding box center [1307, 291] width 500 height 123
drag, startPoint x: 1219, startPoint y: 278, endPoint x: 1025, endPoint y: 278, distance: 194.0
click at [1057, 278] on div "Submitted: Isabela Andrade Isabelaandradem21@gmail.com Hello Nevis team :) I ju…" at bounding box center [1307, 291] width 500 height 123
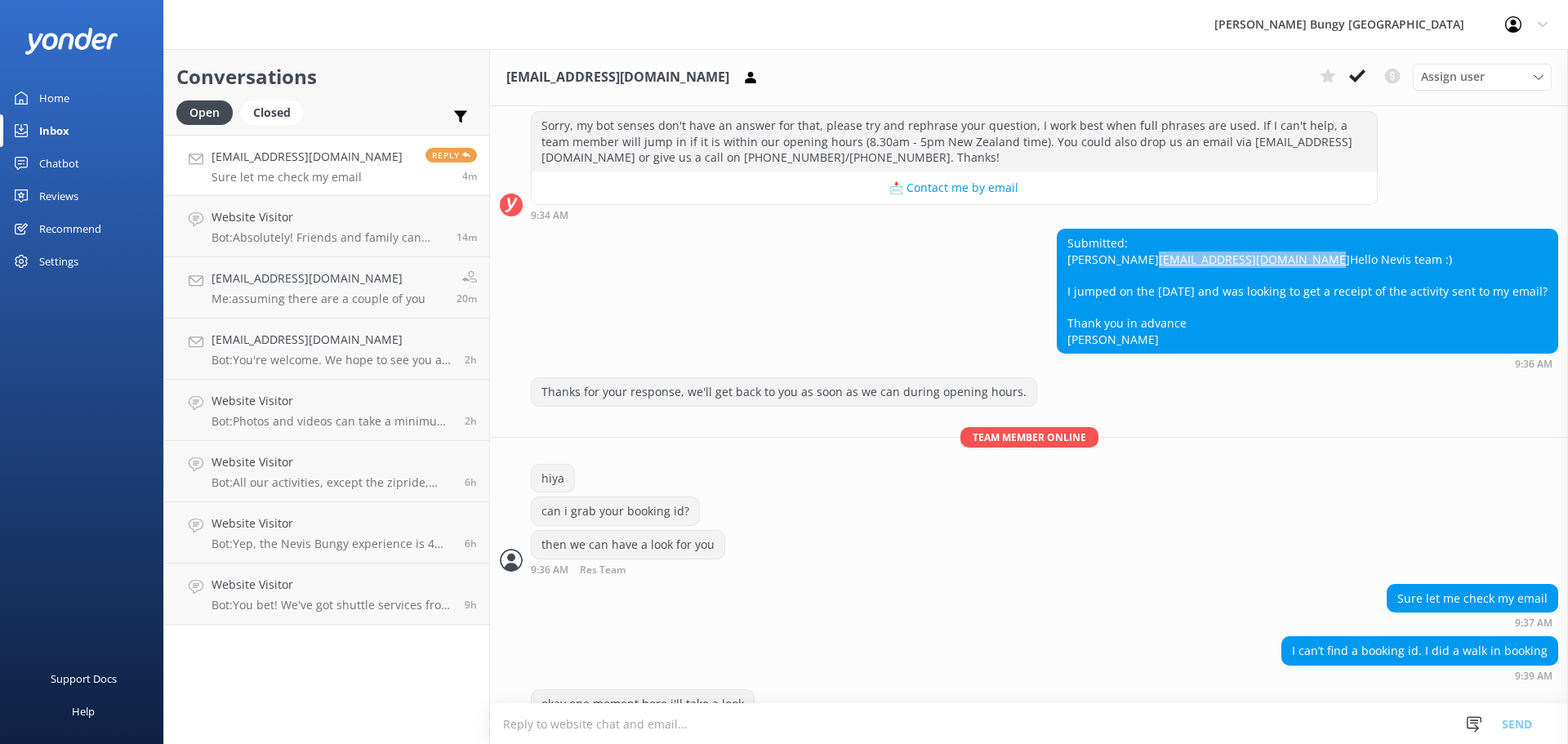
copy link "[EMAIL_ADDRESS][DOMAIN_NAME]"
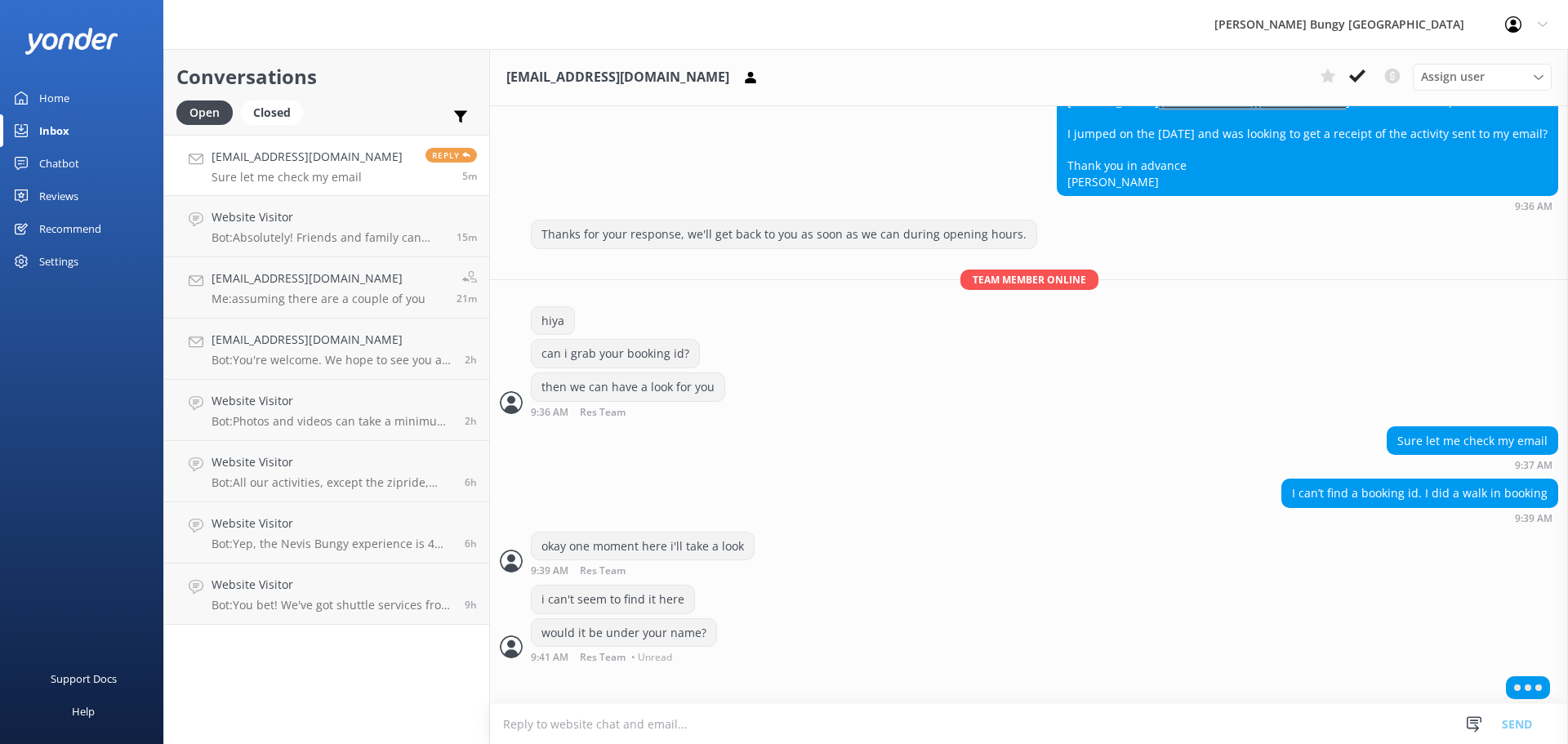
scroll to position [391, 0]
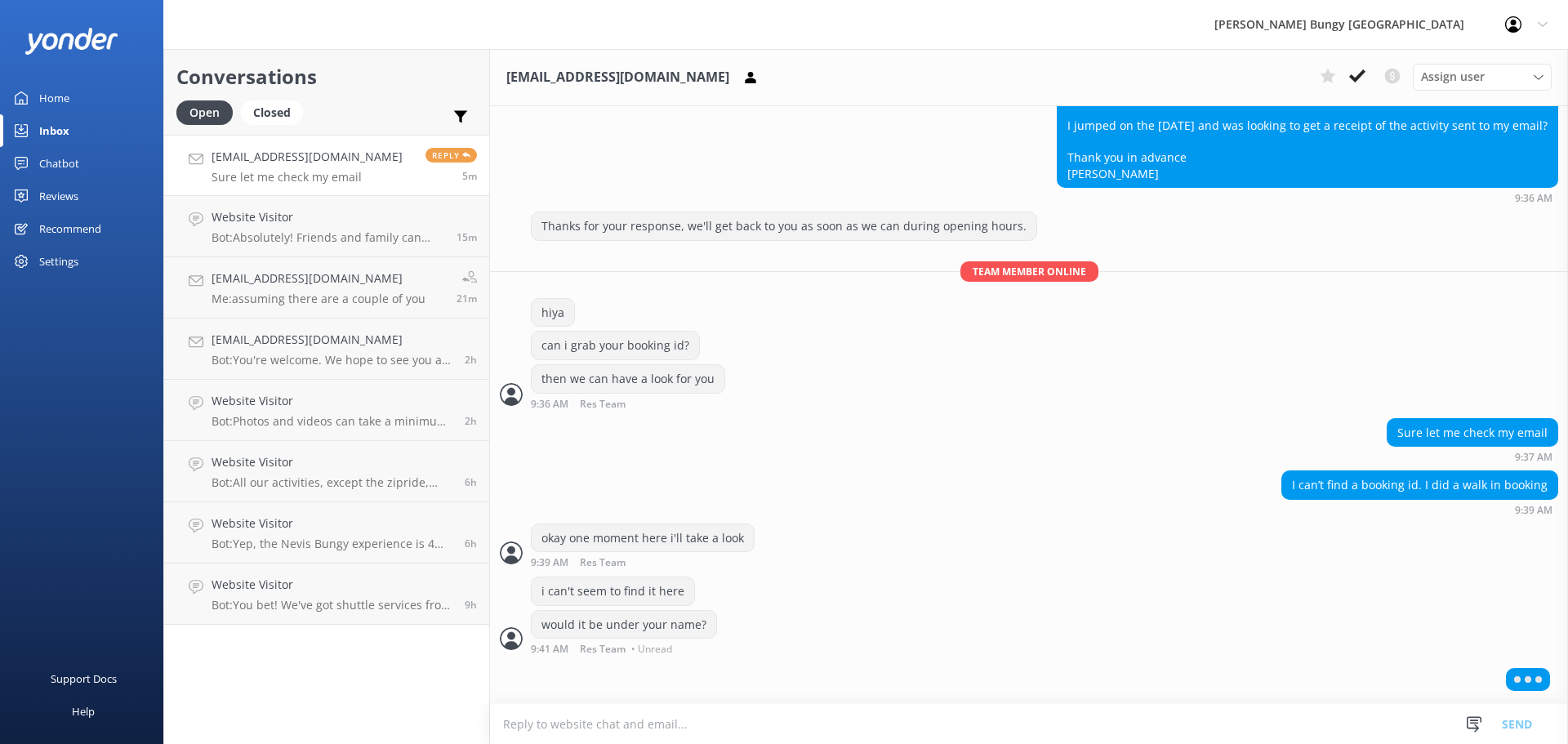
click at [1186, 730] on textarea at bounding box center [1029, 724] width 1078 height 40
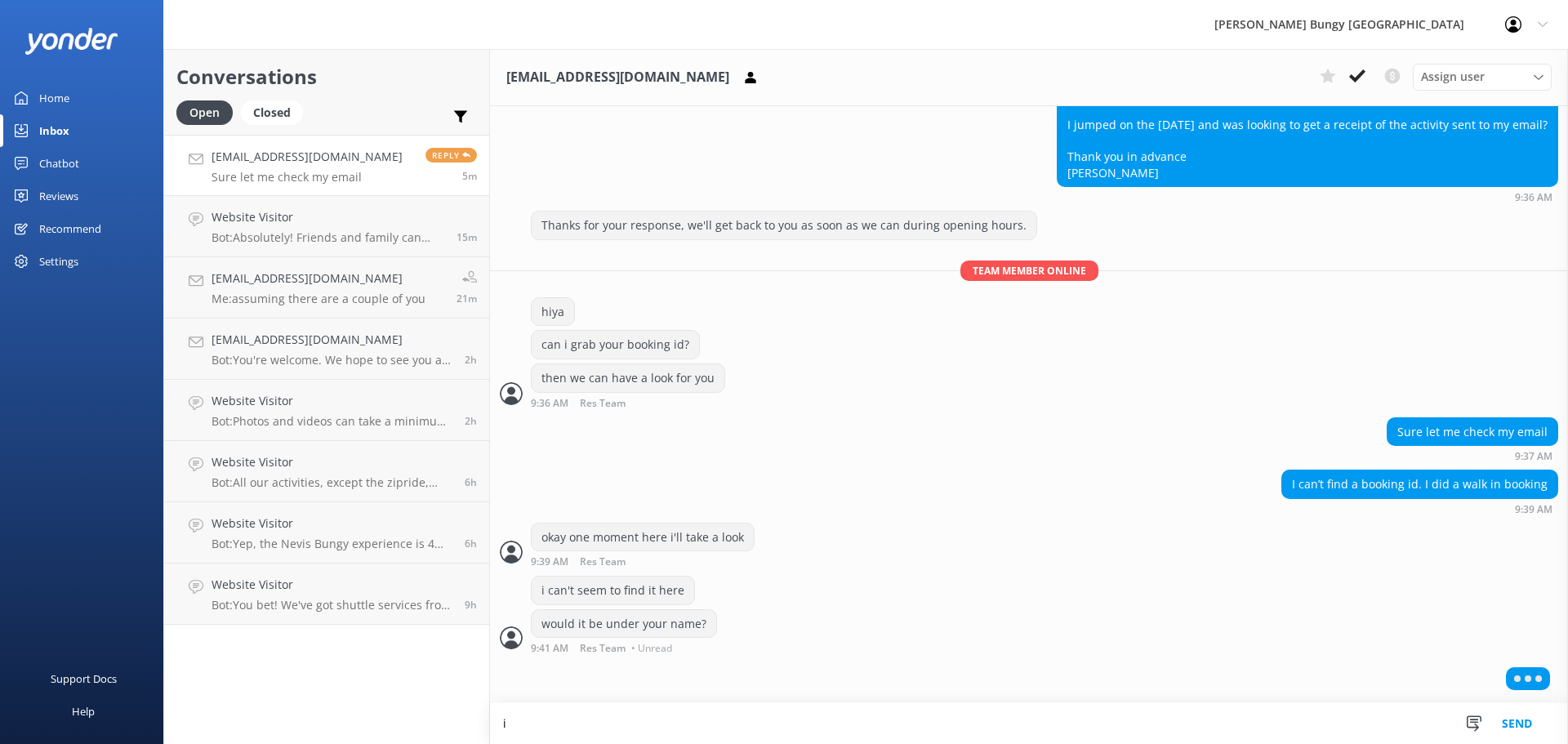
scroll to position [392, 0]
type textarea "i think i have it"
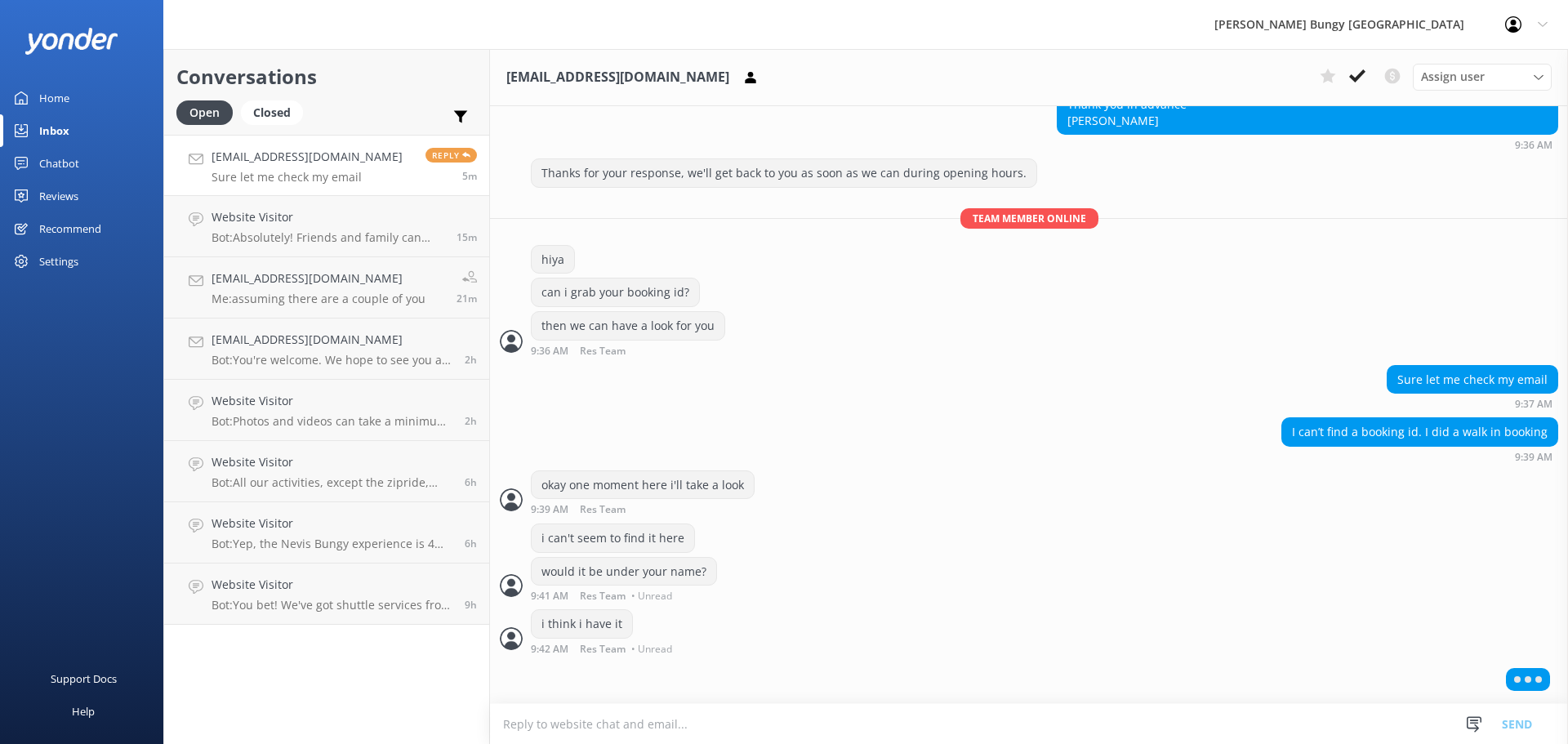
scroll to position [445, 0]
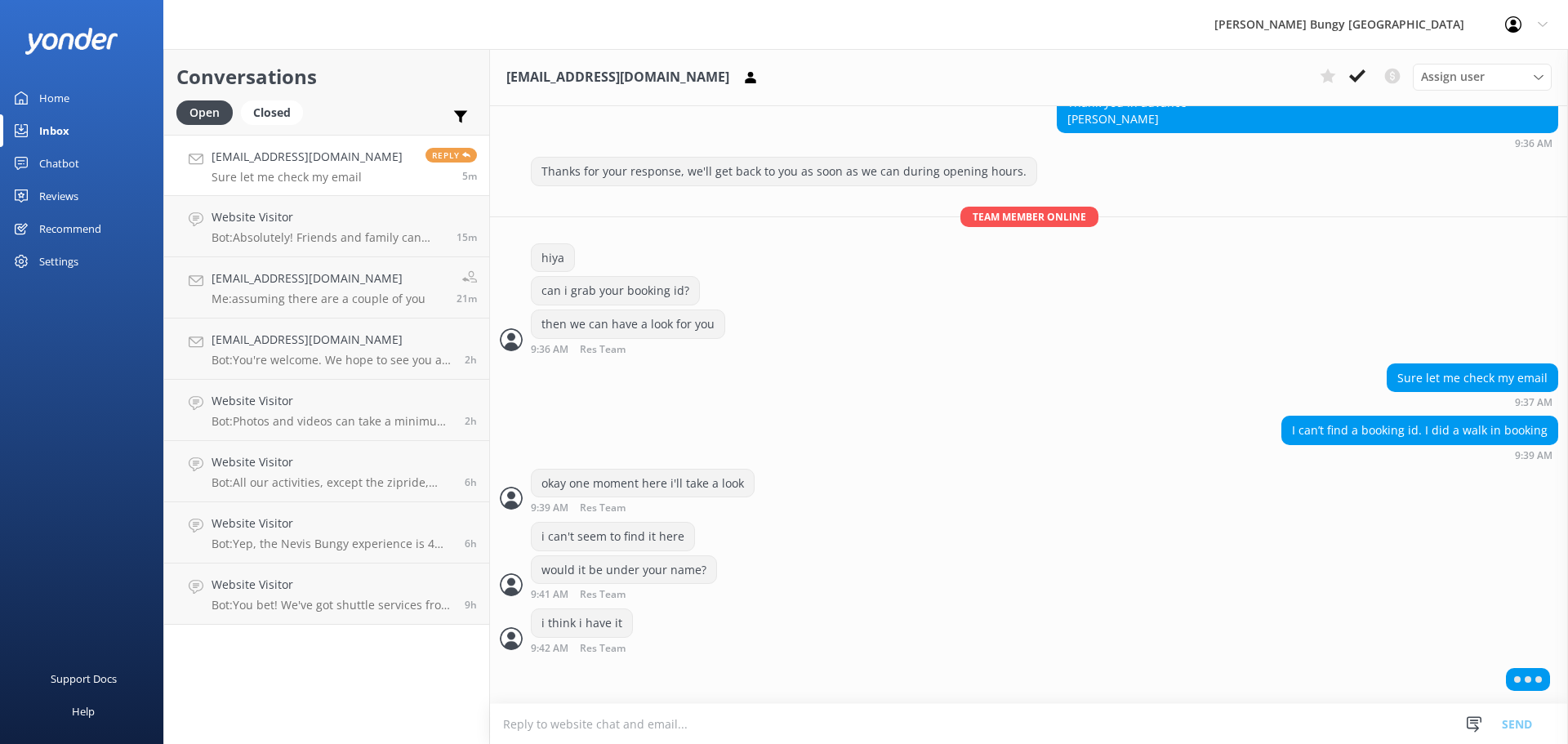
click at [1186, 730] on textarea at bounding box center [1029, 724] width 1078 height 40
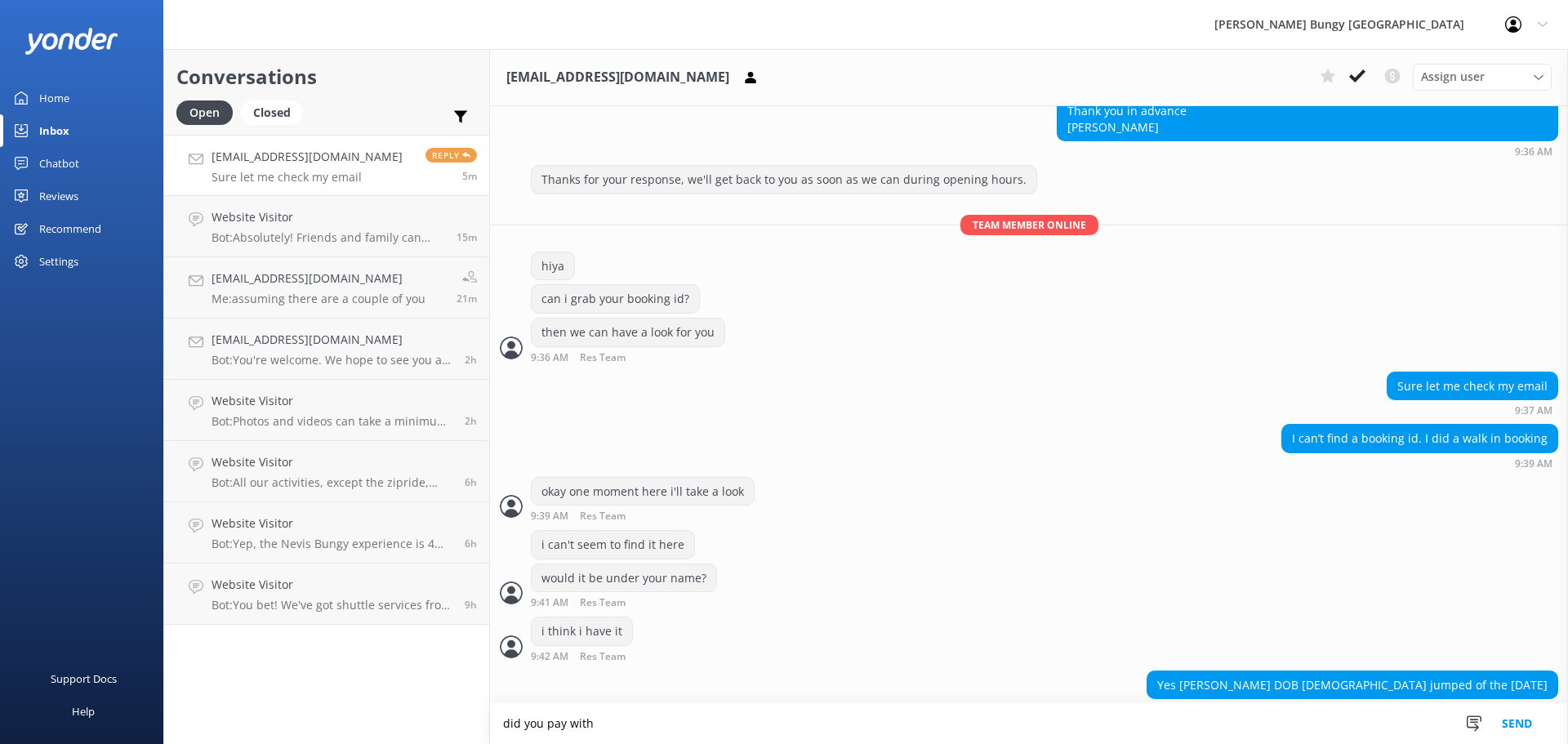
scroll to position [460, 0]
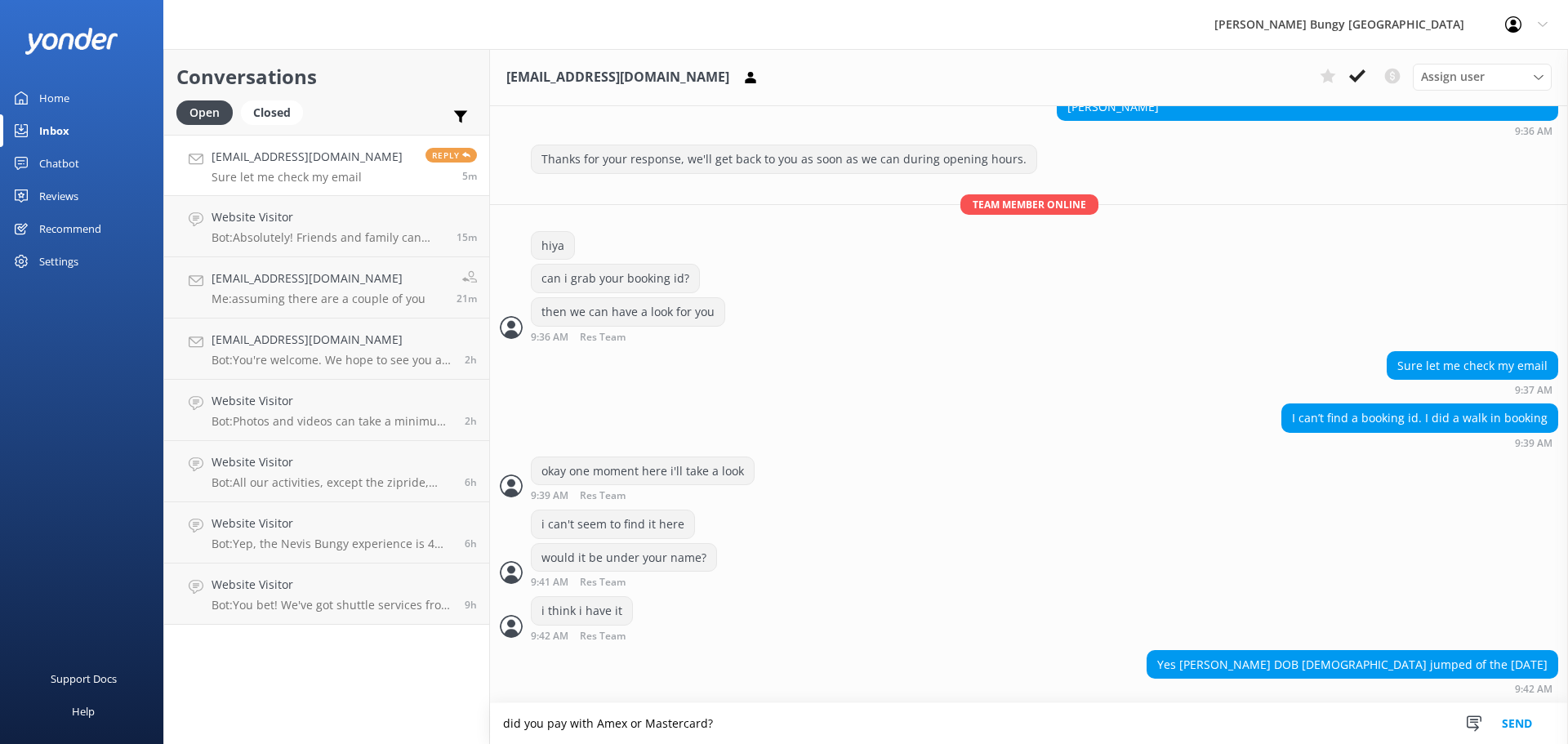
type textarea "did you pay with Amex or Mastercard?"
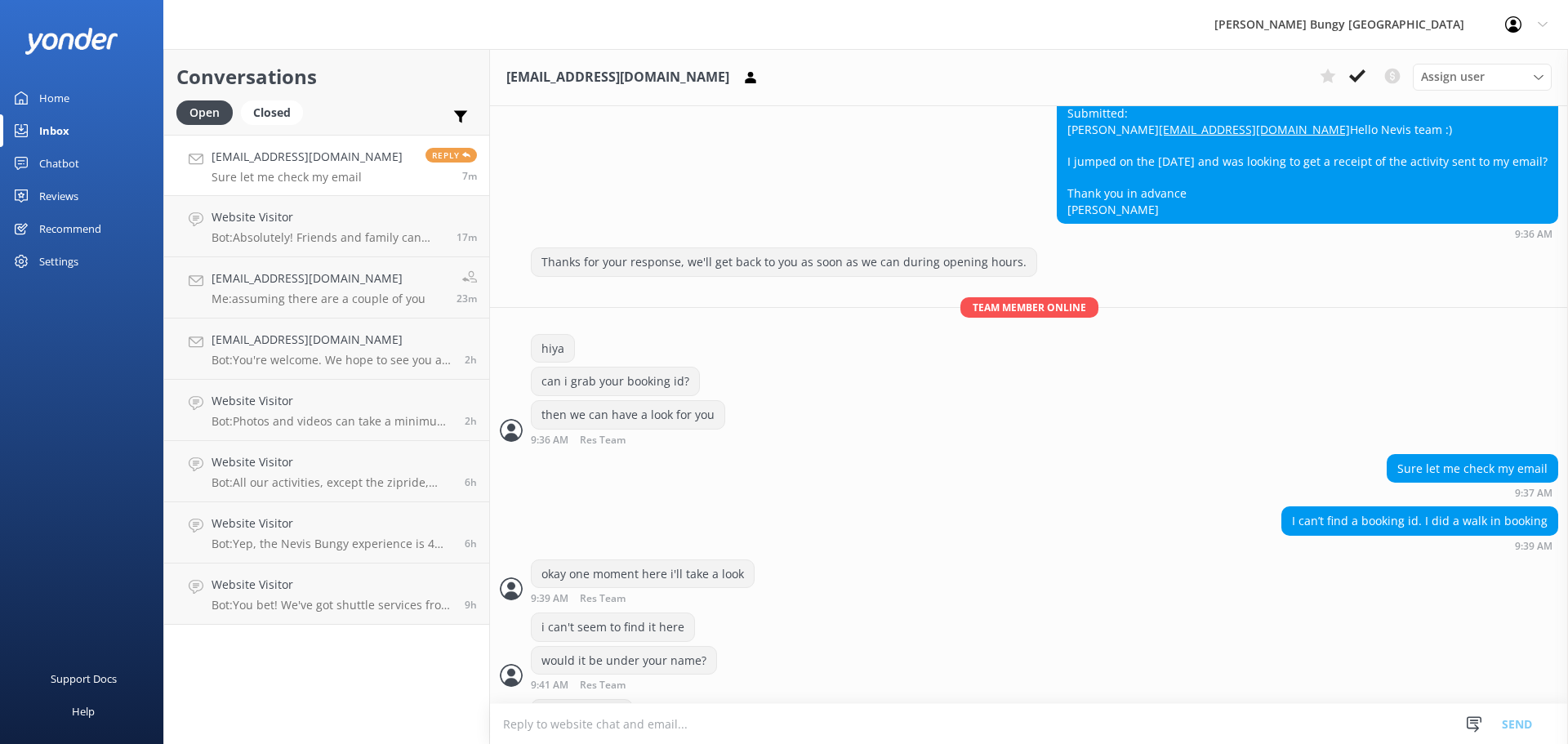
scroll to position [76, 0]
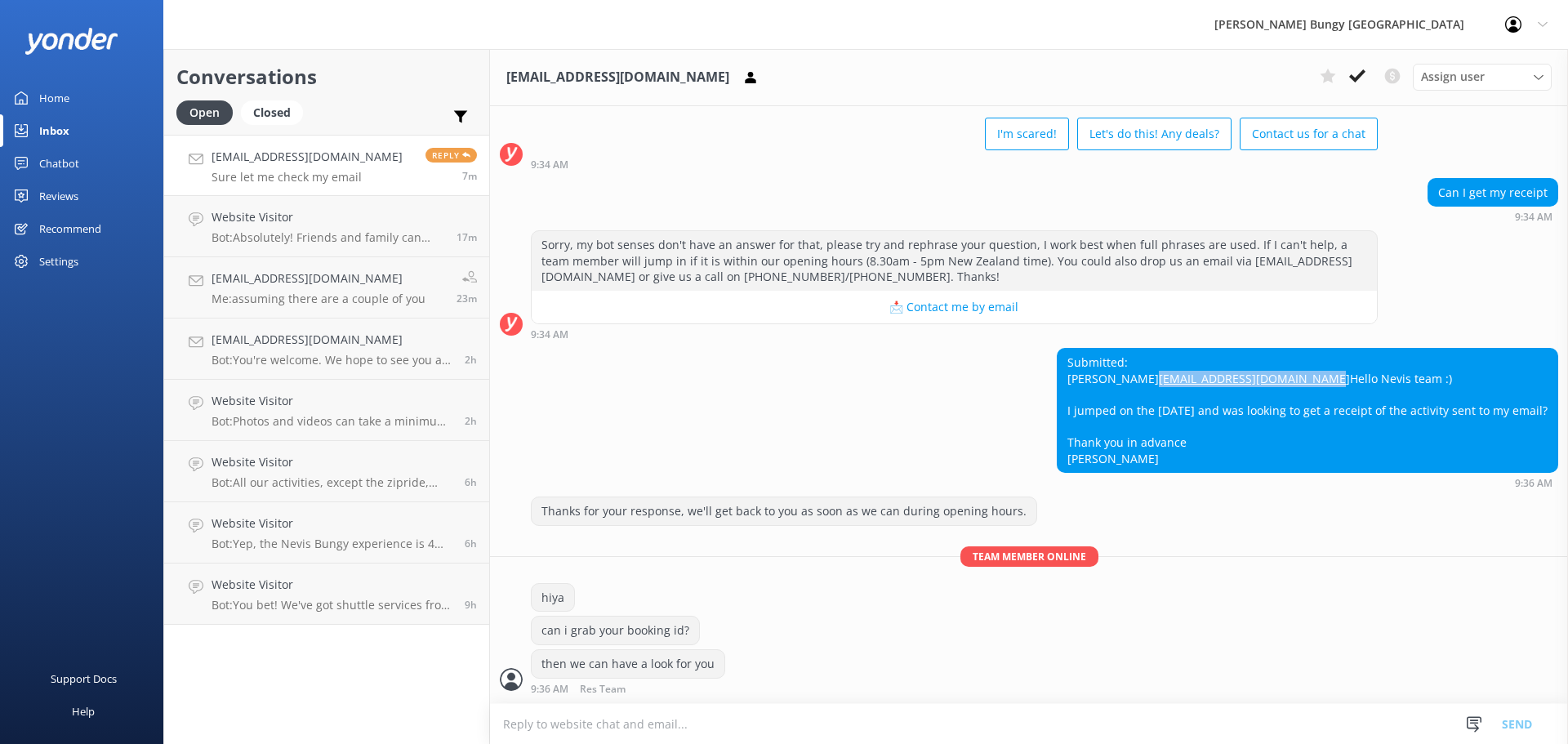
drag, startPoint x: 1205, startPoint y: 395, endPoint x: 1015, endPoint y: 399, distance: 190.0
click at [1015, 399] on div "Submitted: Isabela Andrade Isabelaandradem21@gmail.com Hello Nevis team :) I ju…" at bounding box center [1029, 417] width 1078 height 140
copy link "[EMAIL_ADDRESS][DOMAIN_NAME]"
click at [989, 723] on textarea at bounding box center [1029, 724] width 1078 height 40
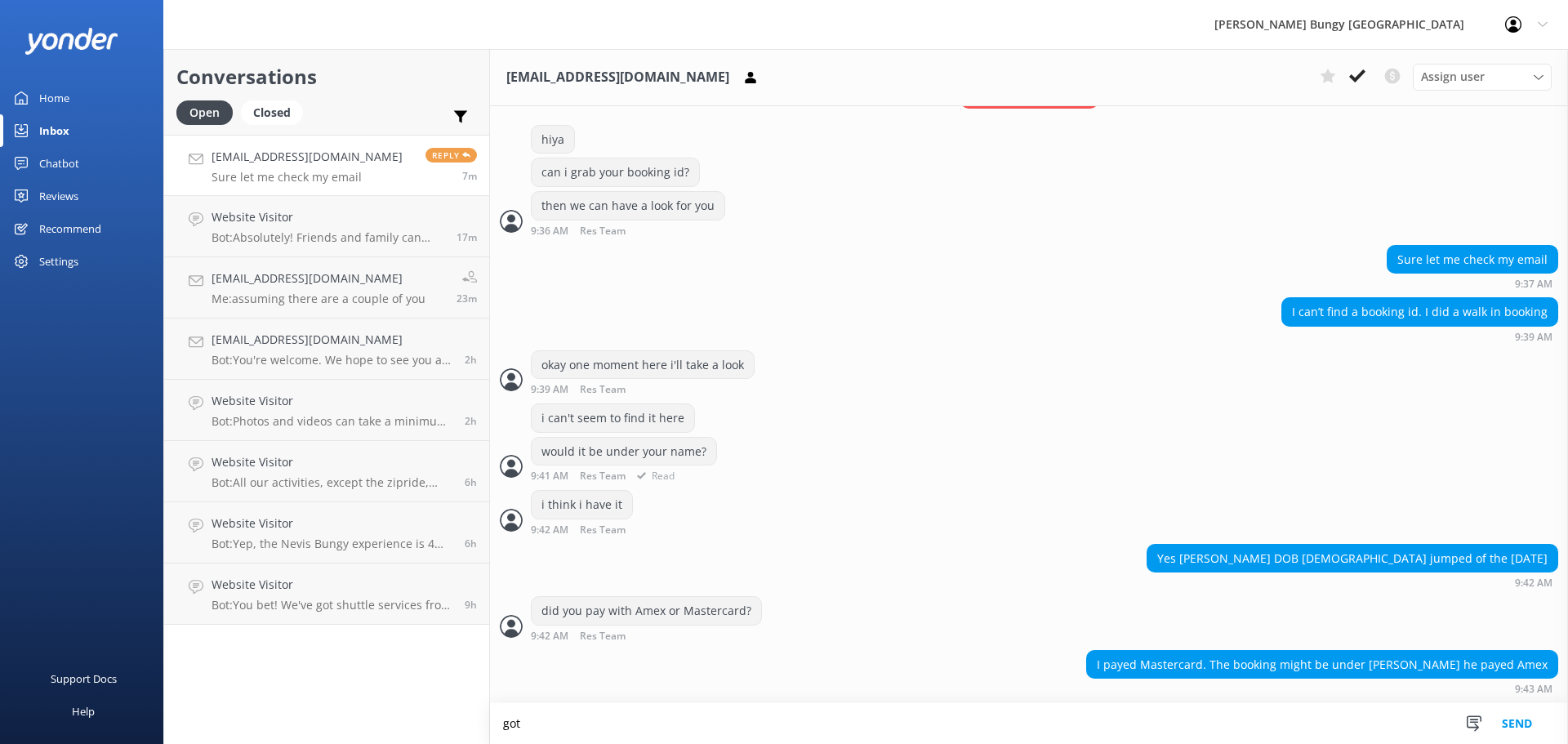
scroll to position [567, 0]
type textarea "got it here"
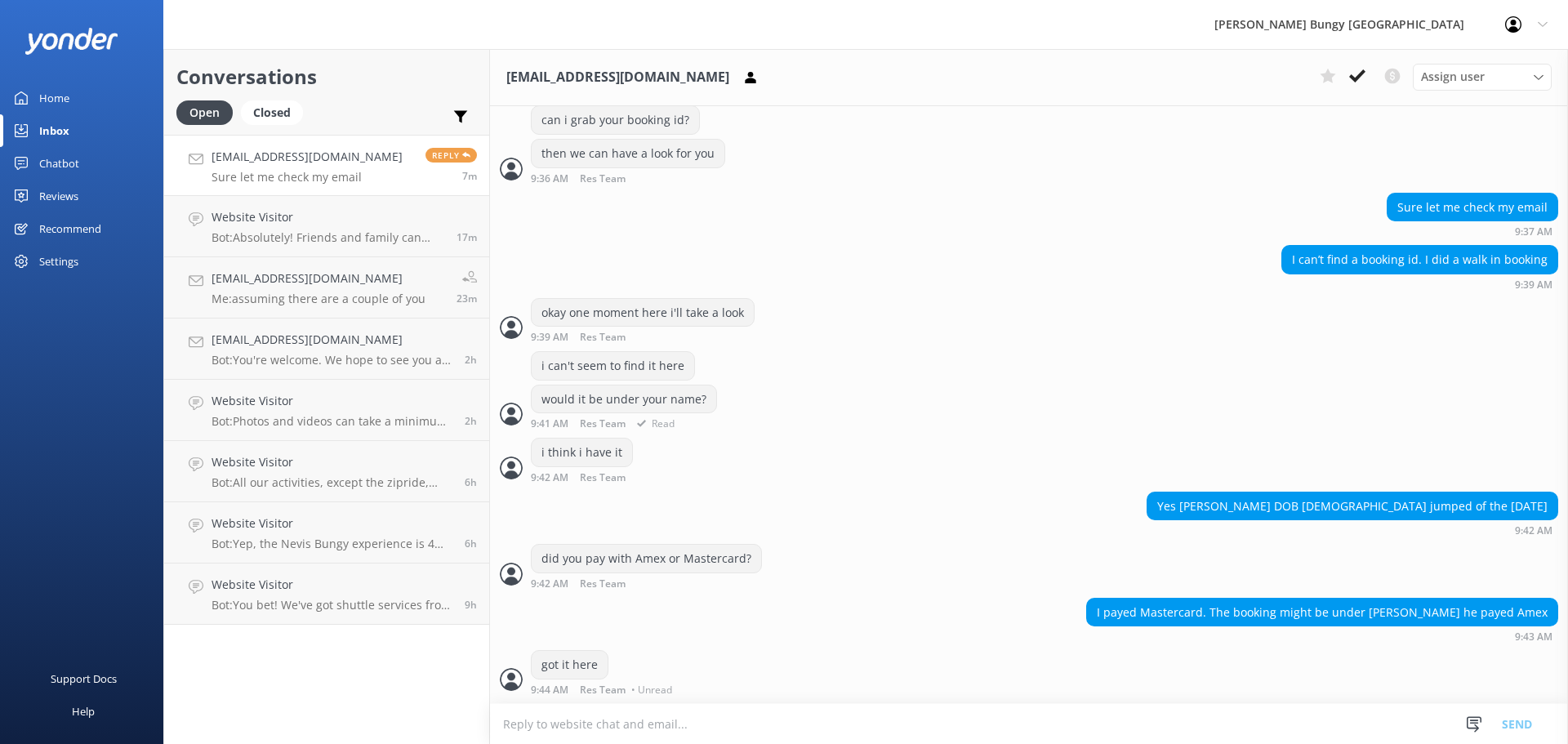
scroll to position [618, 0]
click at [827, 734] on textarea at bounding box center [1029, 724] width 1078 height 40
type textarea "will send through now"
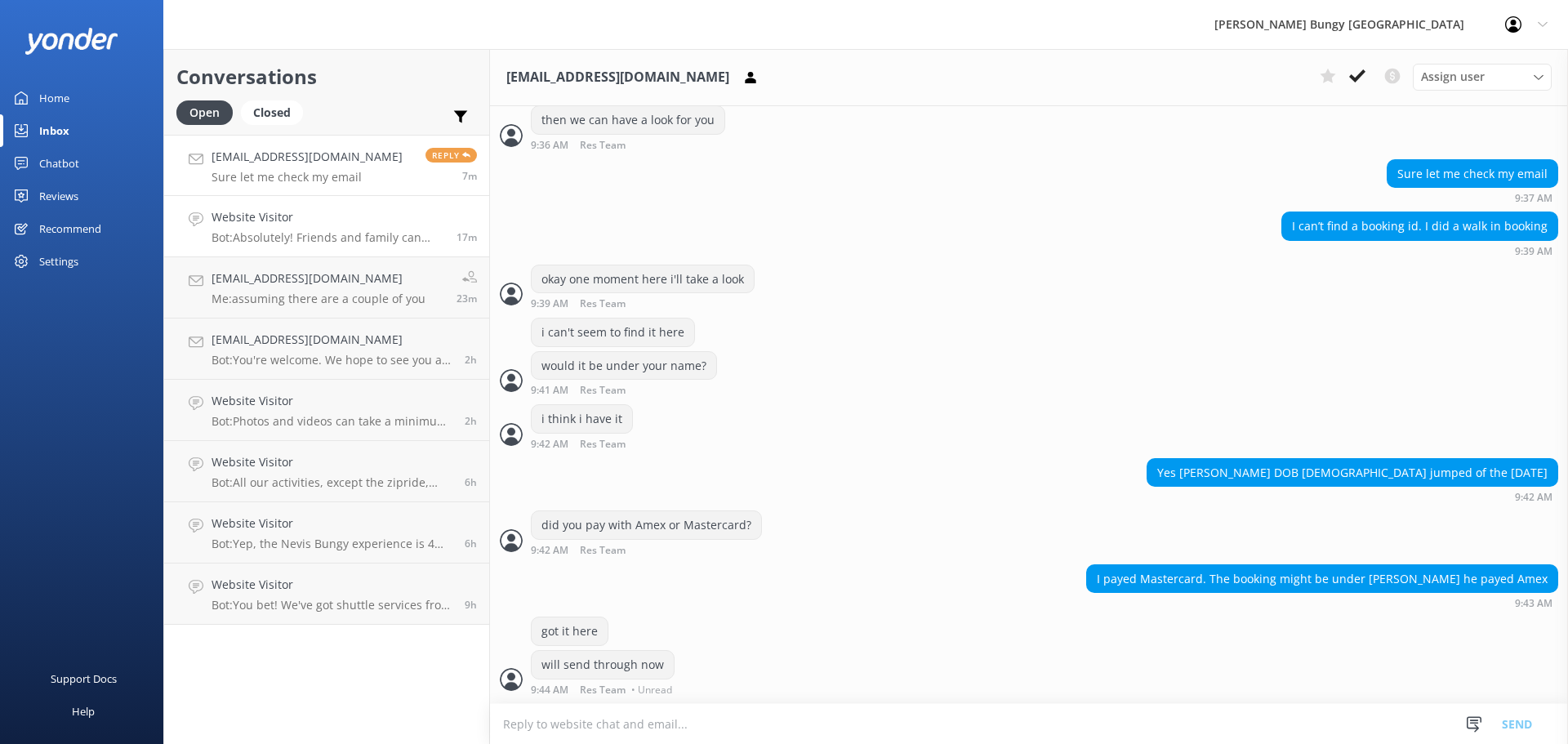
click at [335, 227] on div "Website Visitor Bot: Absolutely! Friends and family can come along and watch th…" at bounding box center [328, 226] width 233 height 36
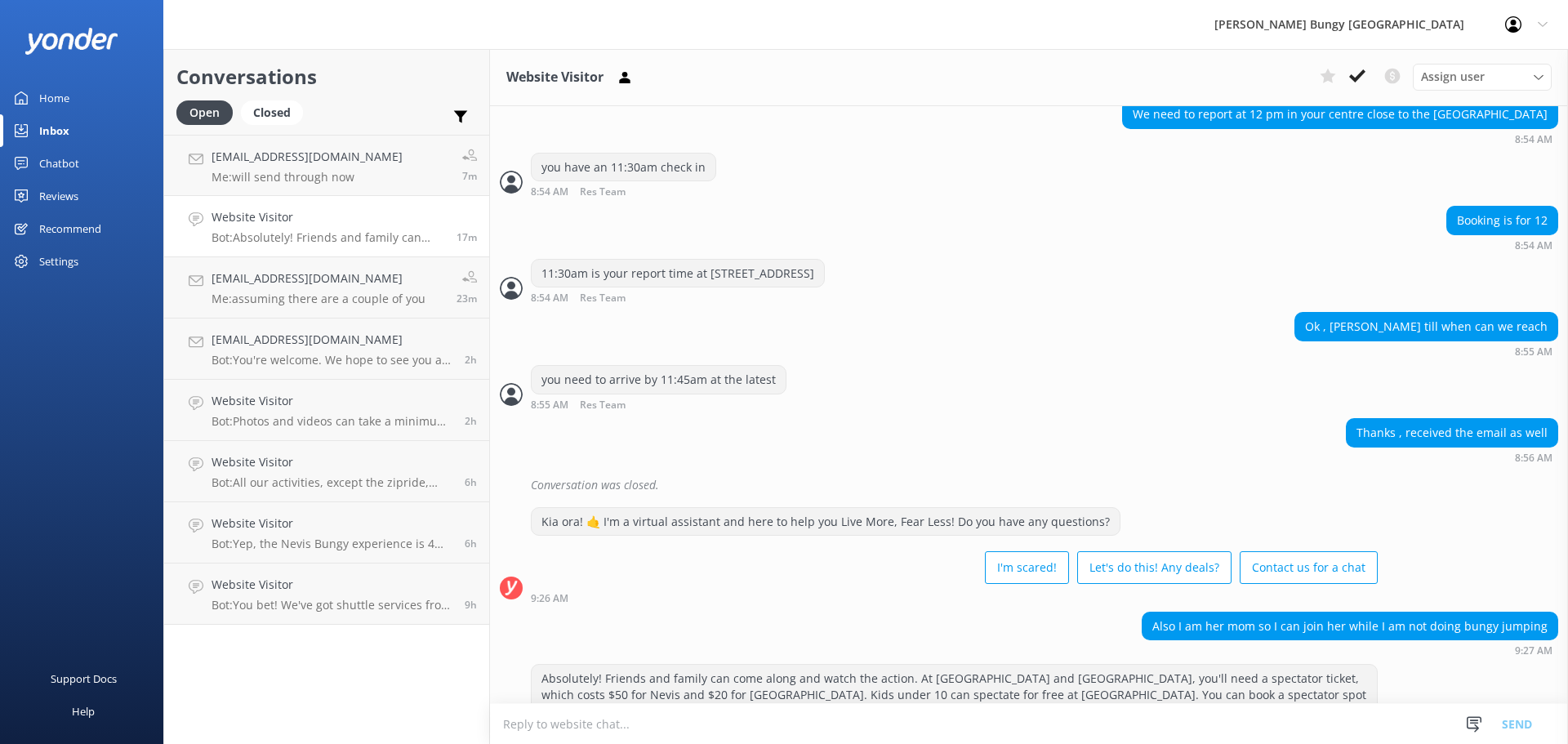
scroll to position [634, 0]
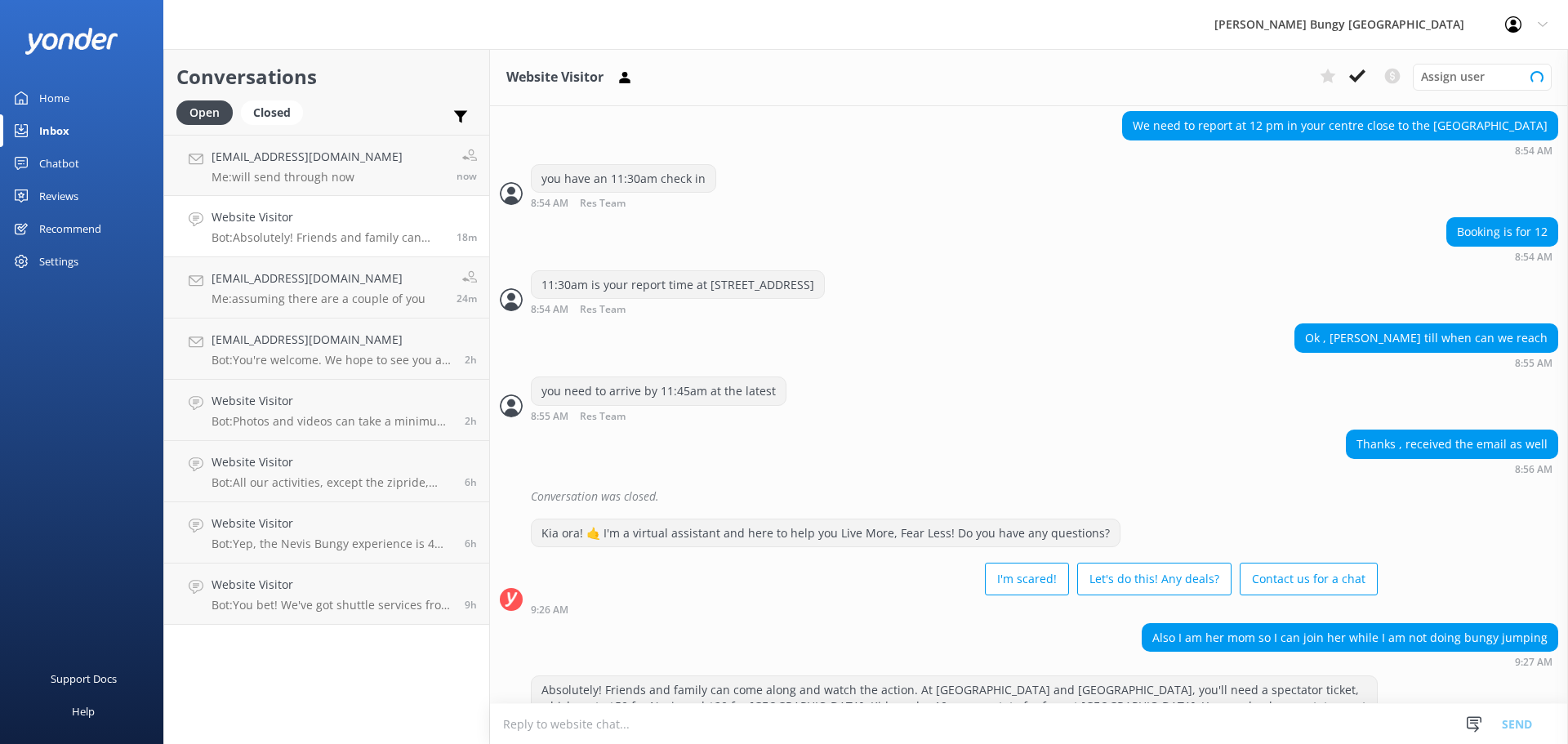
scroll to position [634, 0]
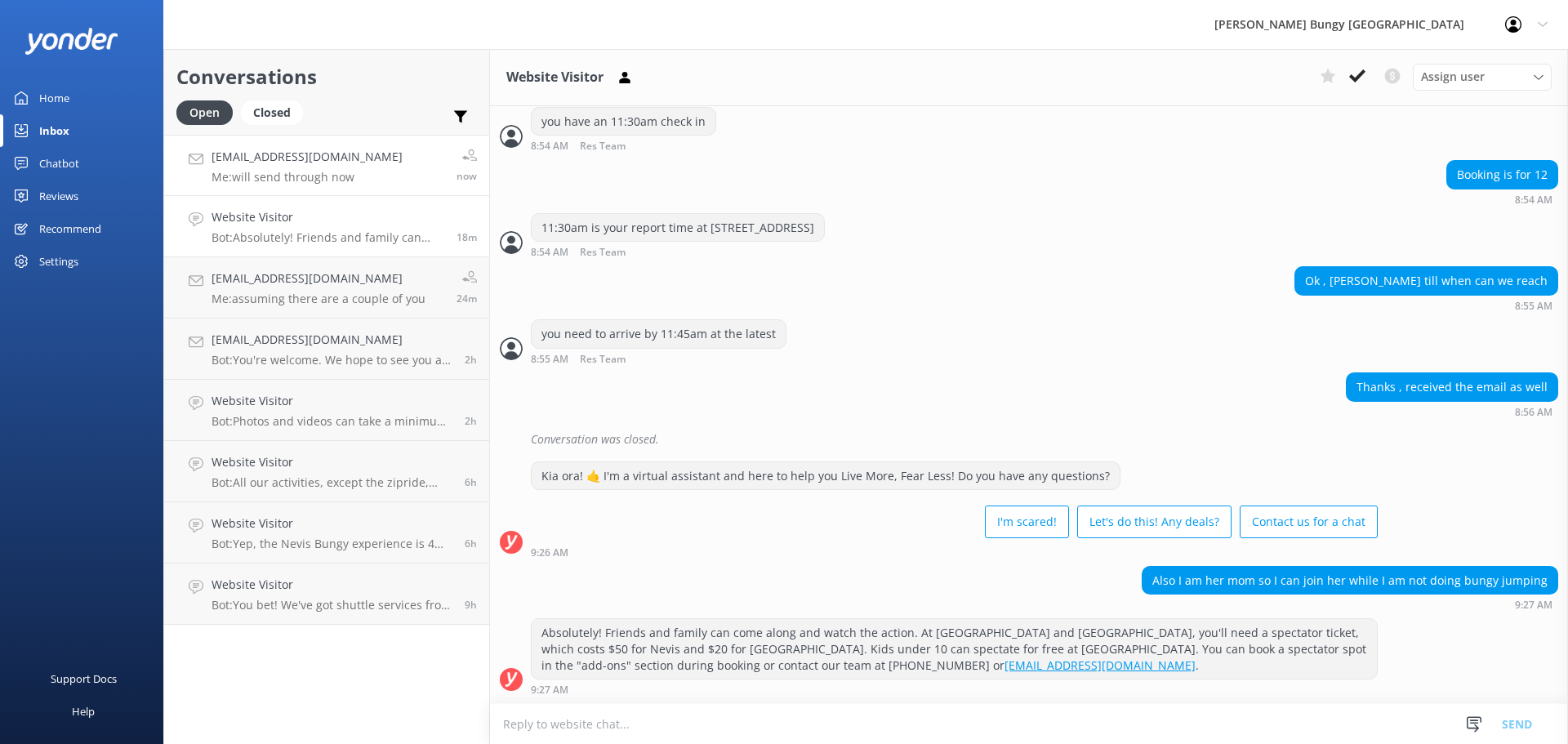
click at [323, 181] on p "Me: will send through now" at bounding box center [307, 177] width 191 height 15
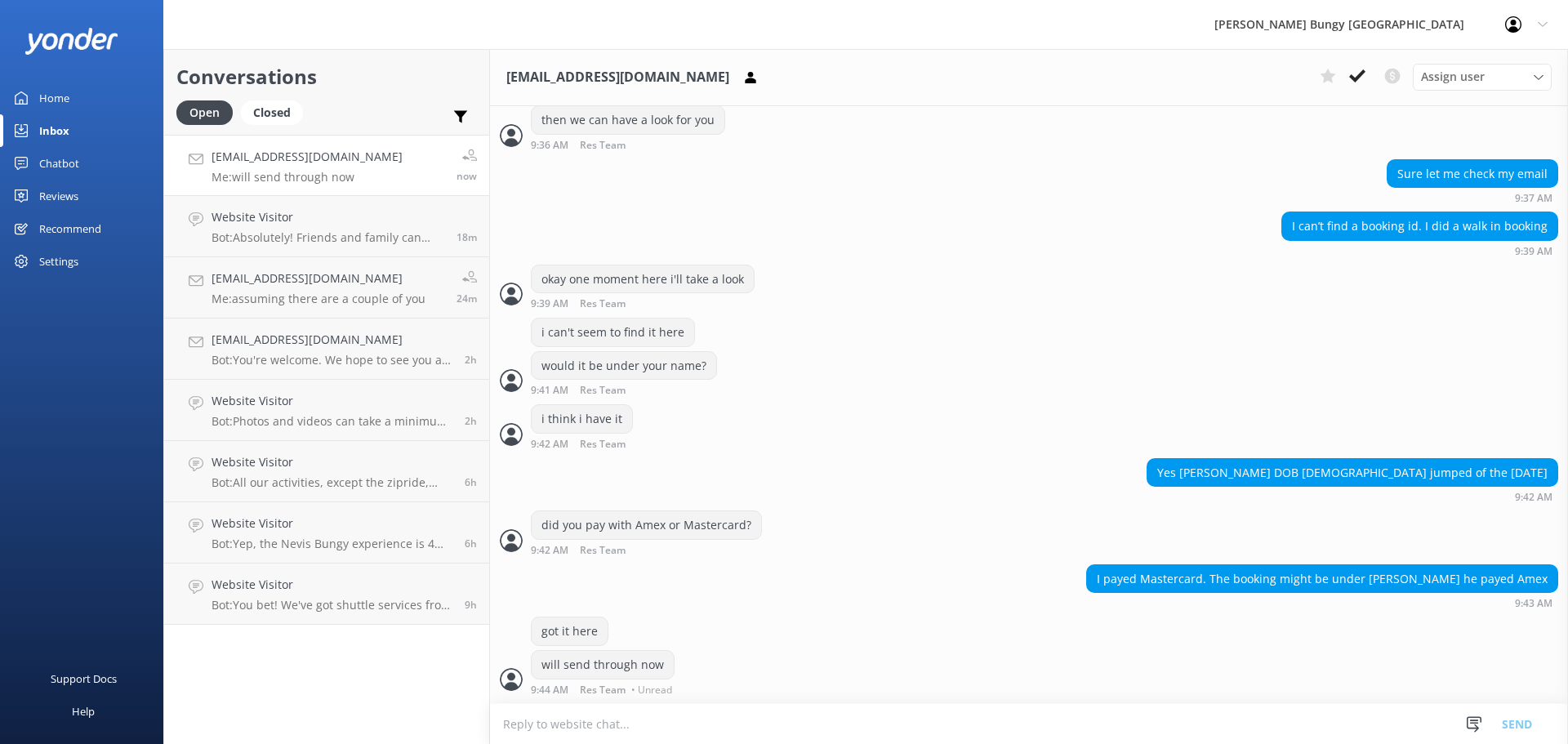
scroll to position [652, 0]
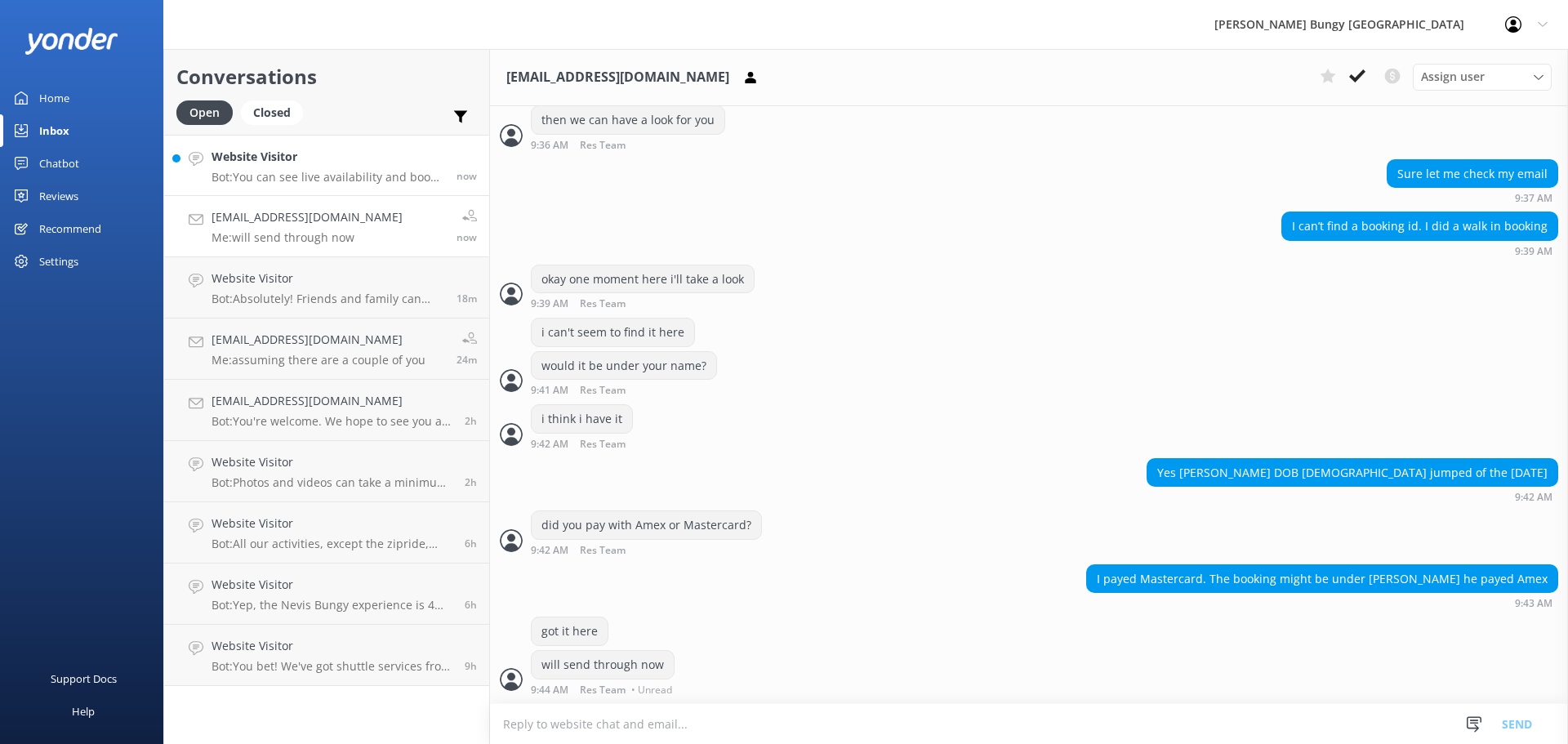
click at [414, 165] on h4 "Website Visitor" at bounding box center [328, 156] width 233 height 18
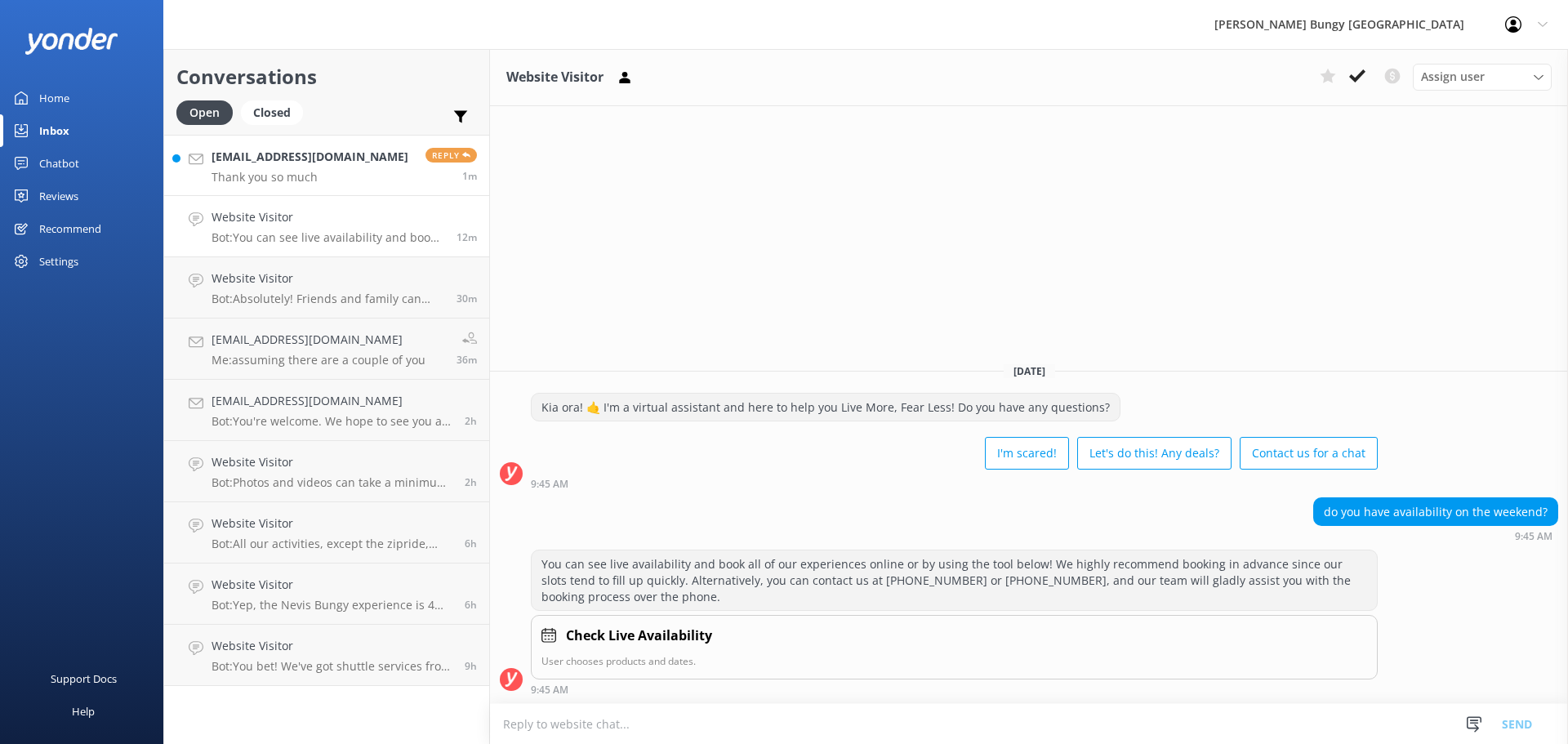
click at [271, 153] on h4 "[EMAIL_ADDRESS][DOMAIN_NAME]" at bounding box center [310, 156] width 197 height 18
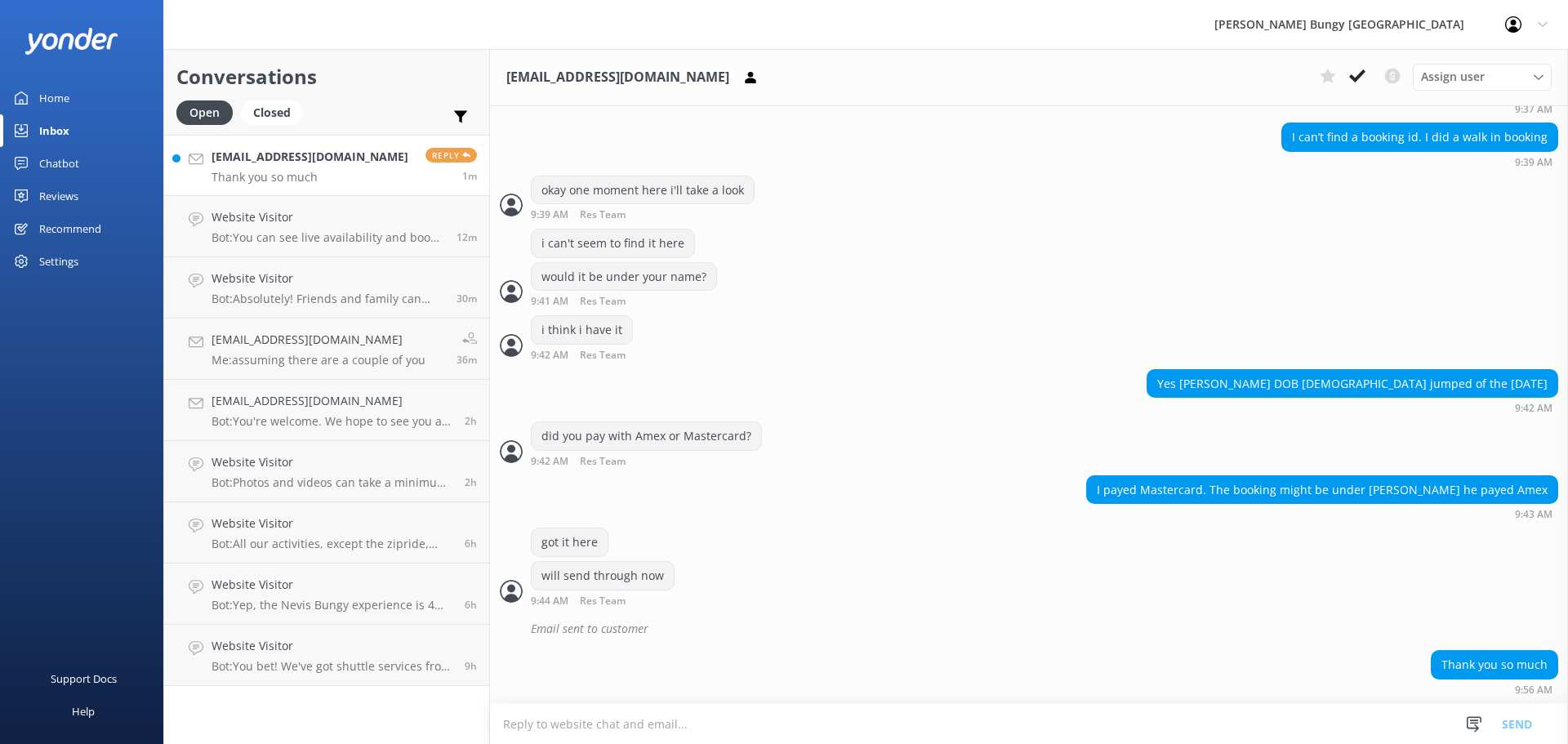
scroll to position [741, 0]
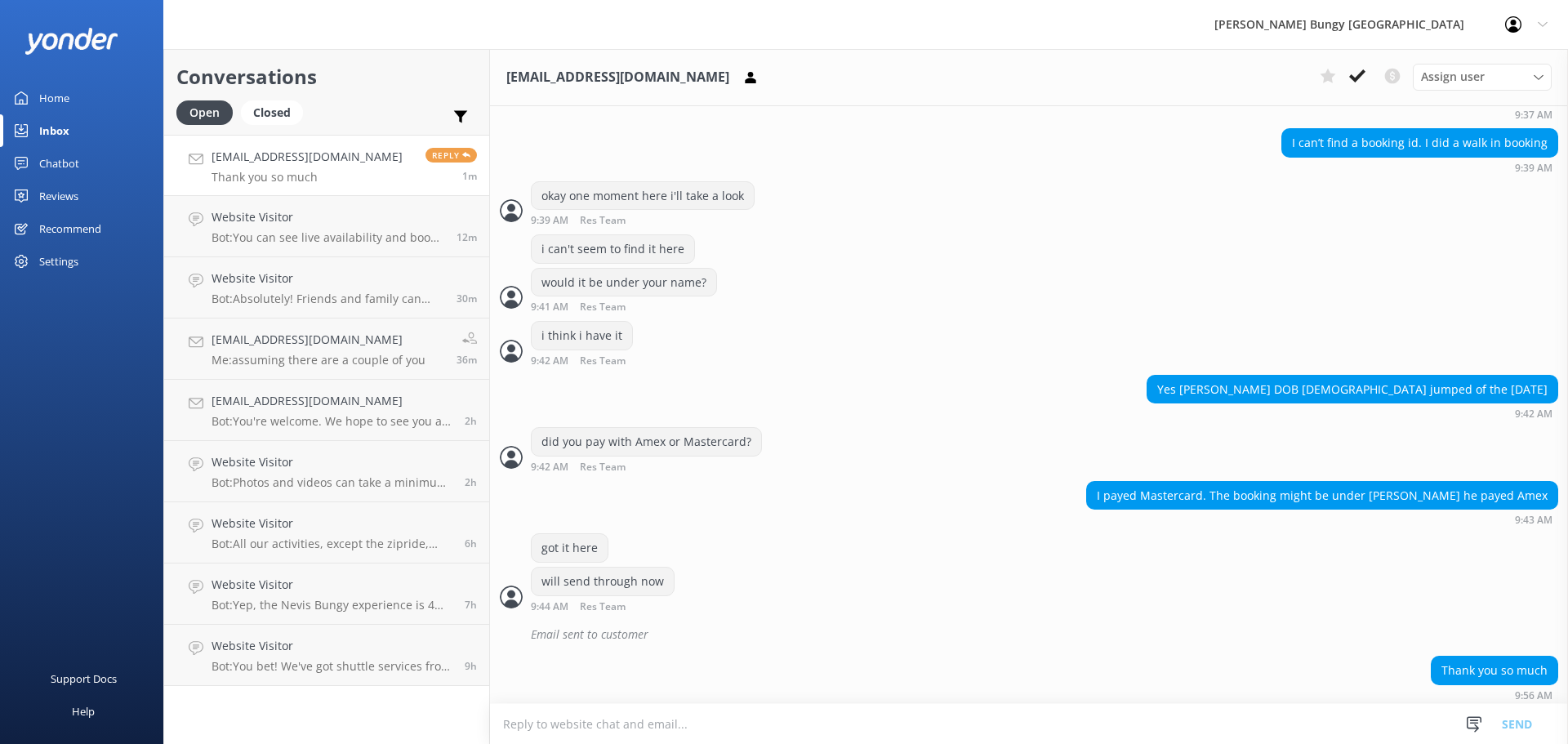
scroll to position [741, 0]
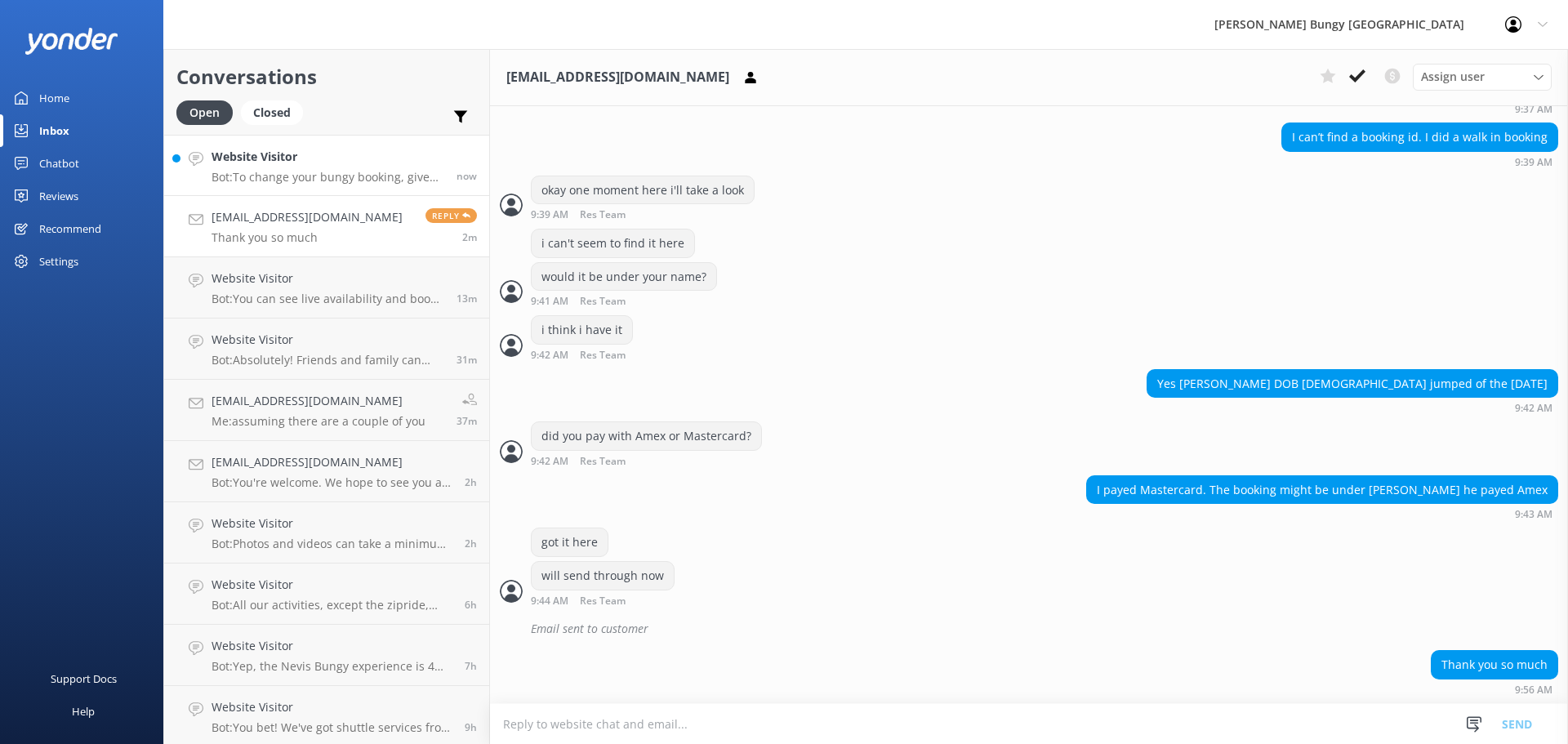
click at [352, 171] on p "Bot: To change your bungy booking, give us a call at [PHONE_NUMBER] or [PHONE_N…" at bounding box center [328, 177] width 233 height 15
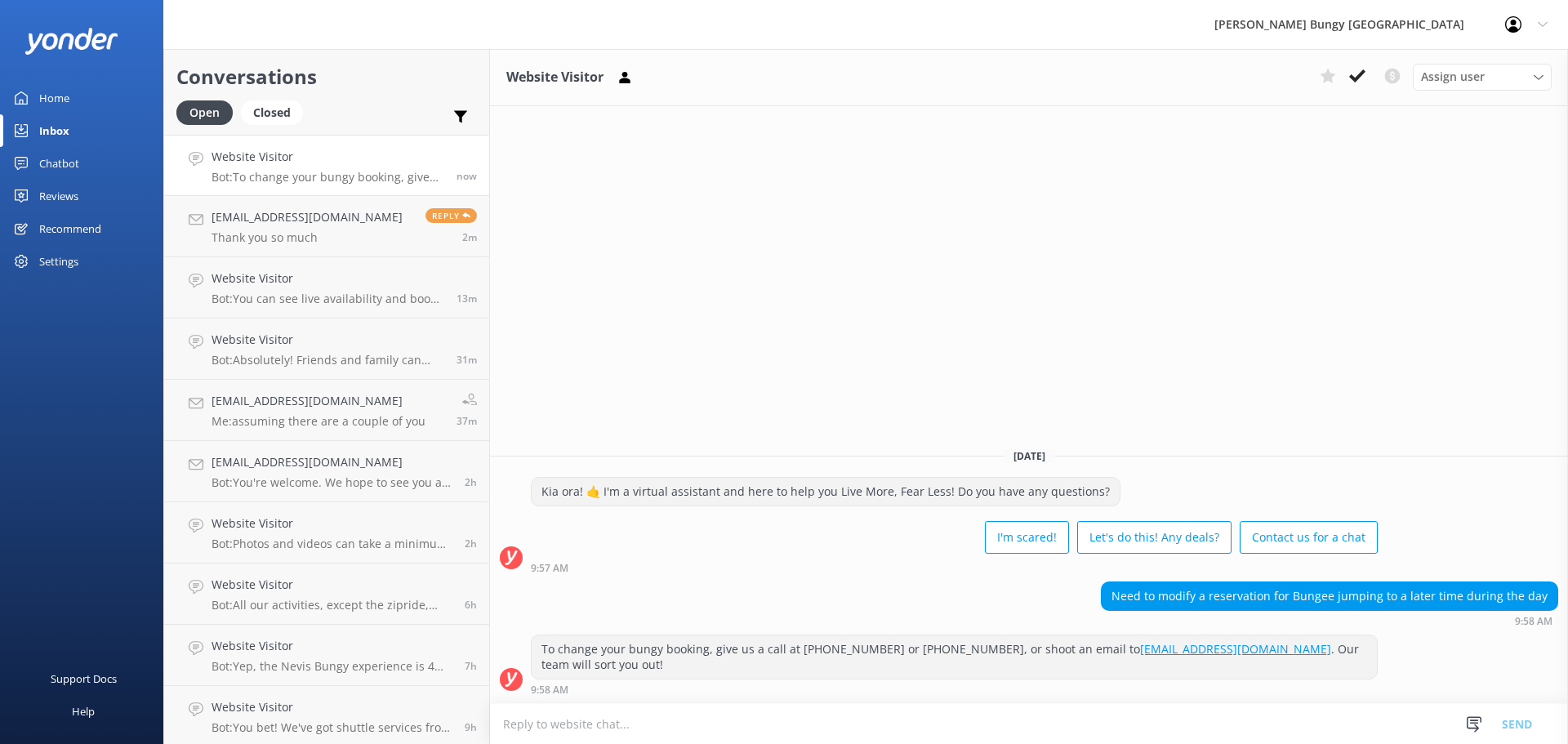
click at [986, 712] on textarea at bounding box center [1029, 724] width 1078 height 40
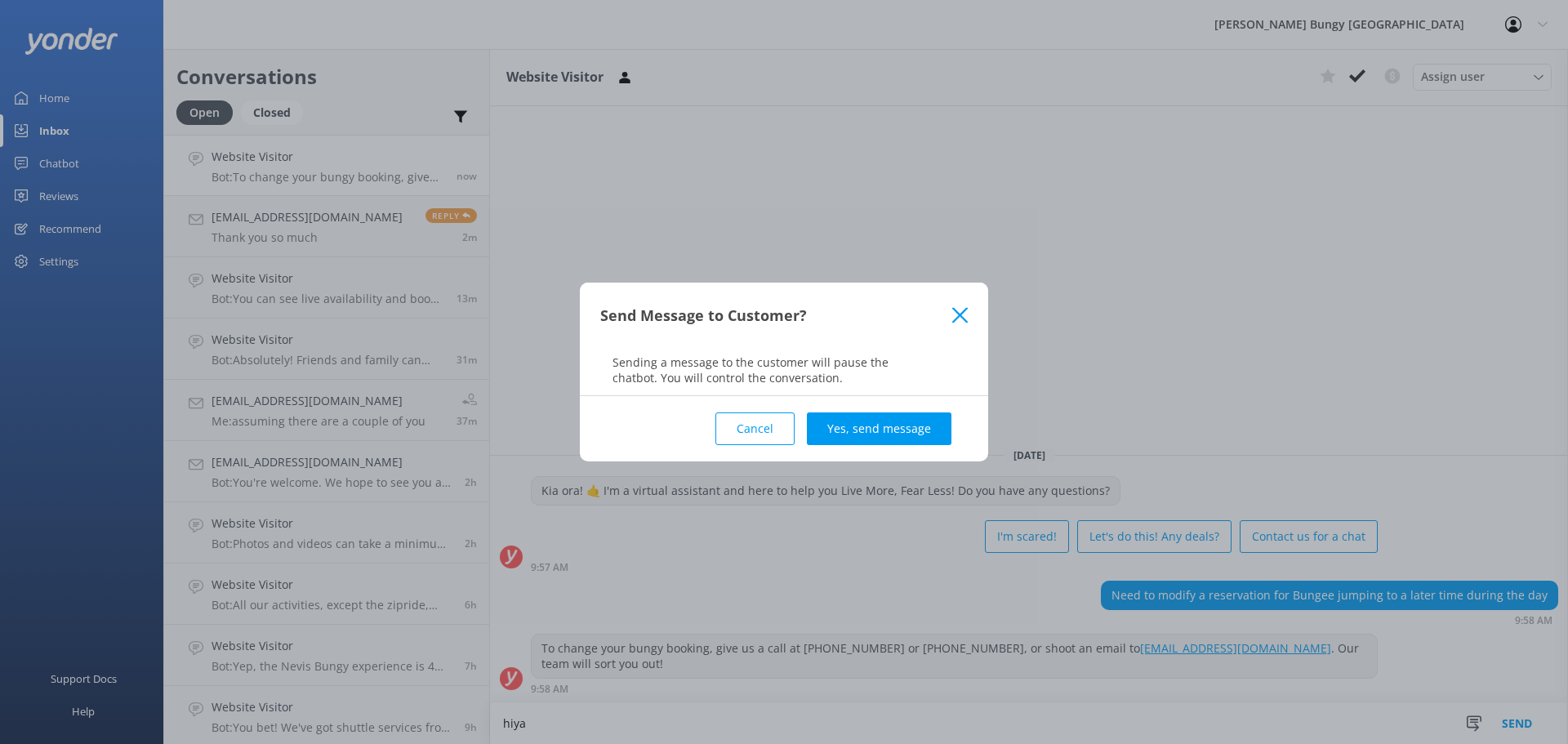
type textarea "hiya"
click at [932, 424] on button "Yes, send message" at bounding box center [879, 428] width 144 height 33
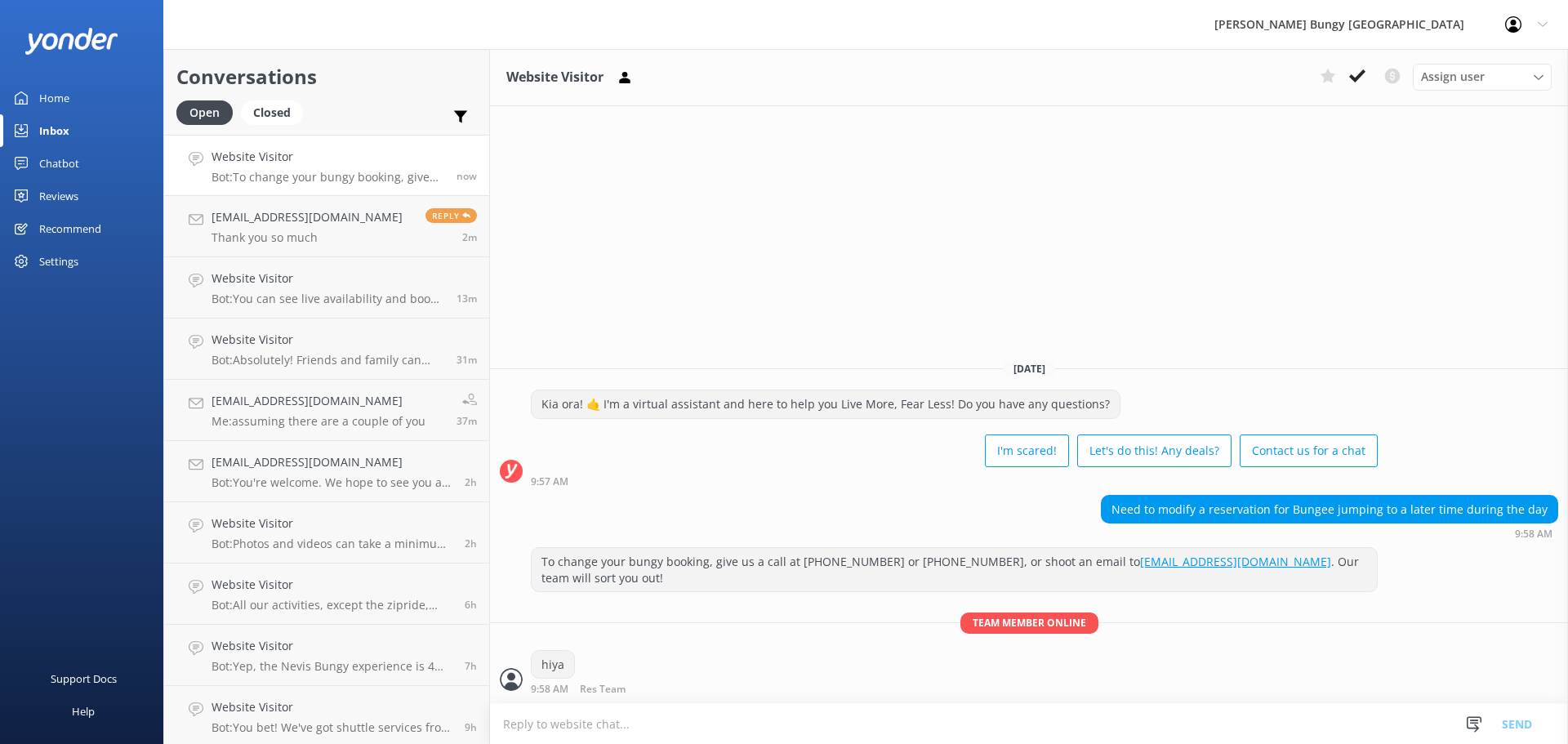
click at [897, 715] on textarea at bounding box center [1029, 724] width 1078 height 40
type textarea "can we grab your booking id?"
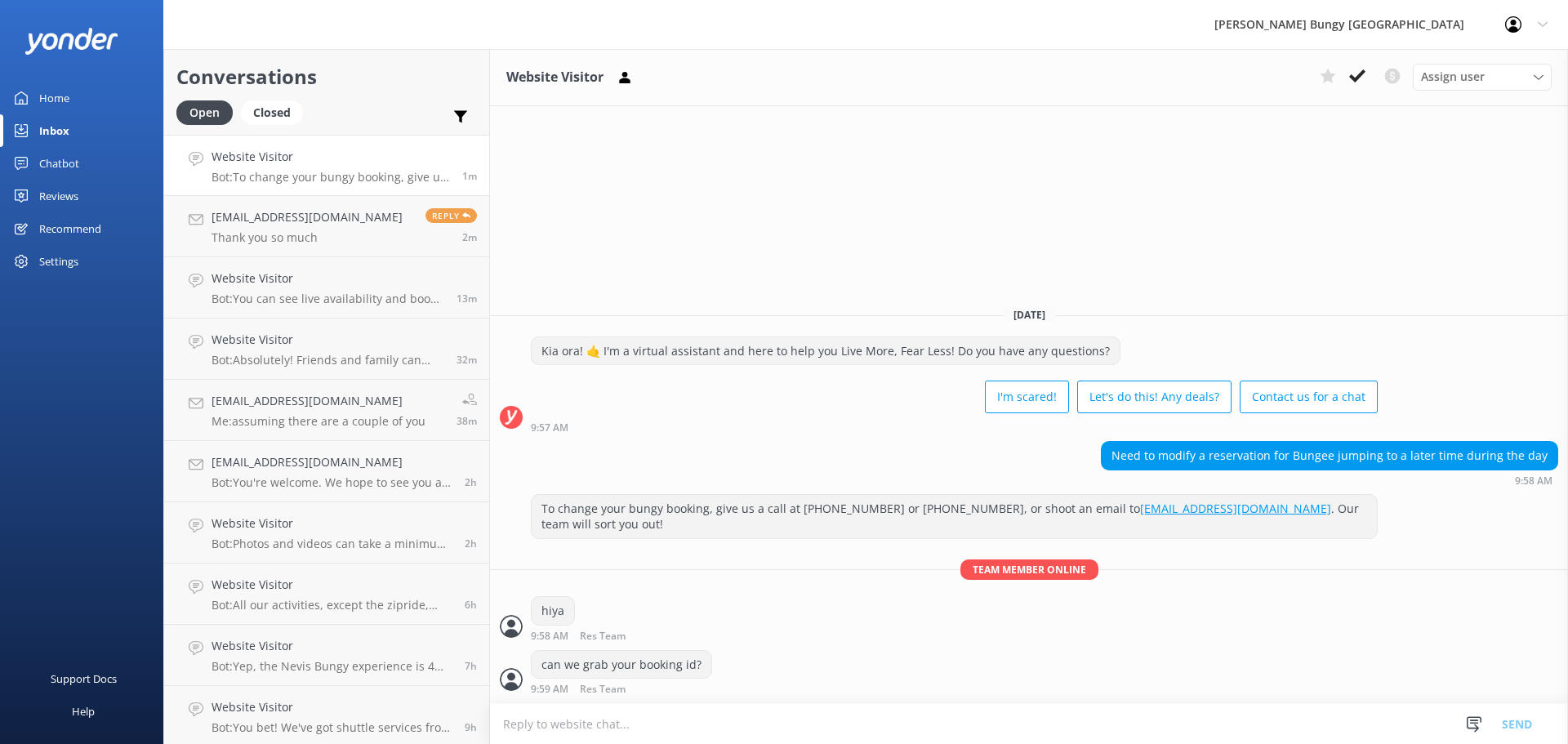
click at [897, 715] on textarea at bounding box center [1029, 724] width 1078 height 40
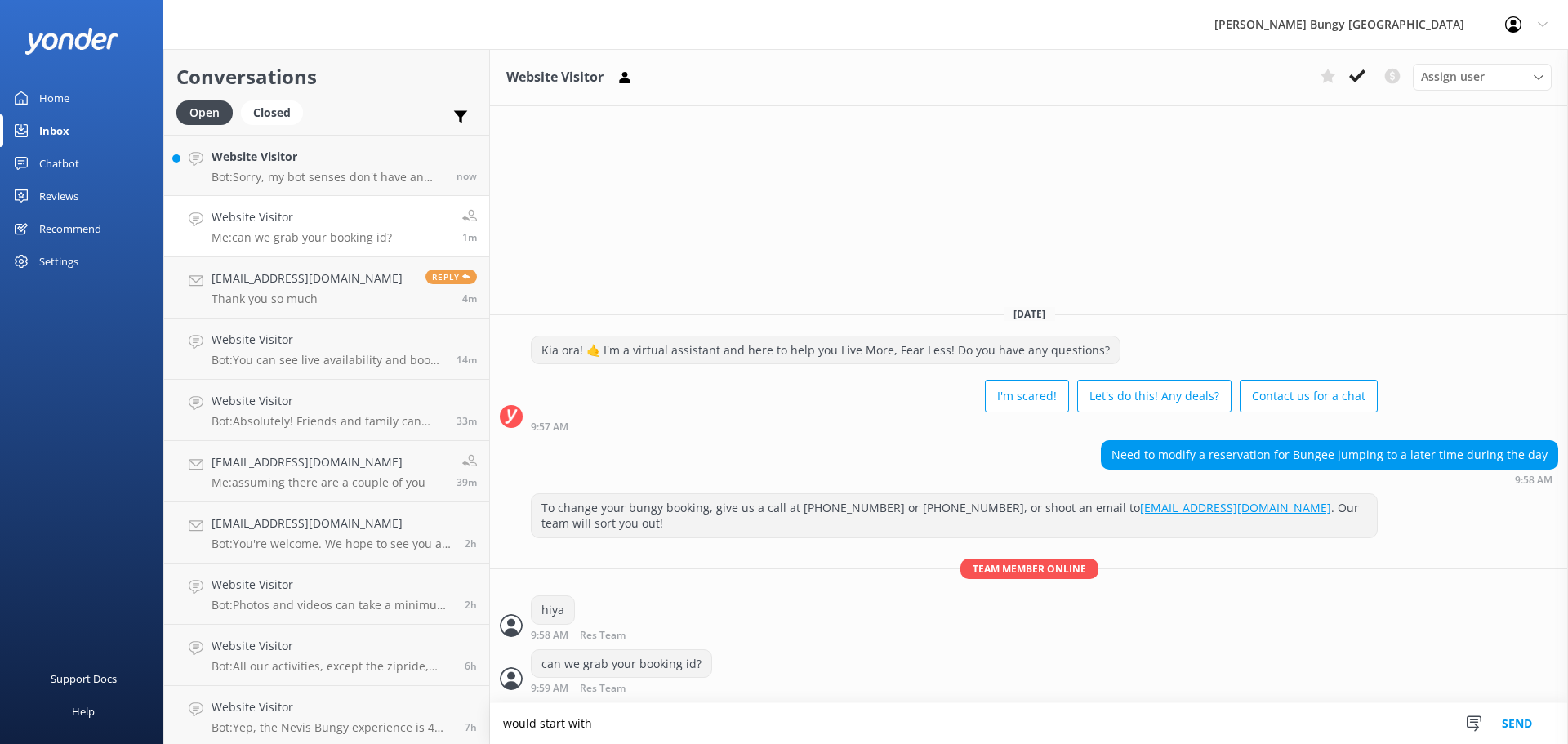
click at [858, 737] on textarea "would start with" at bounding box center [1029, 723] width 1078 height 41
type textarea "would start with 24 or 25"
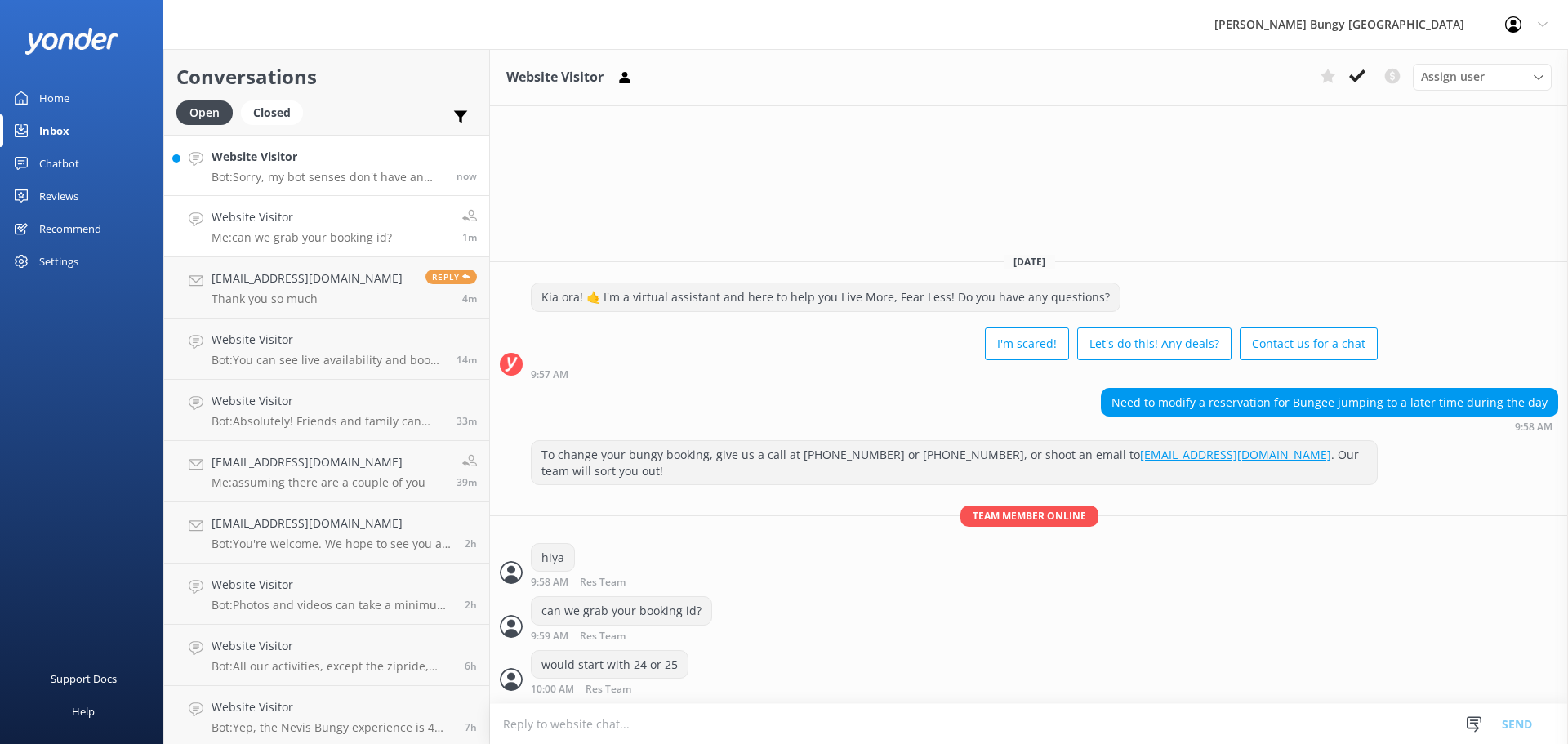
click at [296, 155] on h4 "Website Visitor" at bounding box center [328, 156] width 233 height 18
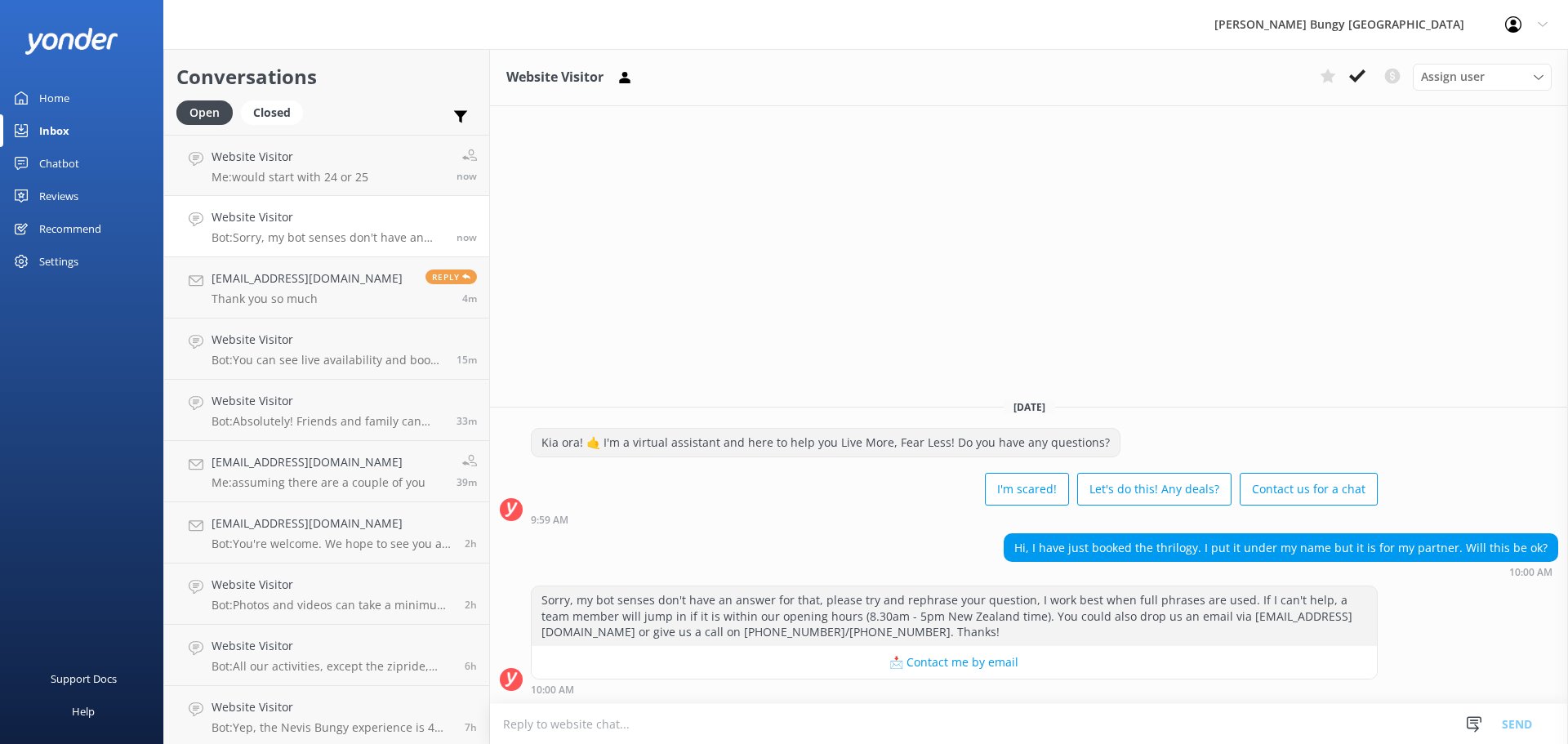
click at [1221, 720] on textarea at bounding box center [1029, 724] width 1078 height 40
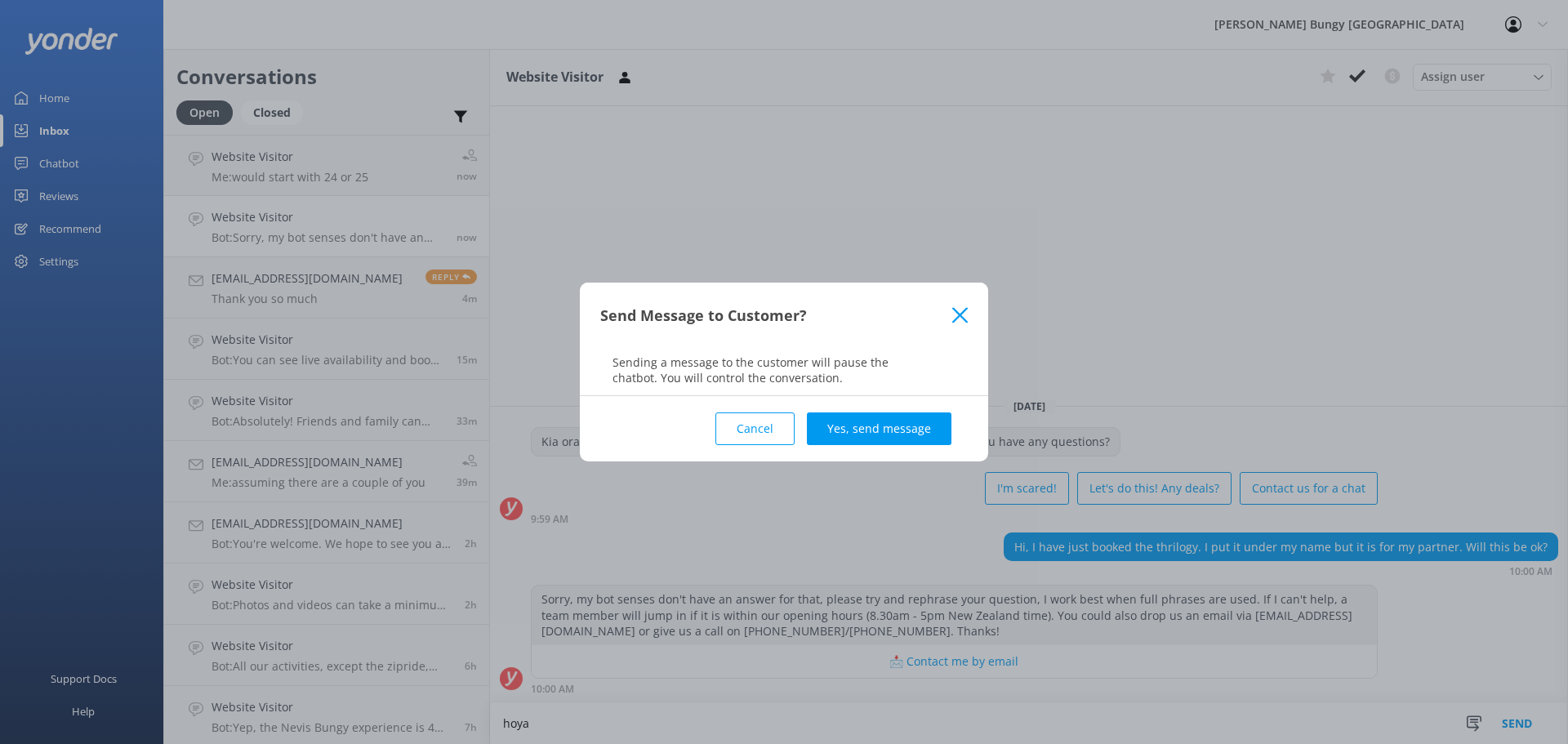
click at [962, 316] on use at bounding box center [960, 315] width 15 height 15
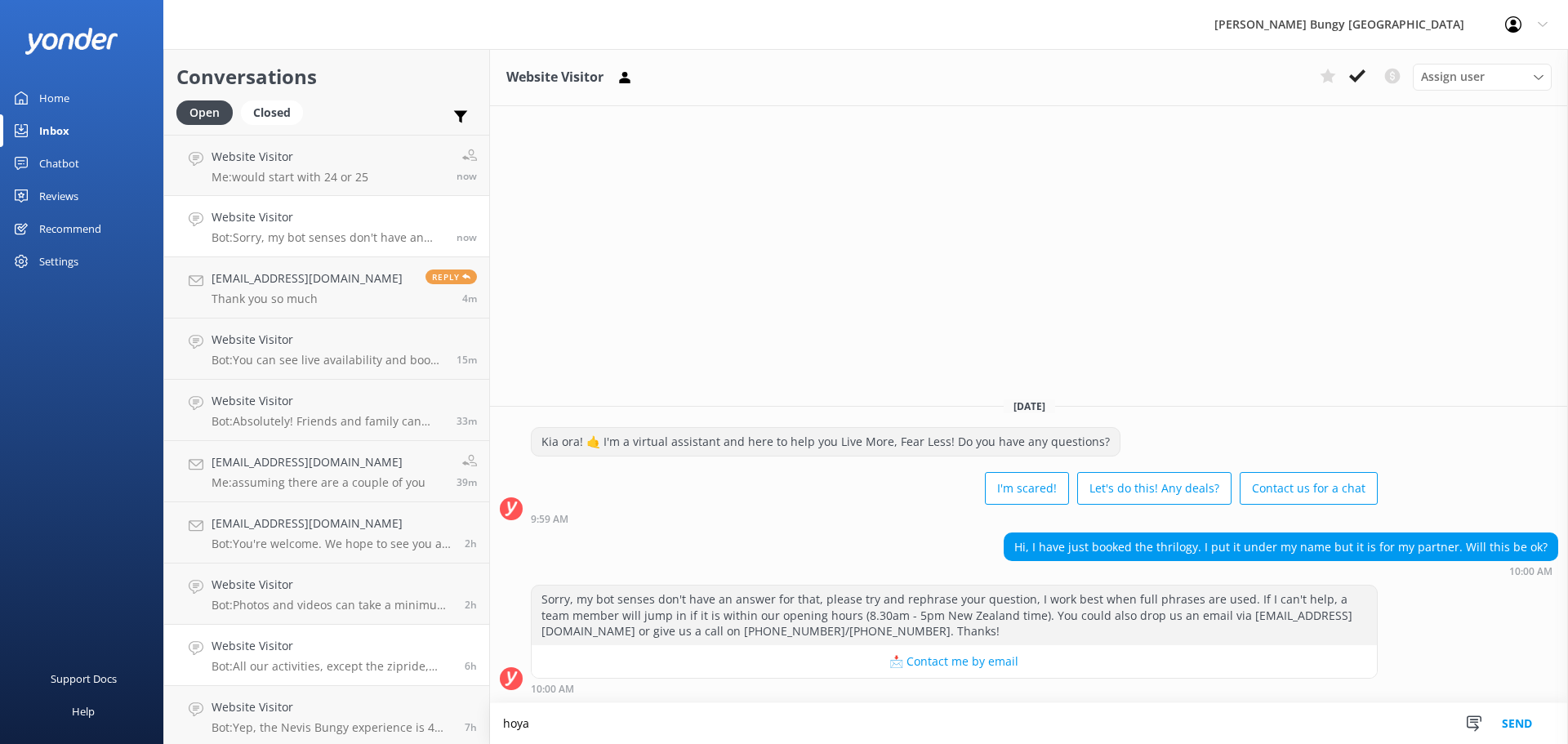
drag, startPoint x: 784, startPoint y: 713, endPoint x: 421, endPoint y: 643, distance: 369.7
click at [421, 643] on div "Conversations Open Closed Important Converted Assigned to me Unassigned Website…" at bounding box center [865, 396] width 1405 height 695
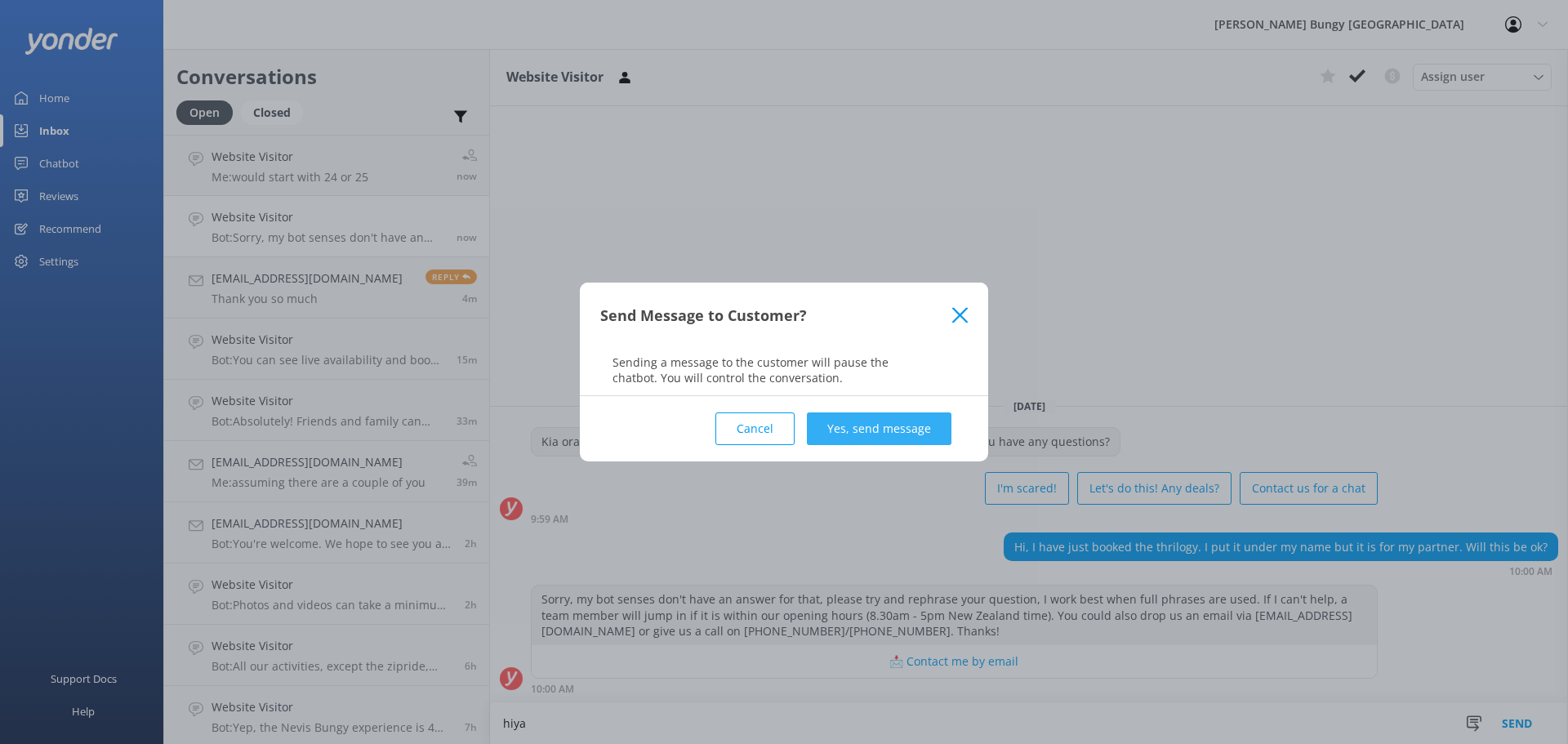
type textarea "hiya"
click at [818, 416] on button "Yes, send message" at bounding box center [879, 428] width 144 height 33
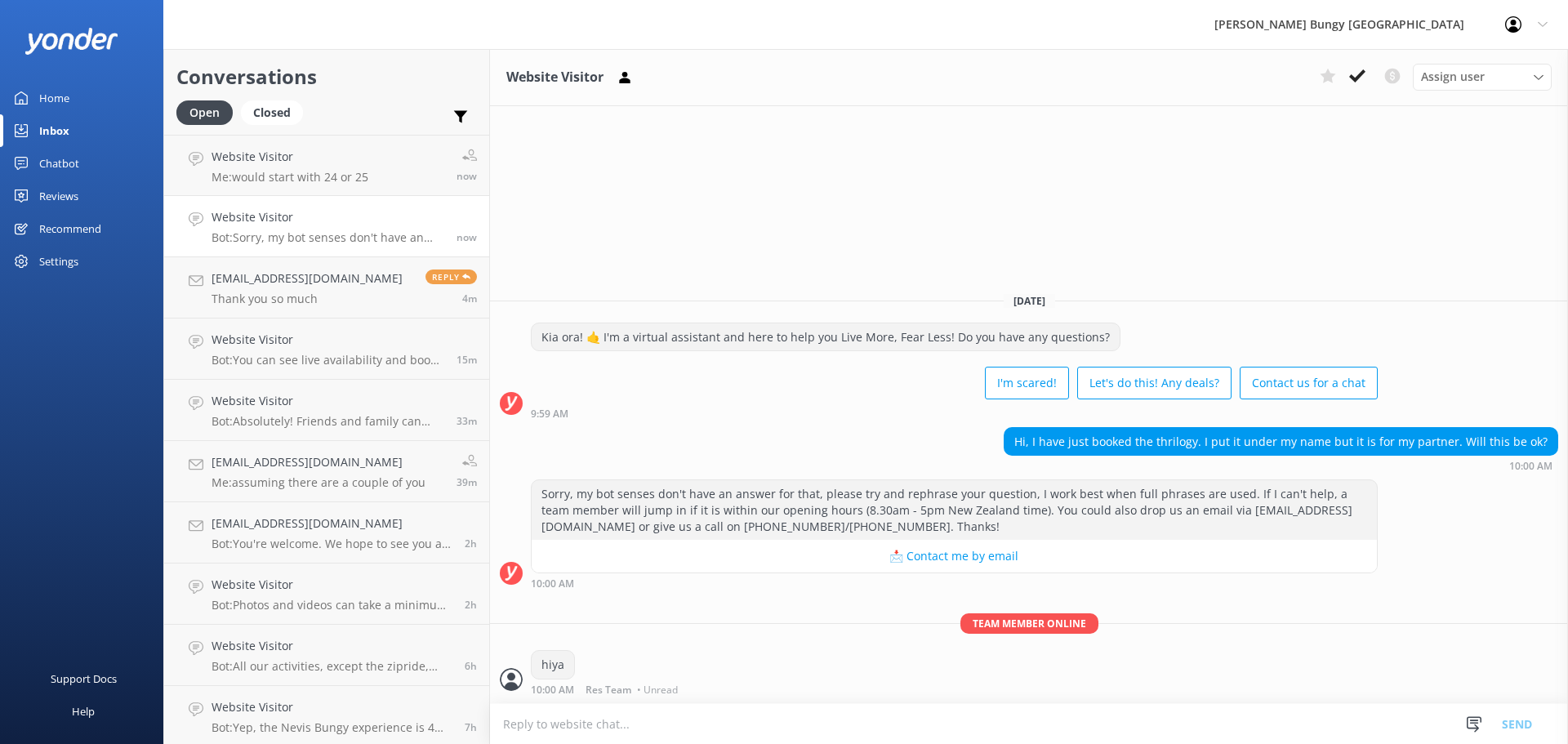
click at [785, 703] on form "Snippets Manage Get that Booked Great! Please give us a call on P: Akl Address …" at bounding box center [1029, 723] width 1078 height 41
click at [784, 712] on textarea at bounding box center [1029, 724] width 1078 height 40
type textarea "h"
type textarea "that's fne"
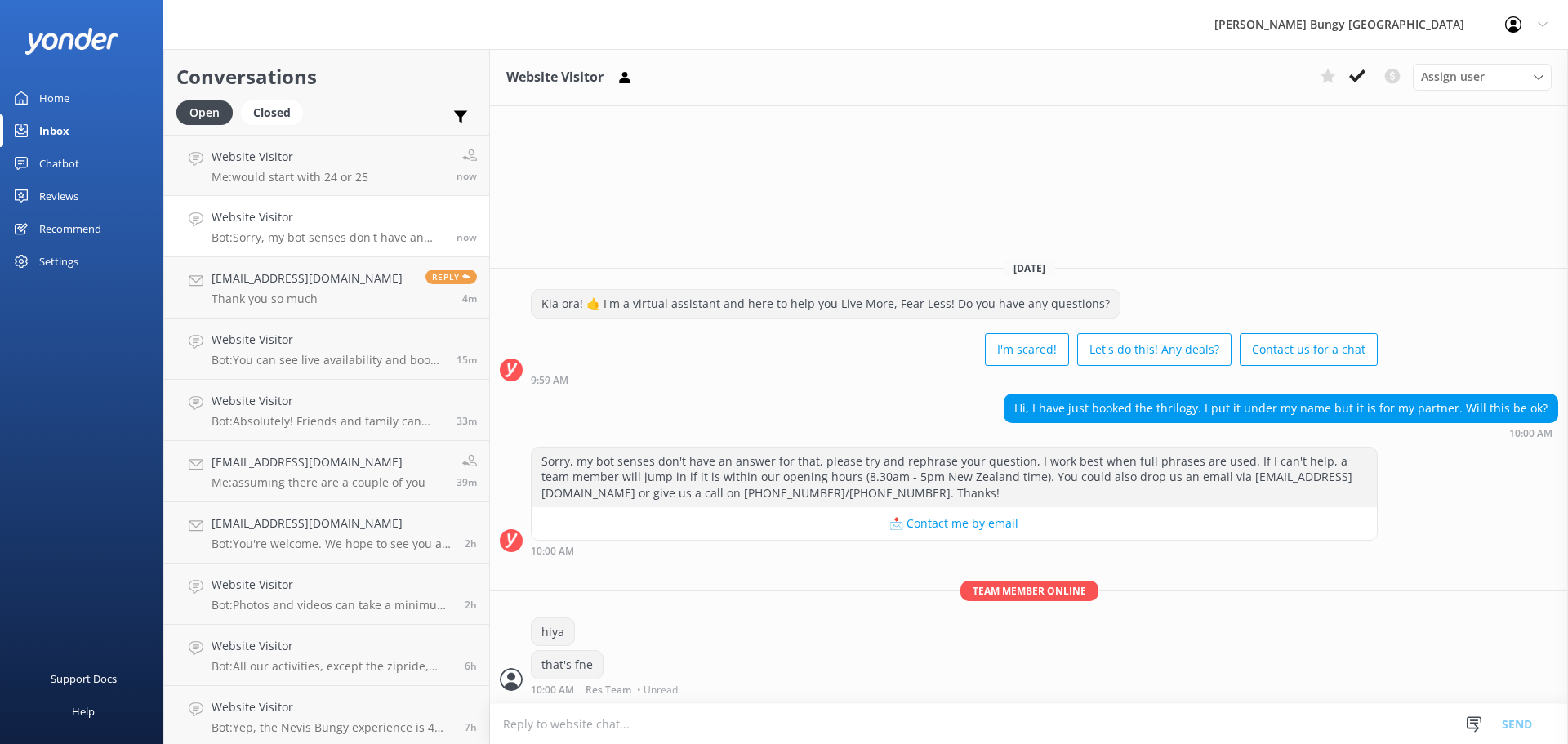
click at [742, 701] on div "Team member online hiya that's fne 10:00 AM Res Team • Unread" at bounding box center [1029, 642] width 1078 height 123
click at [754, 715] on textarea at bounding box center [1029, 724] width 1078 height 40
type textarea "fine*"
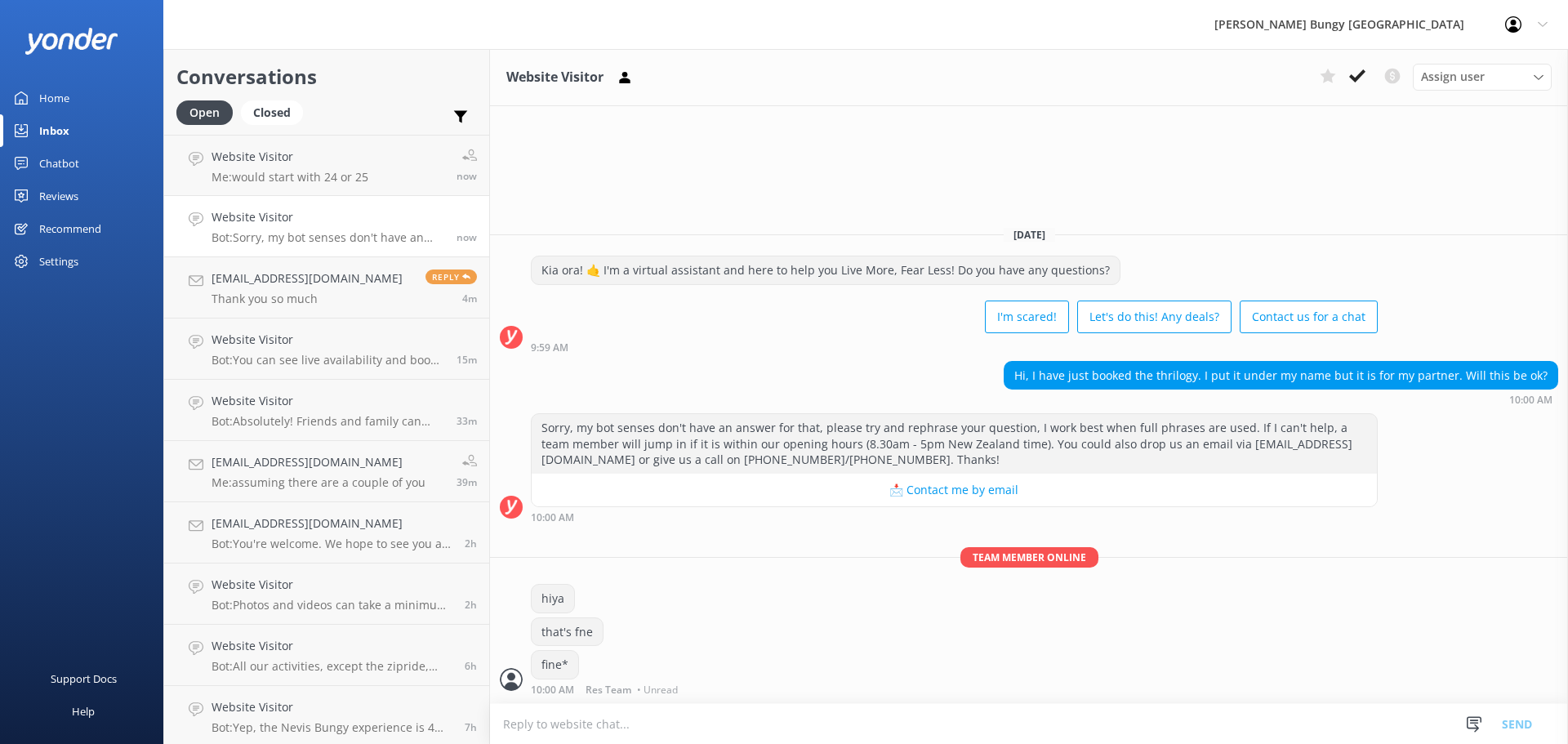
click at [754, 715] on textarea at bounding box center [1029, 724] width 1078 height 40
type textarea "a booking can be under any name"
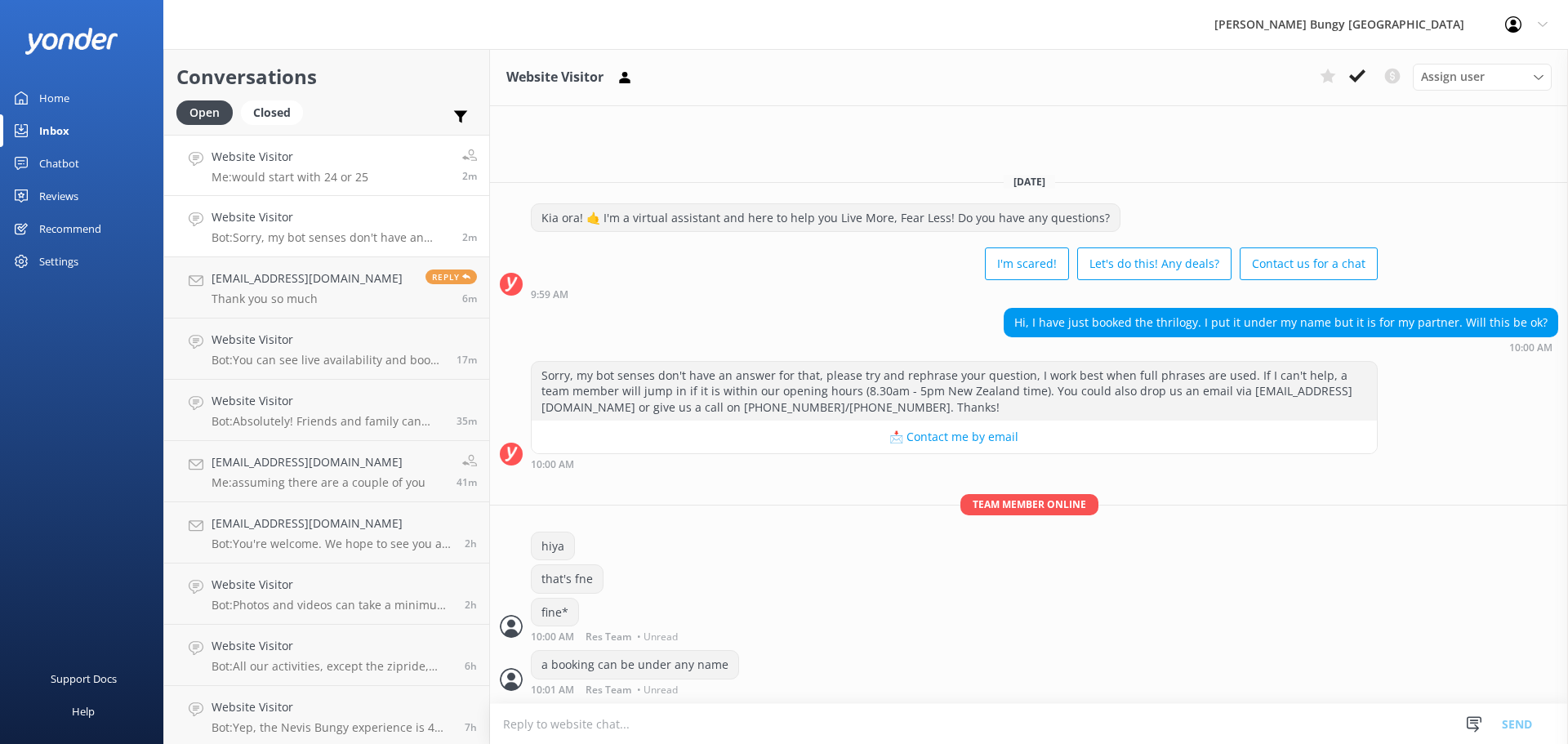
click at [383, 155] on link "Website Visitor Me: would start with 24 or 25 2m" at bounding box center [326, 165] width 325 height 61
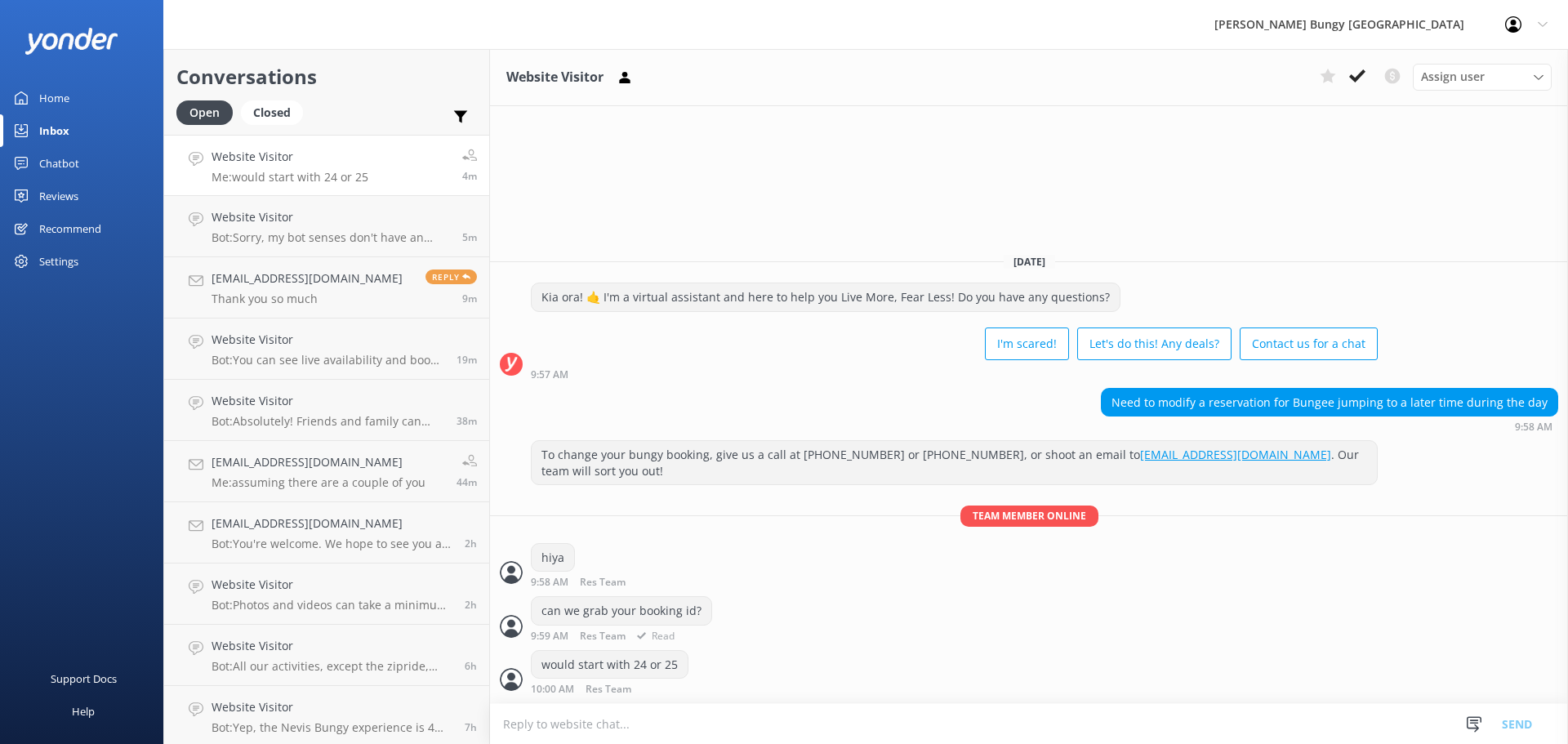
click at [1134, 633] on div "can we grab your booking id? 9:59 AM Res Team Read" at bounding box center [1029, 618] width 1078 height 45
click at [910, 574] on div "hiya 9:58 AM Res Team Read" at bounding box center [1029, 565] width 1078 height 45
click at [297, 156] on h4 "Website Visitor" at bounding box center [312, 156] width 202 height 18
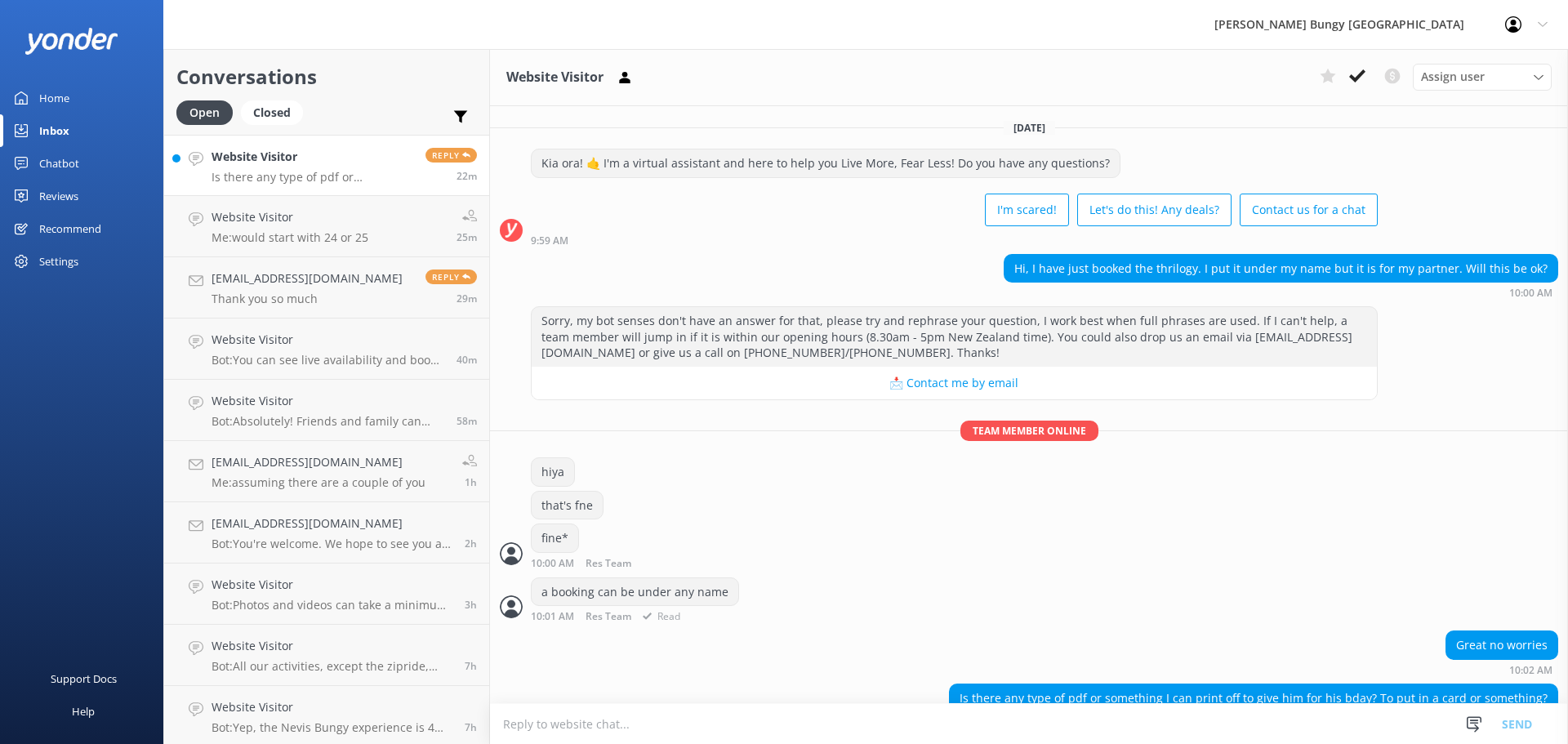
scroll to position [33, 0]
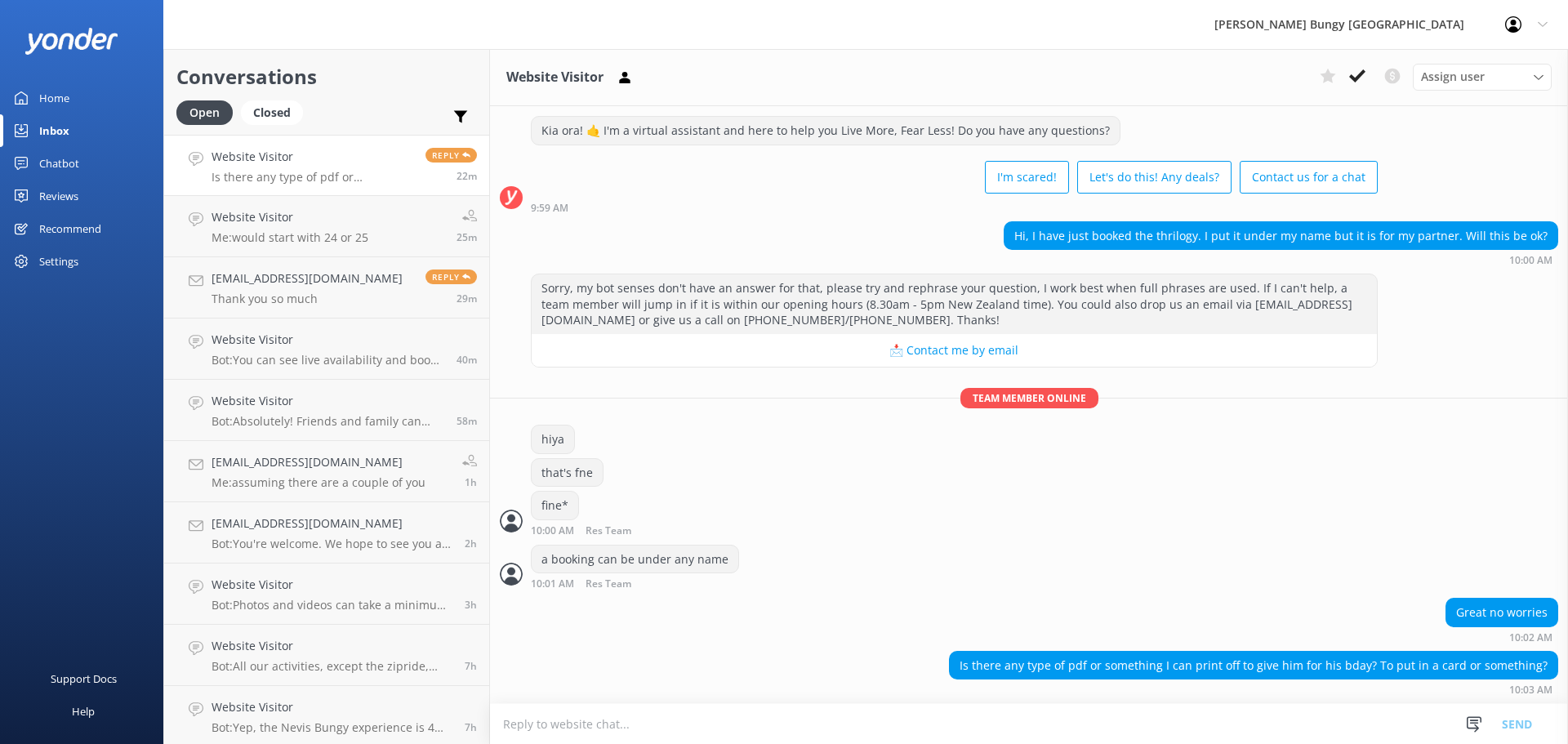
click at [719, 614] on div "Great no worries 10:02 AM" at bounding box center [1029, 620] width 1078 height 45
click at [313, 273] on h4 "[EMAIL_ADDRESS][DOMAIN_NAME]" at bounding box center [307, 278] width 191 height 18
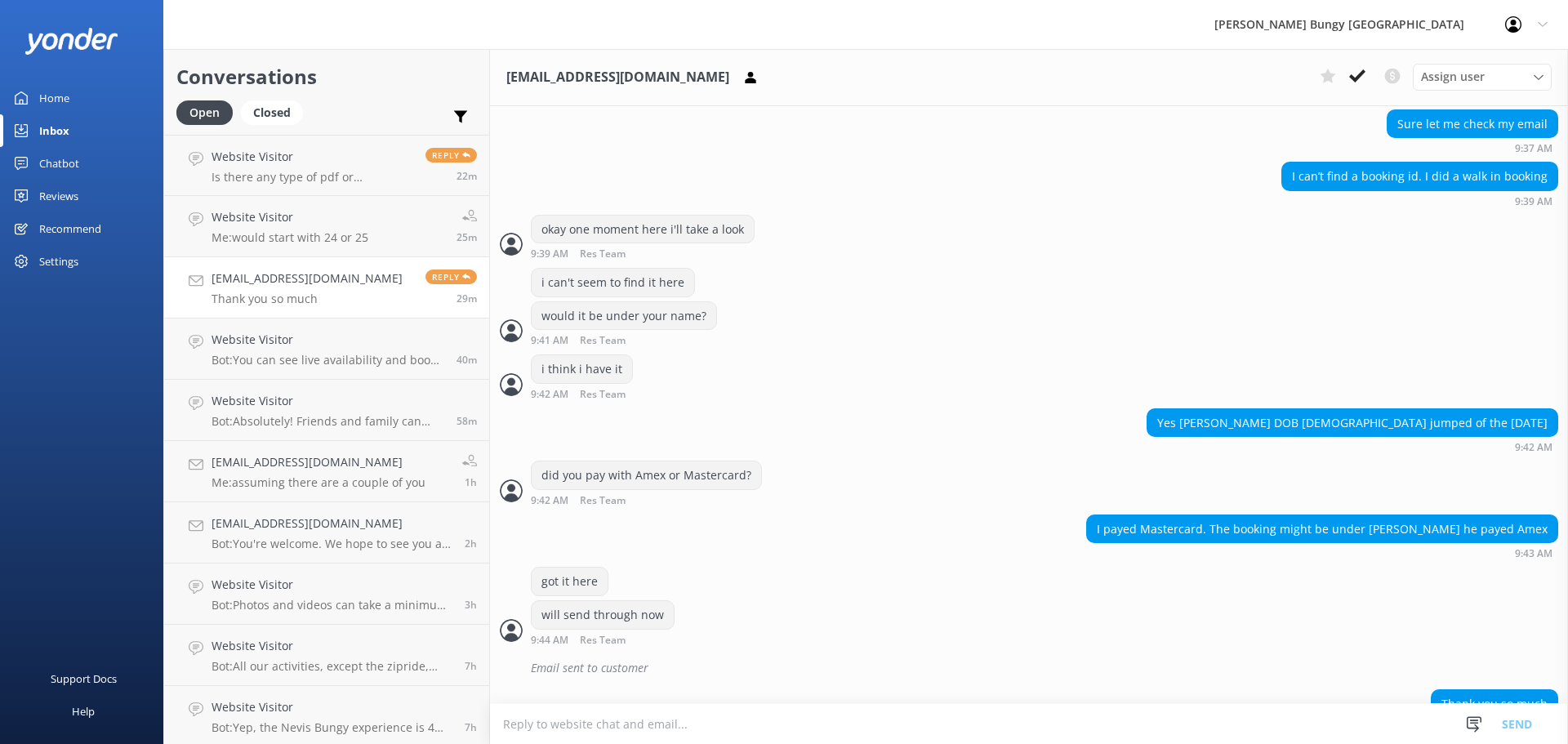
scroll to position [741, 0]
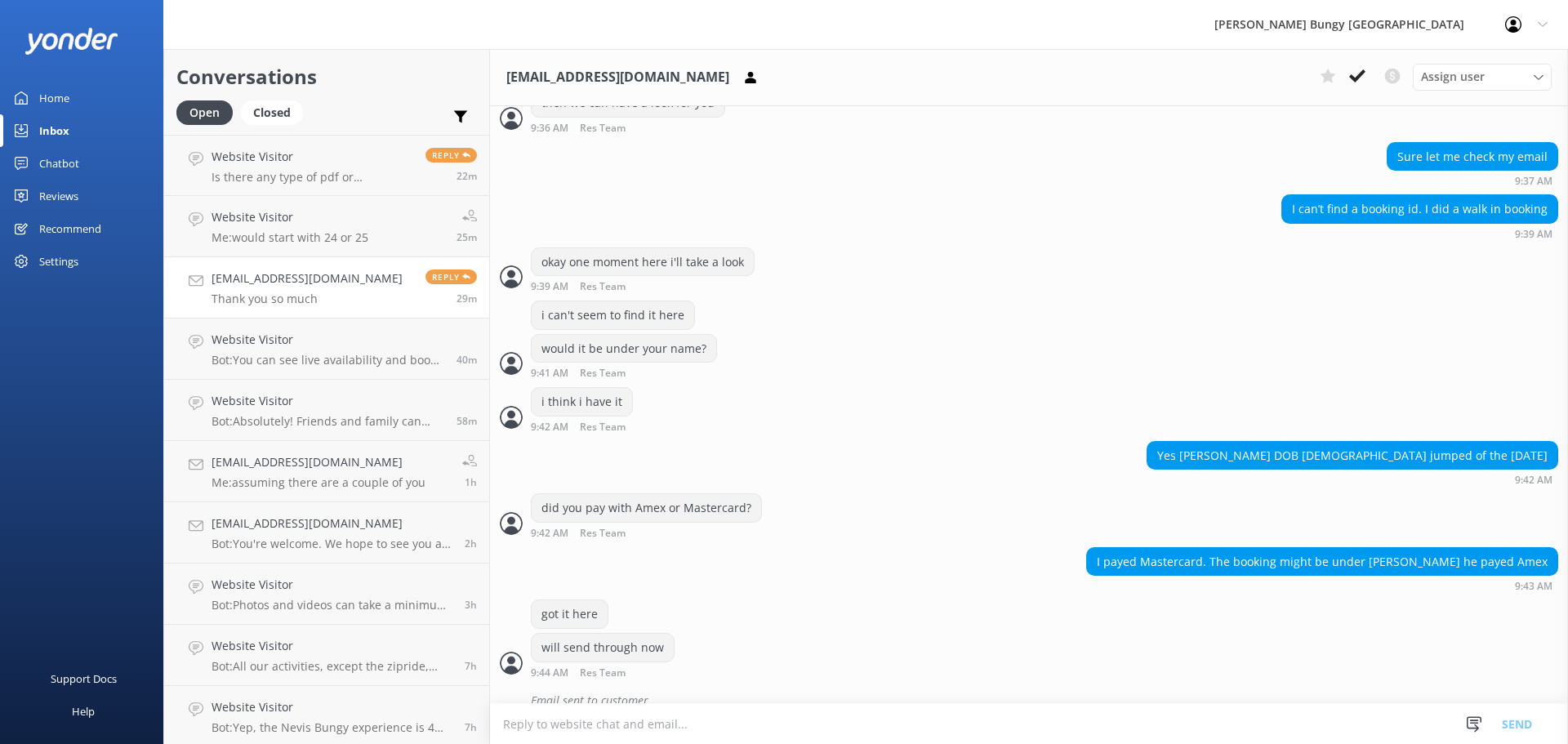
scroll to position [741, 0]
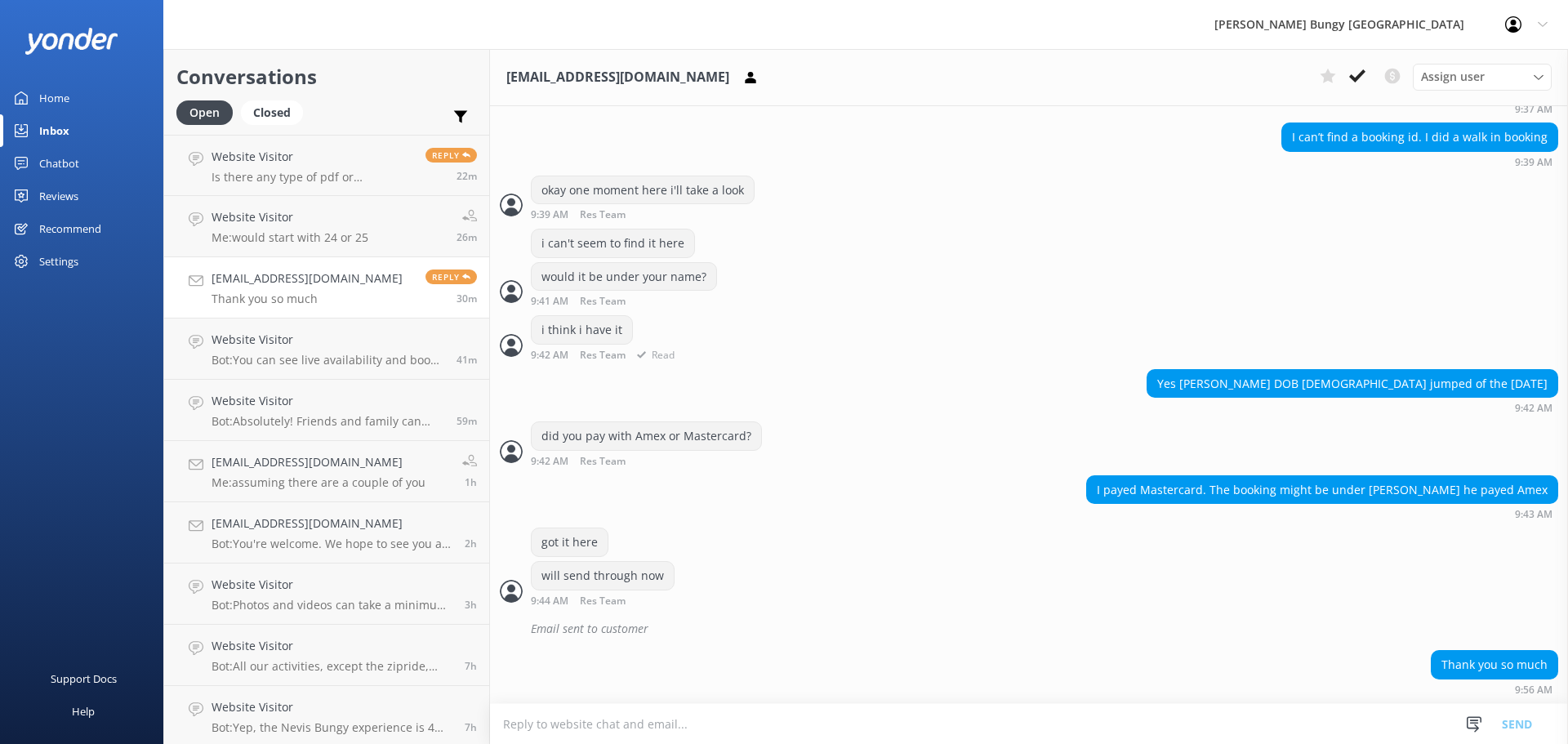
click at [678, 342] on div "i think i have it 9:42 AM Res Team Read" at bounding box center [605, 337] width 148 height 45
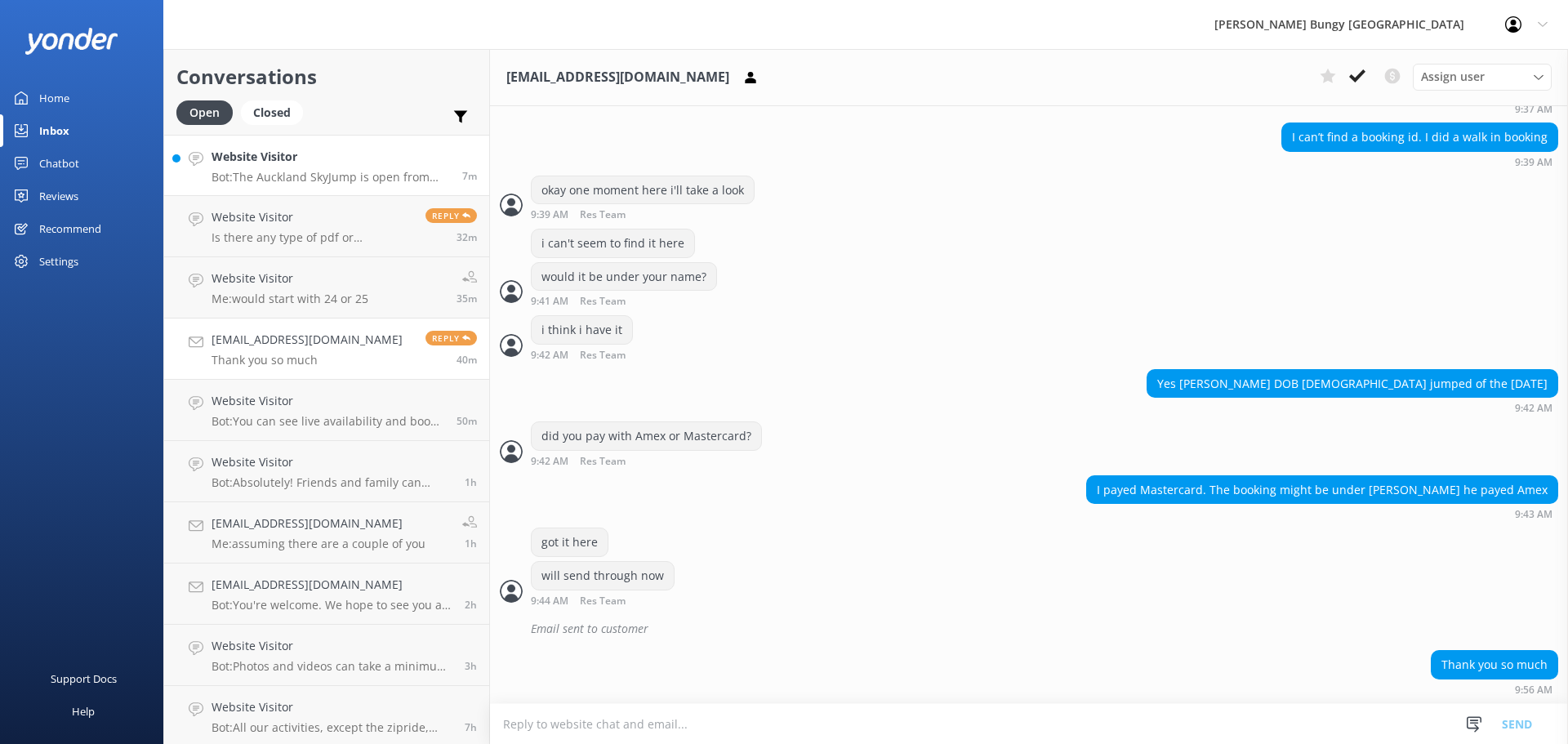
click at [380, 147] on link "Website Visitor Bot: The Auckland SkyJump is open from 10am to 4pm, 7 days a we…" at bounding box center [326, 165] width 325 height 61
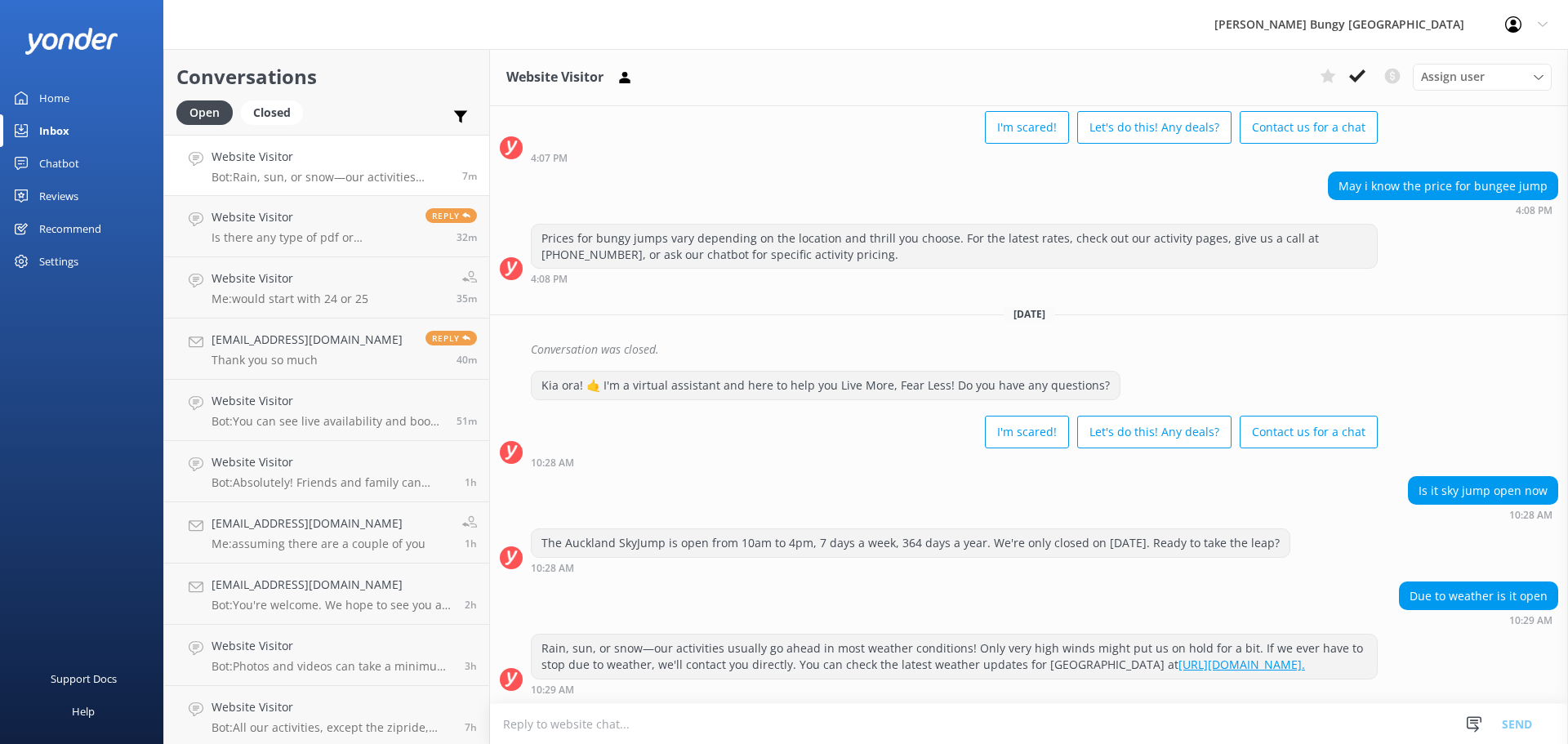
scroll to position [98, 0]
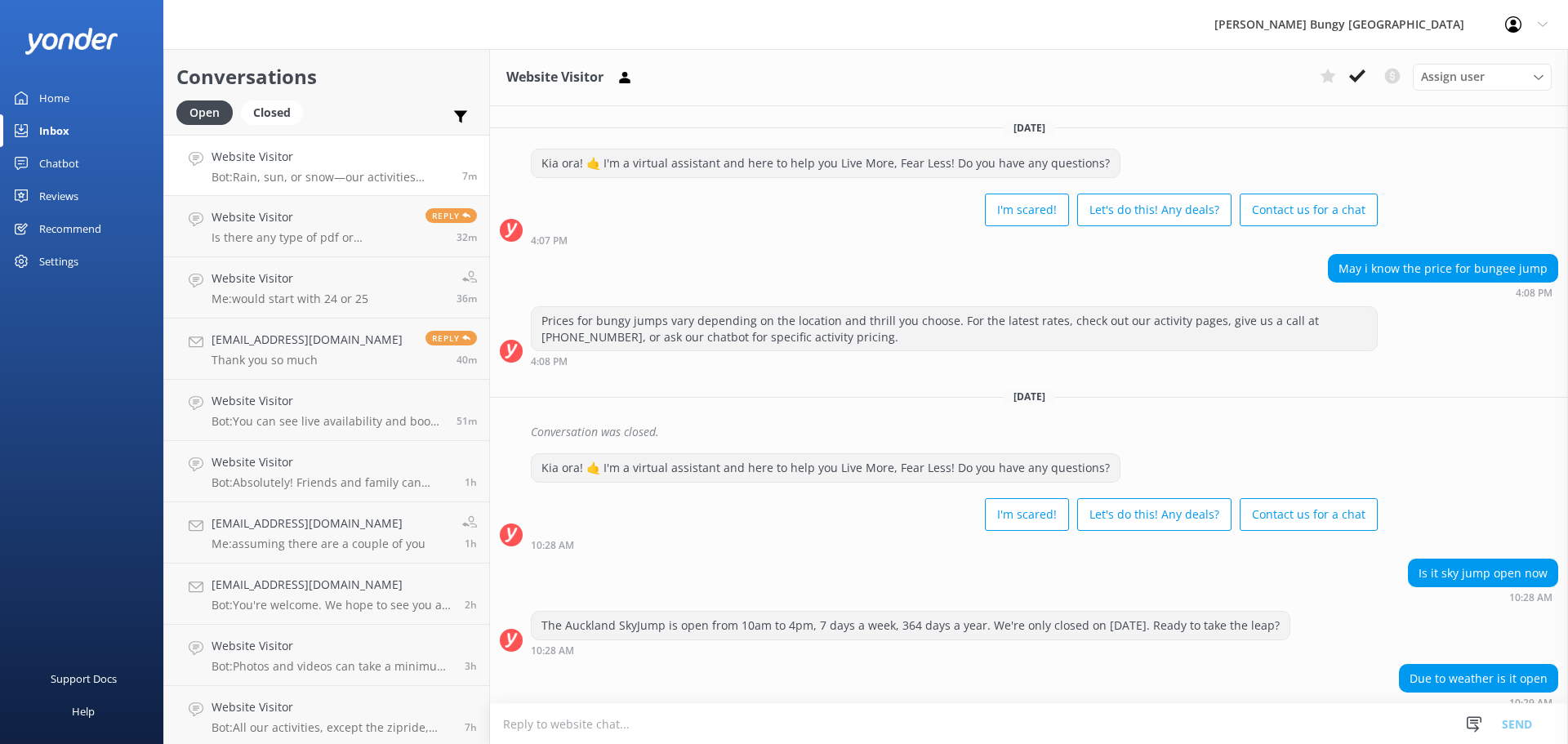
click at [772, 454] on div "Kia ora! 🤙 I'm a virtual assistant and here to help you Live More, Fear Less! D…" at bounding box center [826, 468] width 588 height 28
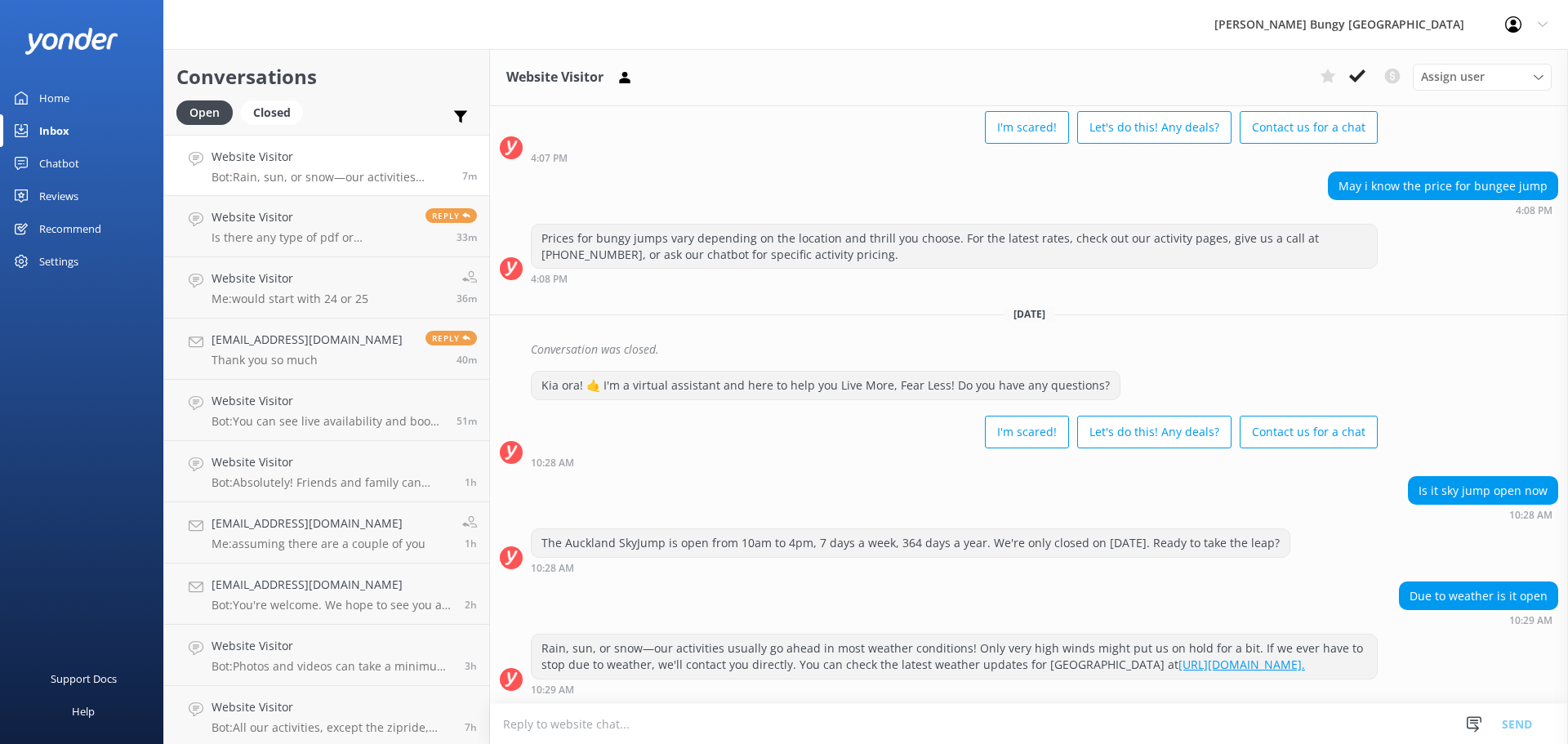
click at [407, 174] on p "Bot: Rain, sun, or snow—our activities usually go ahead in most weather conditi…" at bounding box center [331, 177] width 239 height 15
click at [395, 224] on h4 "Website Visitor" at bounding box center [312, 217] width 202 height 18
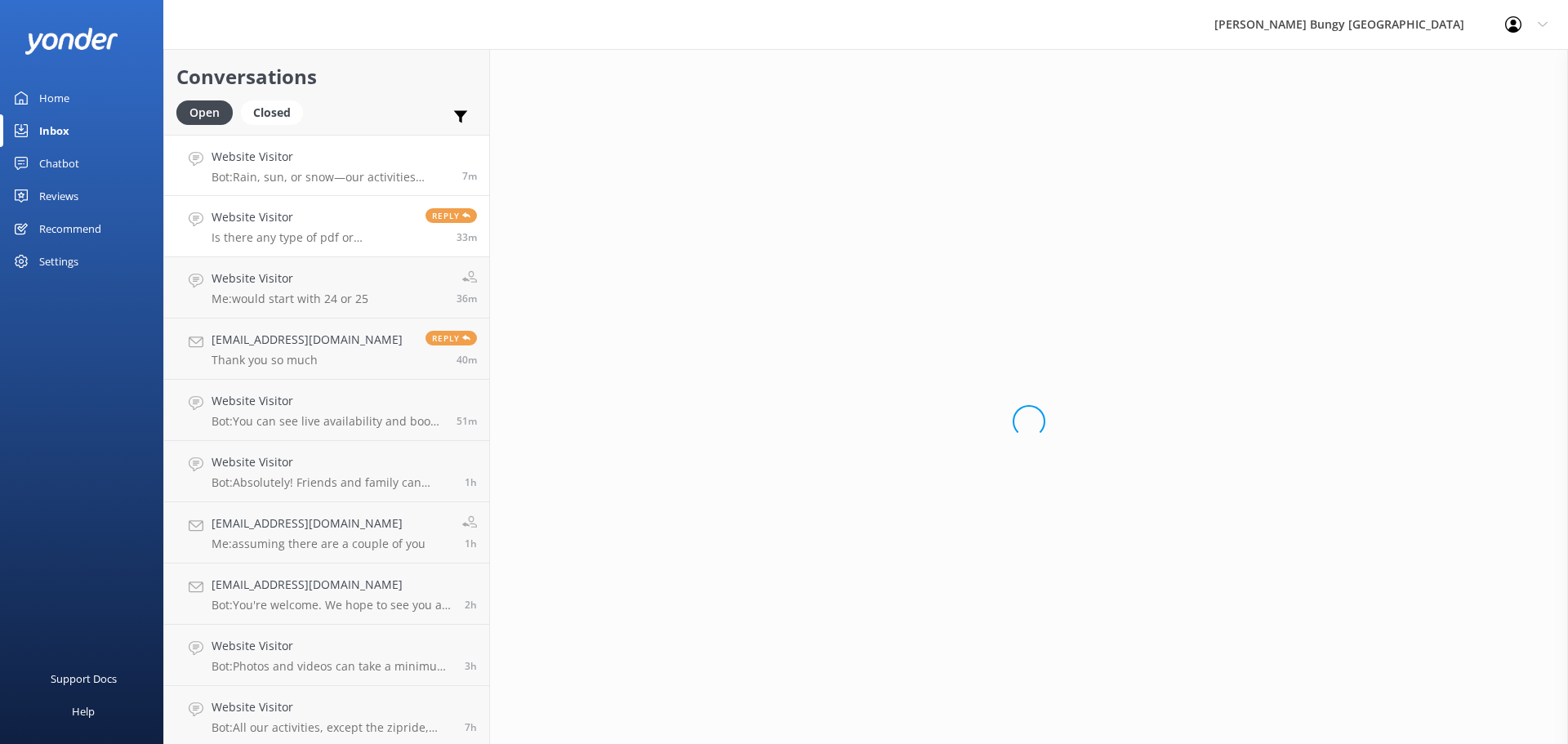
click at [396, 180] on p "Bot: Rain, sun, or snow—our activities usually go ahead in most weather conditi…" at bounding box center [331, 177] width 239 height 15
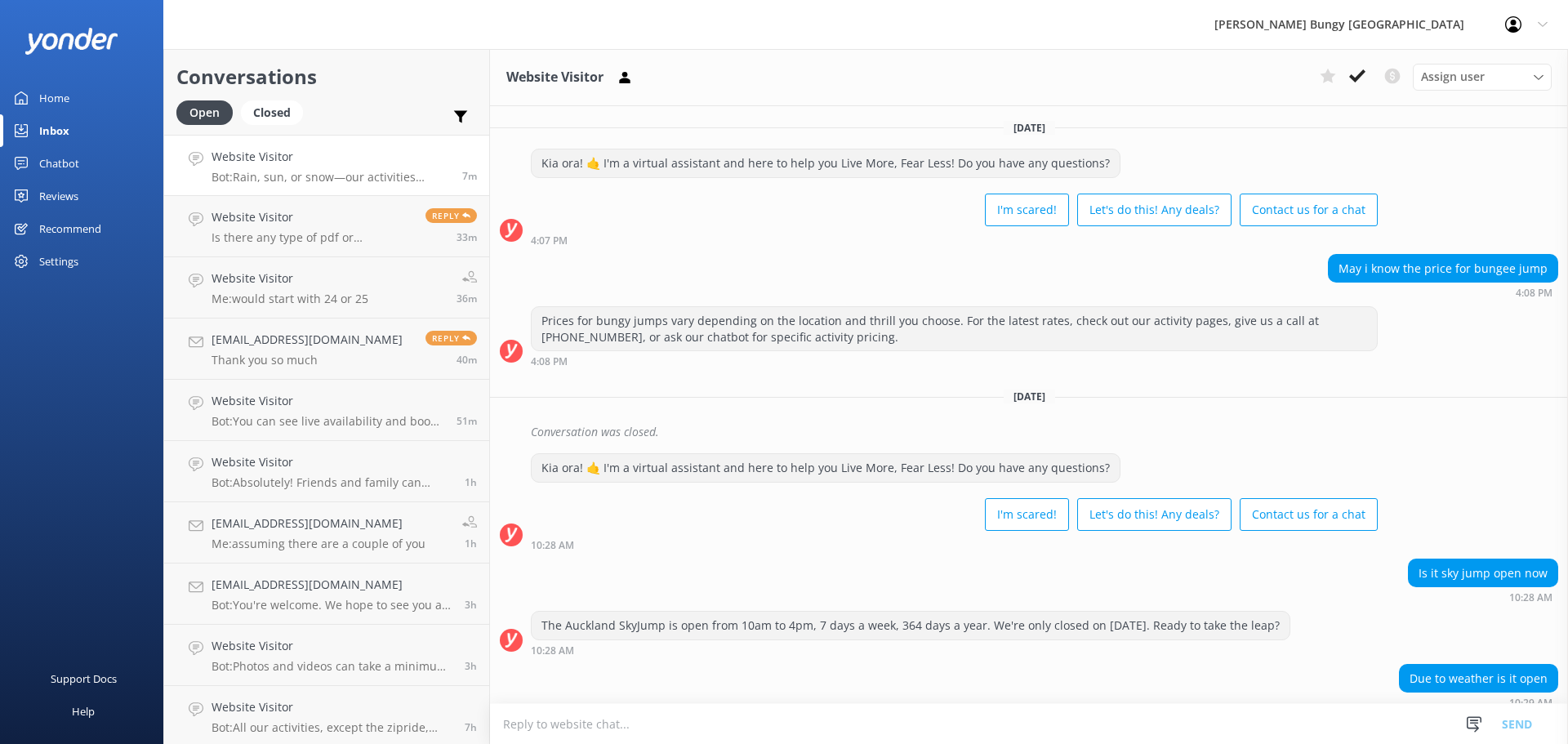
scroll to position [98, 0]
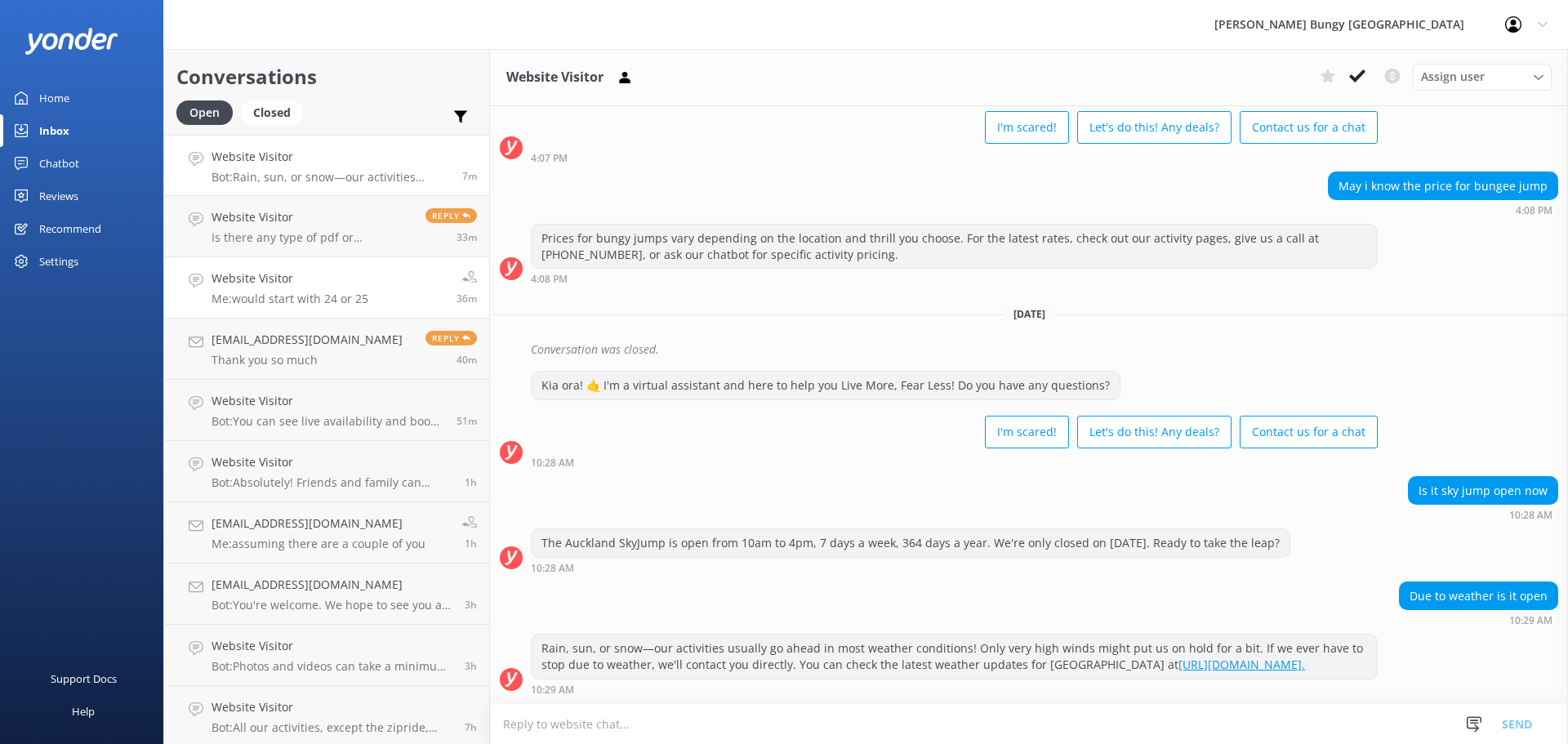
click at [275, 317] on link "Website Visitor Me: would start with 24 or 25 36m" at bounding box center [326, 287] width 325 height 61
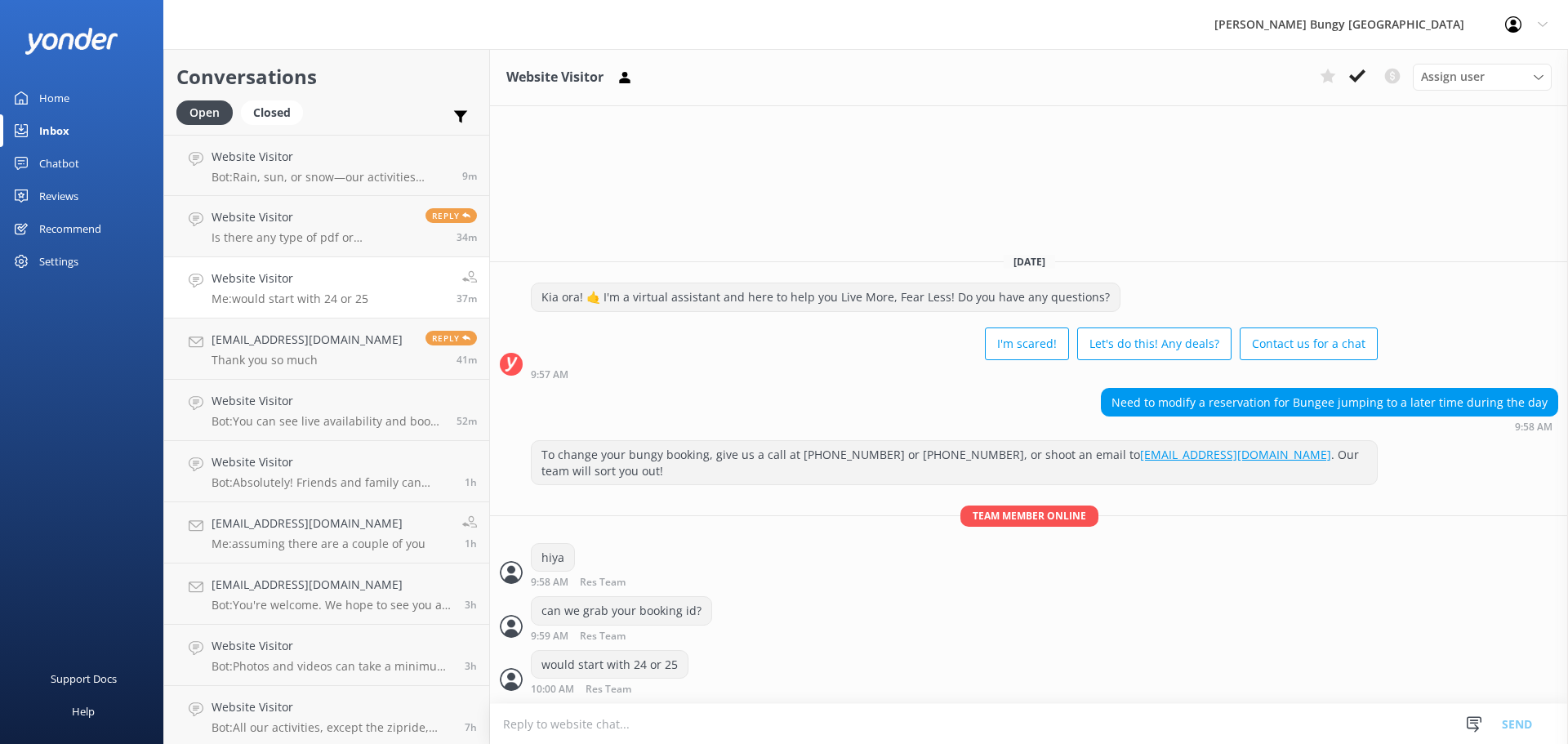
drag, startPoint x: 999, startPoint y: 217, endPoint x: 960, endPoint y: 228, distance: 40.5
click at [990, 221] on div "Website Visitor Assign user Mike Voyce Michelle Gillard Tech Admin Dan Waugh Re…" at bounding box center [1029, 396] width 1078 height 695
click at [274, 150] on h4 "Website Visitor" at bounding box center [331, 156] width 239 height 18
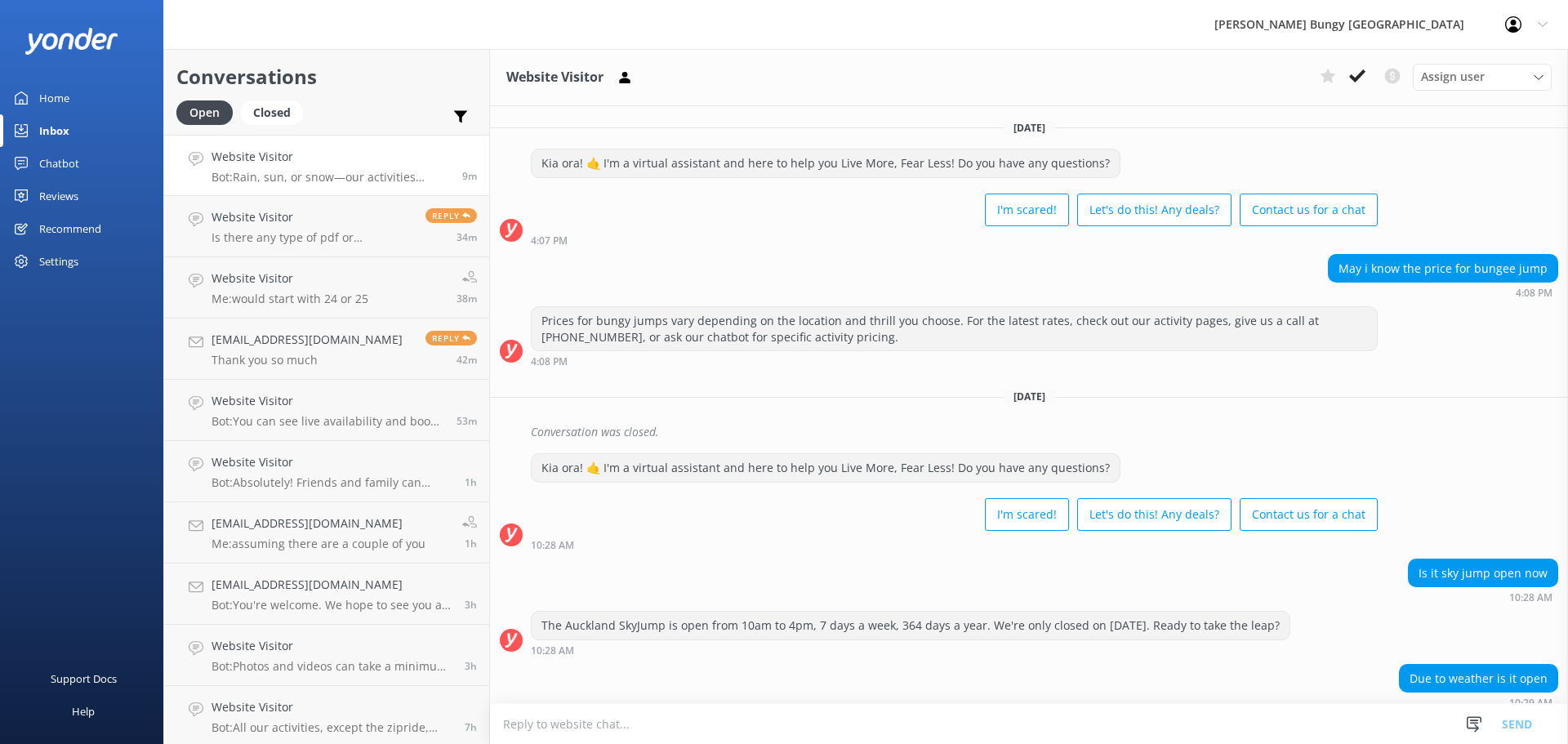
scroll to position [98, 0]
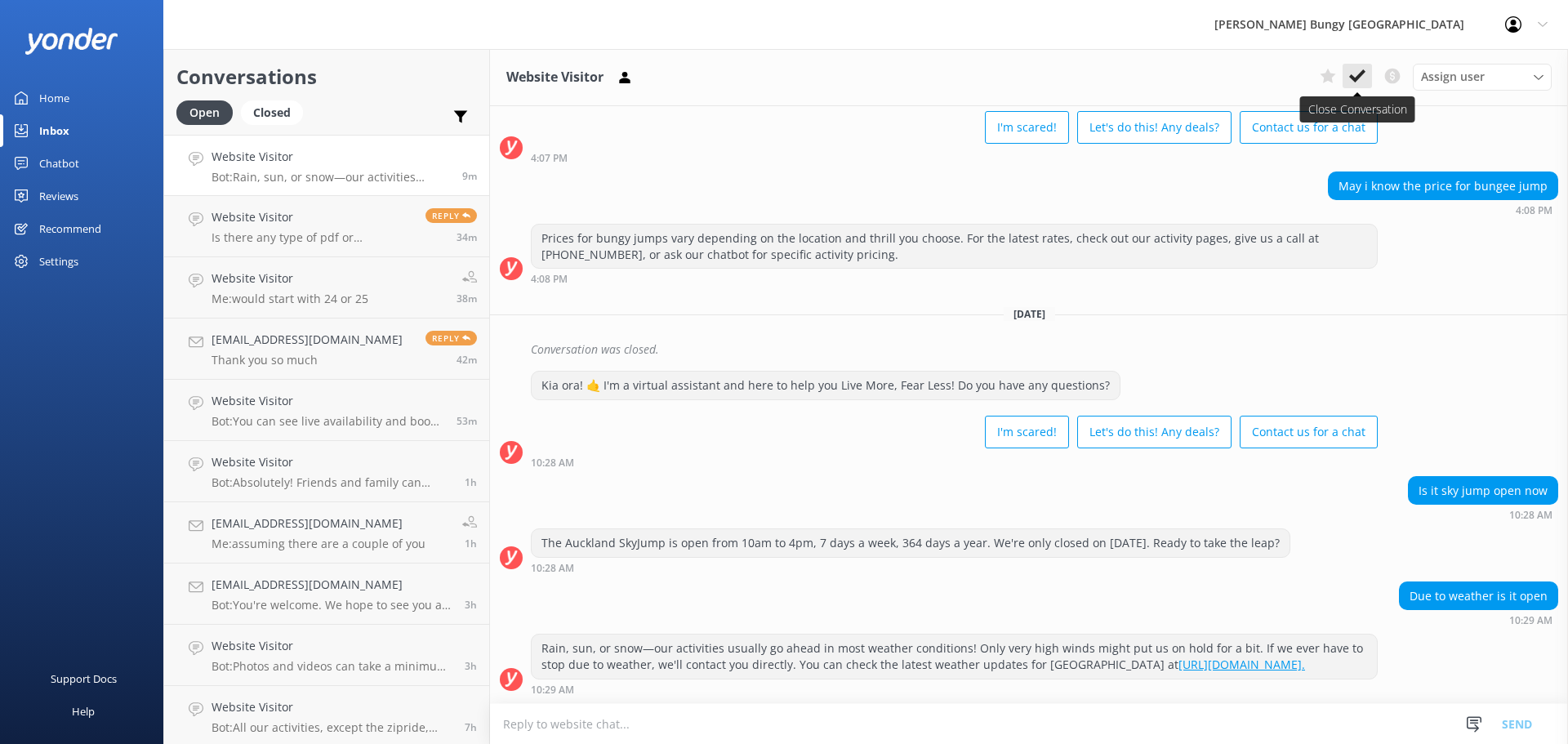
click at [1357, 81] on icon at bounding box center [1357, 76] width 16 height 16
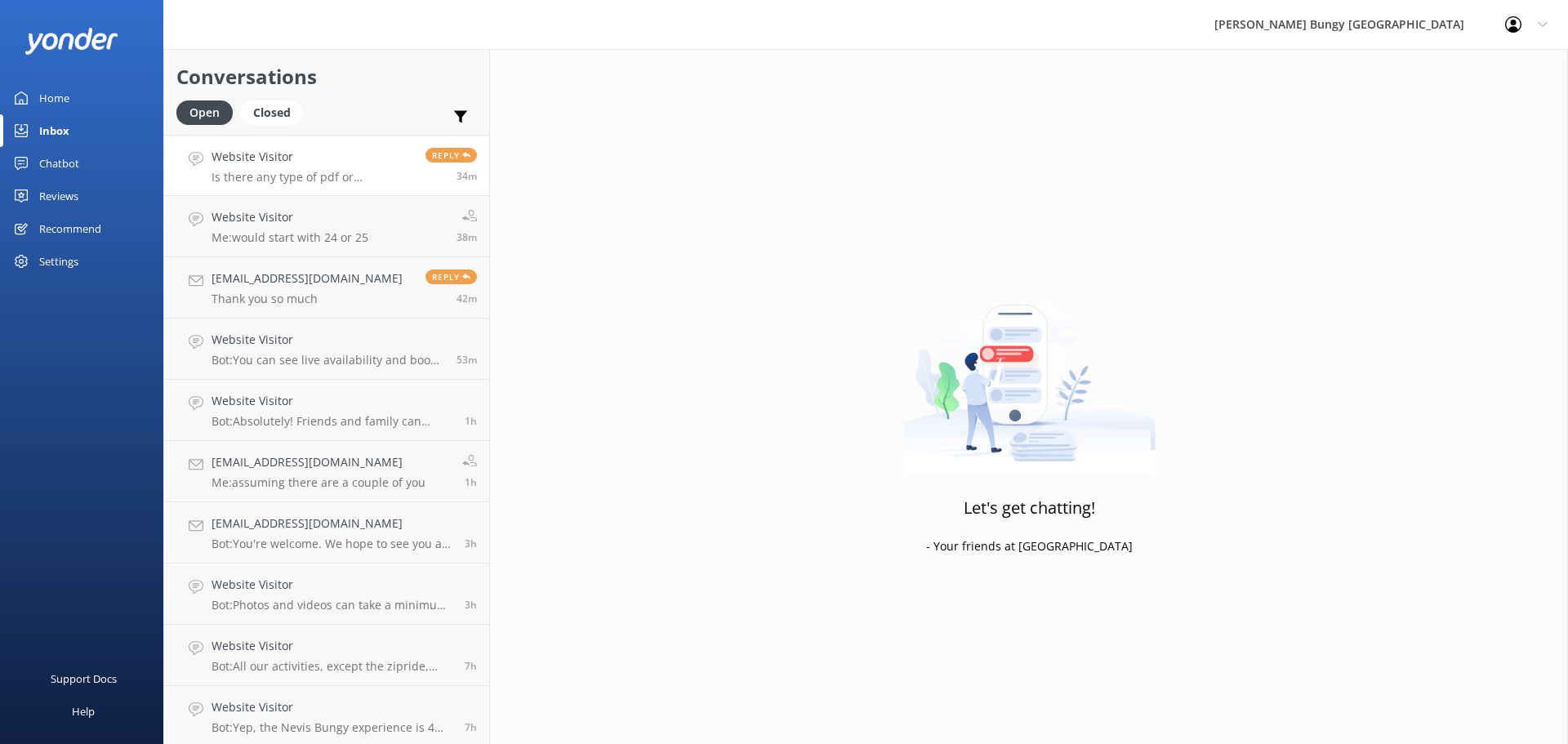
click at [381, 163] on h4 "Website Visitor" at bounding box center [312, 156] width 202 height 18
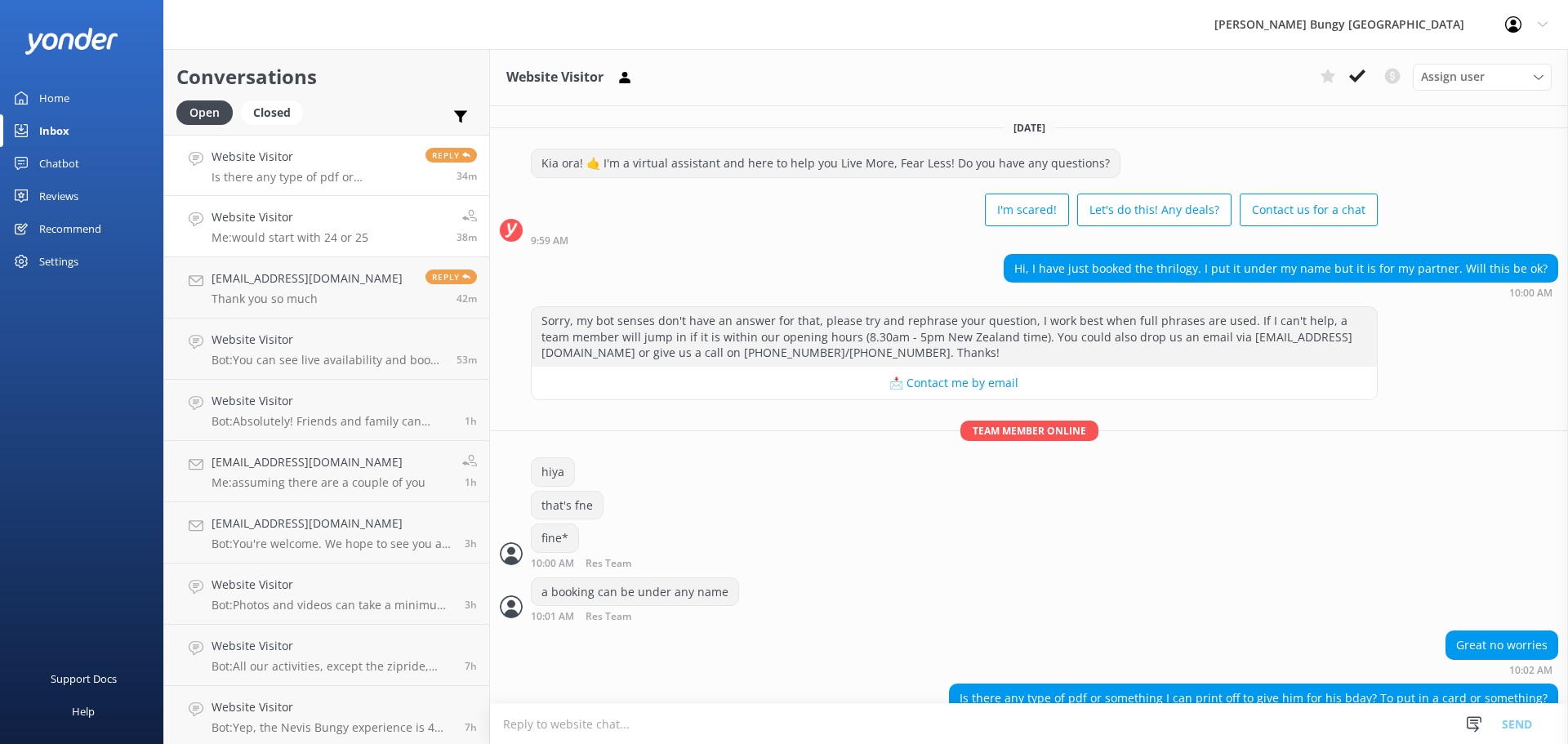
scroll to position [33, 0]
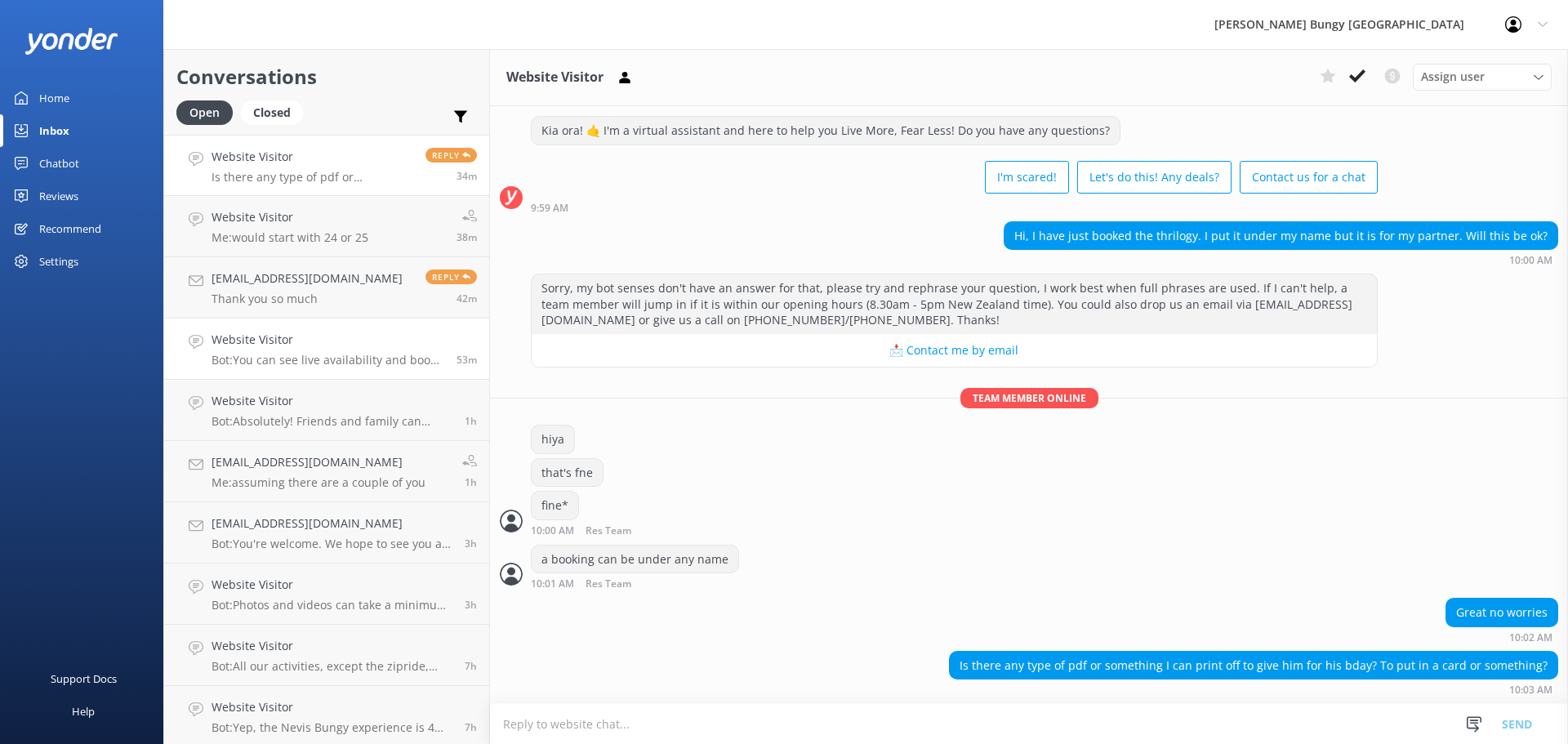
click at [363, 334] on h4 "Website Visitor" at bounding box center [328, 339] width 233 height 18
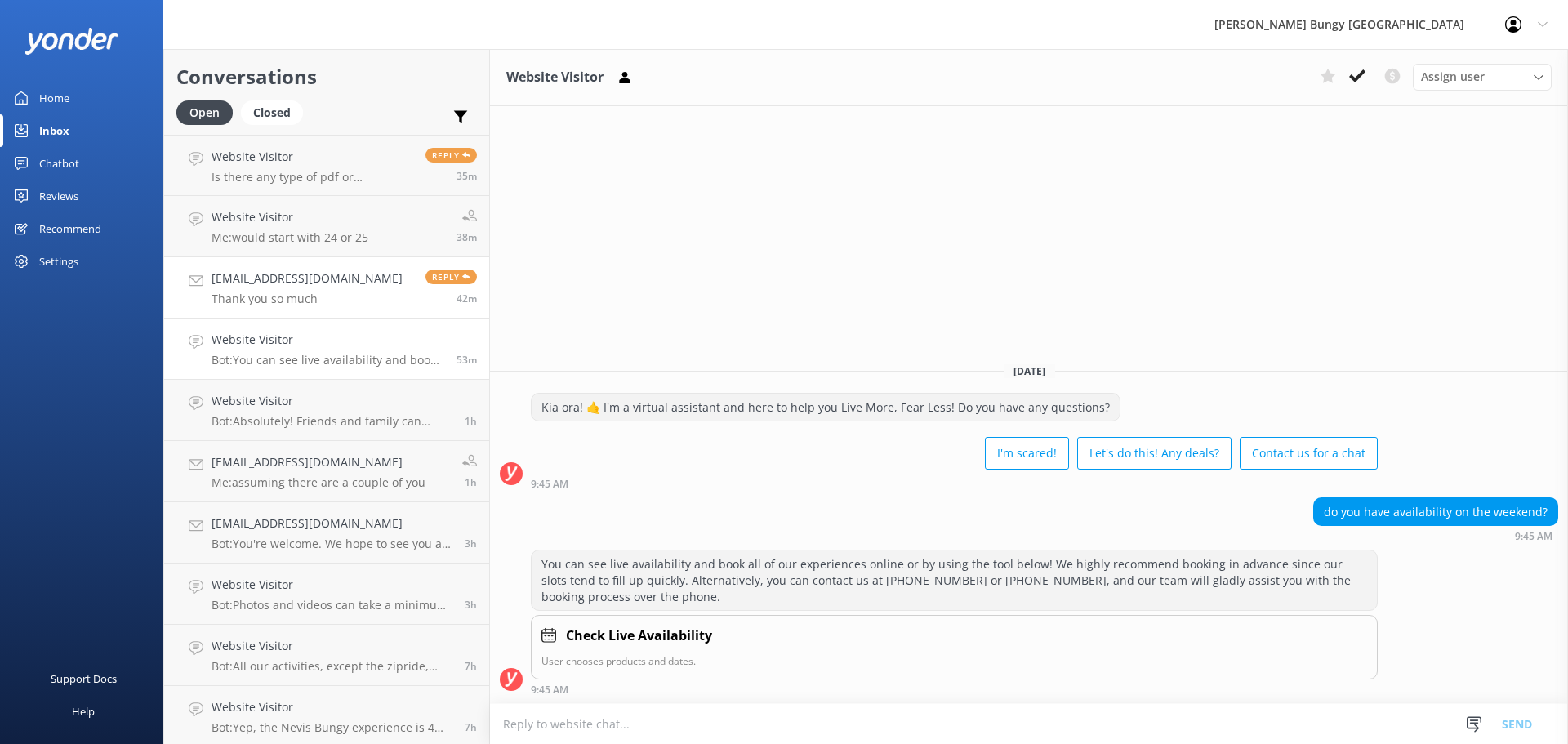
click at [355, 303] on p "Thank you so much" at bounding box center [307, 299] width 191 height 15
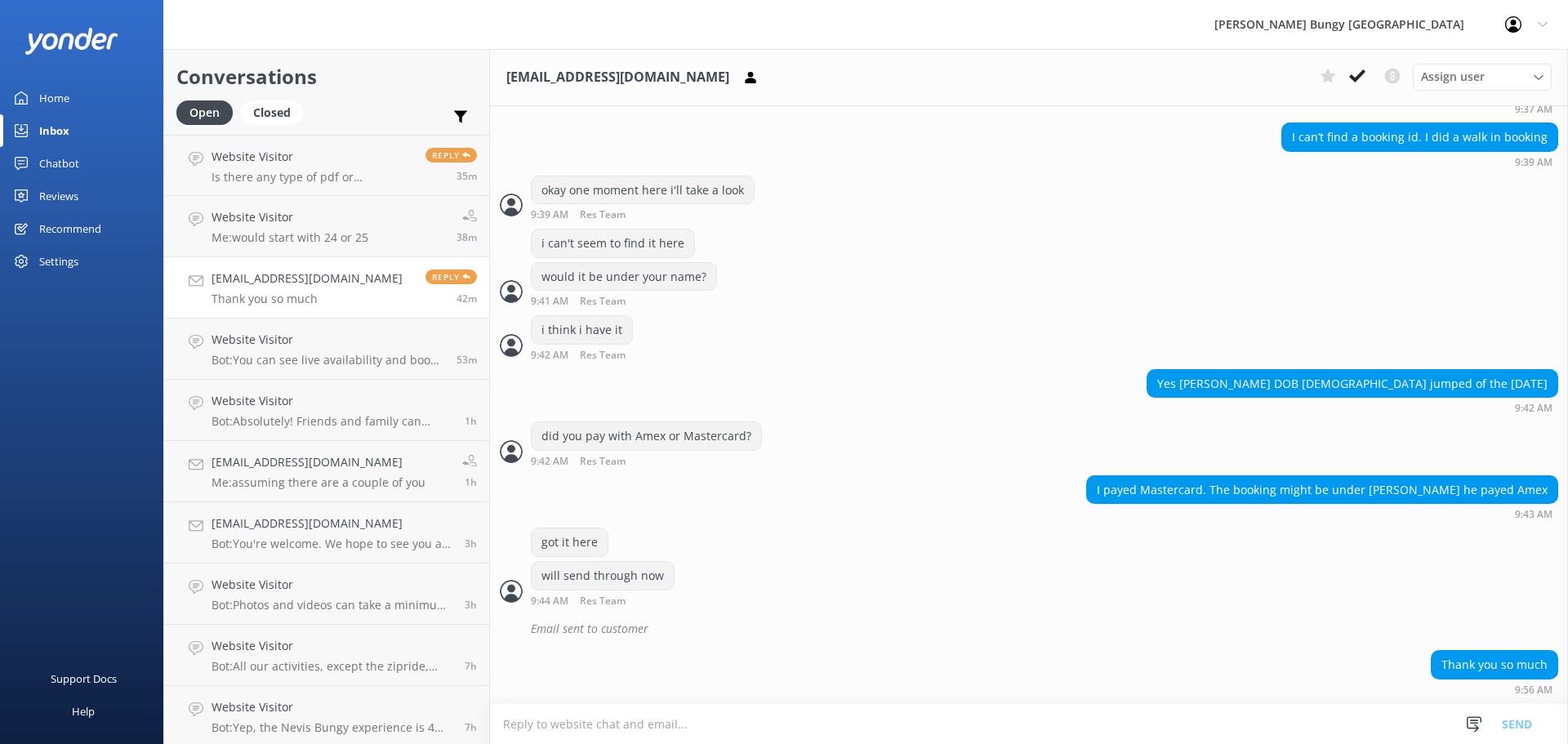
scroll to position [741, 0]
click at [285, 410] on h4 "Website Visitor" at bounding box center [332, 401] width 241 height 18
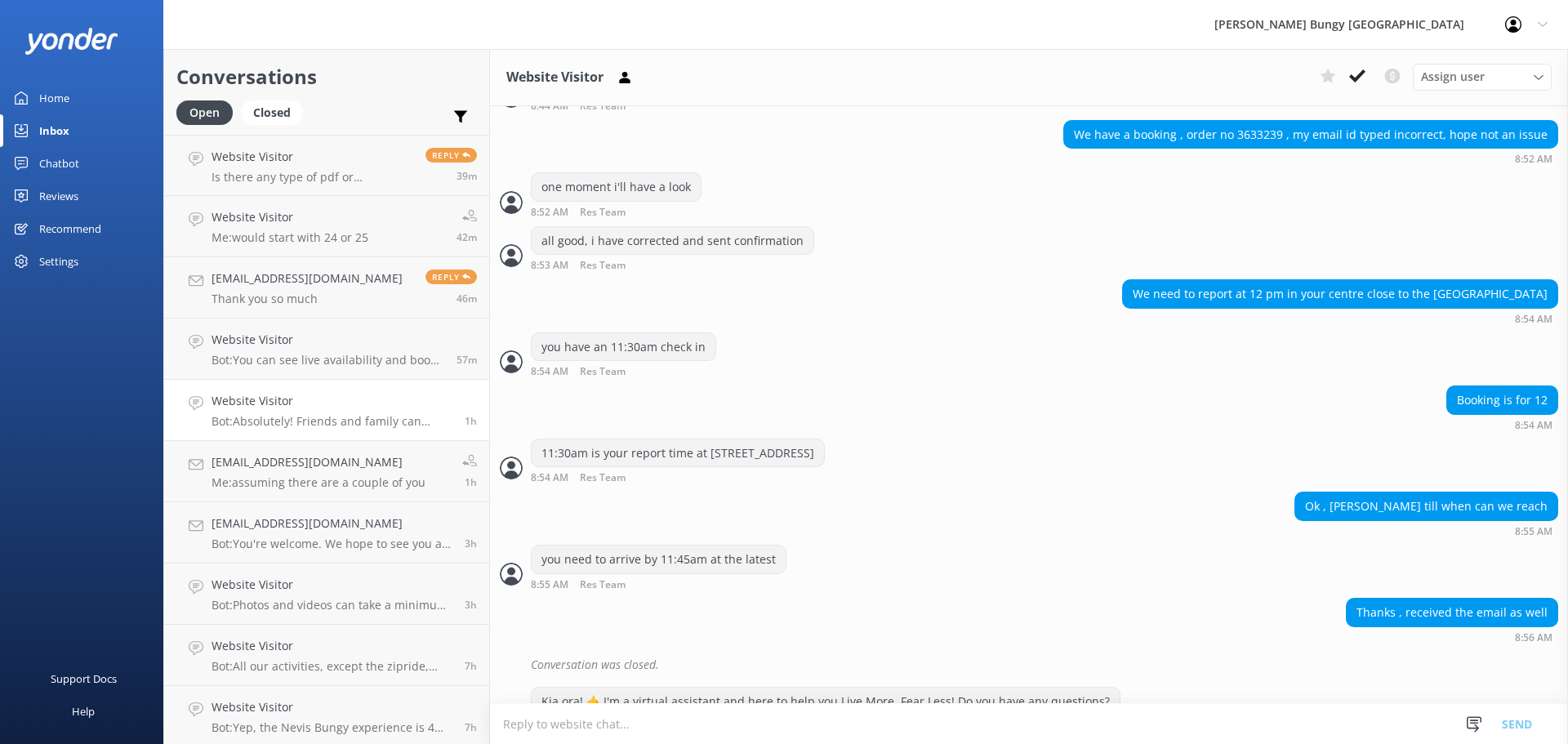
scroll to position [634, 0]
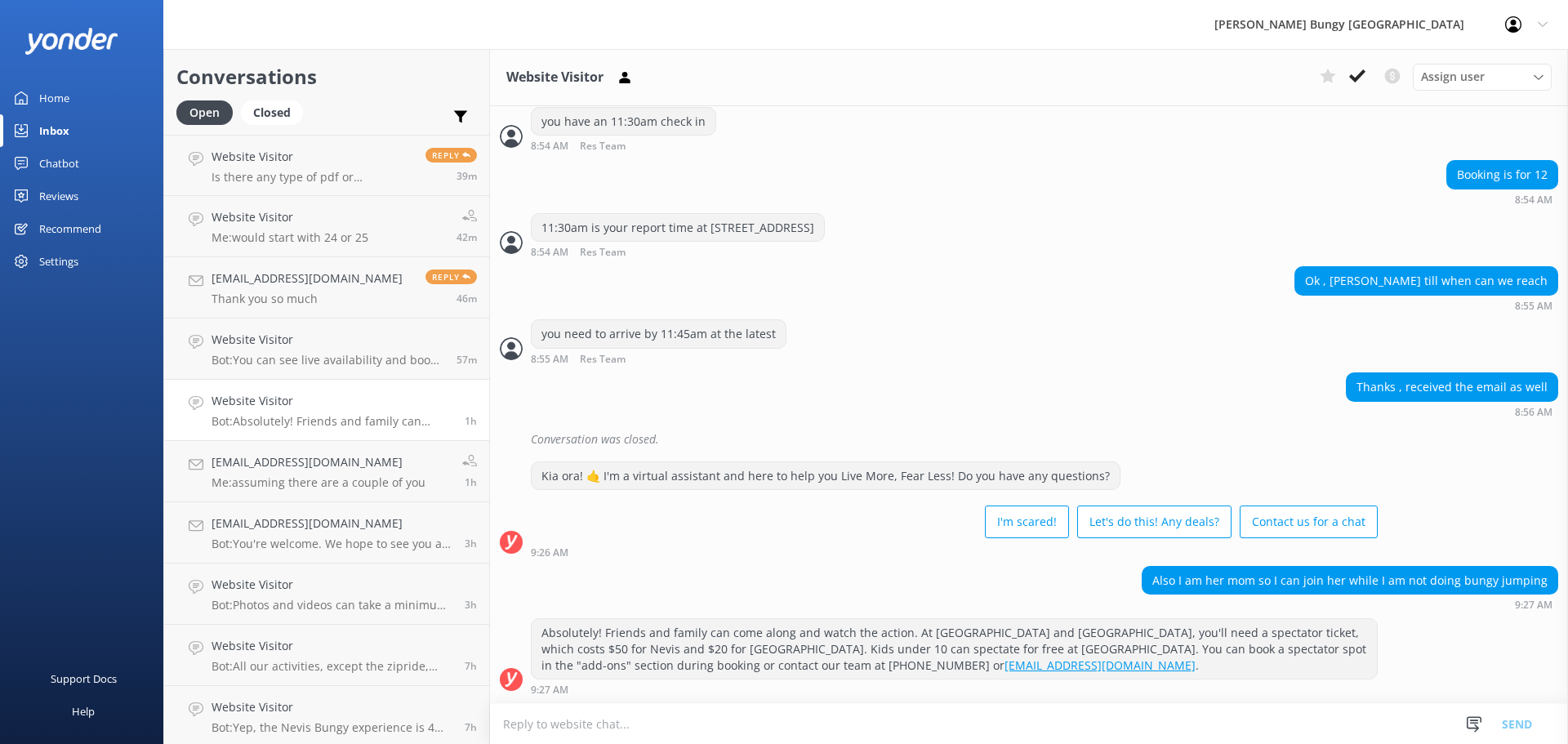
click at [356, 388] on link "Website Visitor Bot: Absolutely! Friends and family can come along and watch th…" at bounding box center [326, 410] width 325 height 61
click at [362, 354] on p "Bot: You can see live availability and book all of our experiences online or by…" at bounding box center [328, 360] width 233 height 15
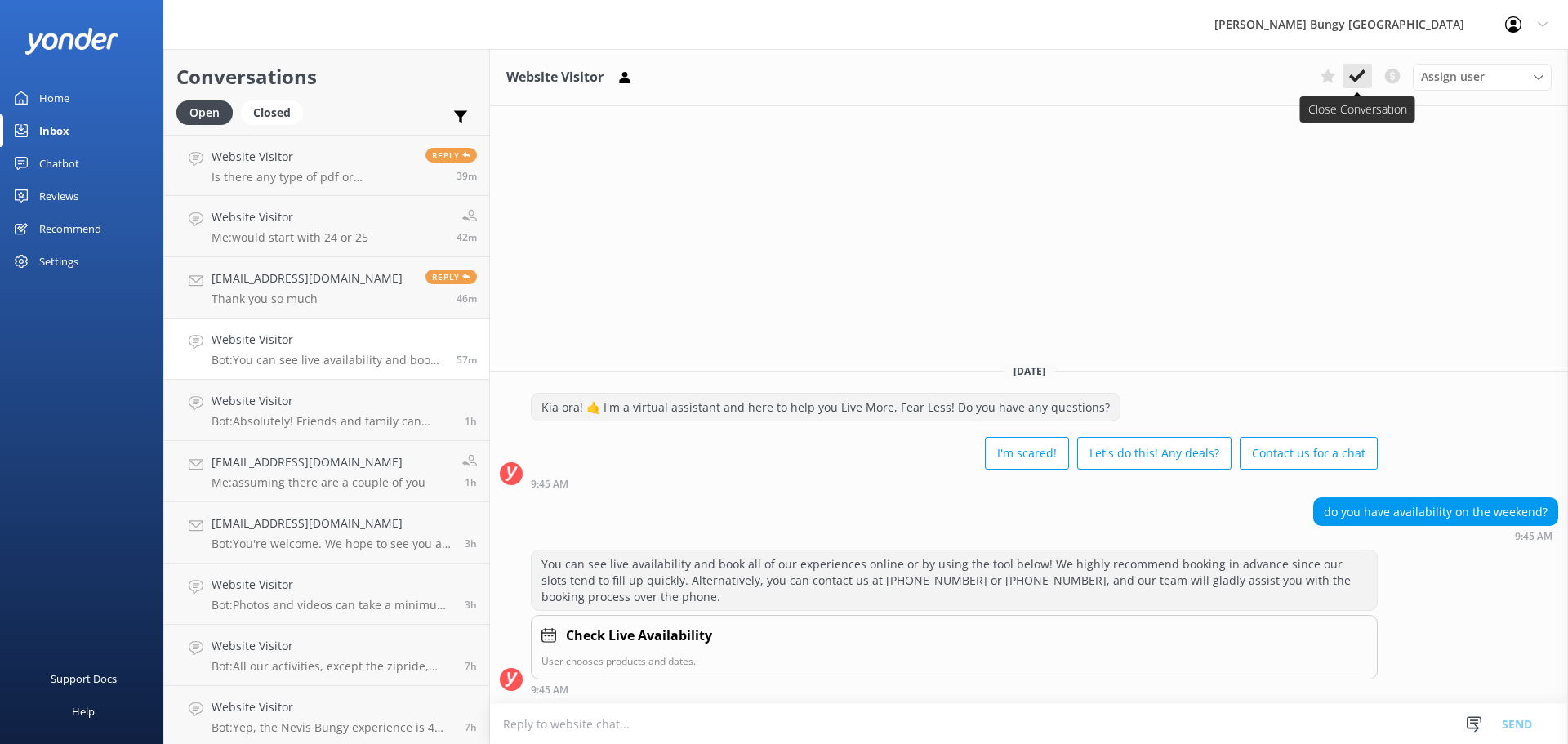
click at [1365, 78] on icon at bounding box center [1357, 76] width 16 height 16
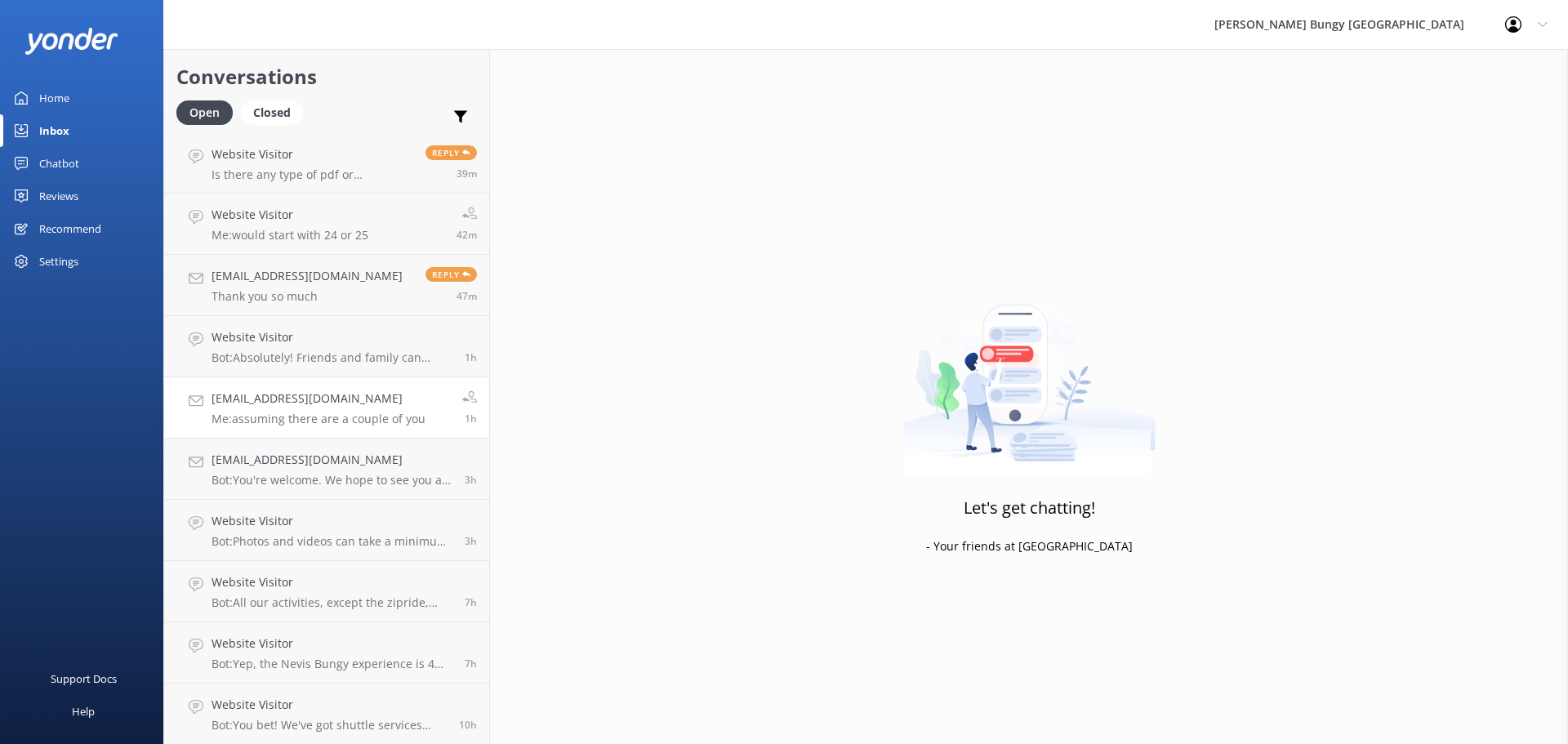
scroll to position [3, 0]
click at [293, 508] on link "Website Visitor Bot: Photos and videos can take a minimum of 24 hours to hit yo…" at bounding box center [326, 529] width 325 height 61
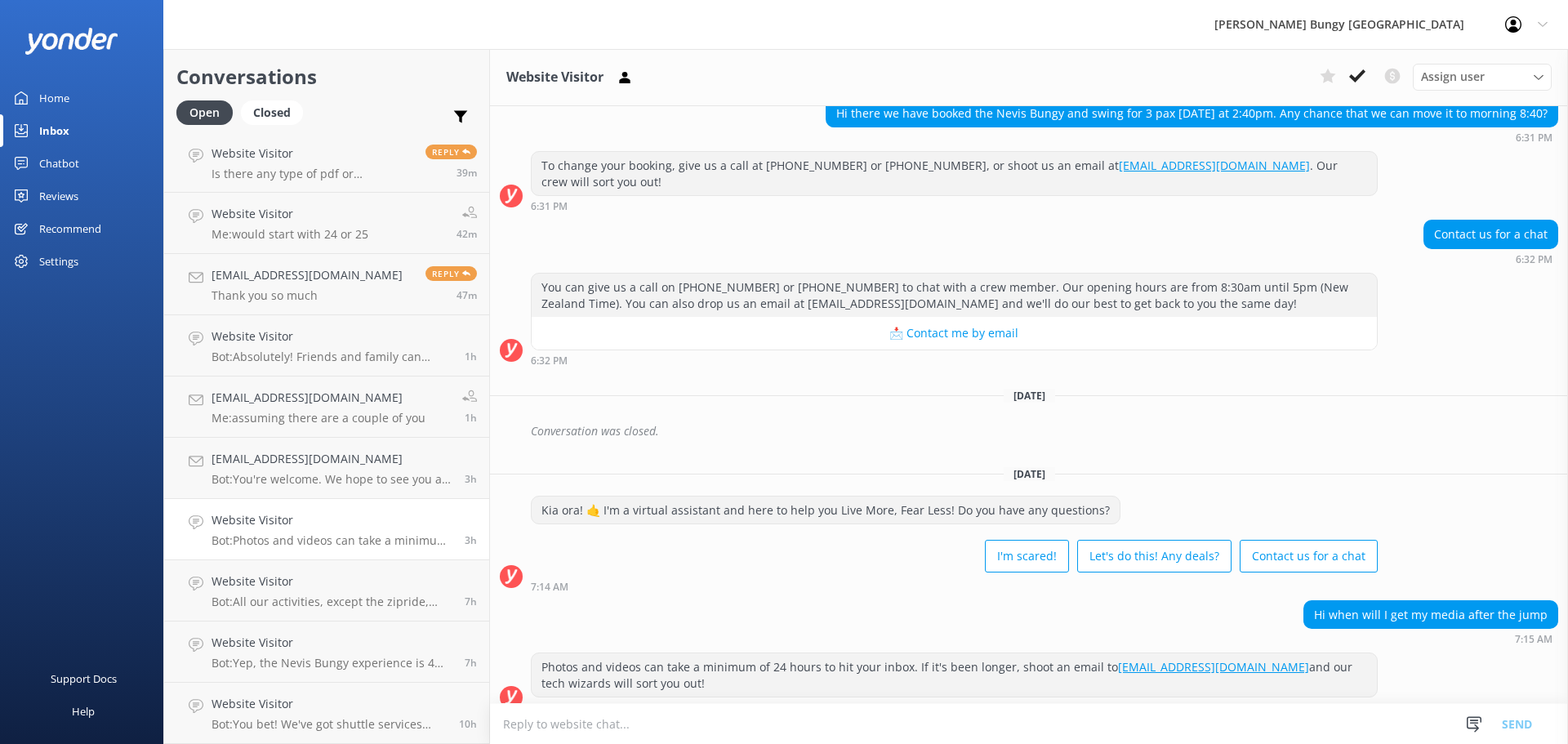
scroll to position [158, 0]
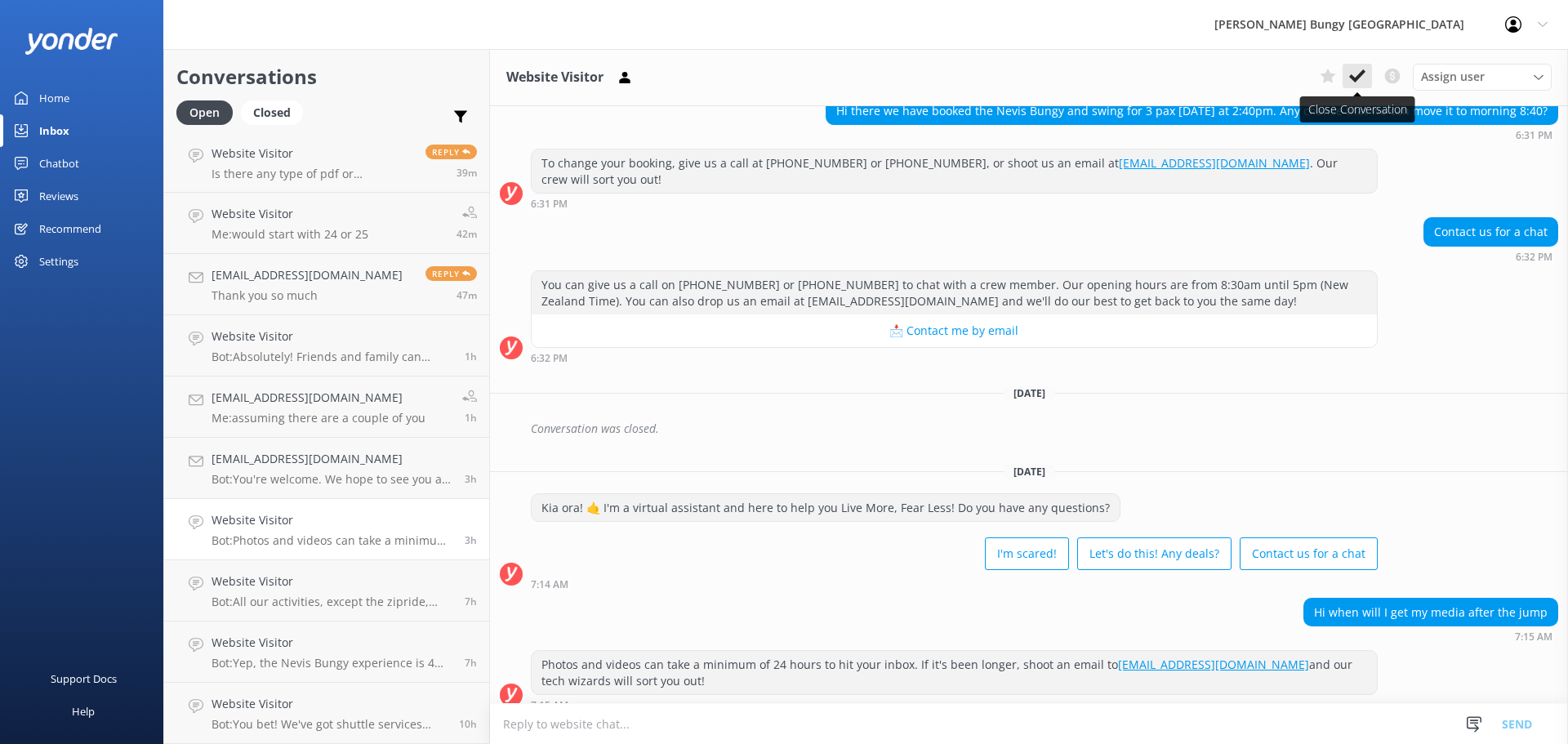
click at [1353, 74] on icon at bounding box center [1357, 76] width 16 height 16
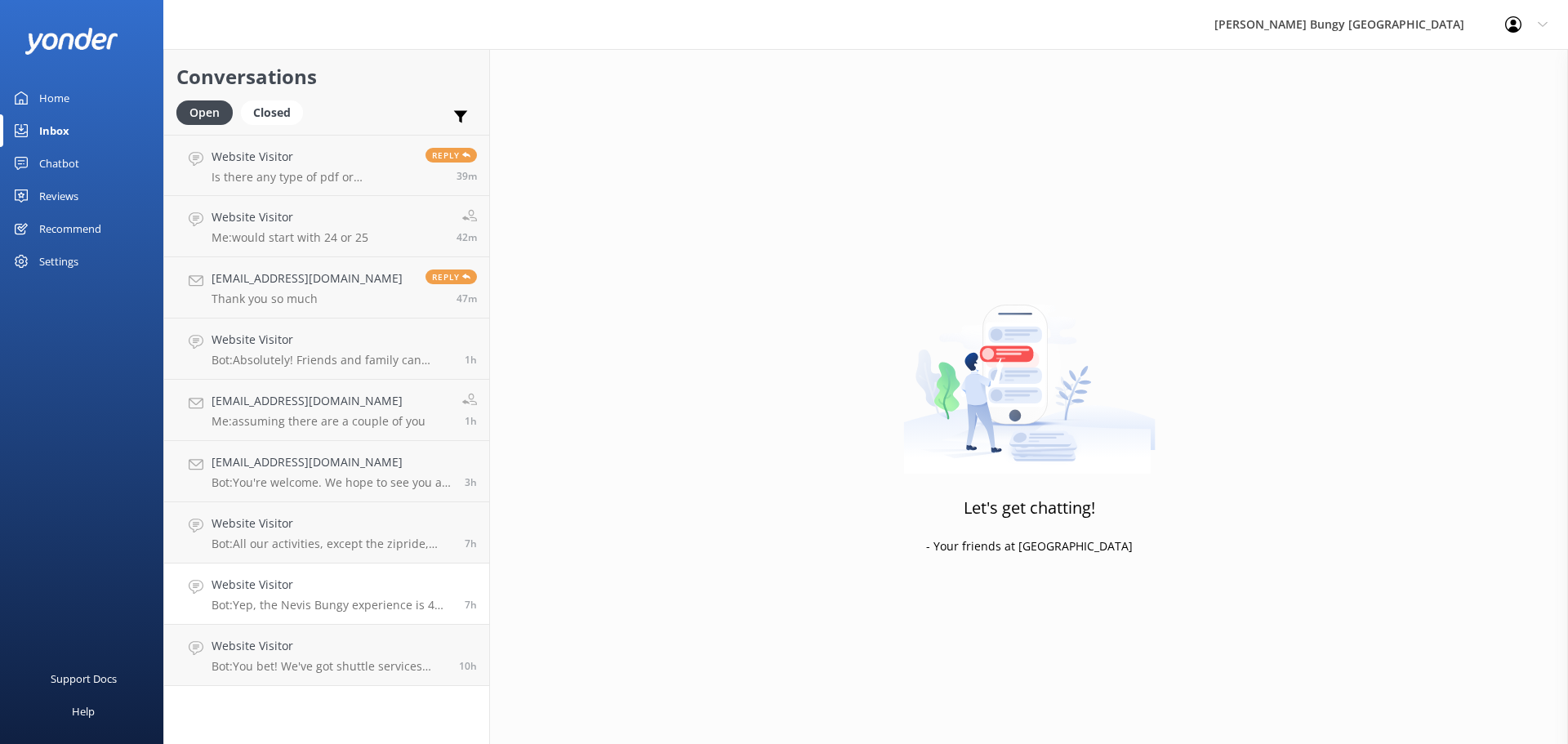
click at [235, 600] on p "Bot: Yep, the Nevis Bungy experience is 4 hours total, including return travel …" at bounding box center [332, 605] width 241 height 15
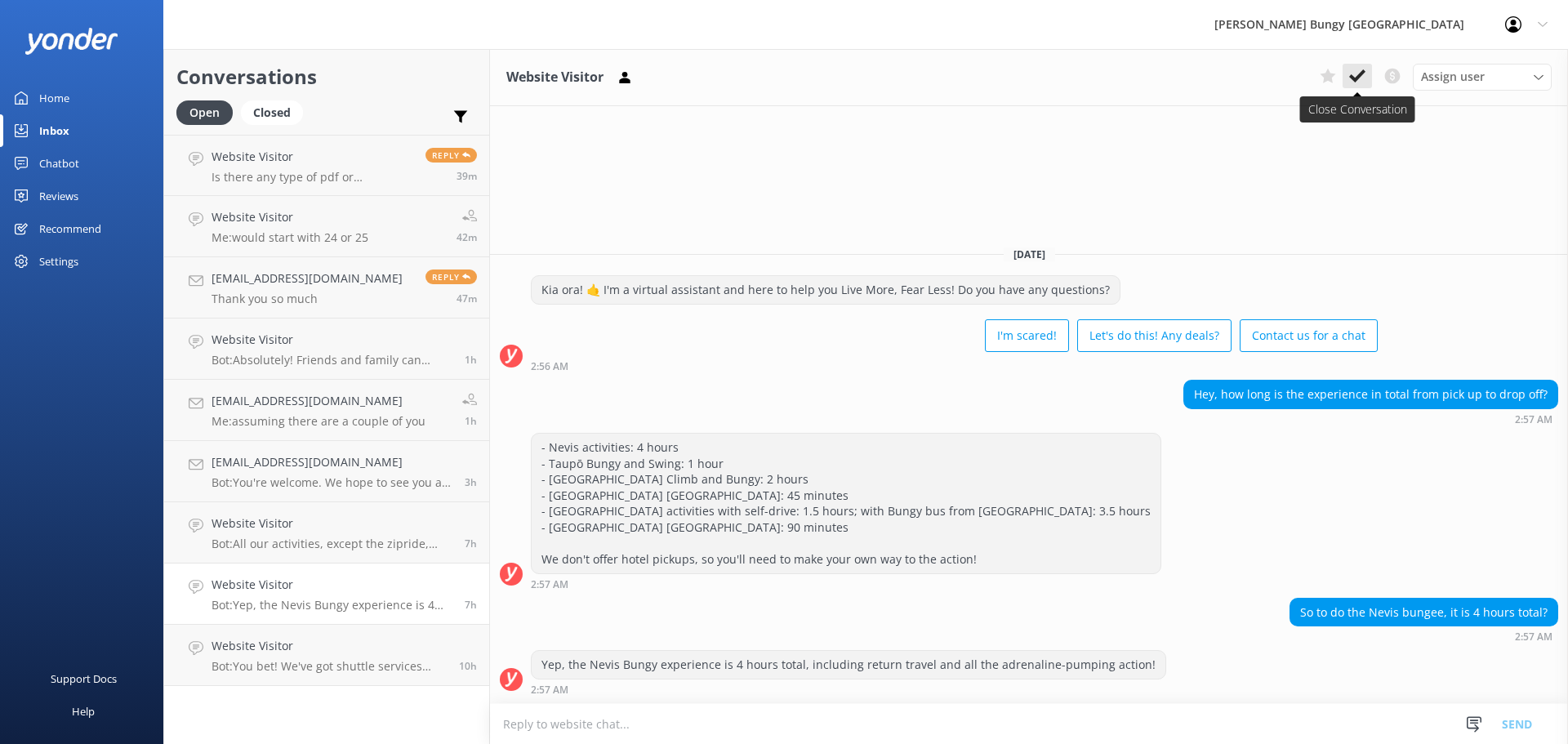
click at [1364, 69] on icon at bounding box center [1357, 76] width 16 height 16
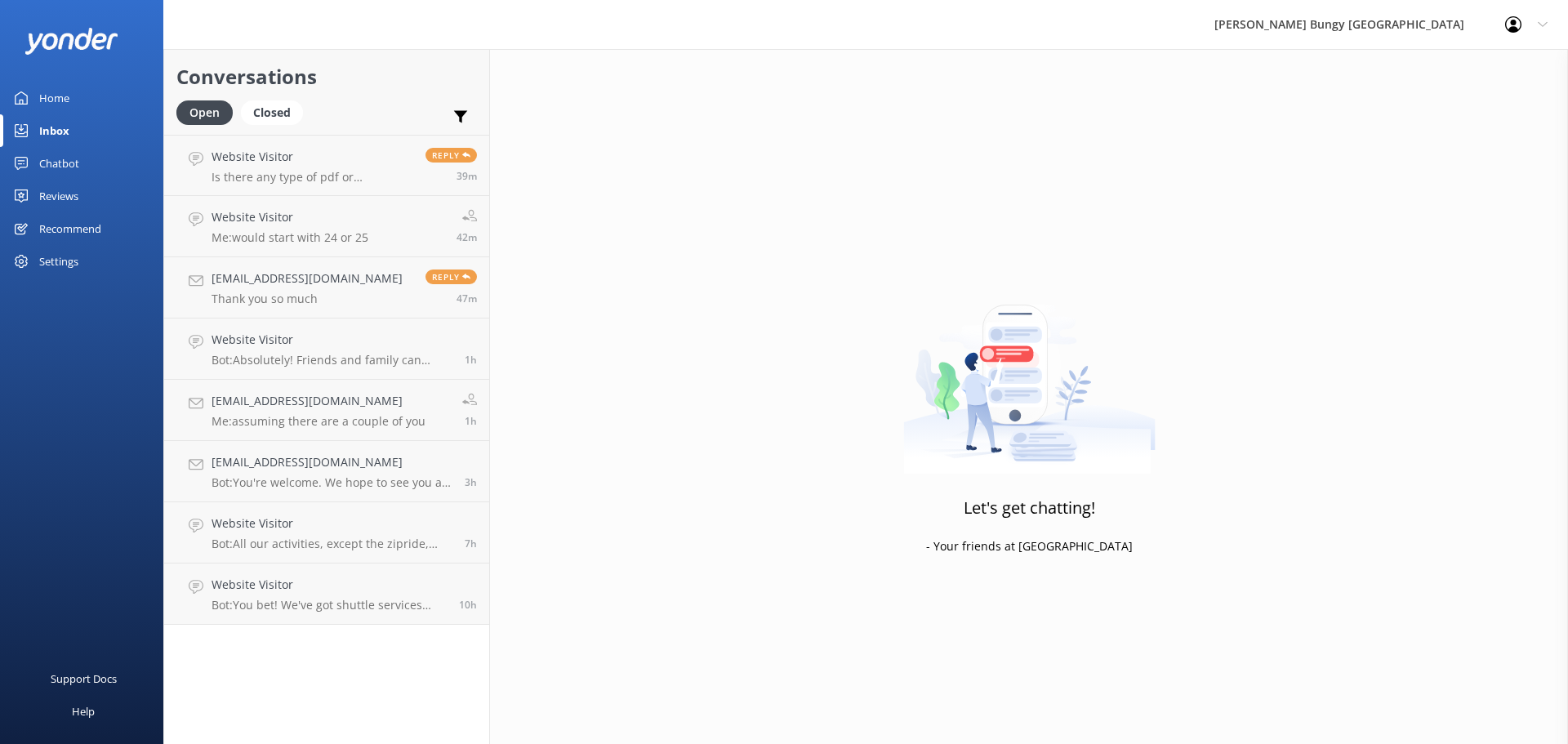
drag, startPoint x: 1028, startPoint y: 212, endPoint x: 549, endPoint y: 508, distance: 563.1
click at [549, 508] on div "Let's get chatting! - Your friends at [GEOGRAPHIC_DATA]" at bounding box center [1029, 421] width 1078 height 744
click at [401, 526] on h4 "Website Visitor" at bounding box center [332, 523] width 241 height 18
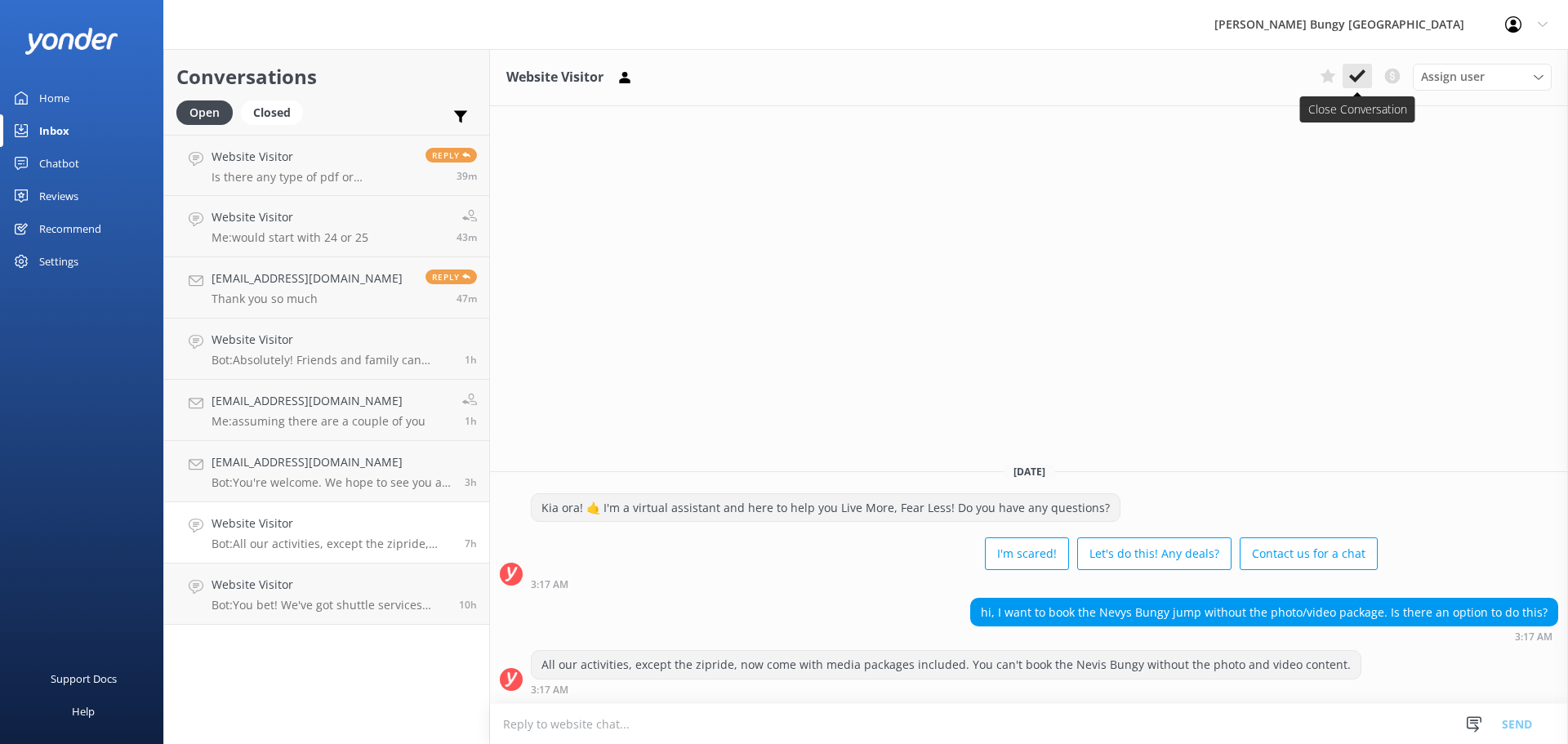
click at [1350, 78] on icon at bounding box center [1357, 76] width 16 height 16
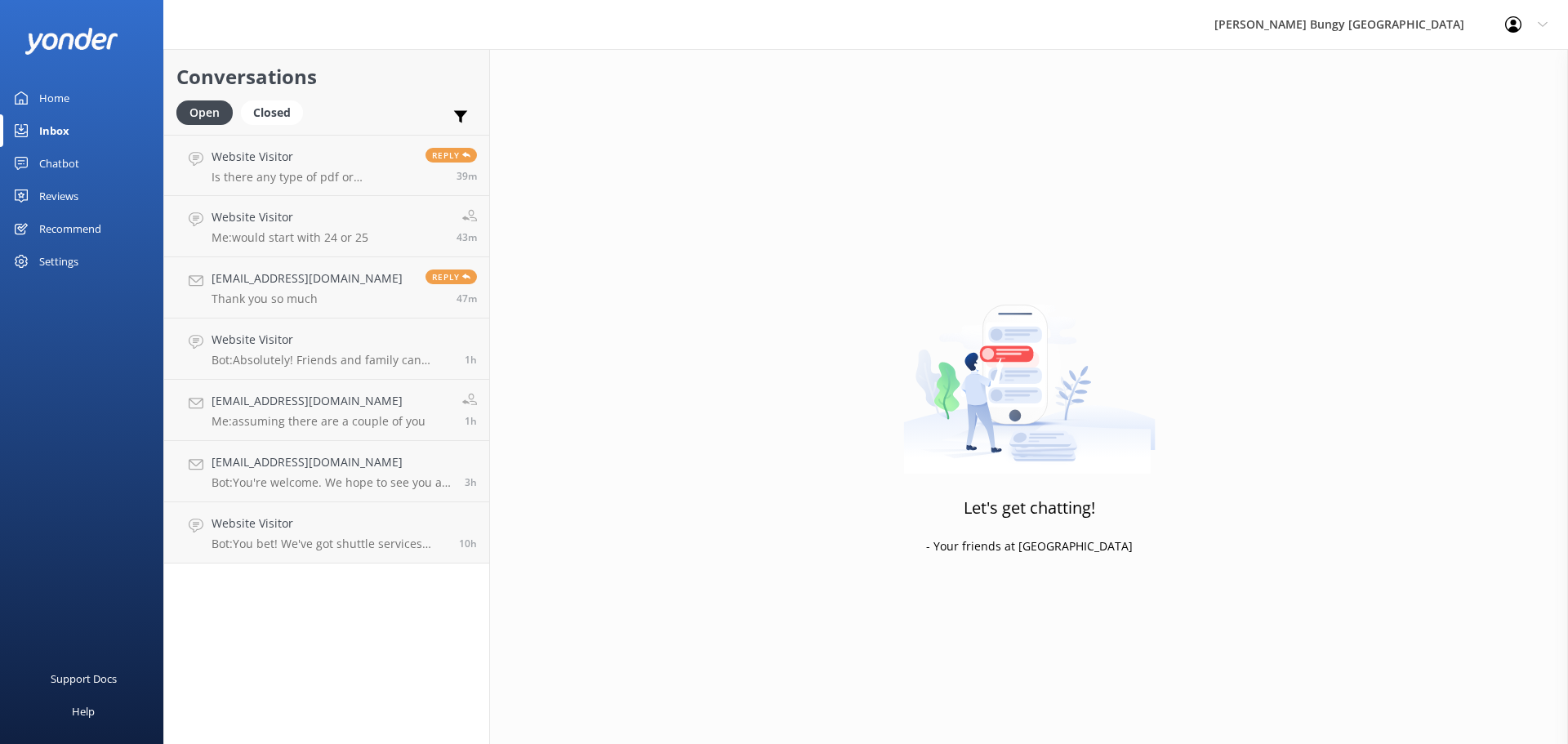
click at [381, 550] on p "Bot: You bet! We've got shuttle services from our central reservations office i…" at bounding box center [329, 544] width 235 height 15
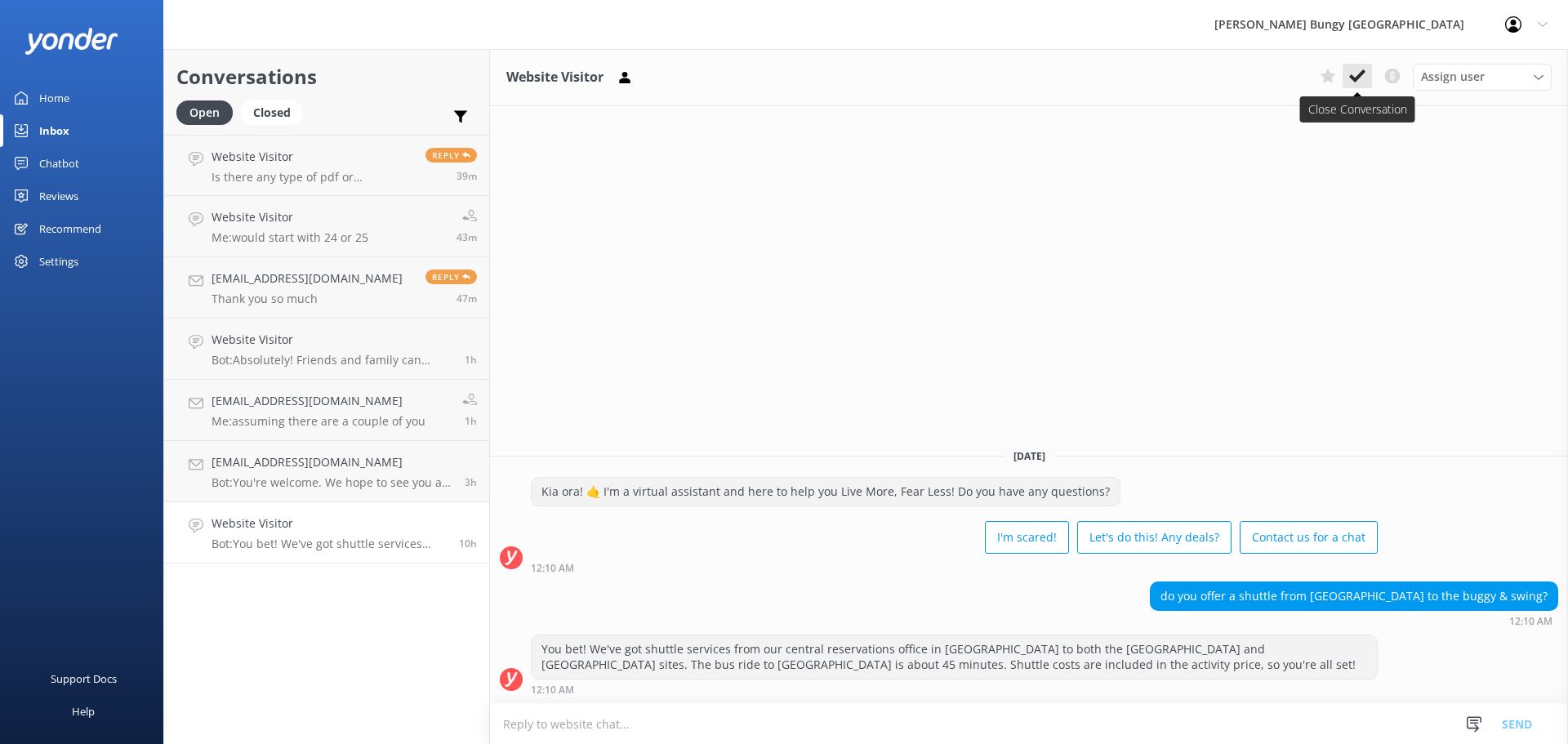
click at [1361, 75] on use at bounding box center [1357, 76] width 16 height 13
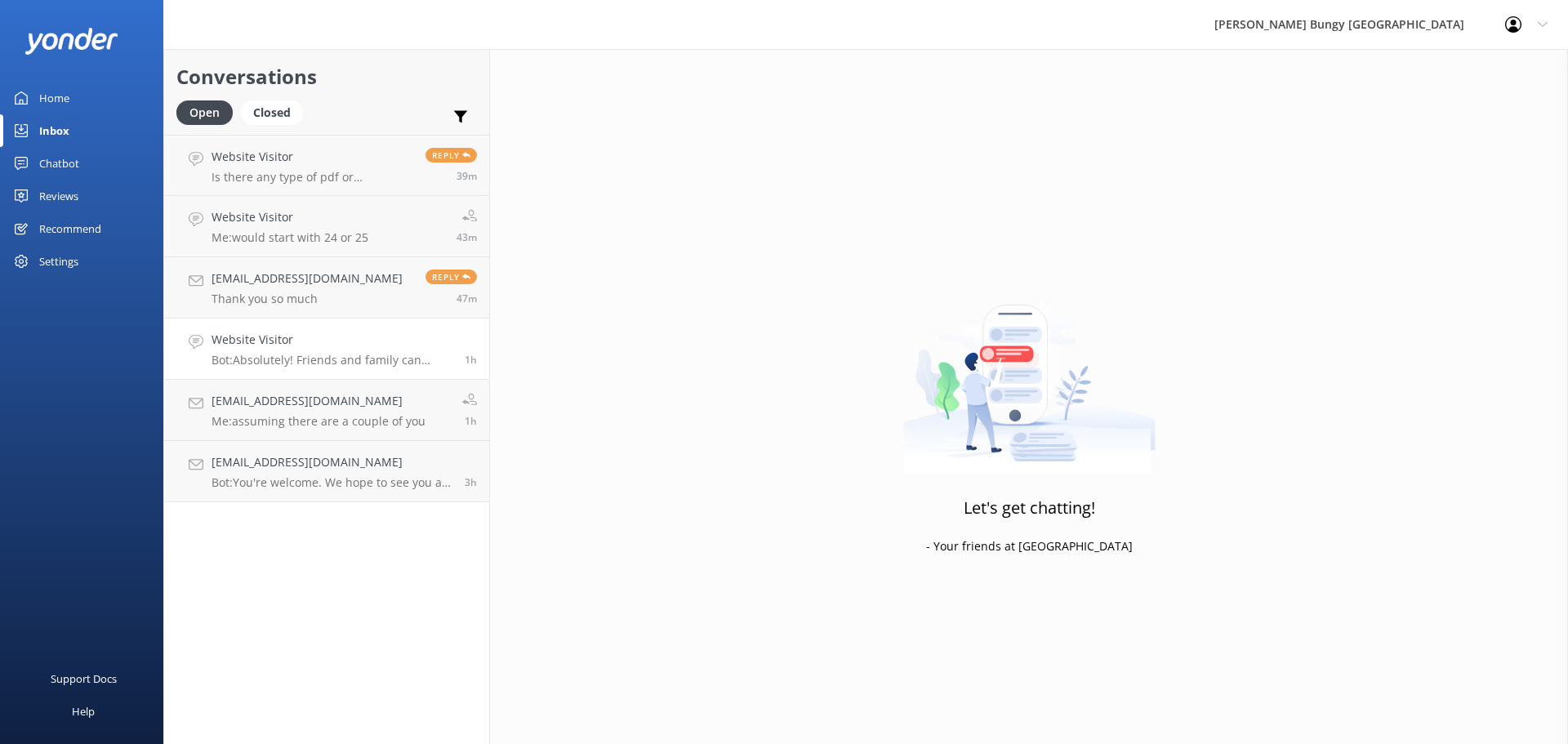
click at [406, 334] on h4 "Website Visitor" at bounding box center [332, 339] width 241 height 18
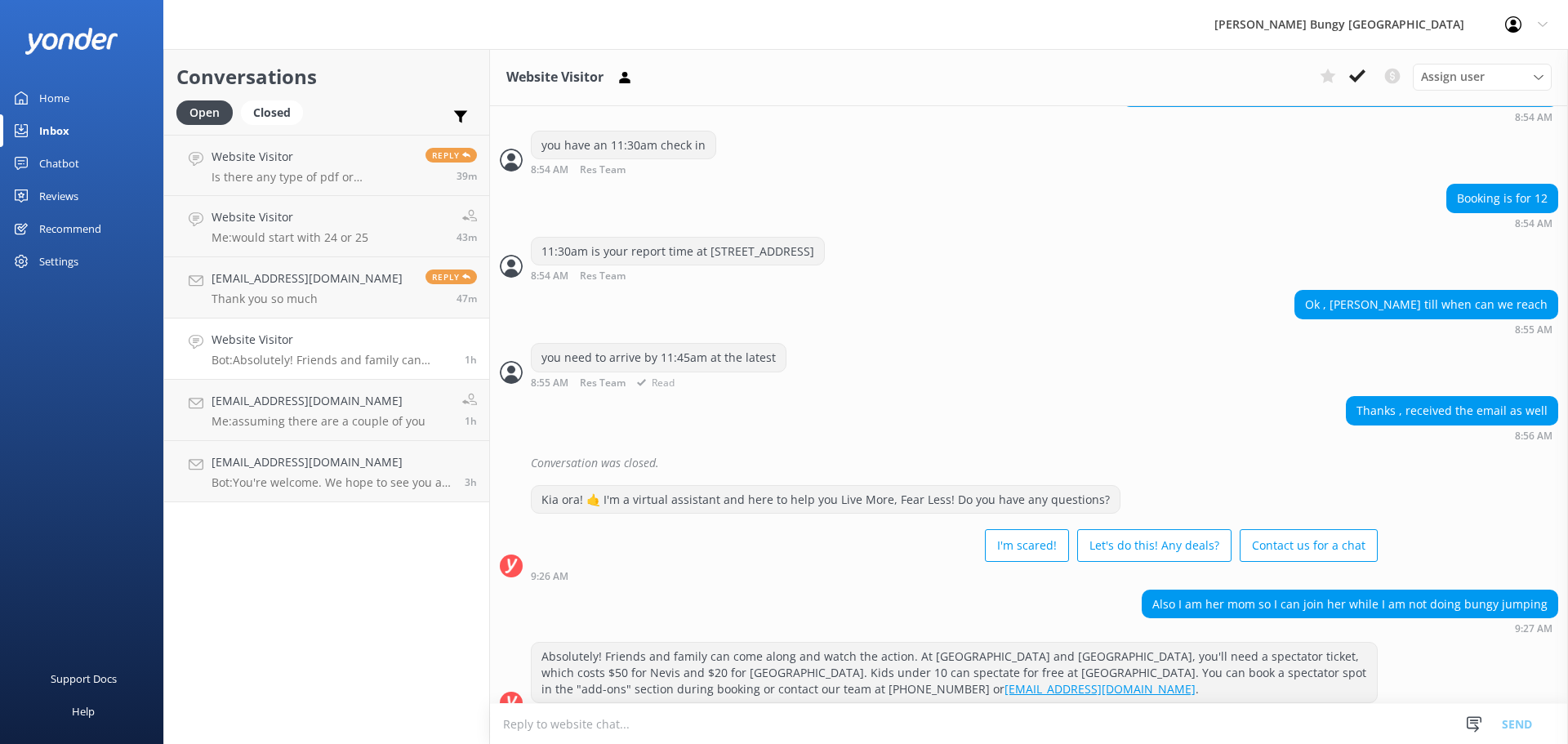
scroll to position [634, 0]
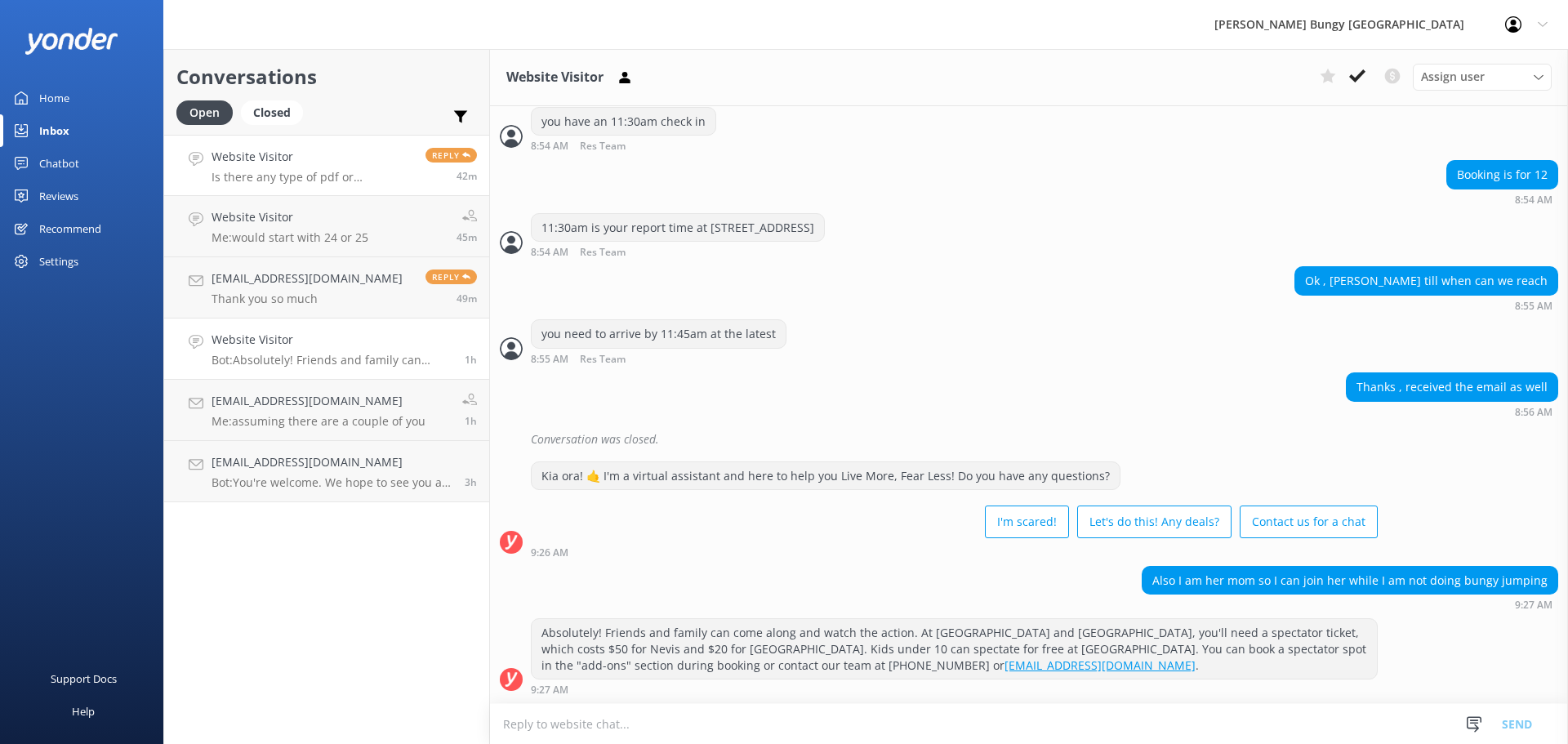
click at [316, 192] on link "Website Visitor Is there any type of pdf or something I can print off to give h…" at bounding box center [326, 165] width 325 height 61
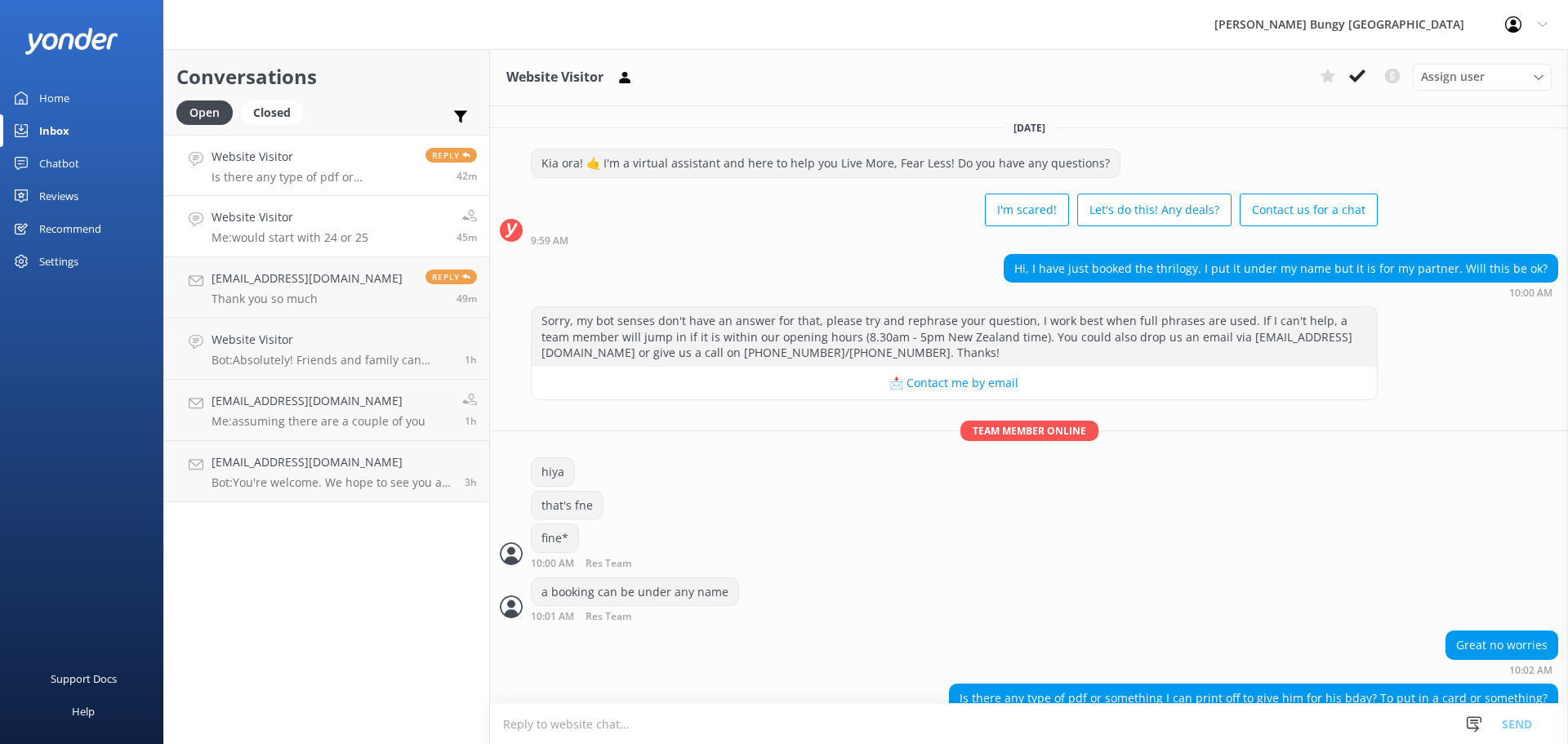
scroll to position [33, 0]
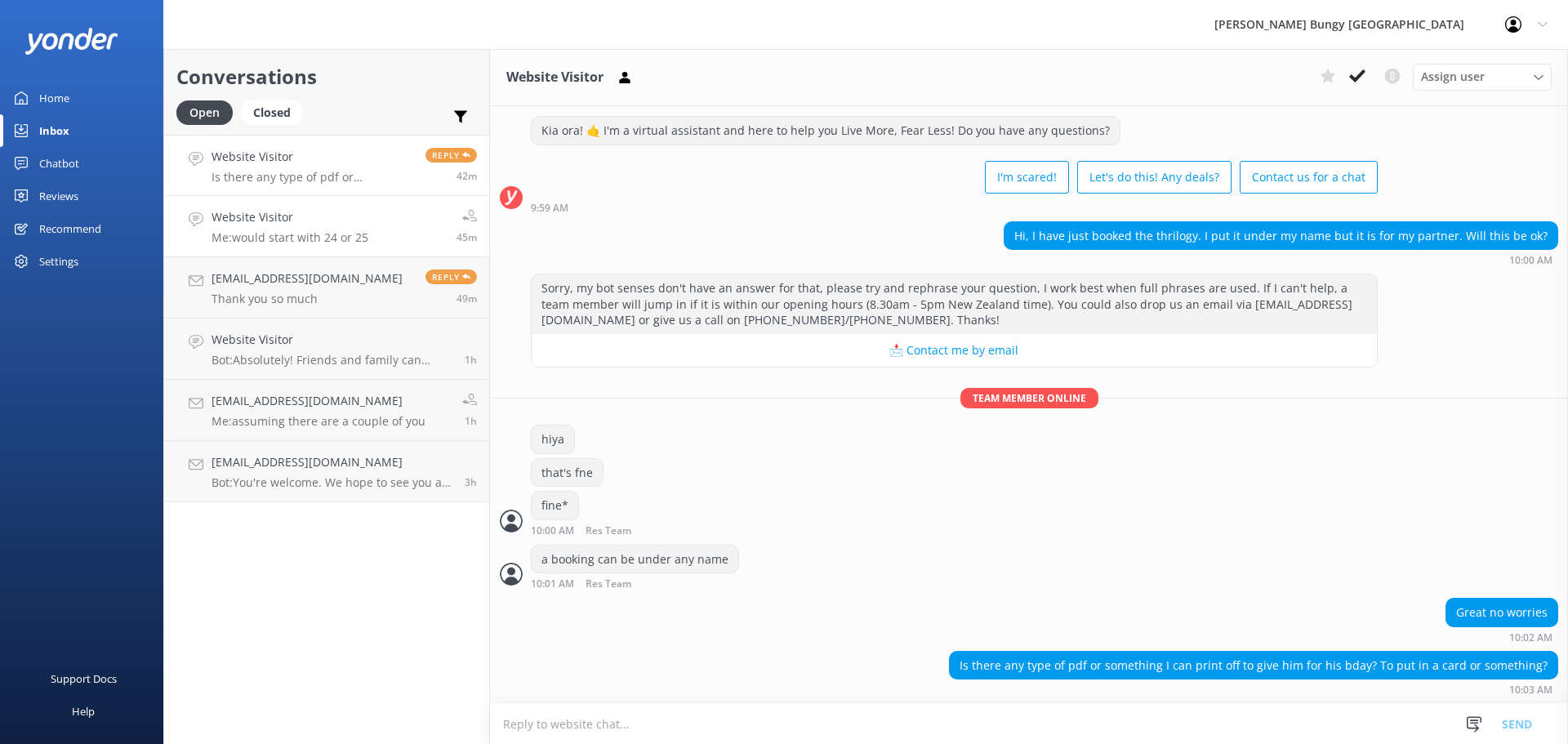
click at [312, 207] on link "Website Visitor Me: would start with 24 or 25 45m" at bounding box center [326, 226] width 325 height 61
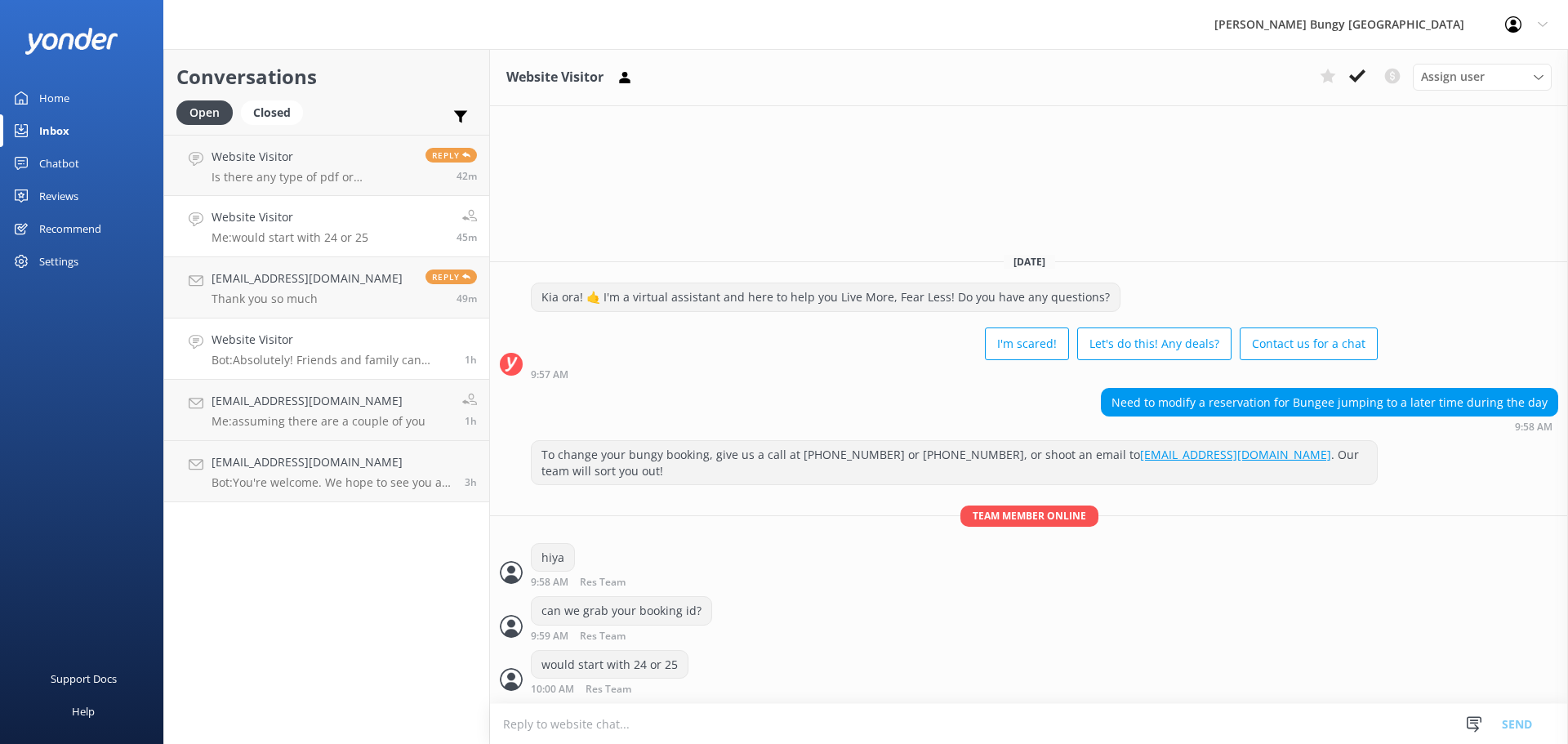
click at [385, 327] on link "Website Visitor Bot: Absolutely! Friends and family can come along and watch th…" at bounding box center [326, 348] width 325 height 61
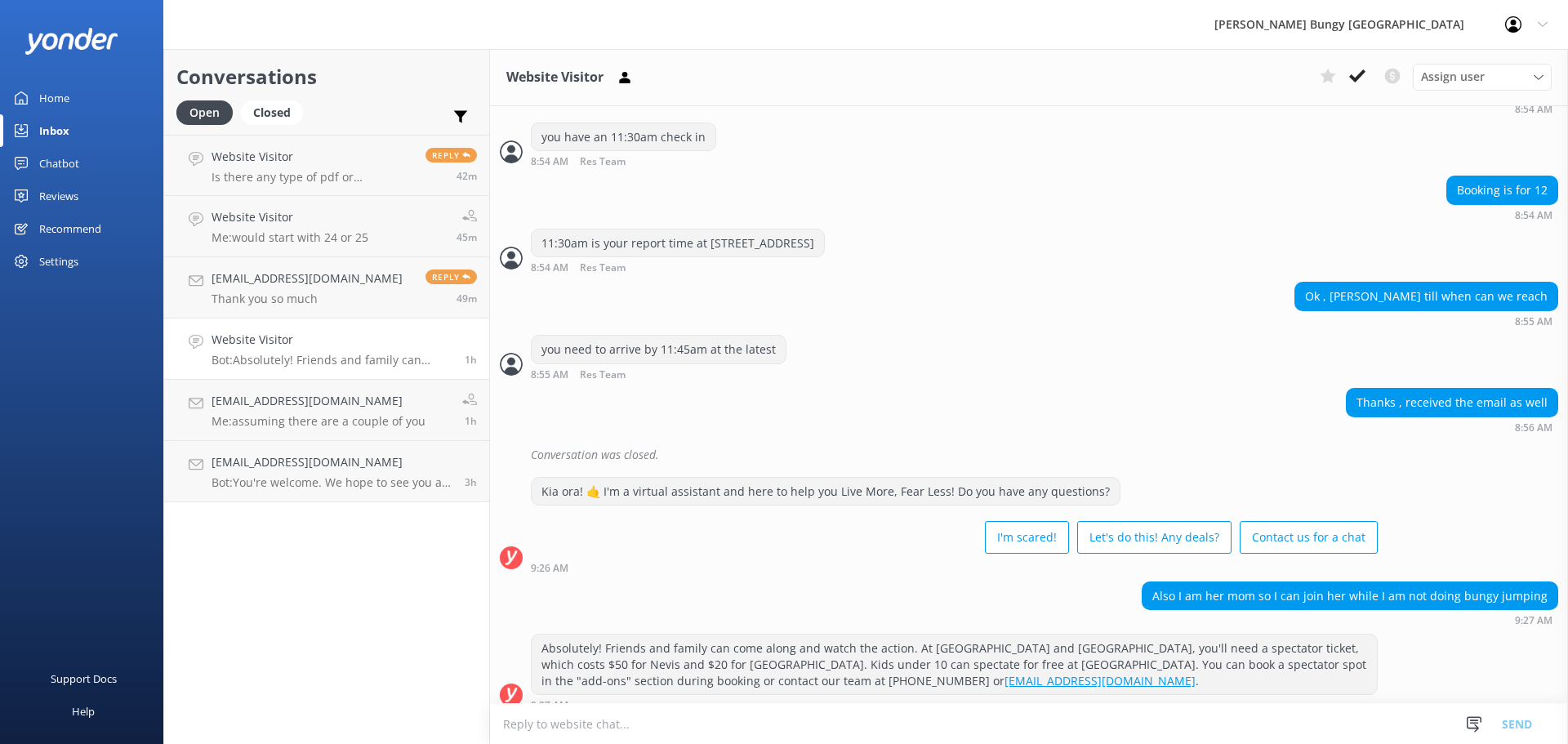
scroll to position [634, 0]
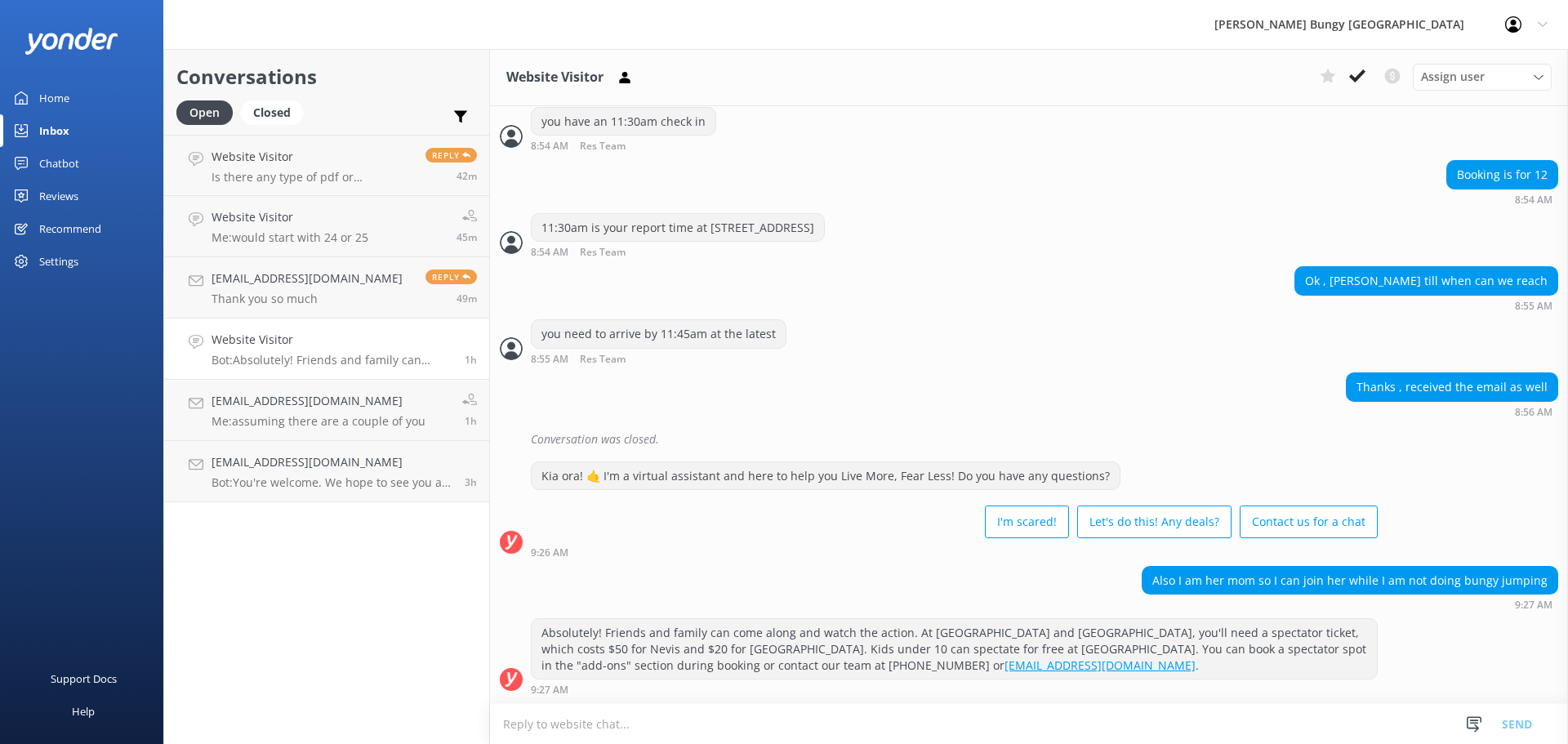
click at [1133, 375] on div "Thanks , received the email as well 8:56 AM" at bounding box center [1029, 394] width 1078 height 45
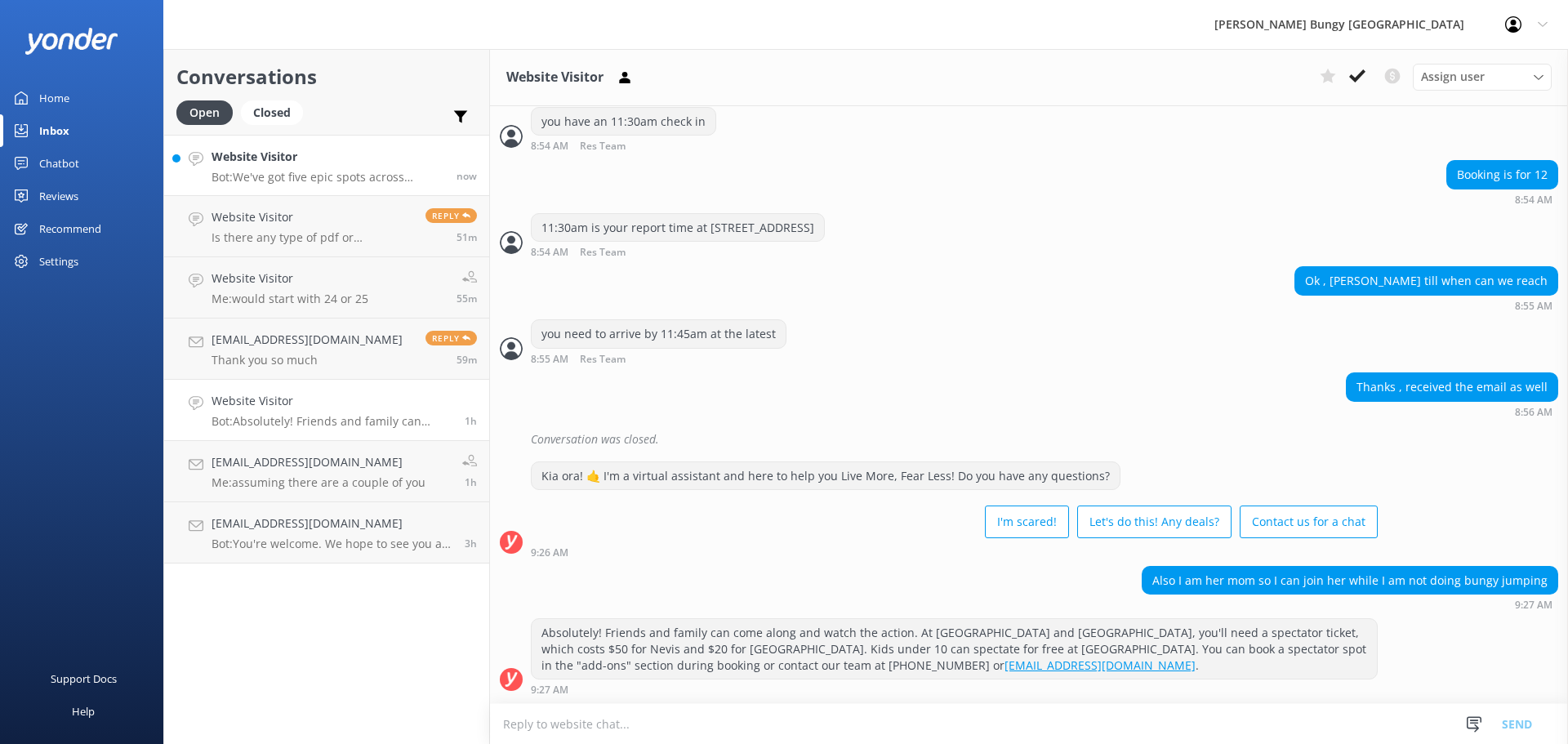
click at [310, 148] on h4 "Website Visitor" at bounding box center [328, 156] width 233 height 18
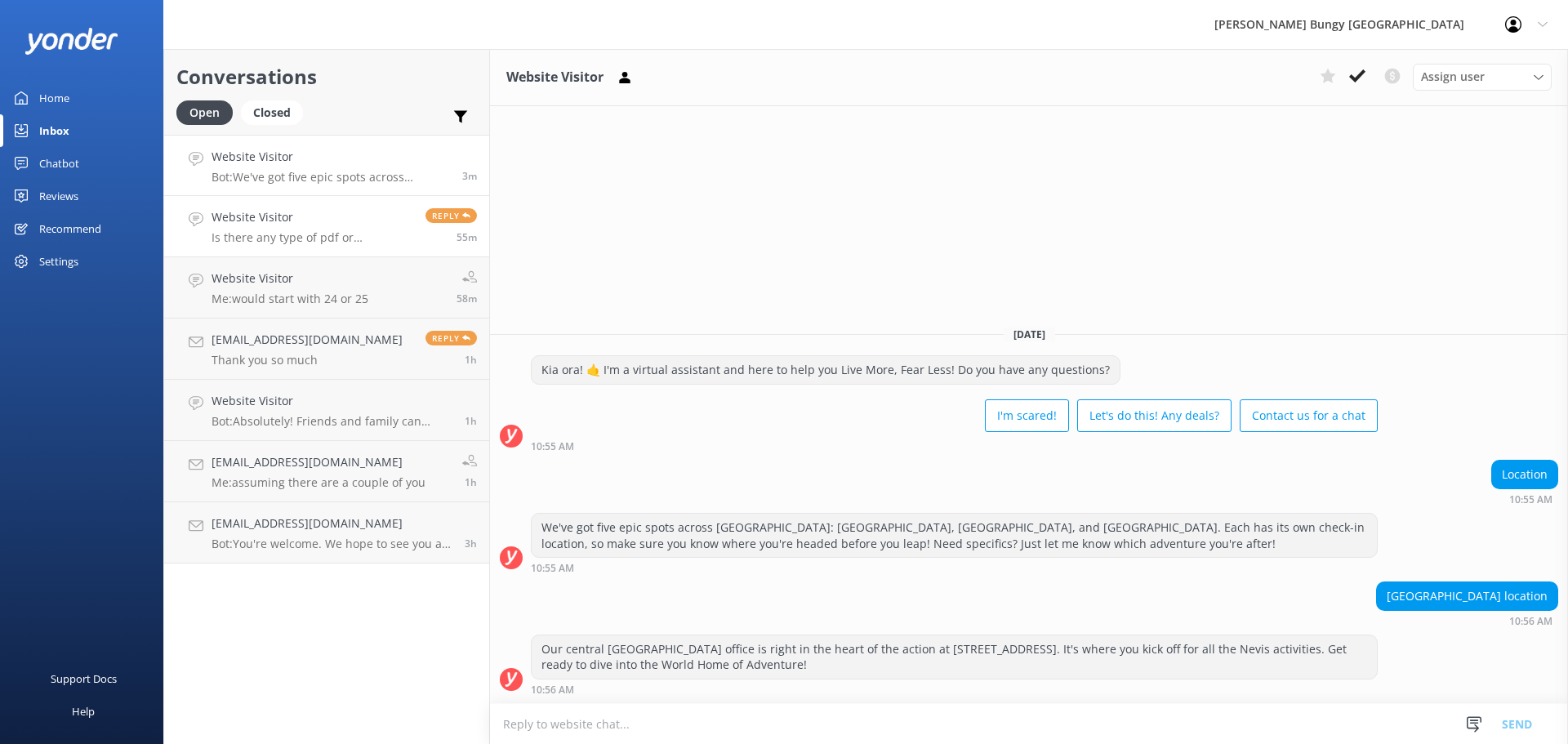
click at [363, 211] on h4 "Website Visitor" at bounding box center [312, 217] width 202 height 18
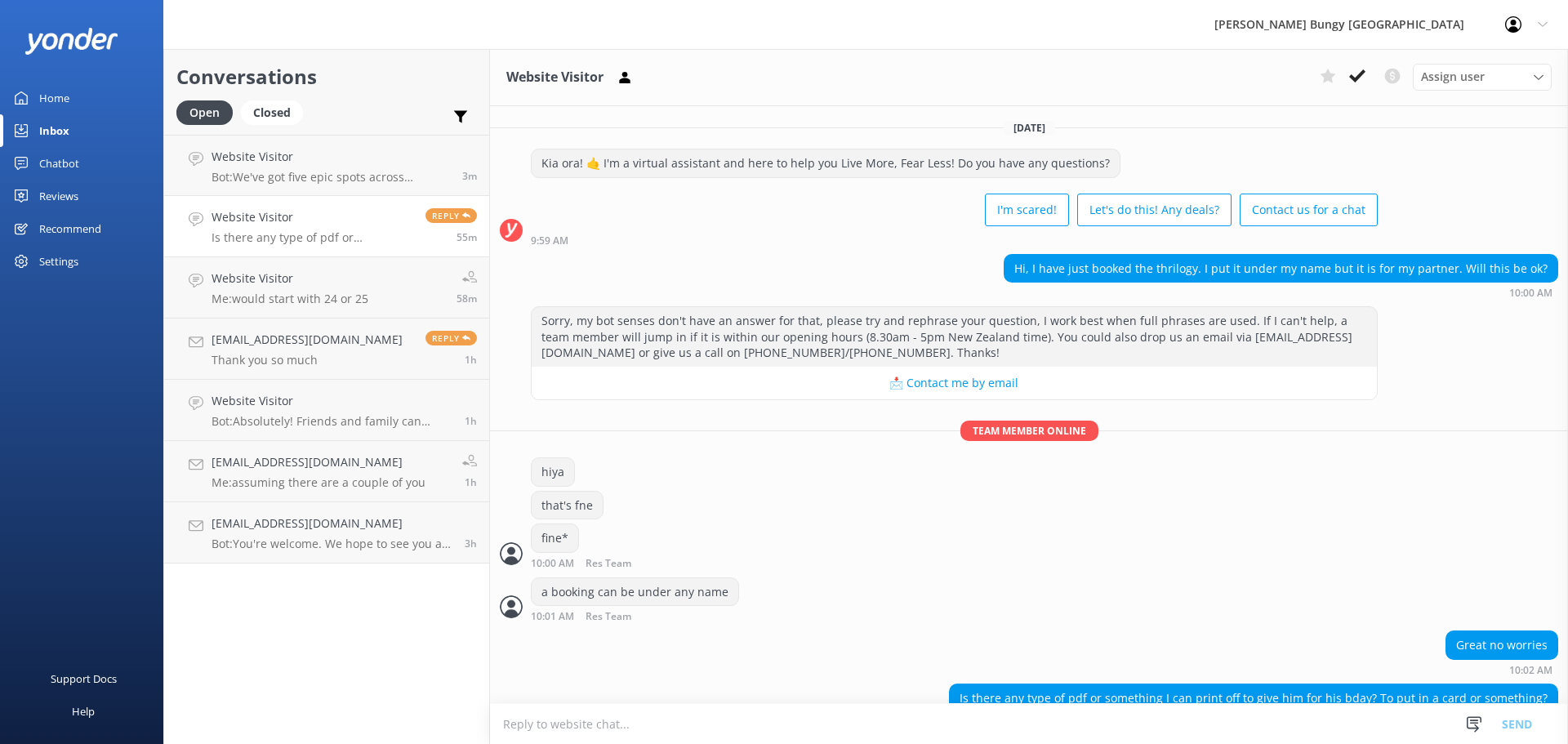
scroll to position [33, 0]
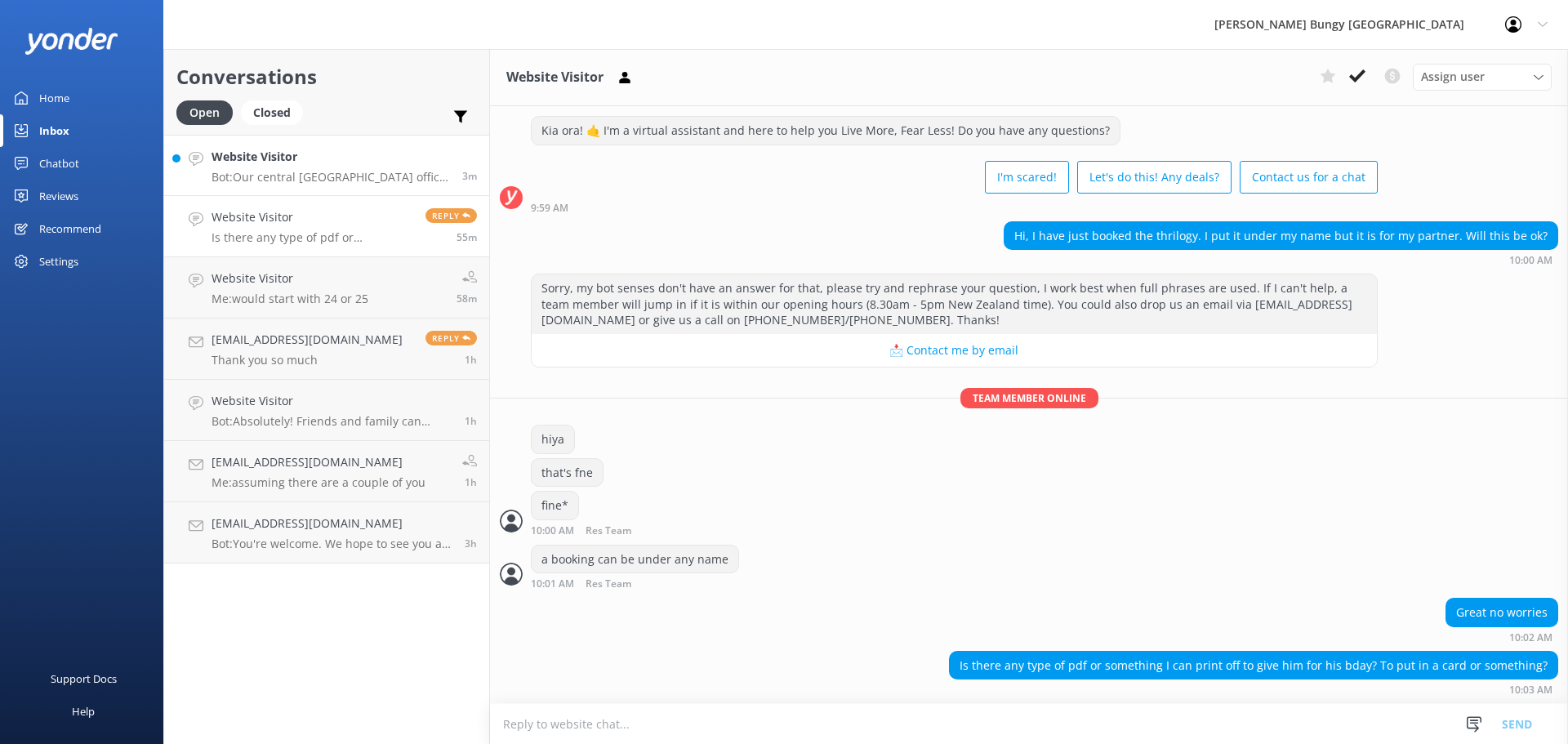
click at [342, 168] on div "Website Visitor Bot: Our central [GEOGRAPHIC_DATA] reservations office is right…" at bounding box center [331, 165] width 239 height 35
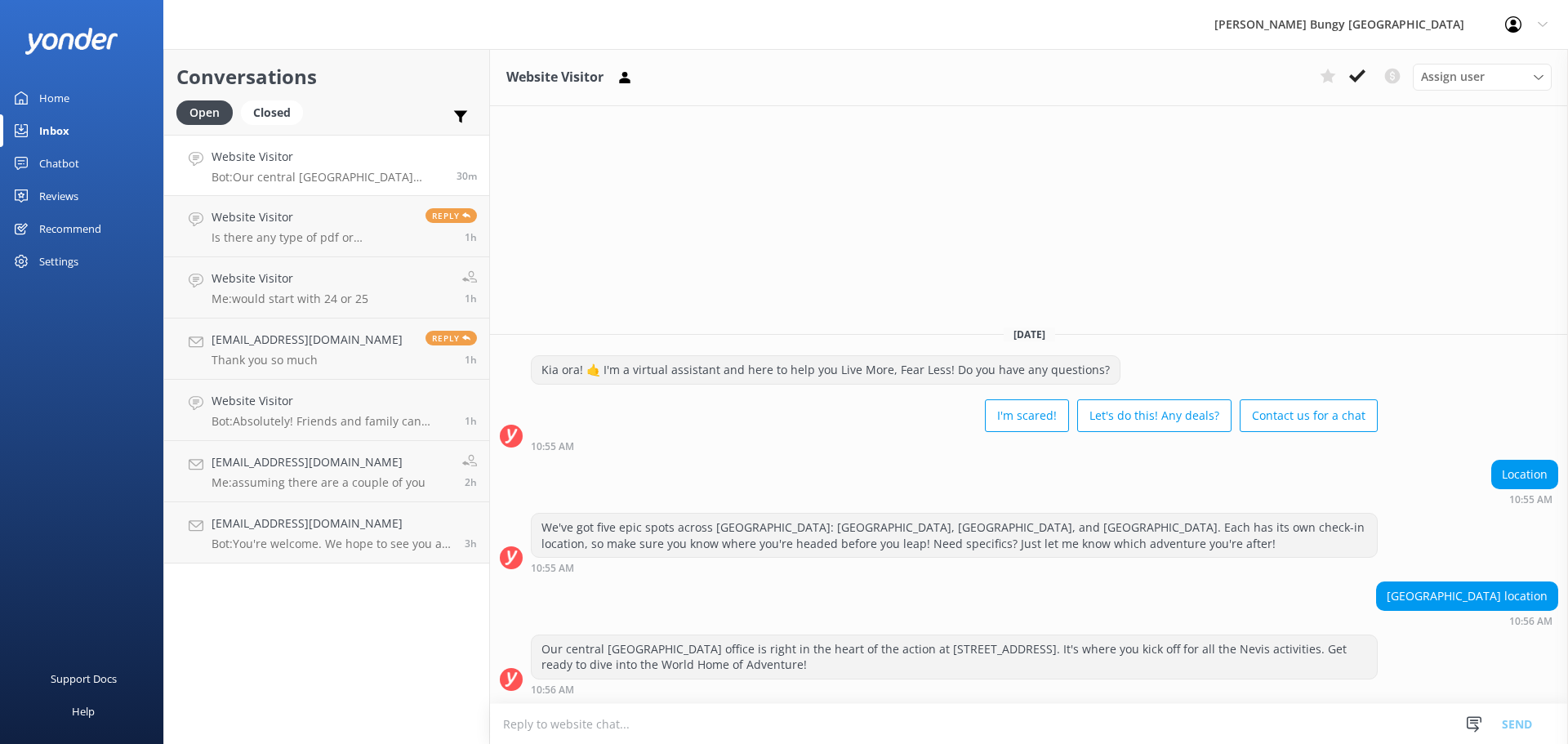
click at [336, 39] on div "[PERSON_NAME] Bungy [GEOGRAPHIC_DATA] Profile Settings Logout" at bounding box center [784, 24] width 1568 height 49
click at [505, 348] on div "[DATE] Kia ora! 🤙 I'm a virtual assistant and here to help you Live More, Fear …" at bounding box center [1029, 507] width 1078 height 390
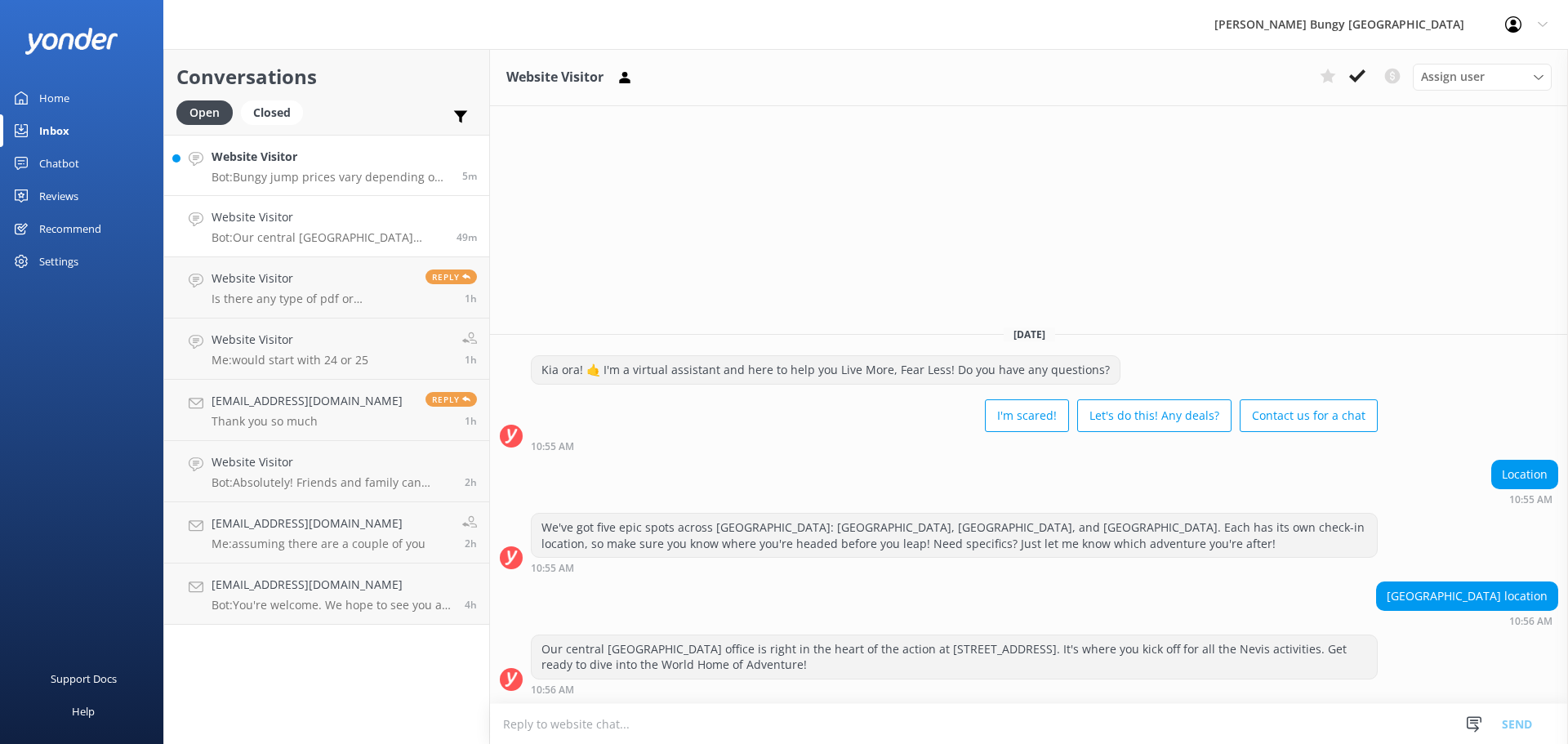
click at [358, 166] on div "Website Visitor Bot: Bungy jump prices vary depending on where you're jumping f…" at bounding box center [331, 165] width 239 height 35
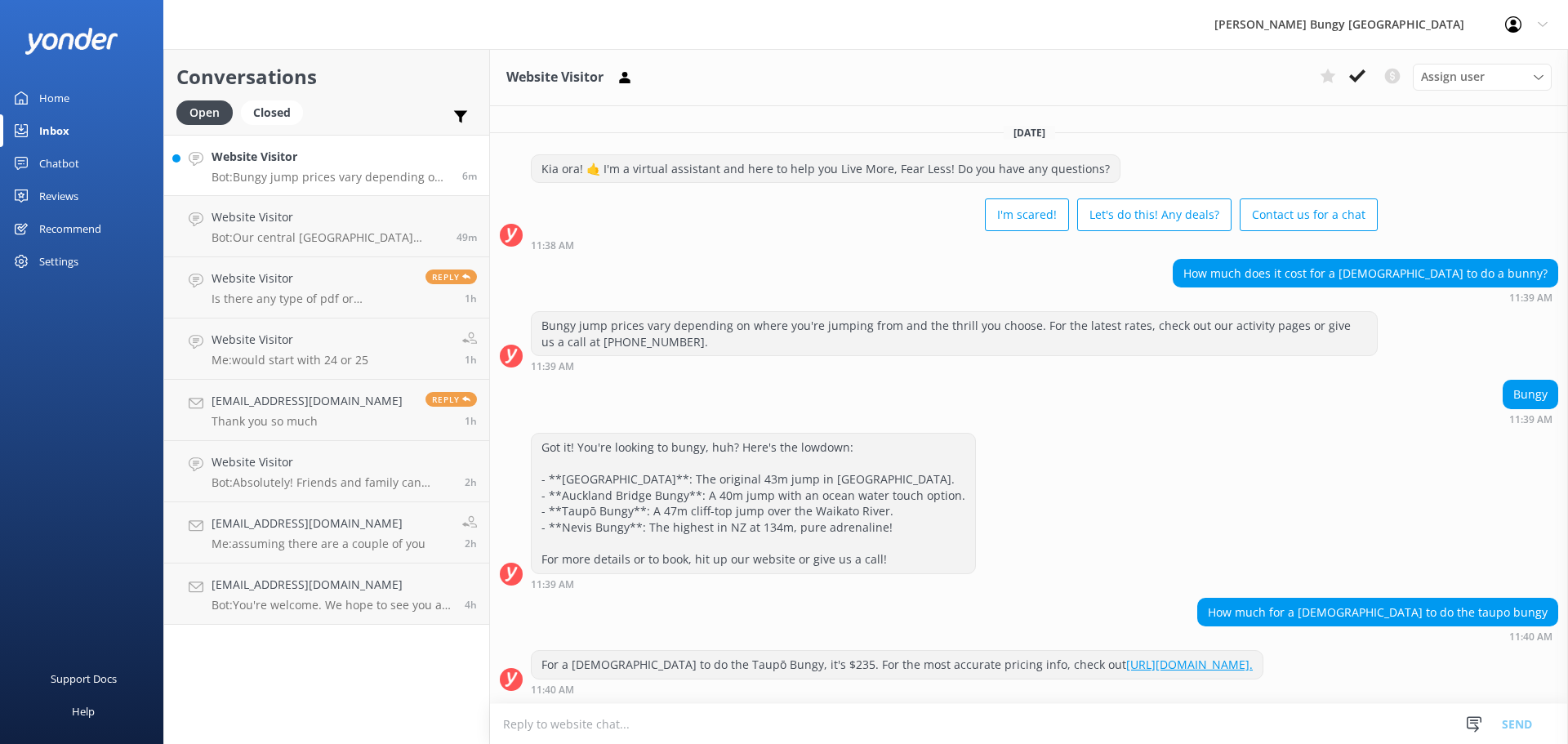
scroll to position [11, 0]
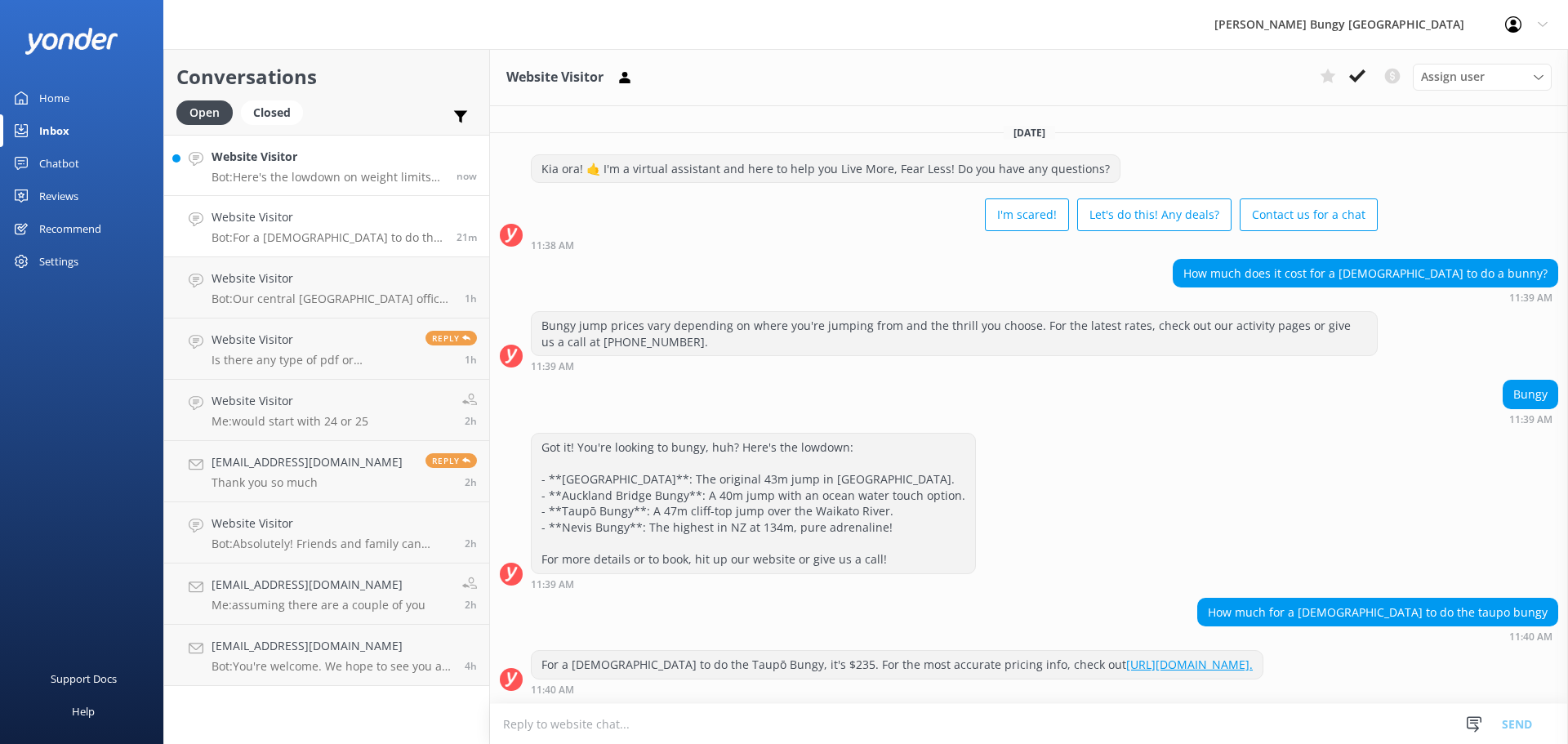
click at [328, 140] on link "Website Visitor Bot: Here's the lowdown on weight limits for our bungy jumps: -…" at bounding box center [326, 165] width 325 height 61
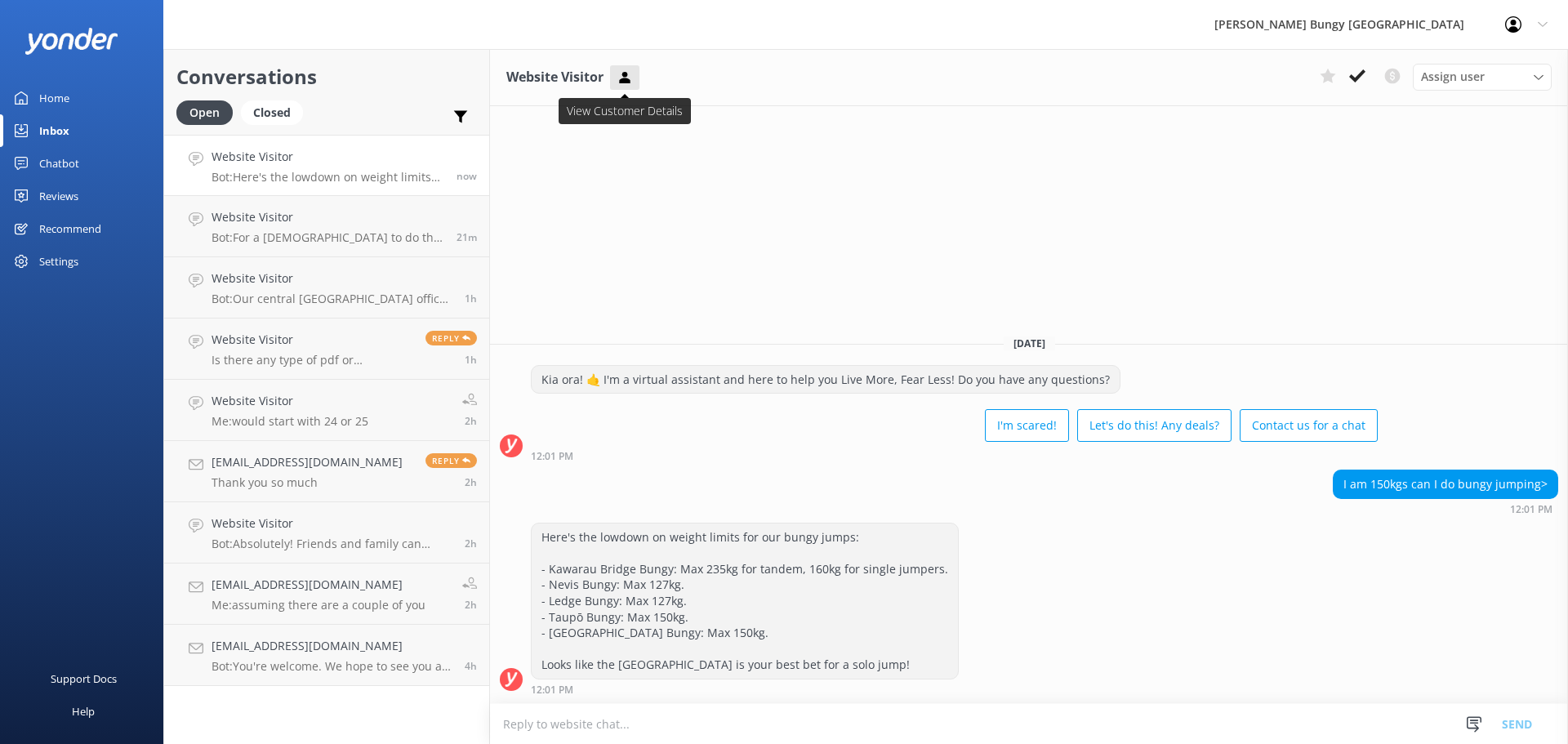
click at [633, 76] on icon at bounding box center [624, 77] width 16 height 16
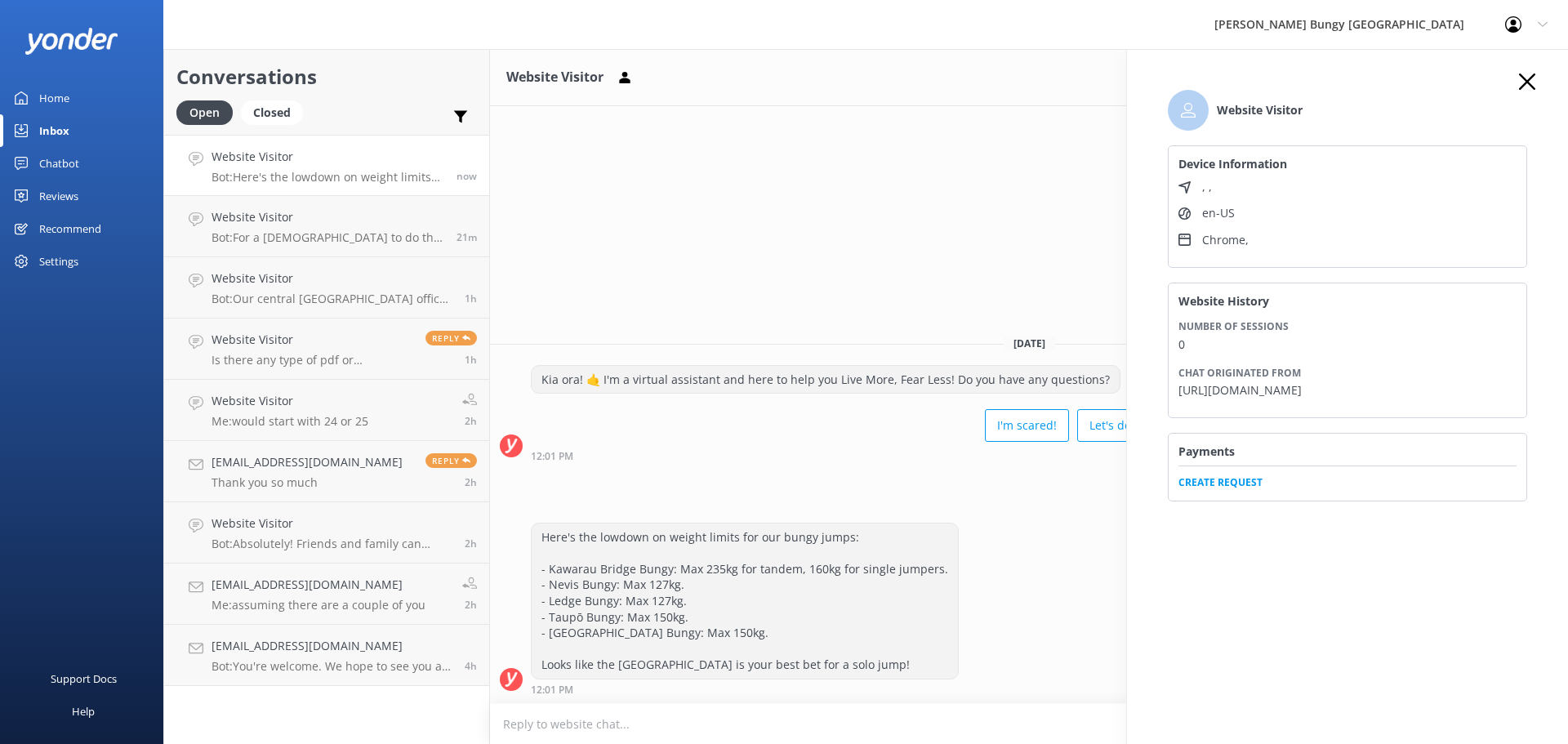
click at [1528, 89] on icon "button" at bounding box center [1527, 81] width 16 height 16
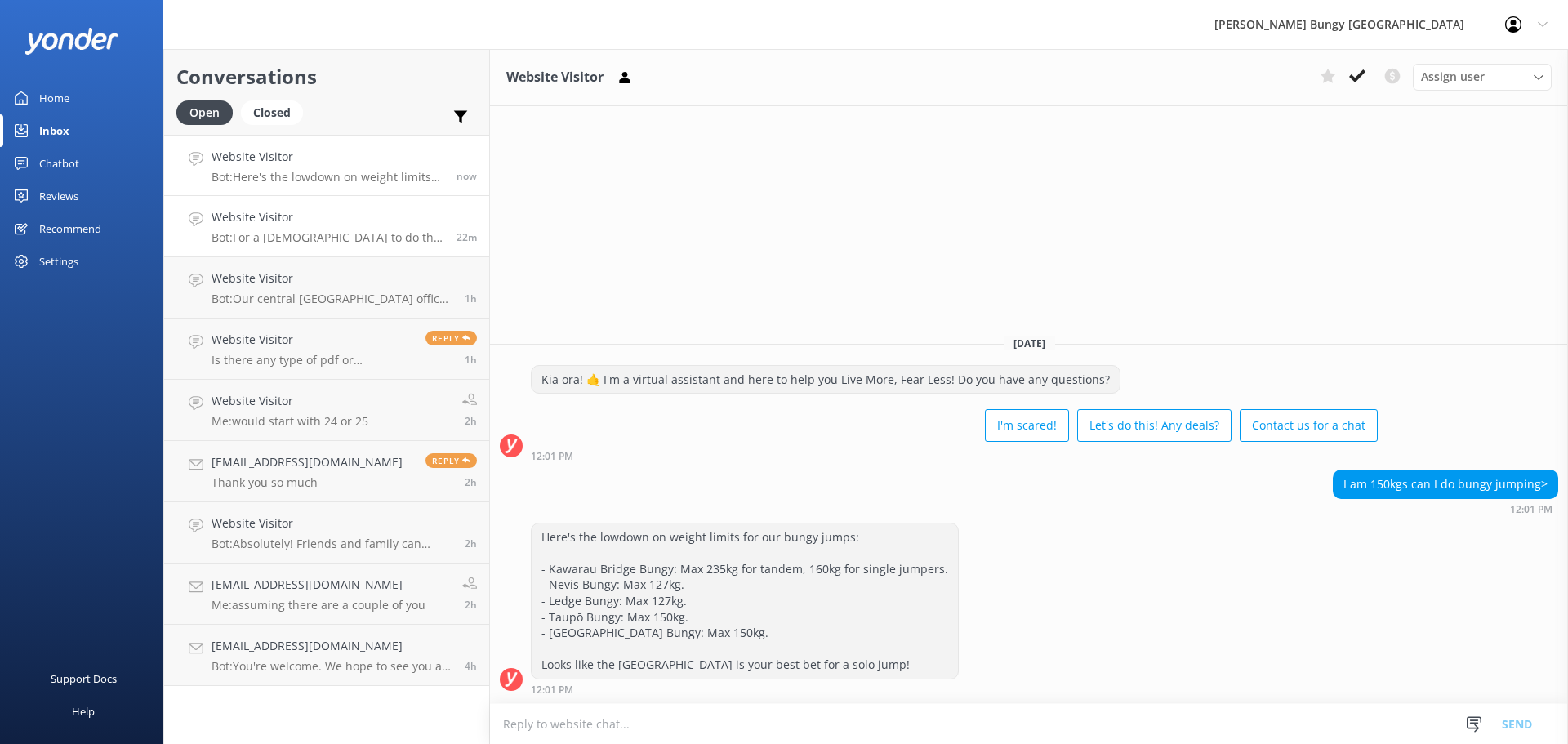
click at [228, 221] on h4 "Website Visitor" at bounding box center [328, 217] width 233 height 18
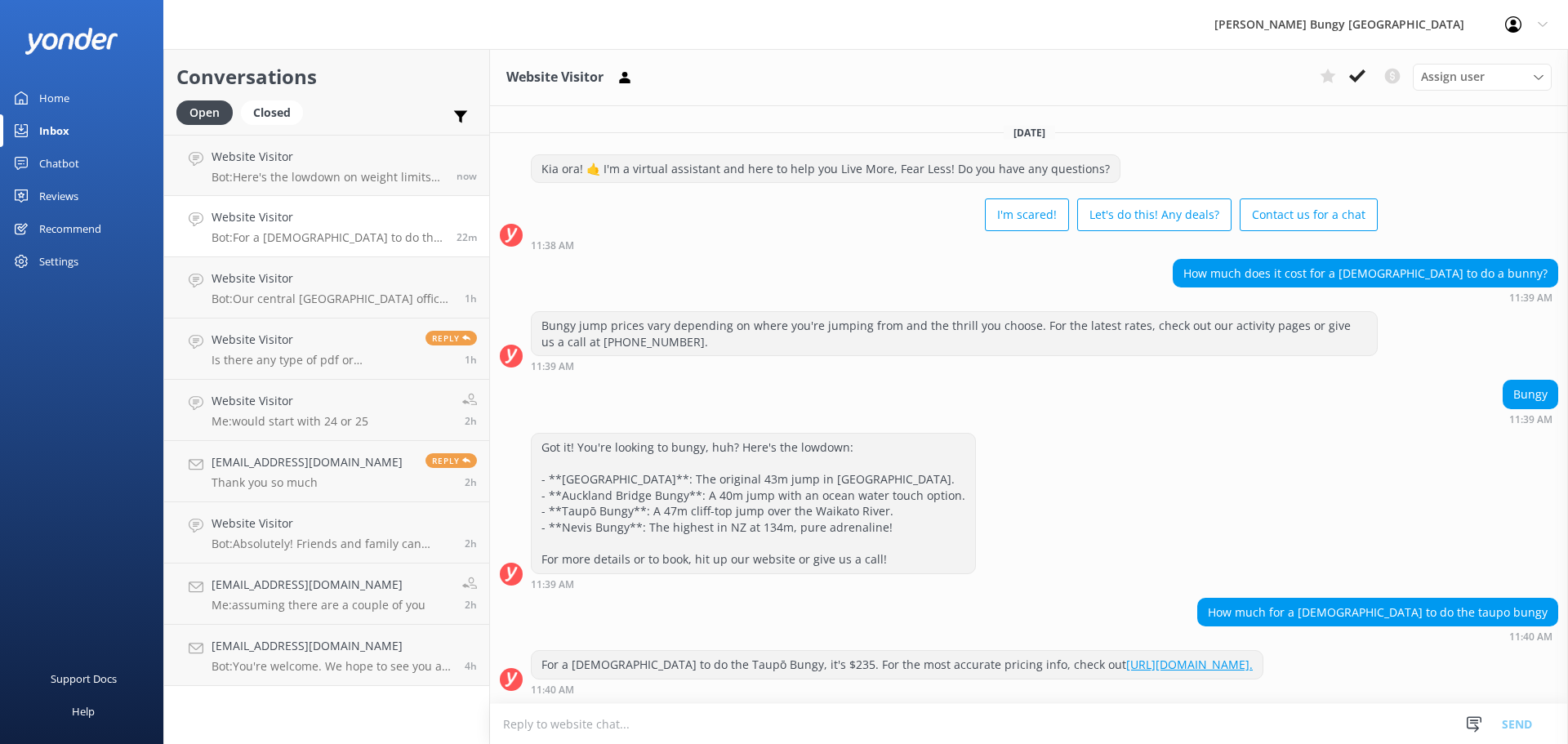
scroll to position [11, 0]
click at [346, 249] on link "Website Visitor Bot: For a 13-year-old to do the Taupō Bungy, it's $235. For th…" at bounding box center [326, 226] width 325 height 61
click at [1019, 565] on div "Got it! You're looking to bungy, huh? Here's the lowdown: - **Kawarau Bridge Bu…" at bounding box center [1029, 511] width 1078 height 157
click at [296, 166] on div "Website Visitor Bot: Here's the lowdown on weight limits for our bungy jumps: -…" at bounding box center [328, 165] width 233 height 35
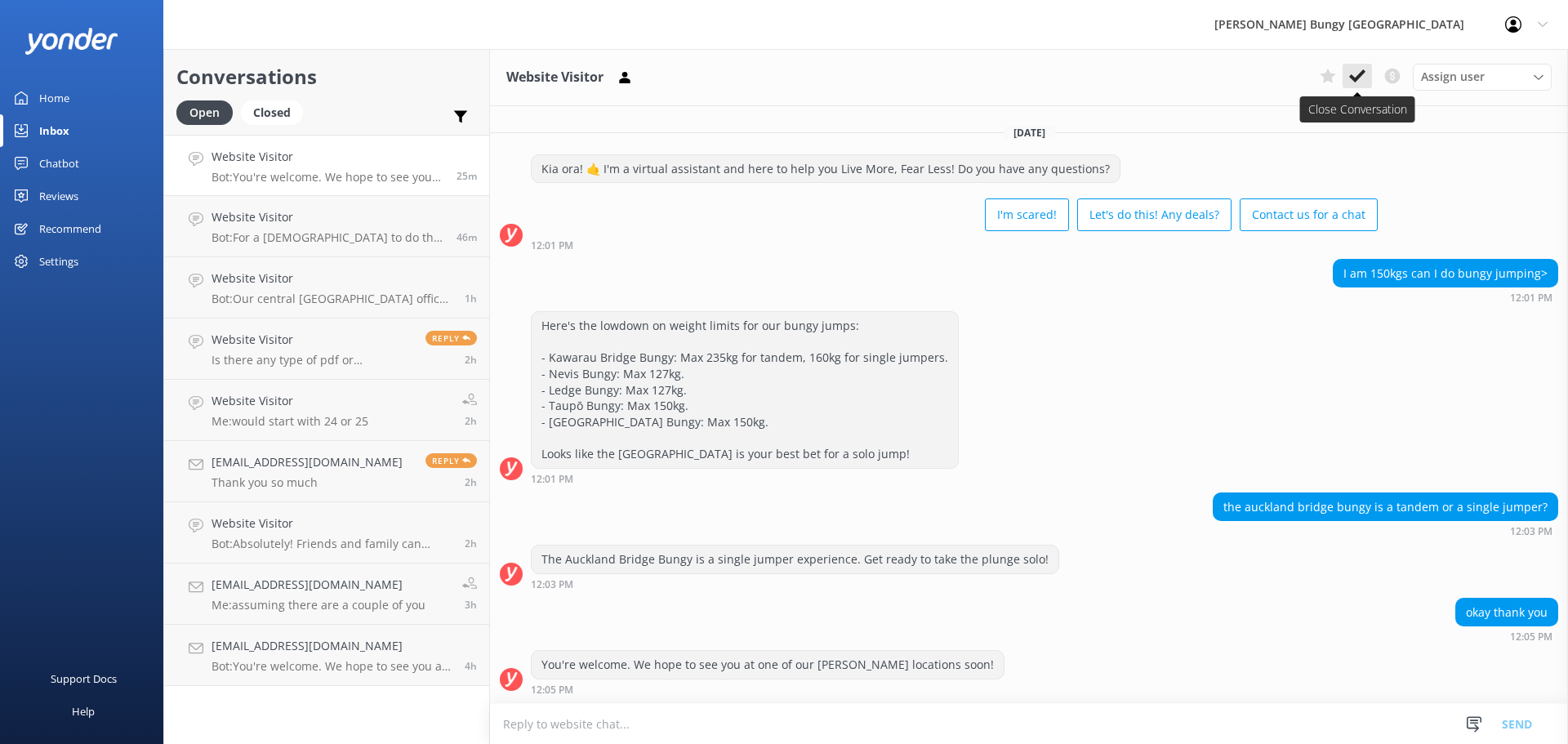
click at [1350, 75] on icon at bounding box center [1357, 76] width 16 height 16
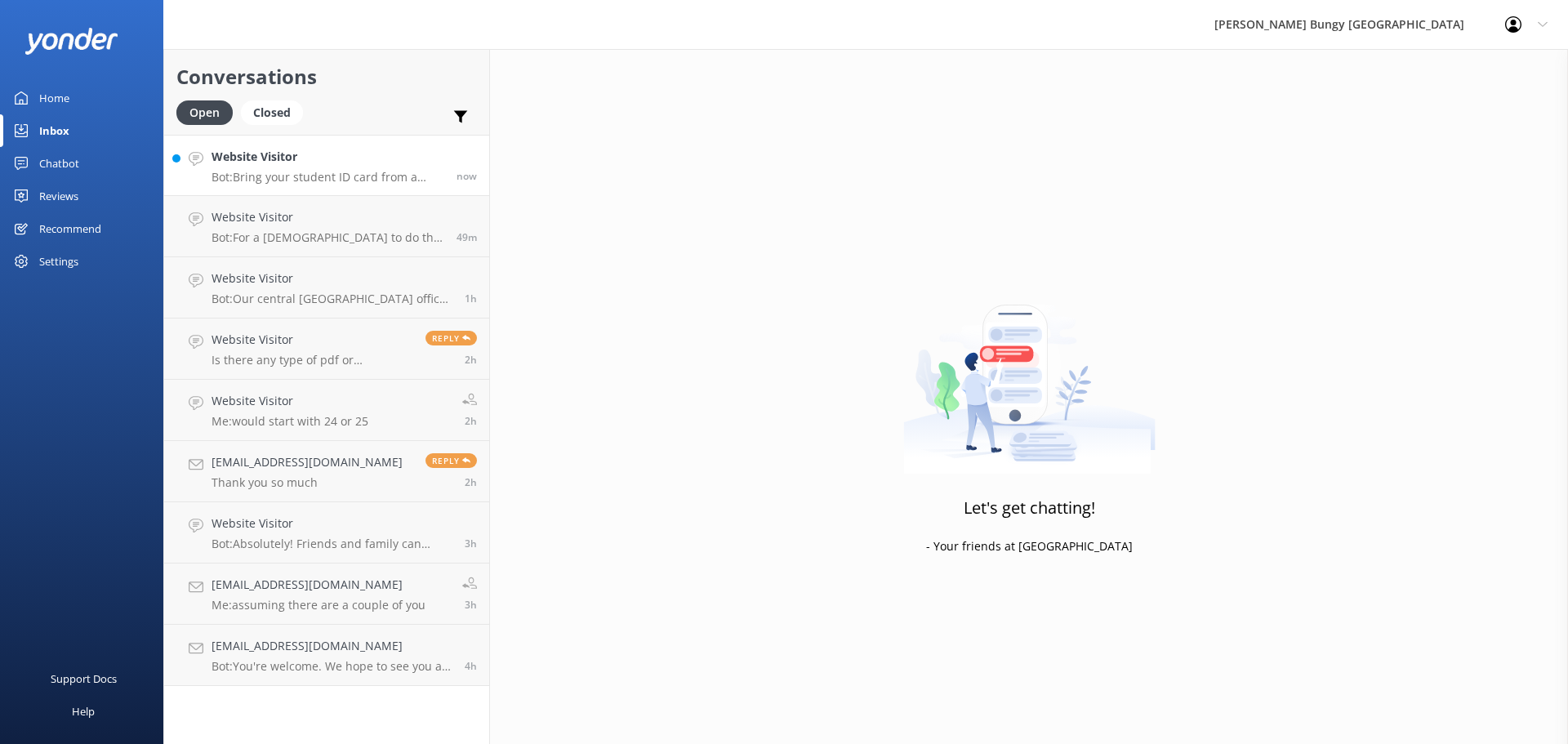
click at [338, 161] on h4 "Website Visitor" at bounding box center [328, 156] width 233 height 18
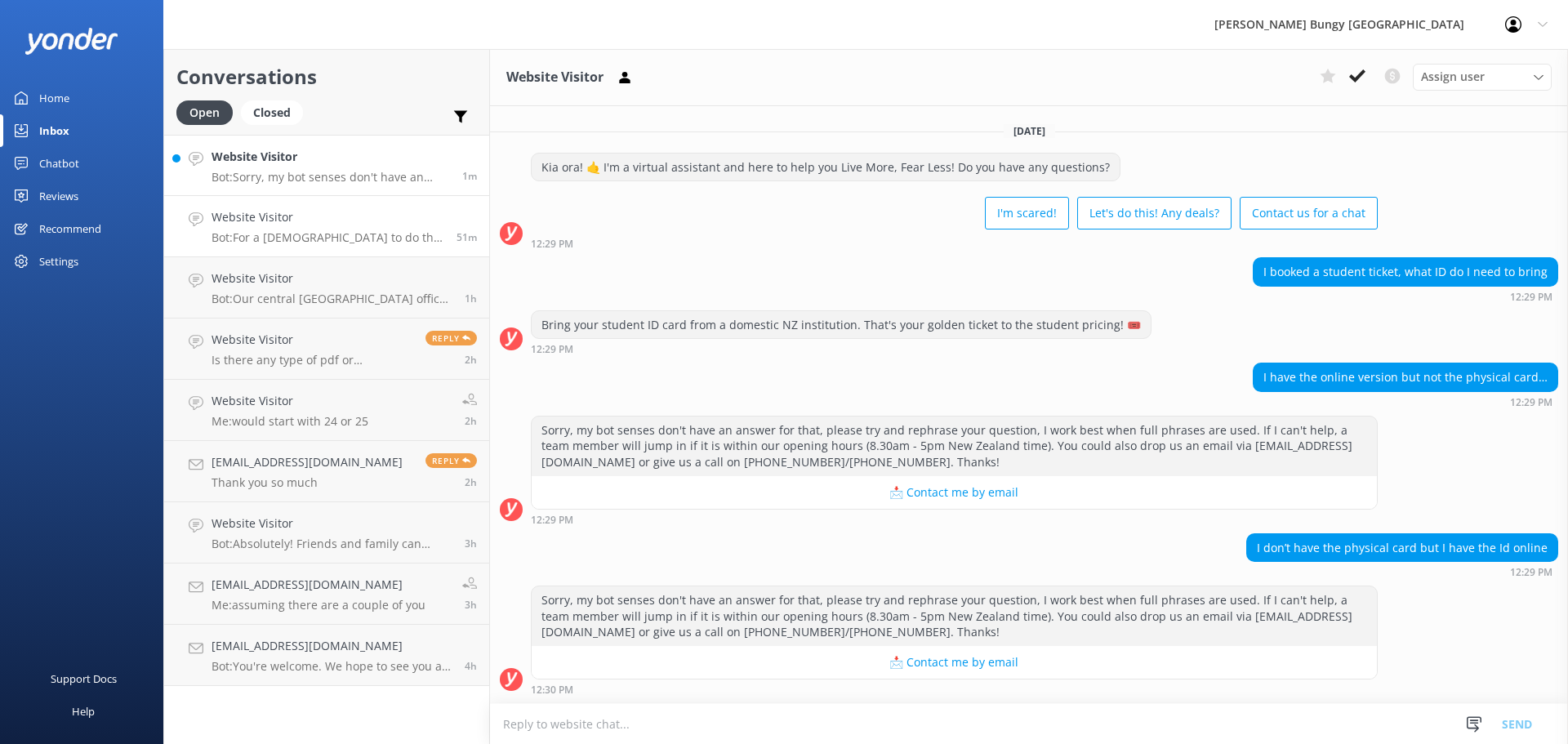
click at [303, 221] on h4 "Website Visitor" at bounding box center [328, 217] width 233 height 18
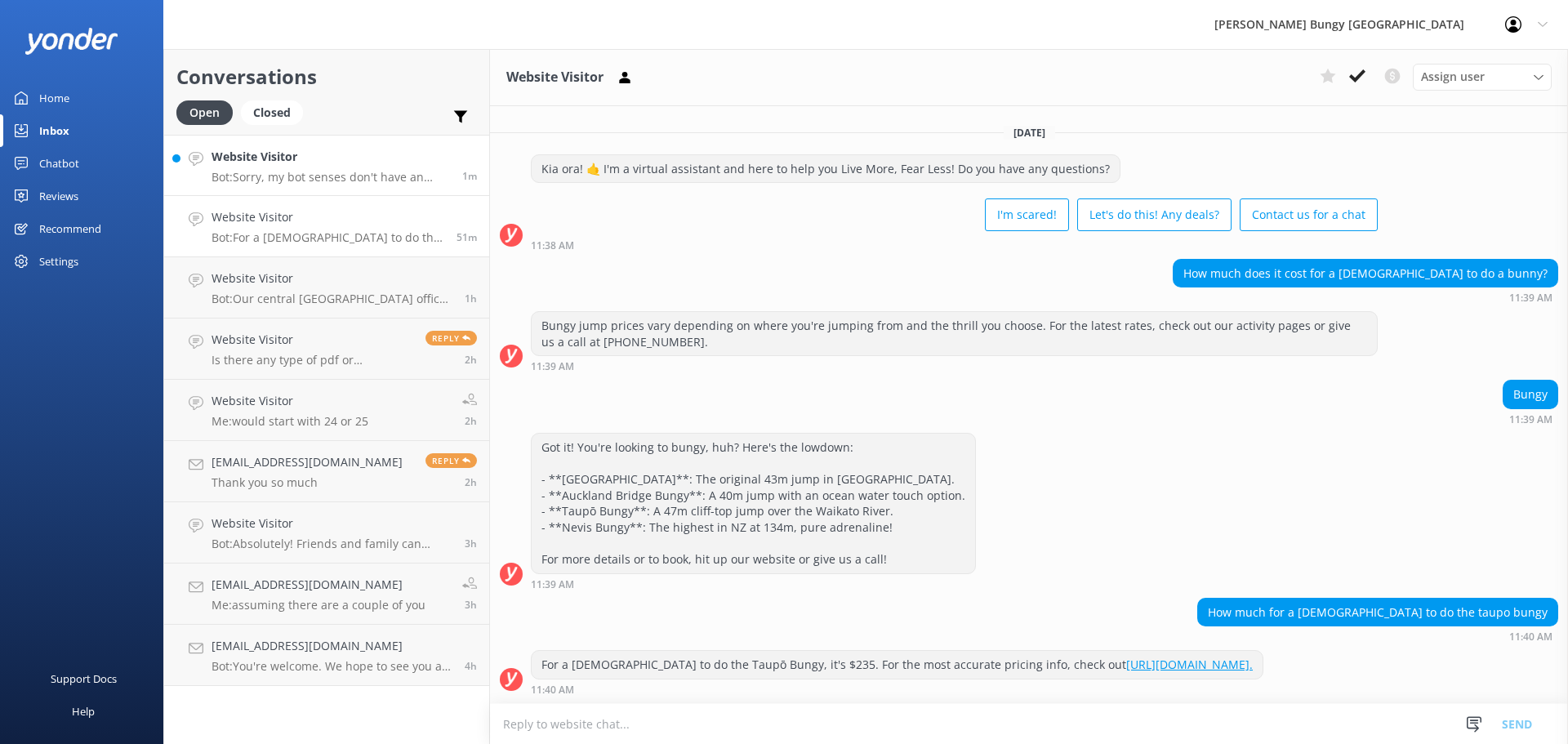
scroll to position [11, 0]
click at [313, 166] on div "Website Visitor Bot: Sorry, my bot senses don't have an answer for that, please…" at bounding box center [331, 165] width 239 height 35
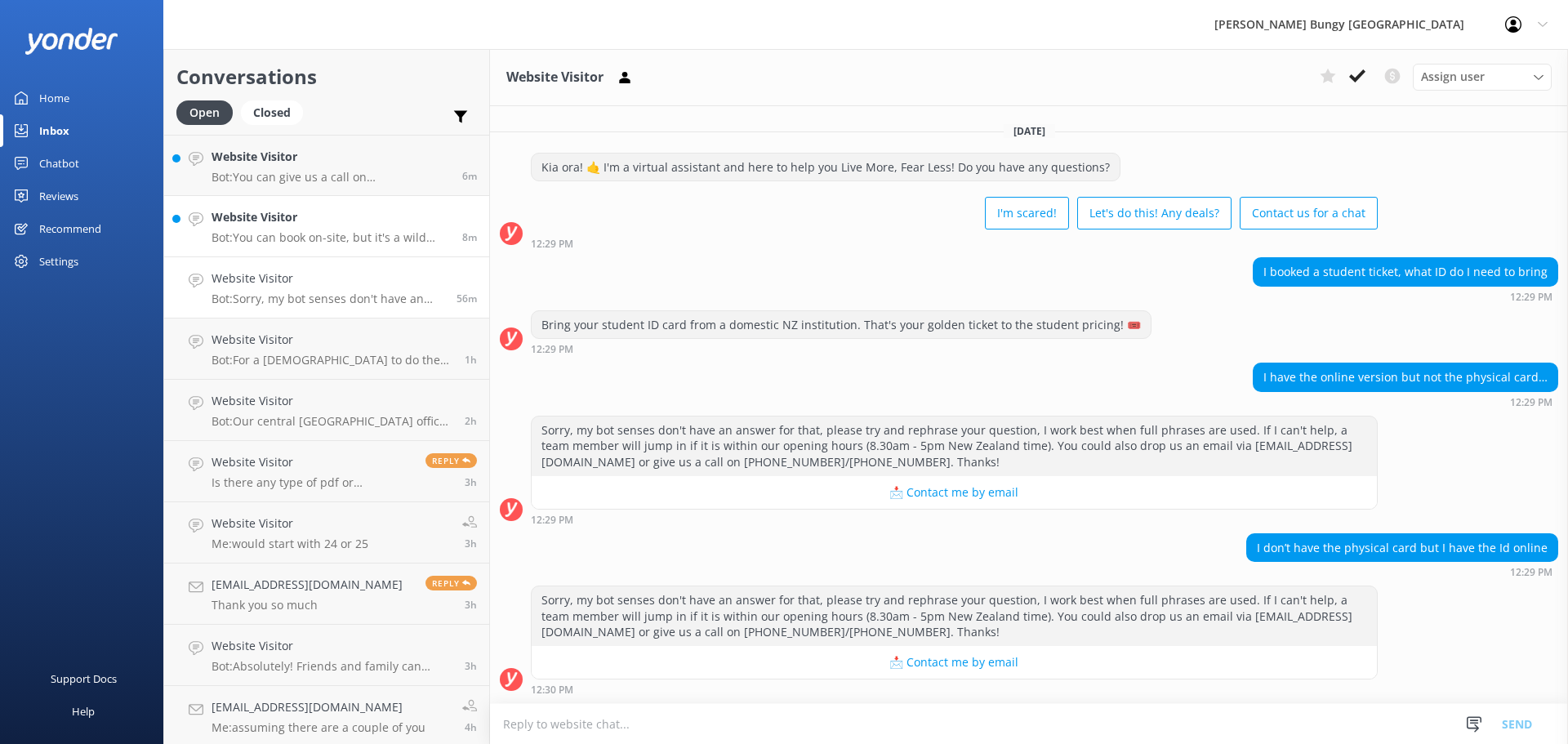
click at [304, 217] on h4 "Website Visitor" at bounding box center [331, 217] width 239 height 18
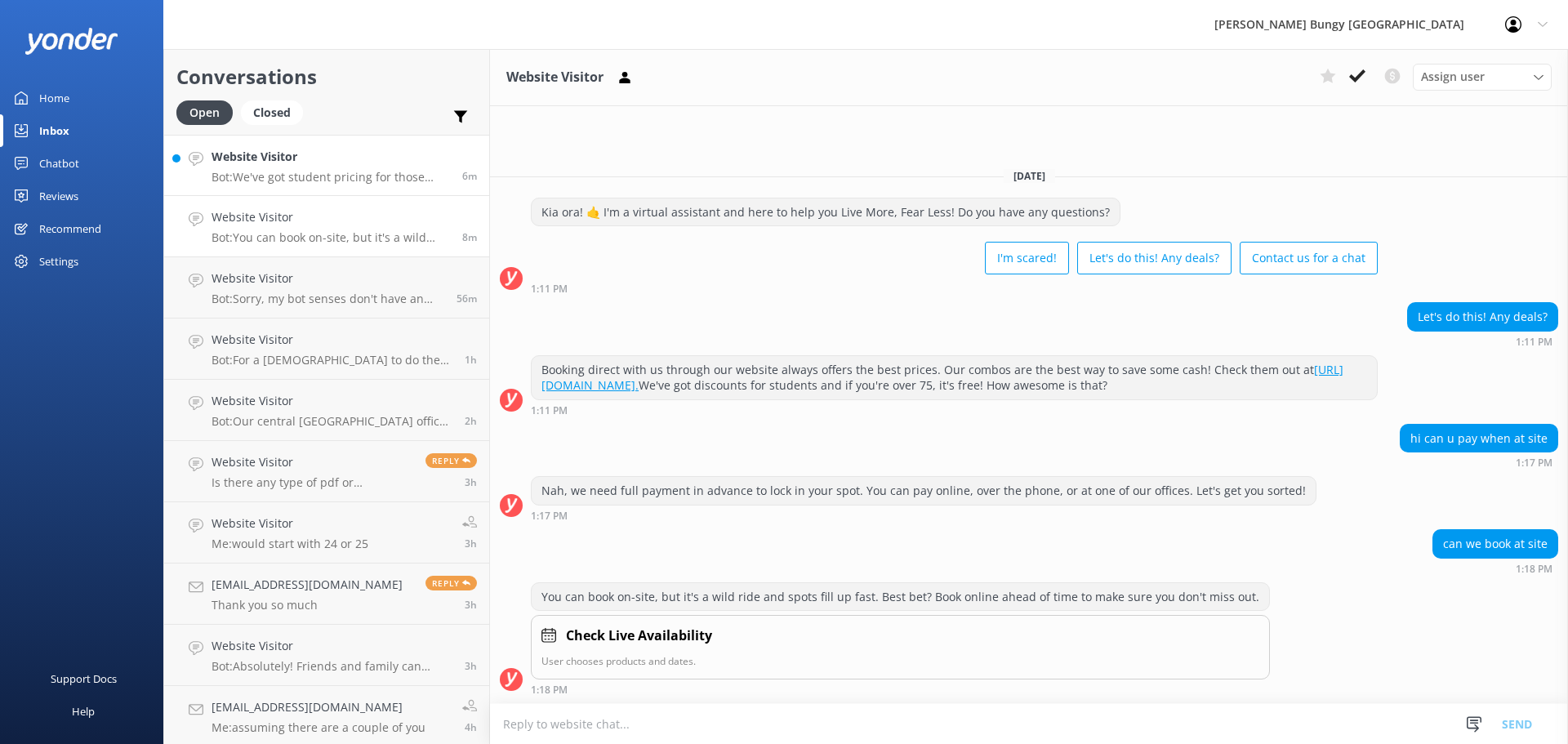
click at [299, 159] on h4 "Website Visitor" at bounding box center [331, 156] width 239 height 18
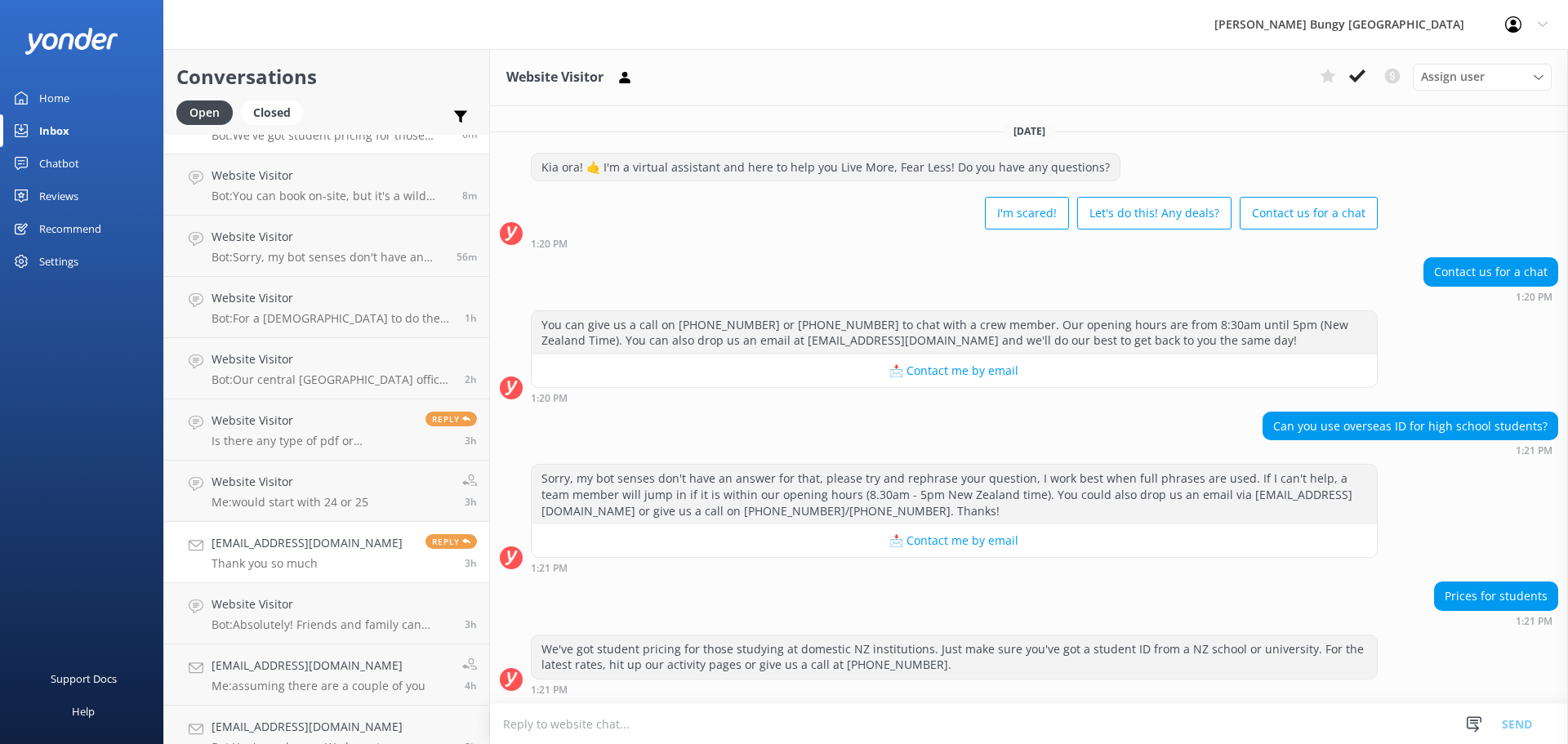
scroll to position [65, 0]
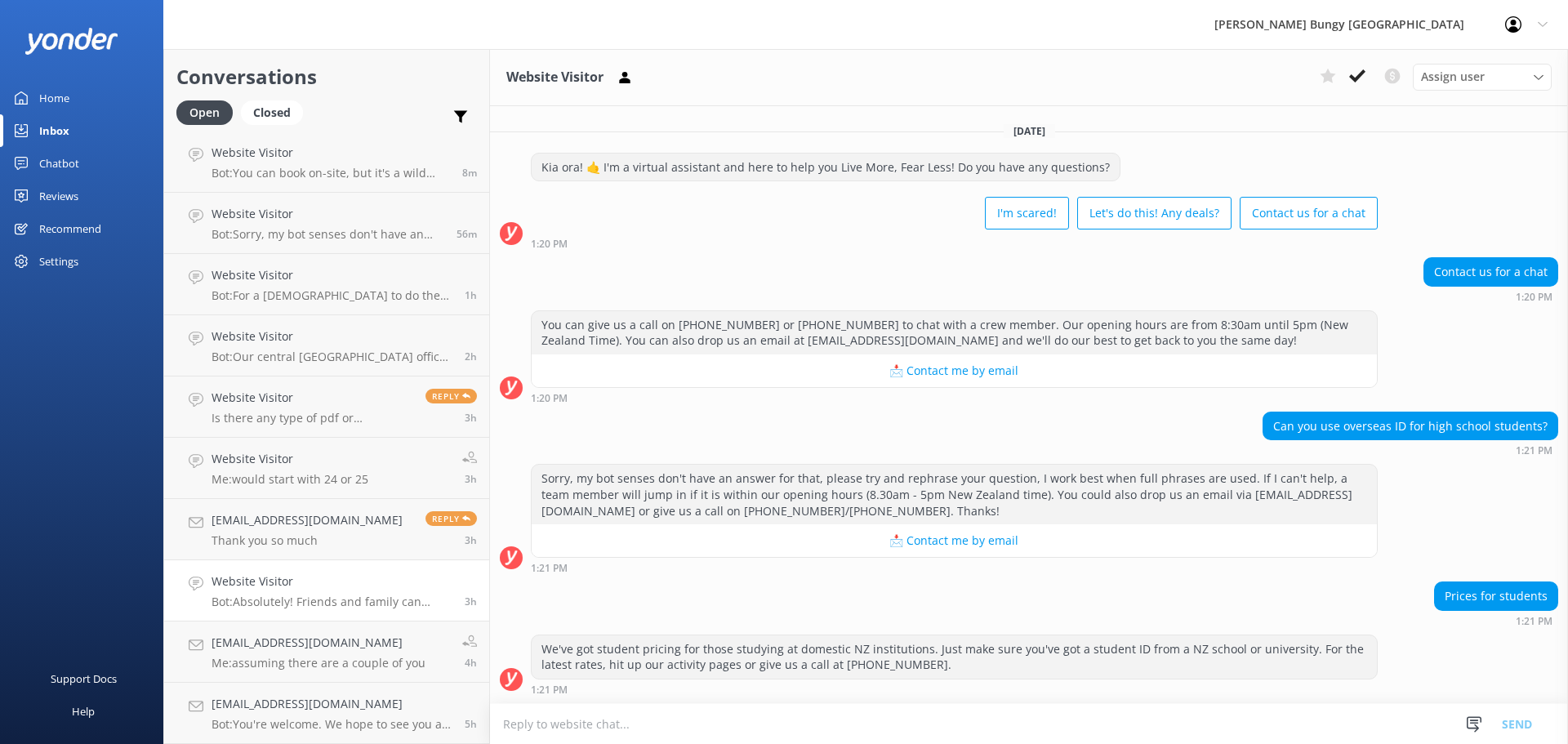
click at [338, 620] on link "Website Visitor Bot: Absolutely! Friends and family can come along and watch th…" at bounding box center [326, 590] width 325 height 61
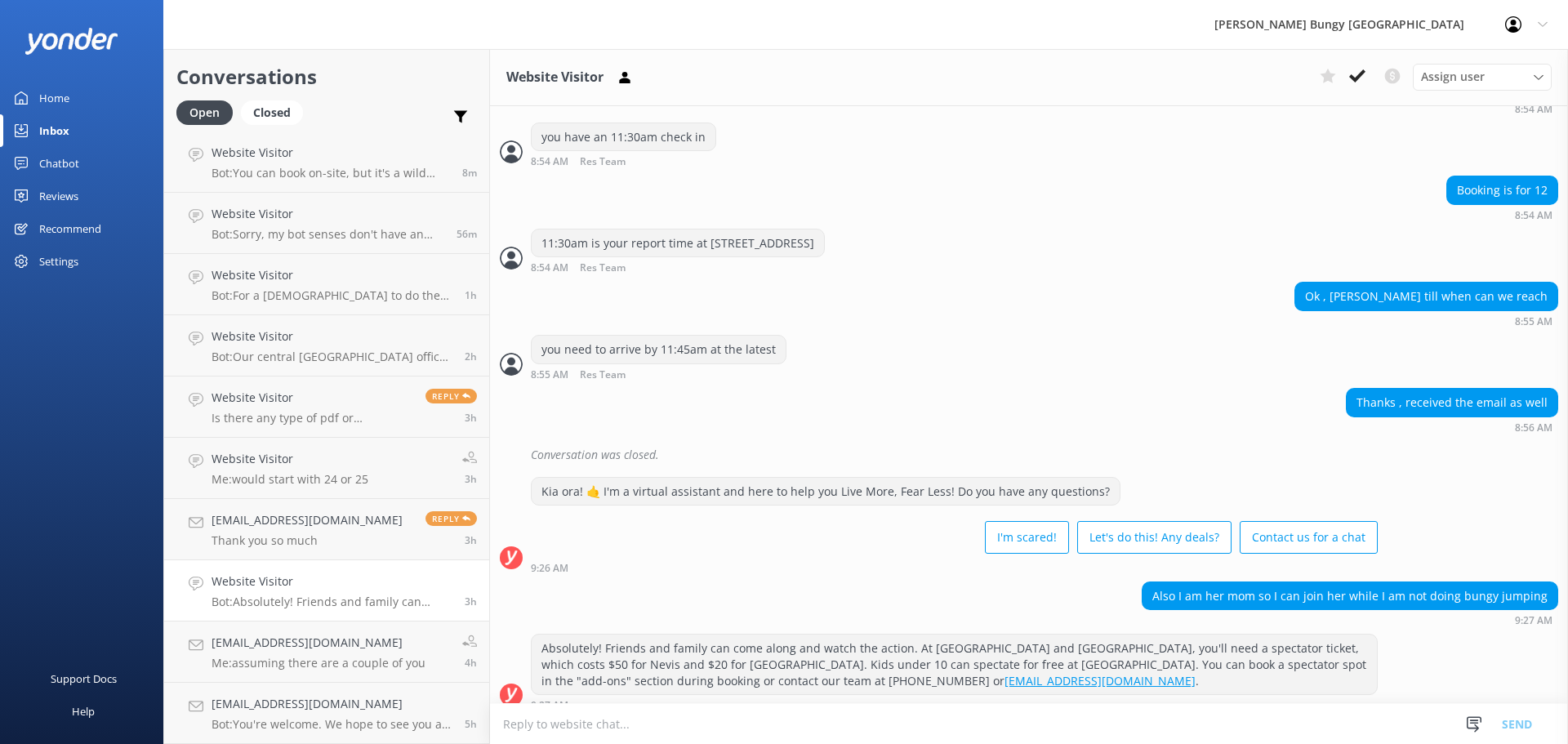
scroll to position [634, 0]
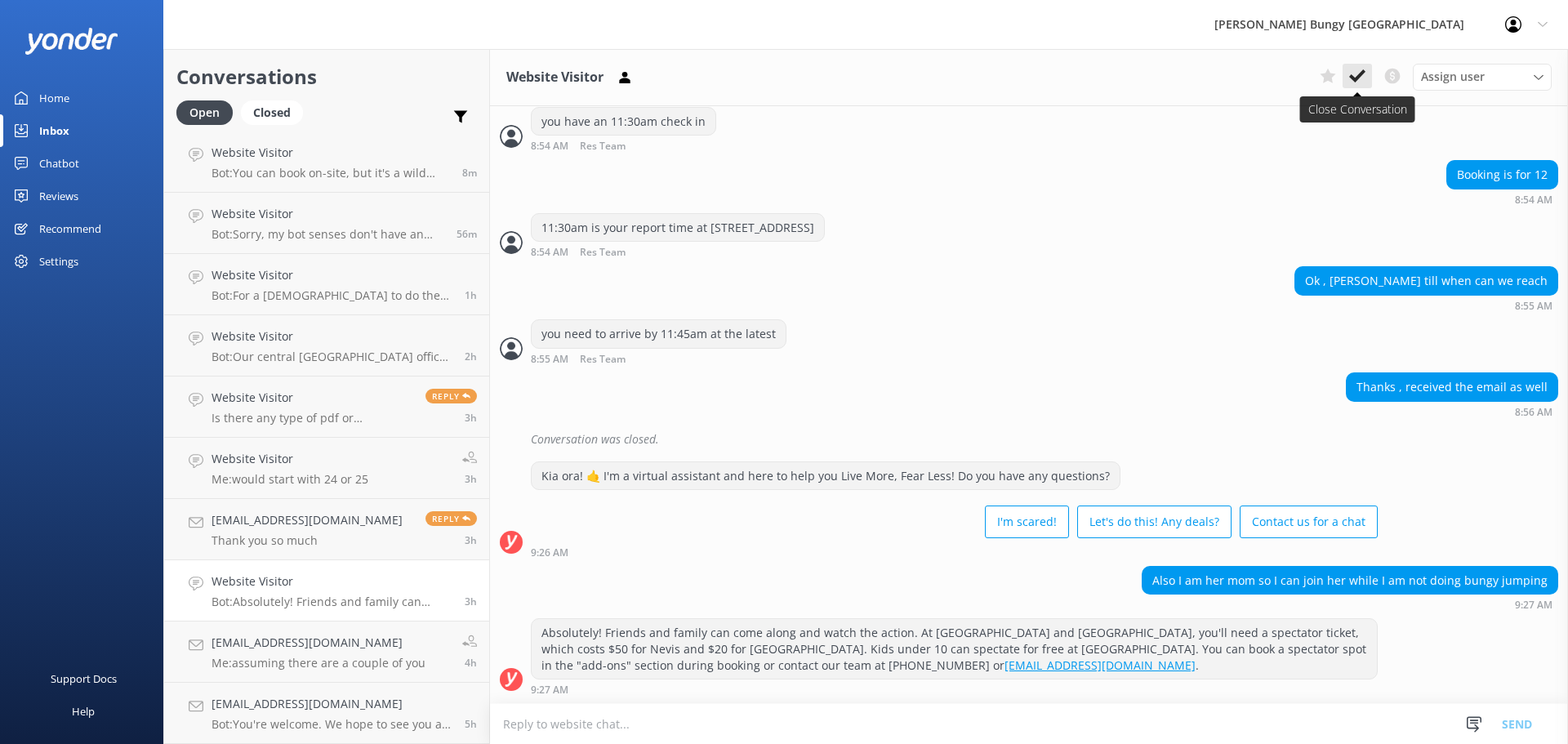
click at [1366, 70] on button at bounding box center [1357, 76] width 29 height 24
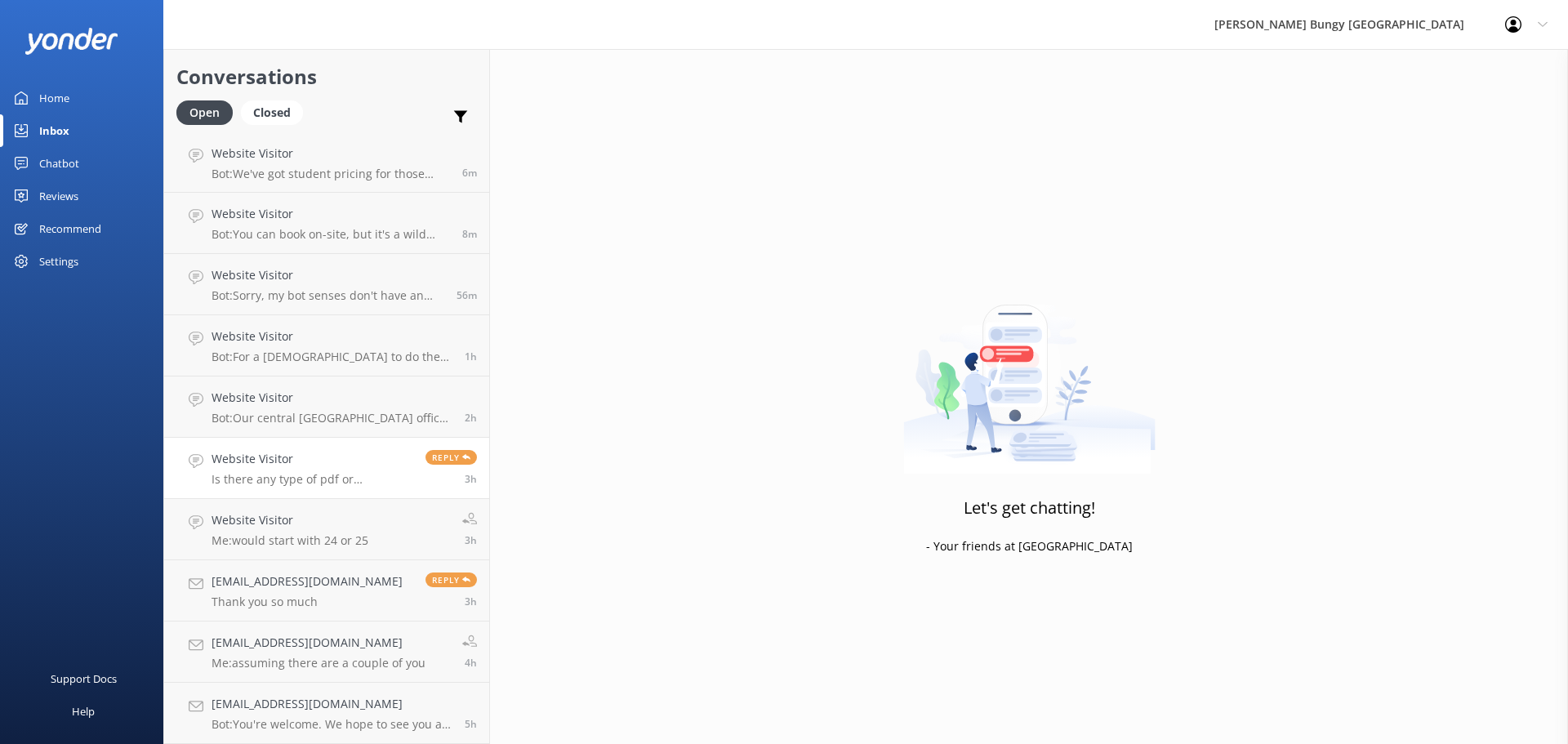
scroll to position [3, 0]
click at [412, 357] on p "Bot: For a [DEMOGRAPHIC_DATA] to do the Taupō Bungy, it's $235. For the most ac…" at bounding box center [332, 357] width 241 height 15
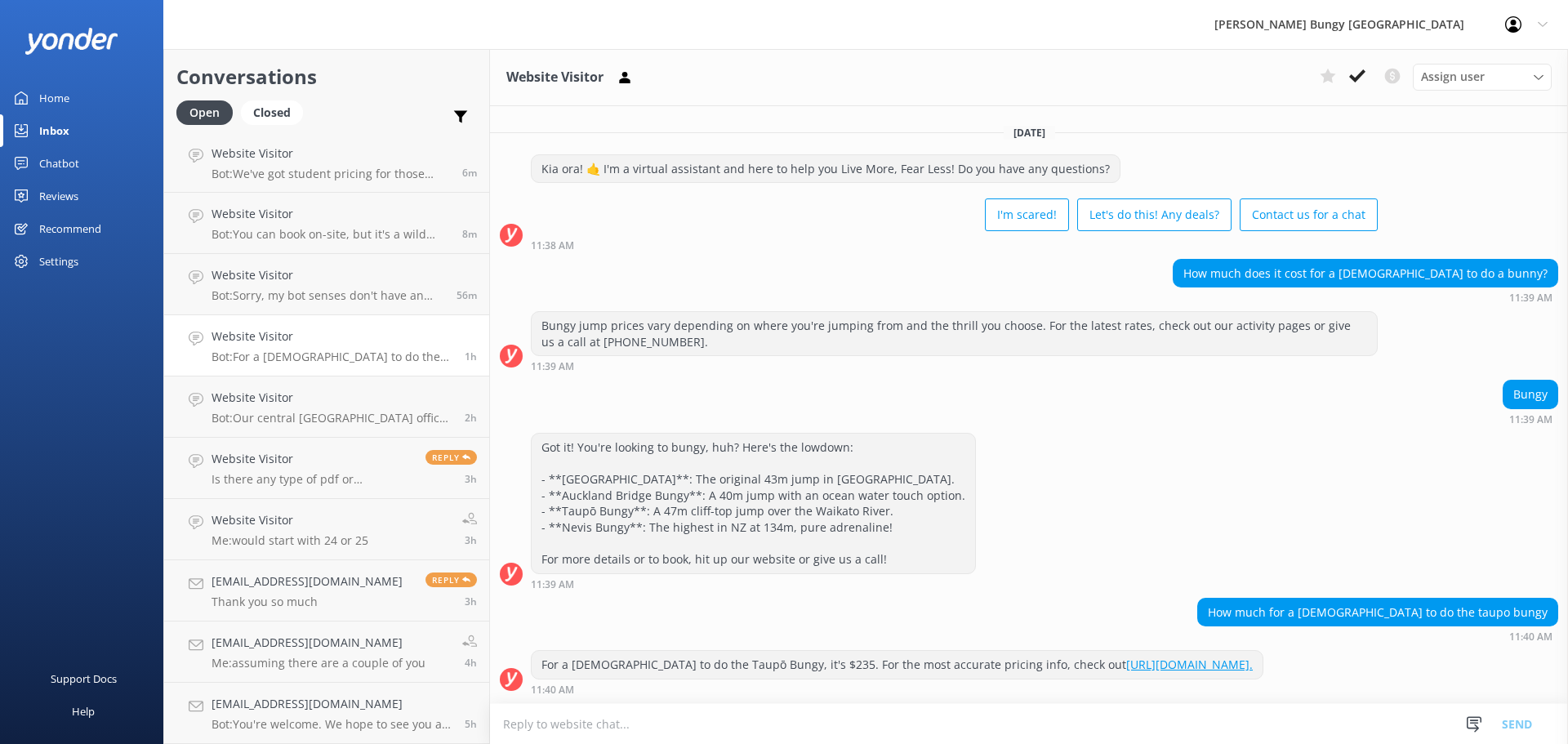
scroll to position [11, 0]
click at [1347, 78] on button at bounding box center [1357, 76] width 29 height 24
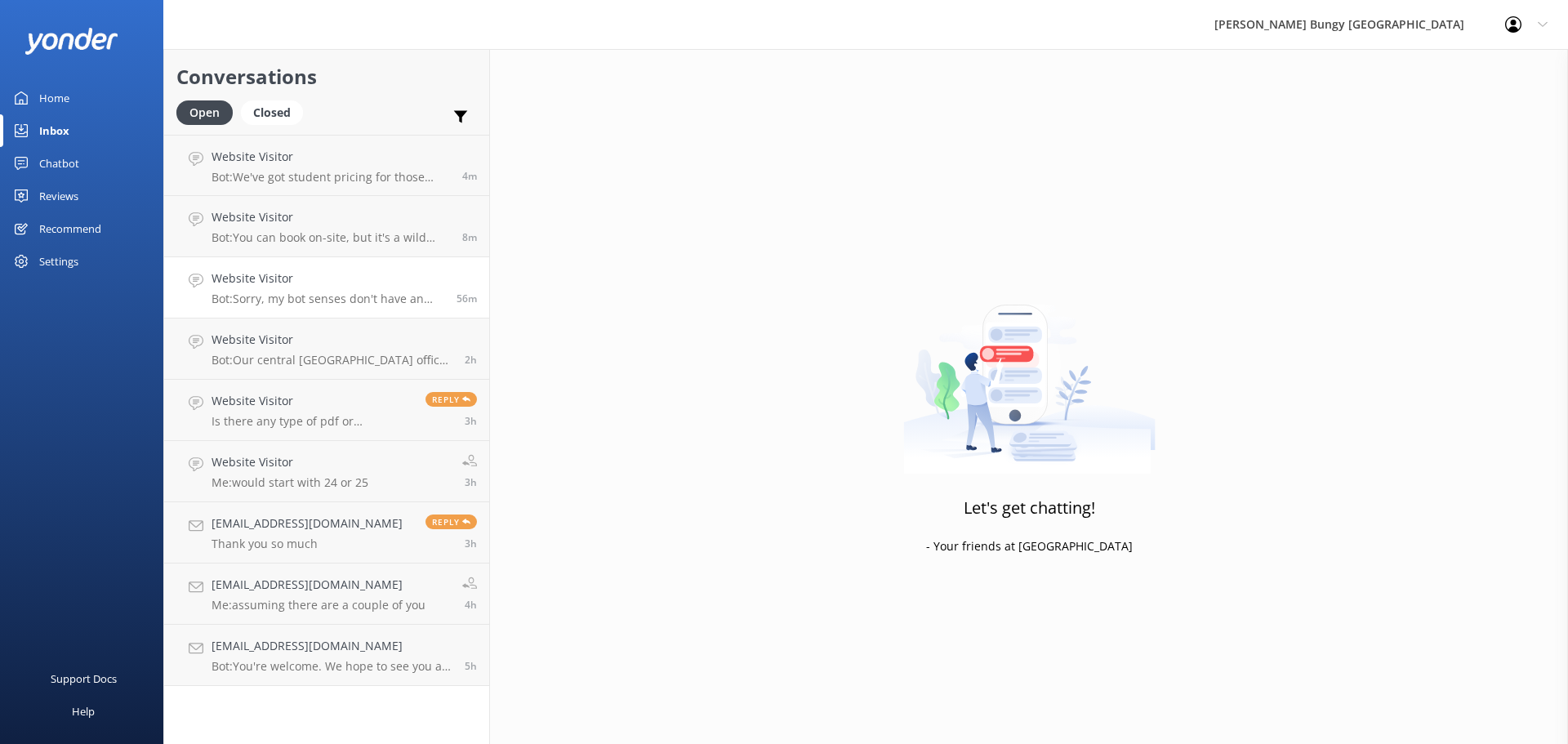
click at [390, 307] on link "Website Visitor Bot: Sorry, my bot senses don't have an answer for that, please…" at bounding box center [326, 287] width 325 height 61
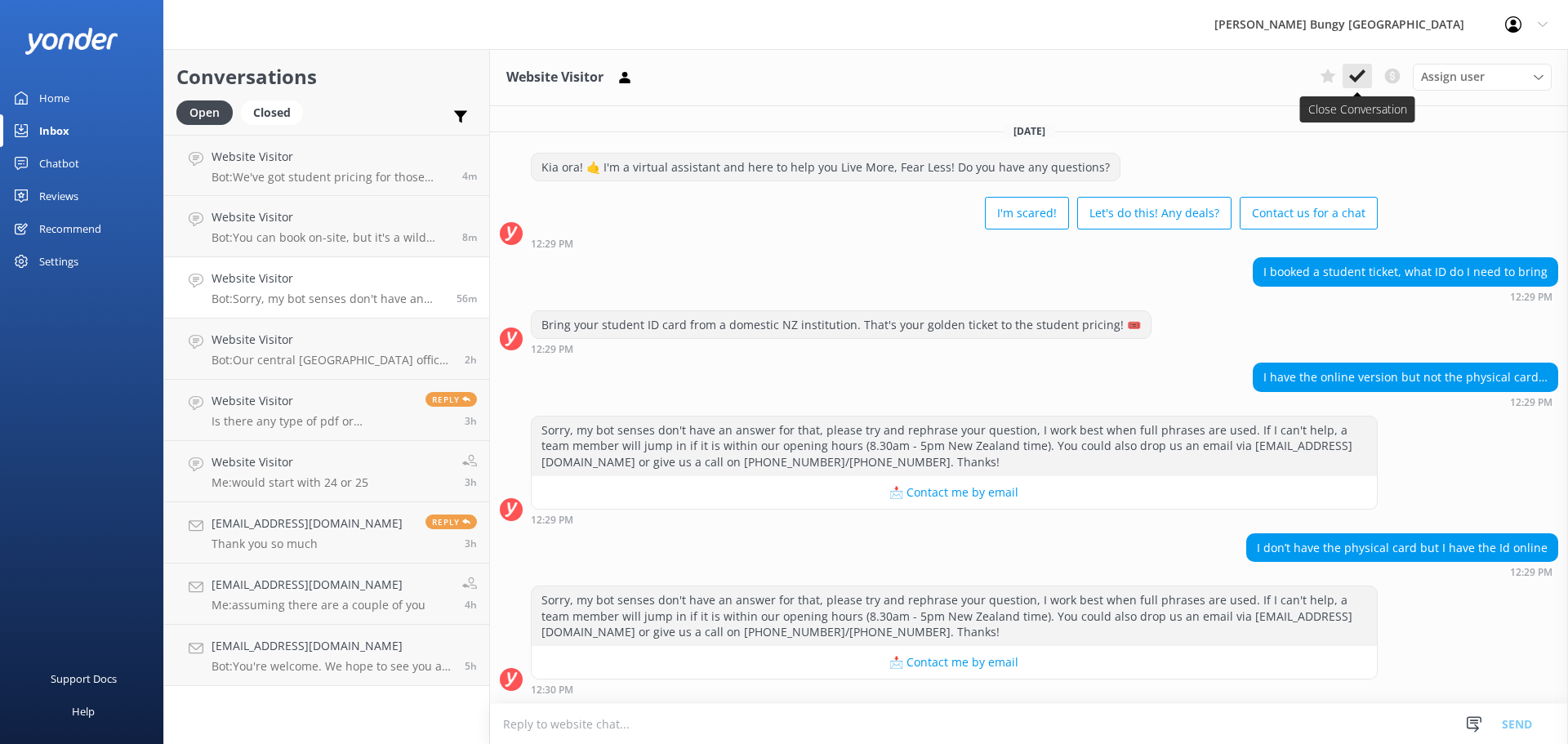
click at [1365, 77] on icon at bounding box center [1357, 76] width 16 height 16
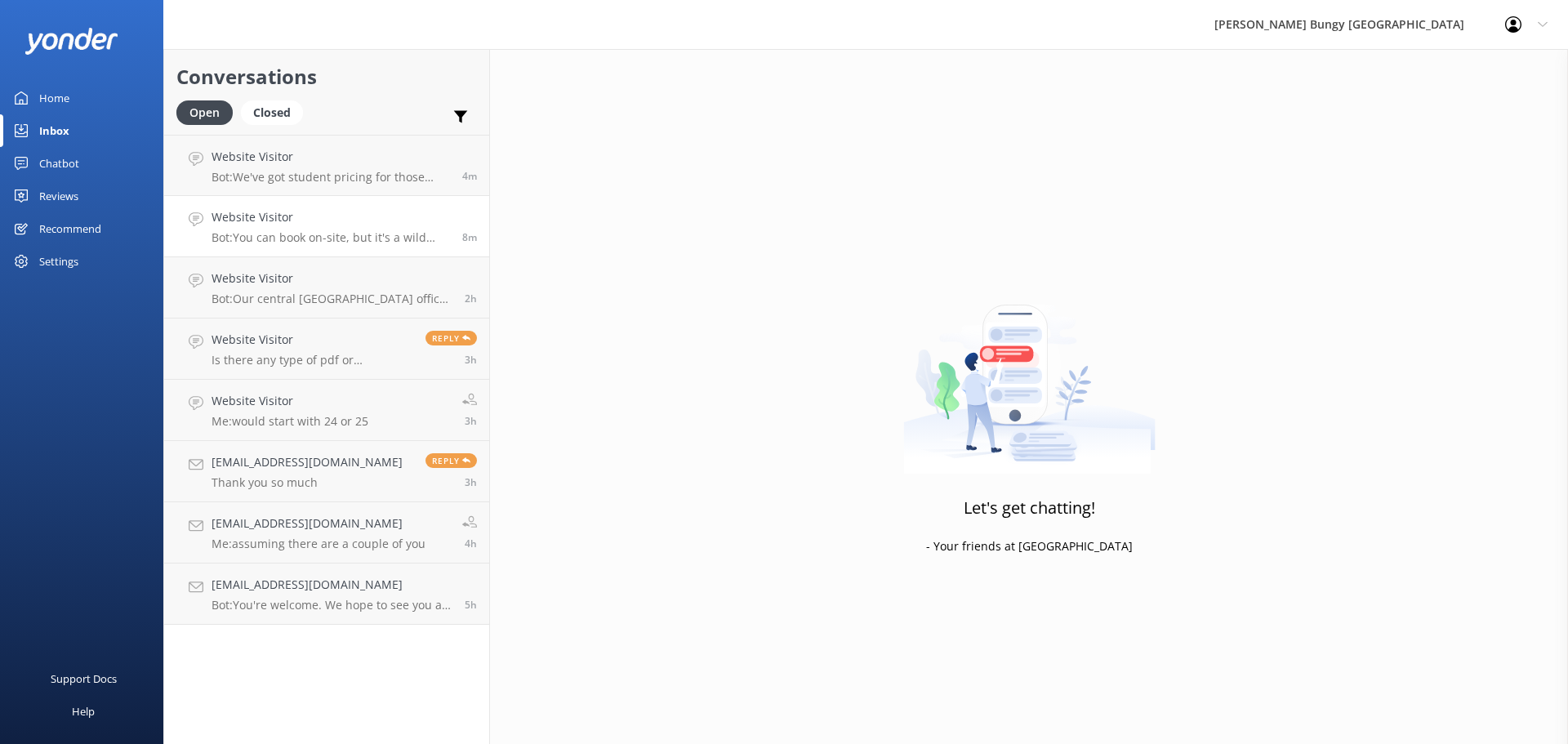
click at [391, 237] on p "Bot: You can book on-site, but it's a wild ride and spots fill up fast. Best be…" at bounding box center [331, 238] width 239 height 15
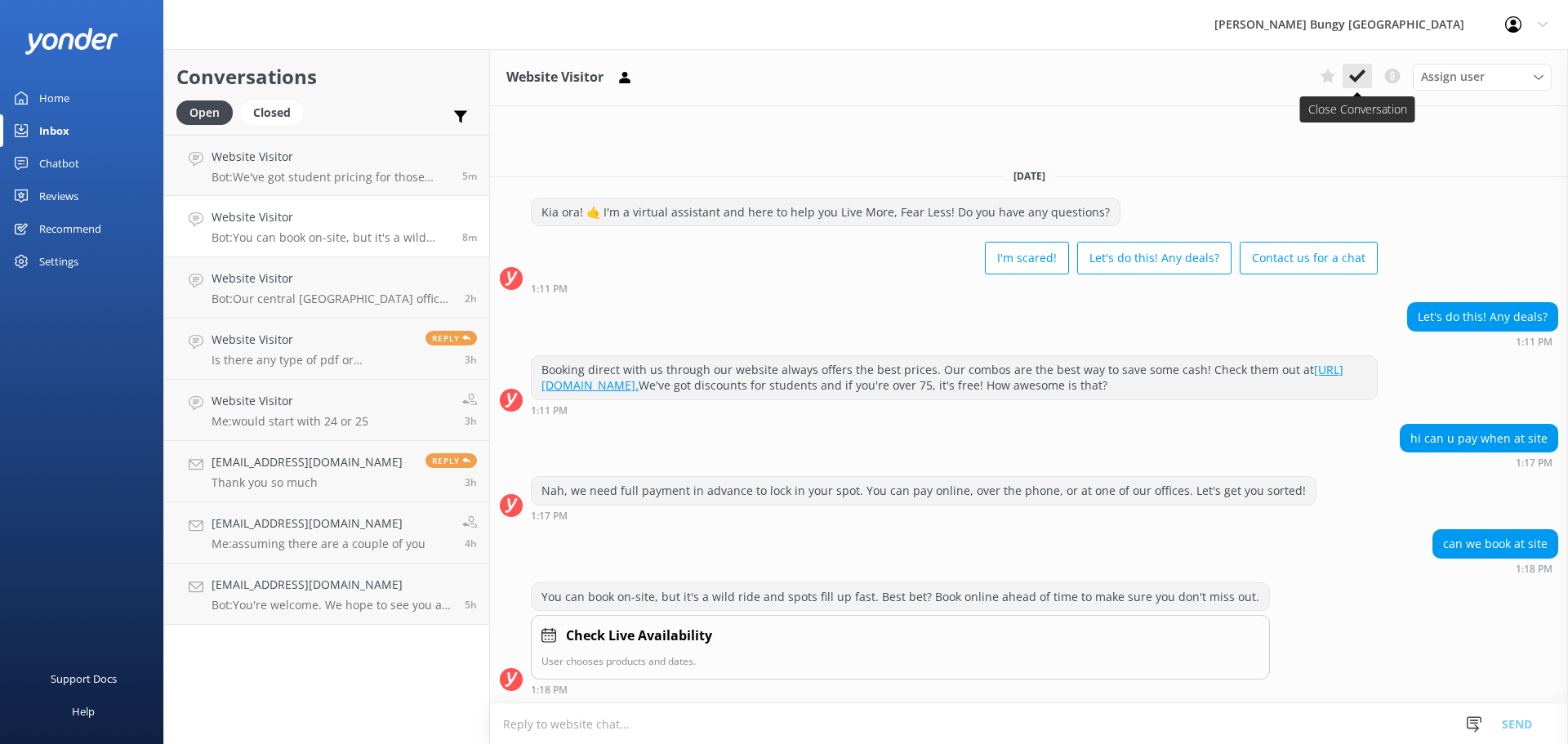
click at [1362, 73] on use at bounding box center [1357, 76] width 16 height 13
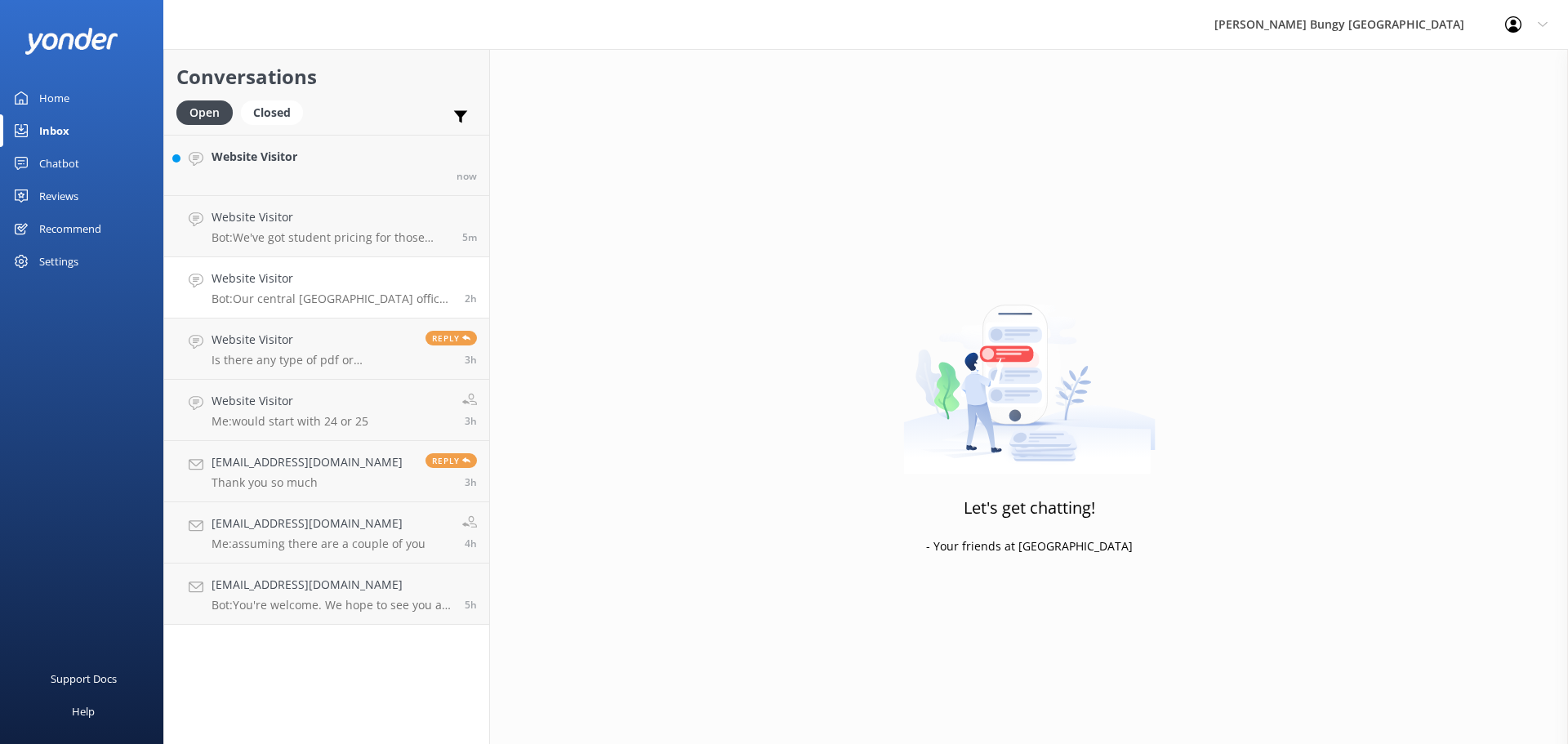
click at [408, 262] on link "Website Visitor Bot: Our central Queenstown reservations office is right in the…" at bounding box center [326, 287] width 325 height 61
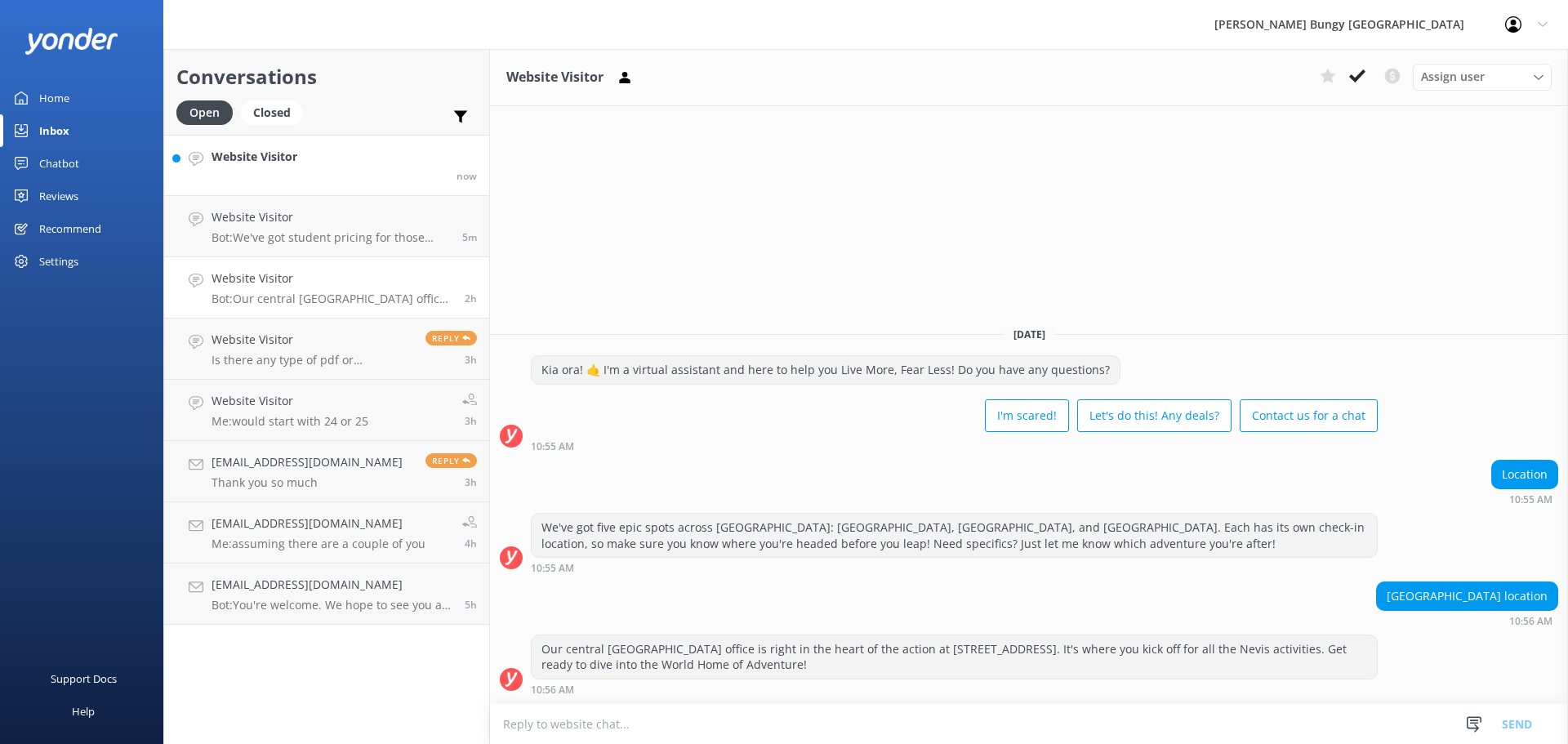
click at [367, 181] on link "Website Visitor now" at bounding box center [326, 165] width 325 height 61
